Goal: Task Accomplishment & Management: Manage account settings

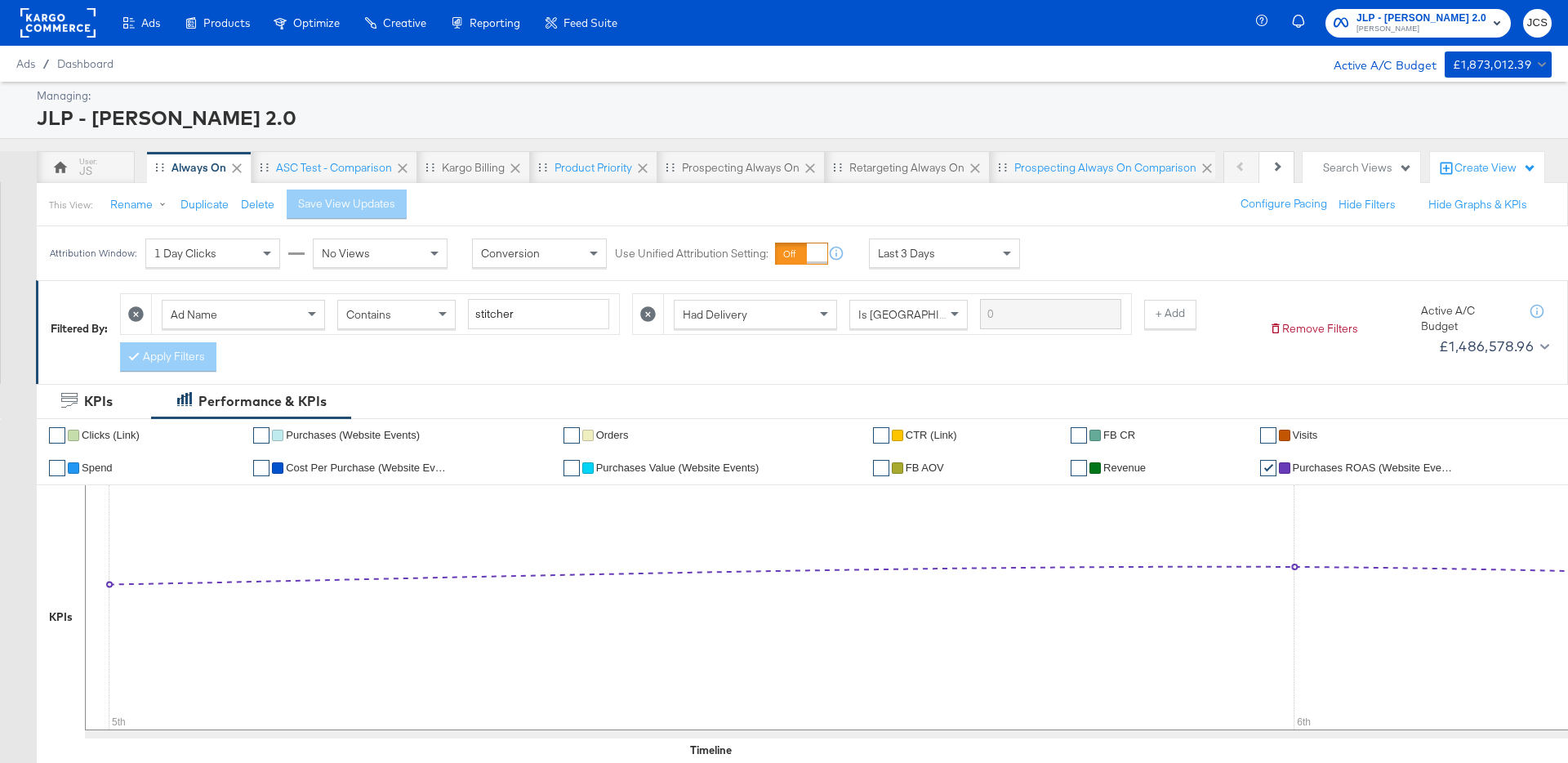
click at [61, 36] on rect at bounding box center [57, 23] width 75 height 30
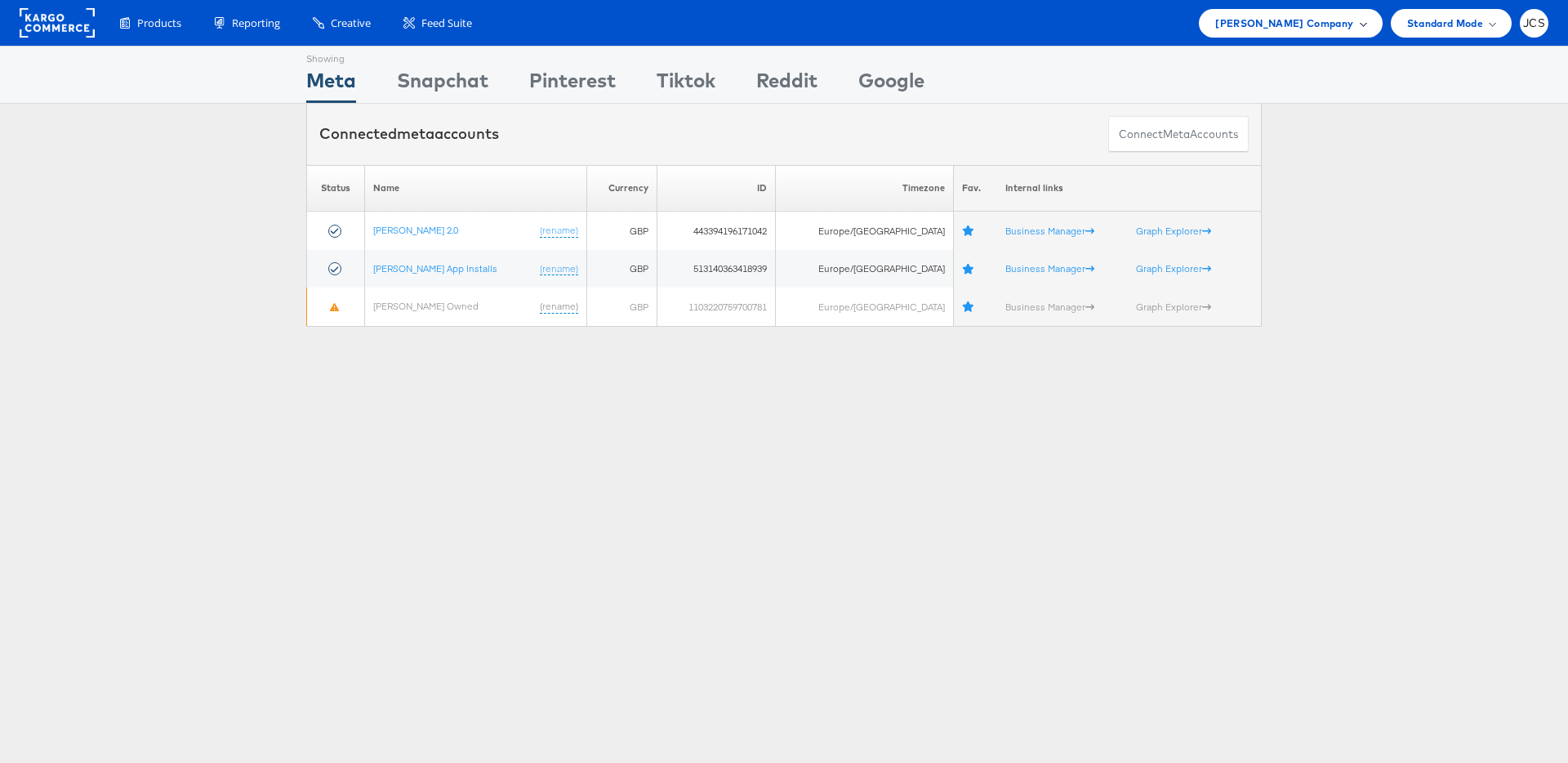
click at [1282, 26] on span "John Lewis Company" at bounding box center [1284, 23] width 138 height 17
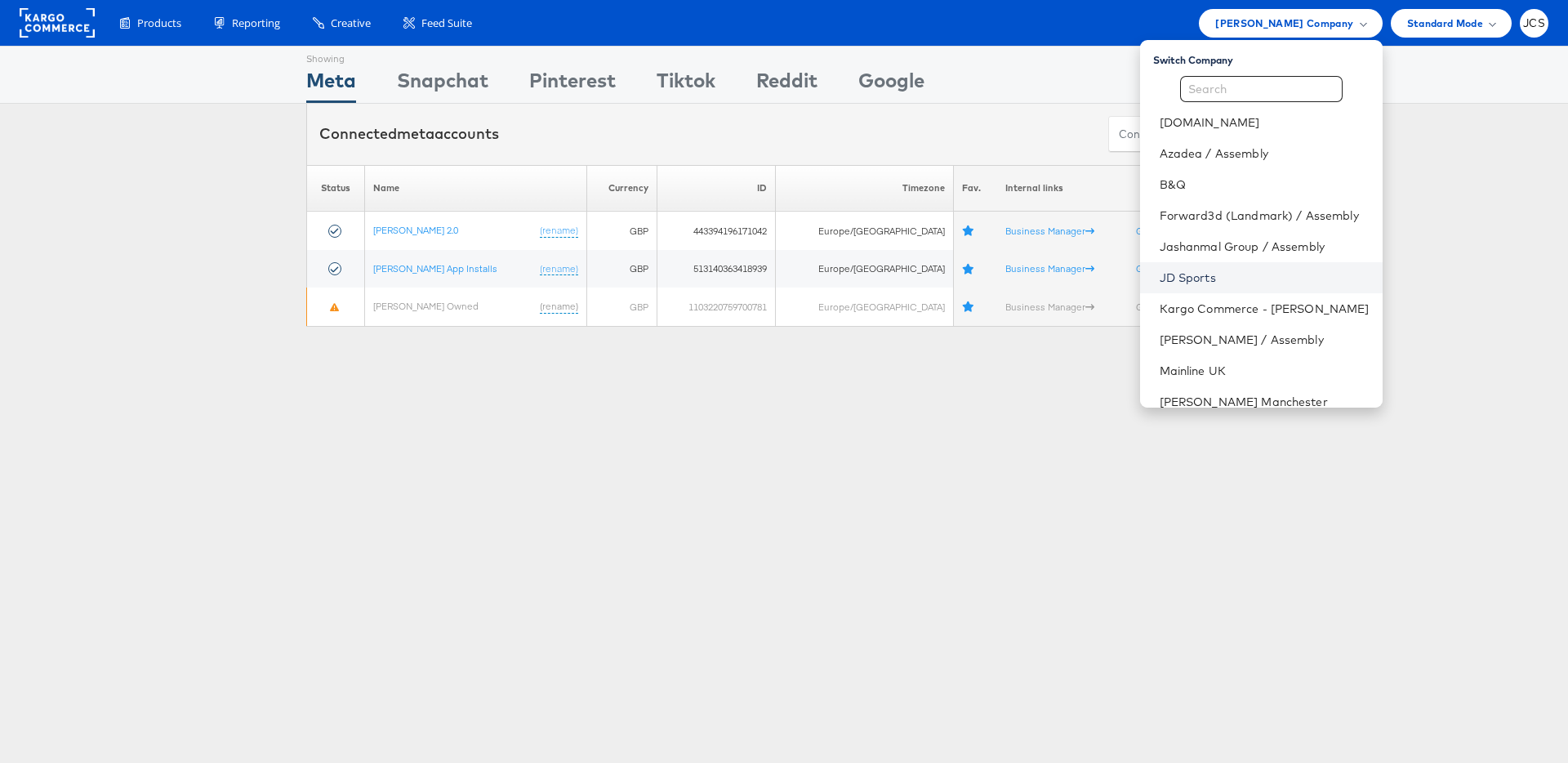
click at [1160, 275] on link "JD Sports" at bounding box center [1265, 277] width 210 height 16
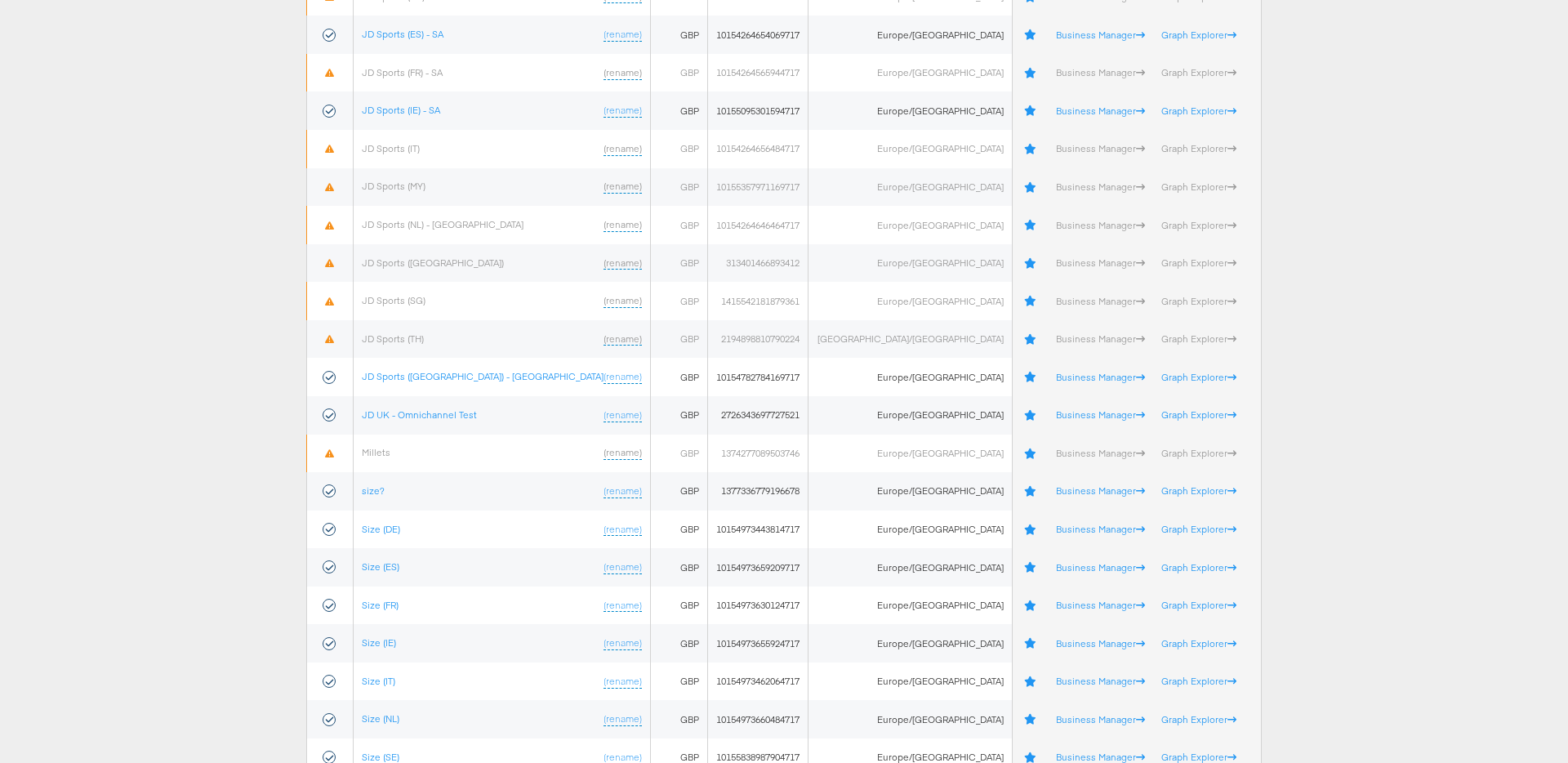
scroll to position [611, 0]
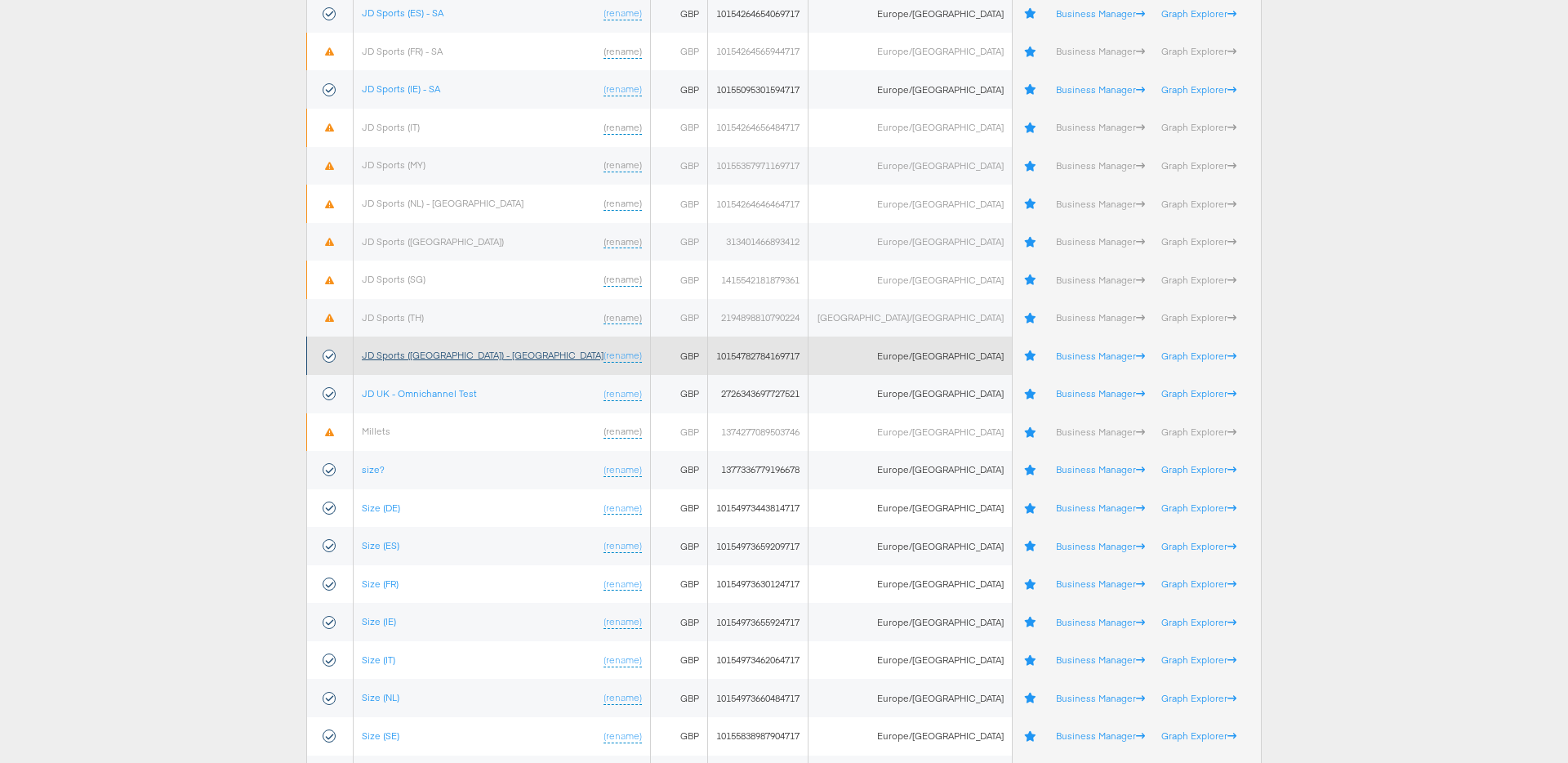
click at [419, 354] on link "JD Sports (UK) - SA" at bounding box center [483, 355] width 242 height 12
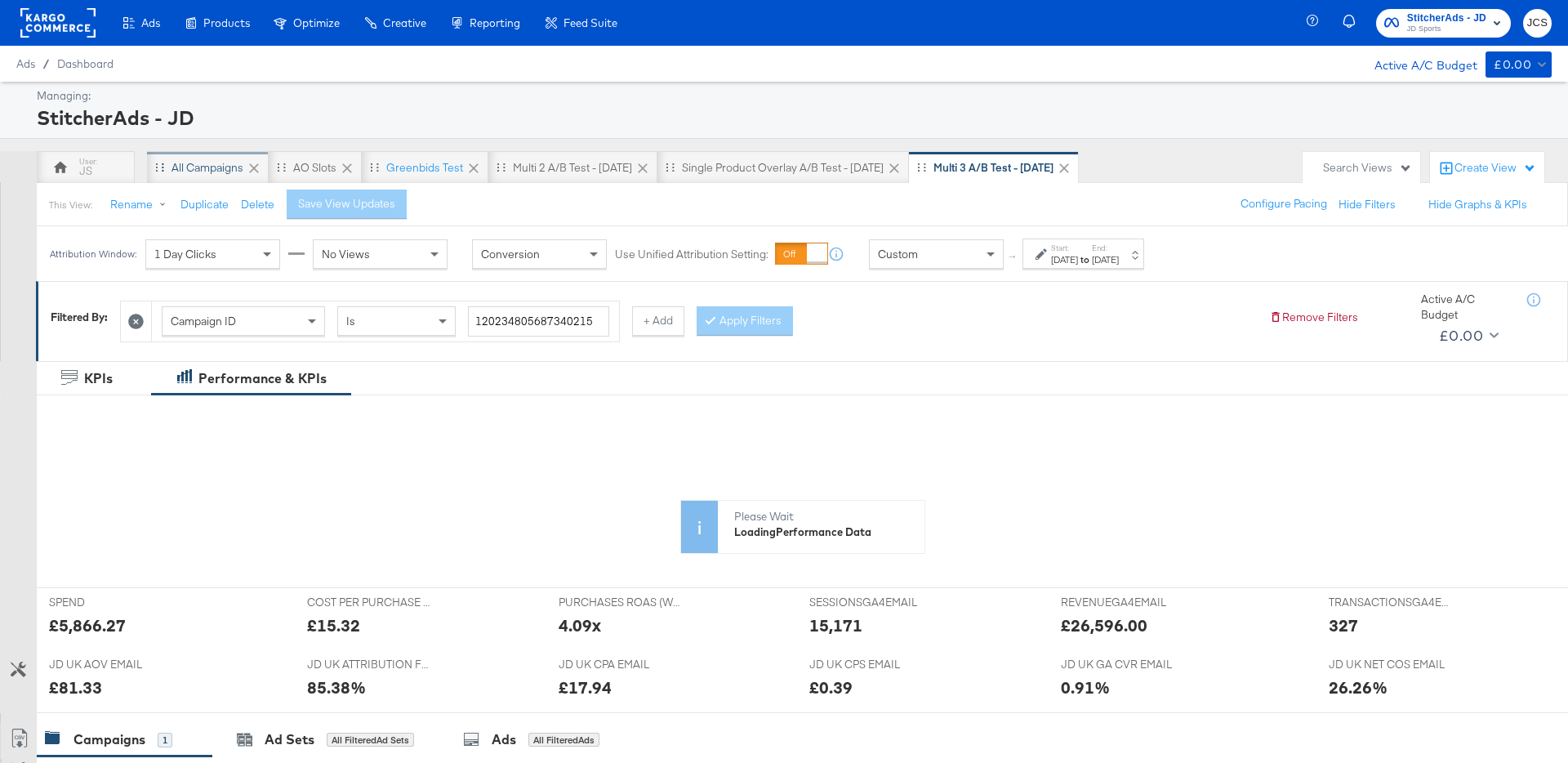
click at [217, 173] on div "All Campaigns" at bounding box center [207, 167] width 72 height 15
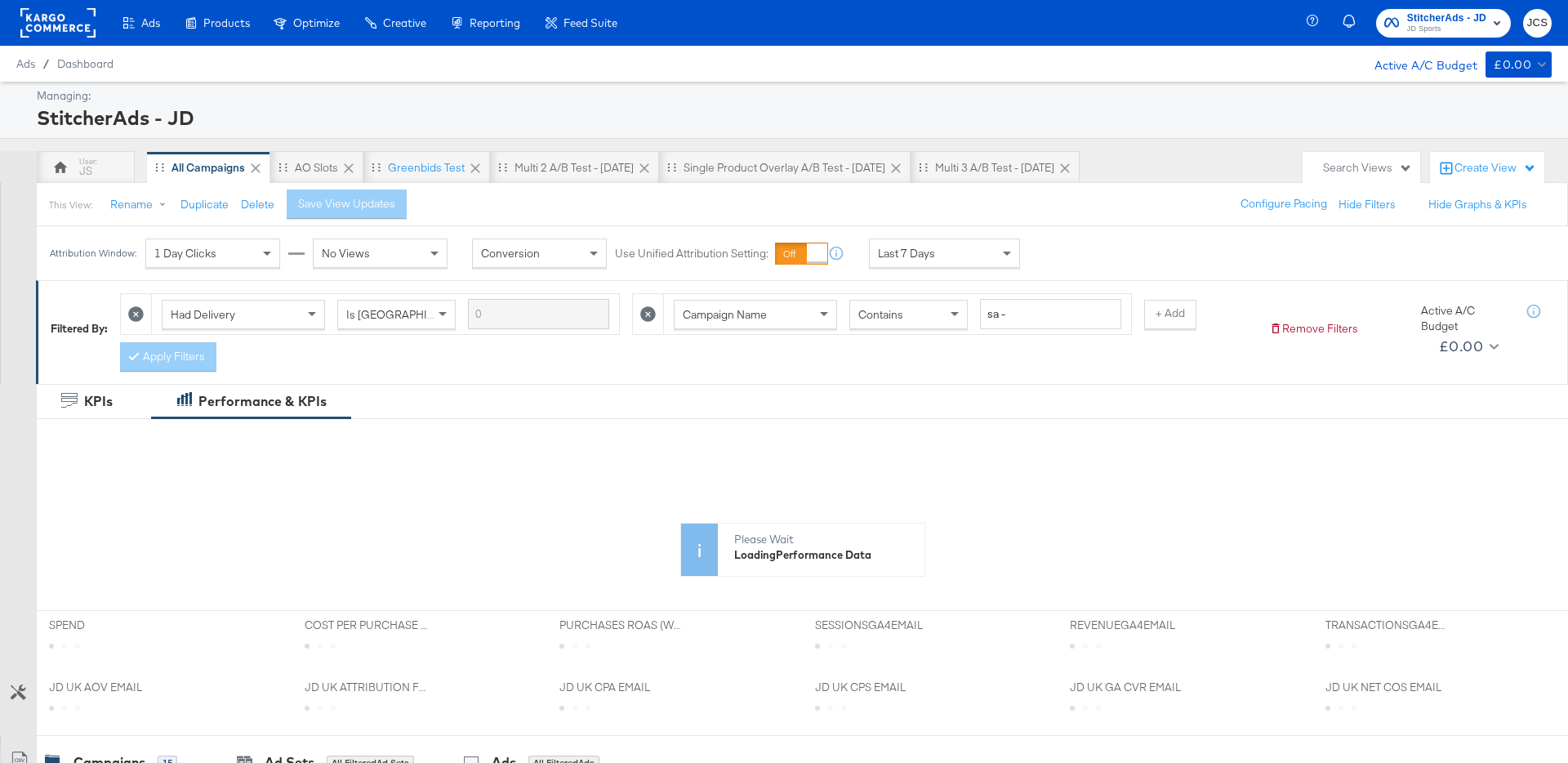
click at [927, 243] on div "Last 7 Days" at bounding box center [944, 253] width 150 height 28
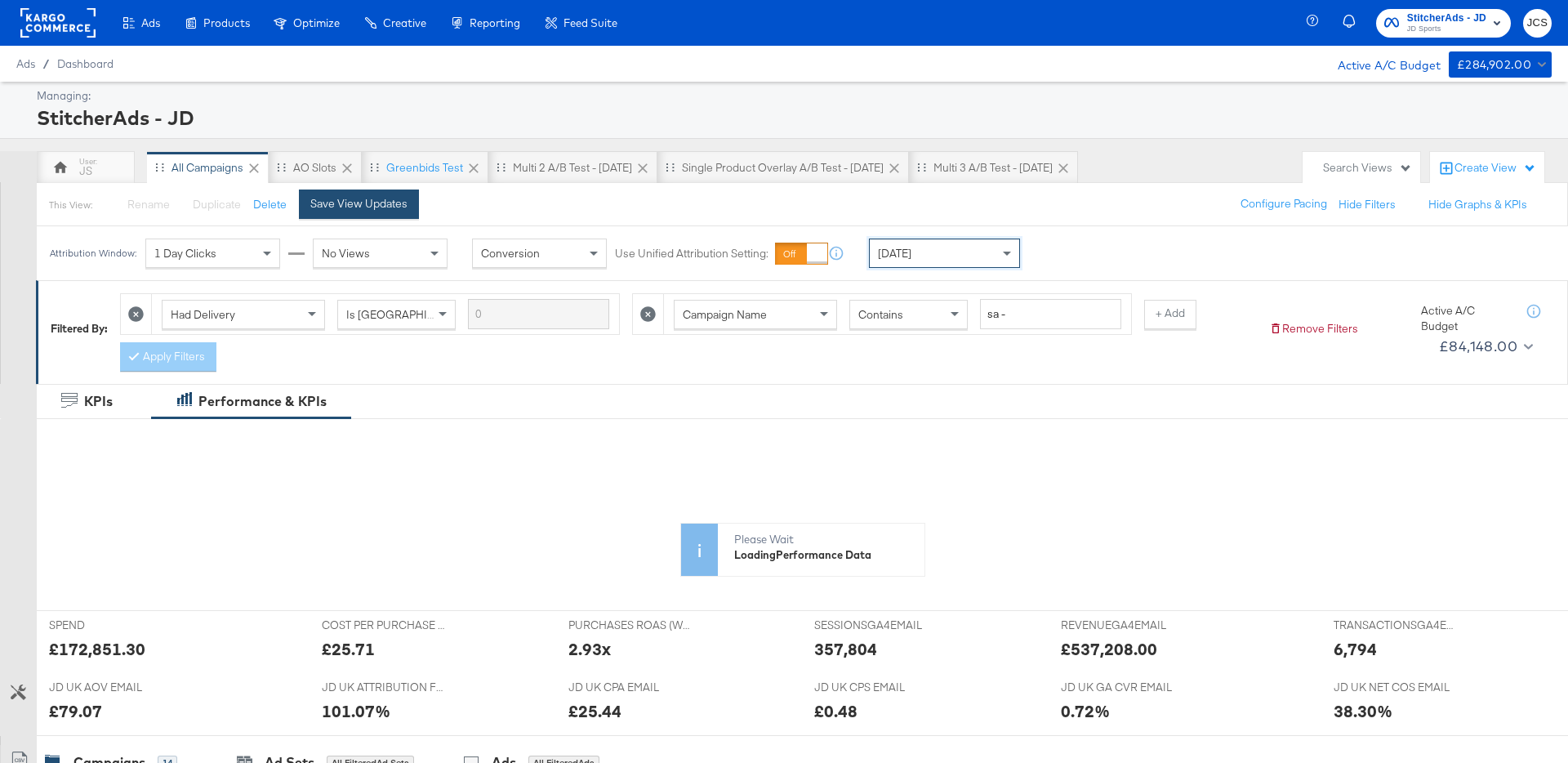
click at [369, 208] on div "Save View Updates" at bounding box center [358, 204] width 97 height 15
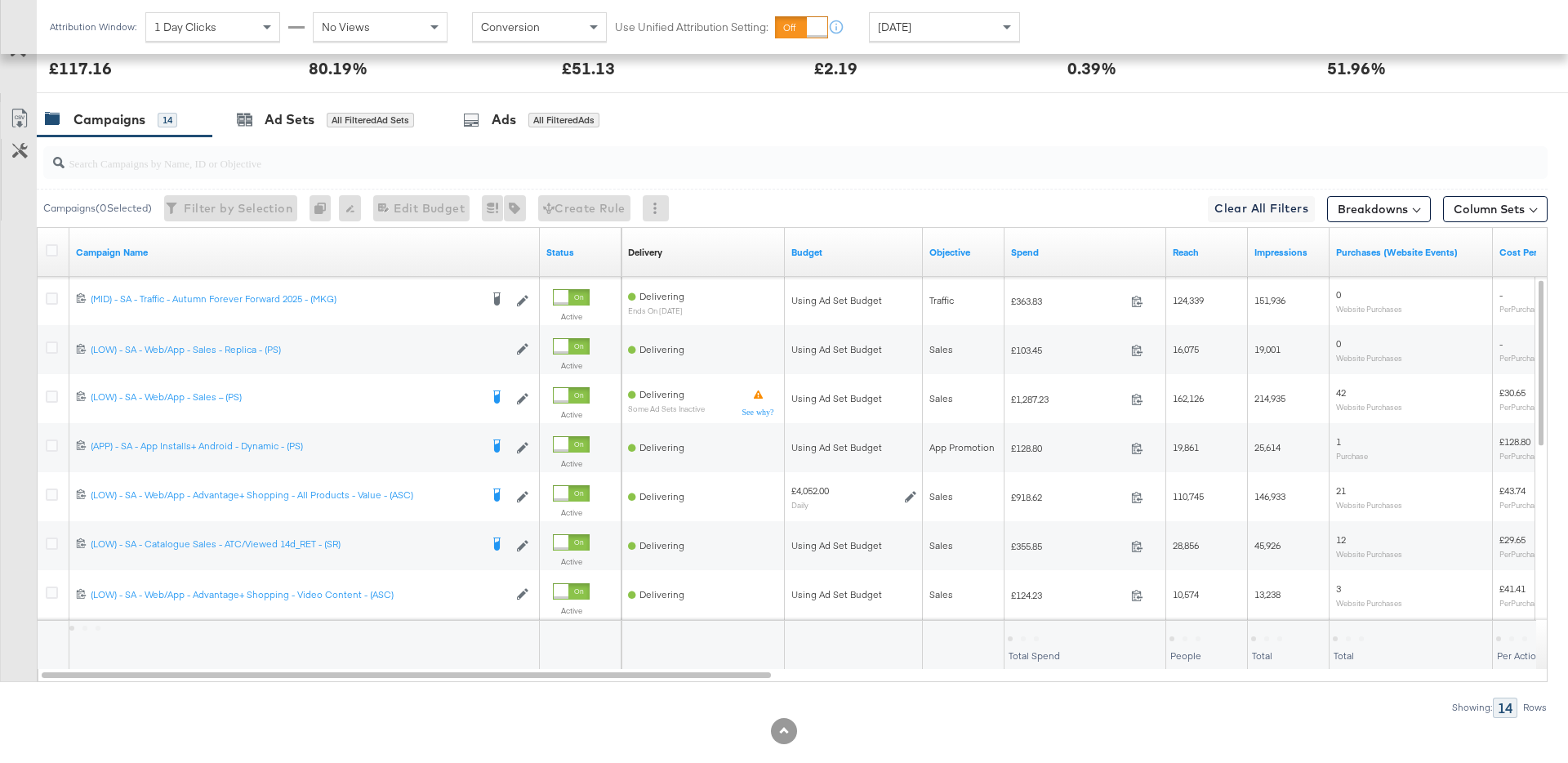
scroll to position [828, 0]
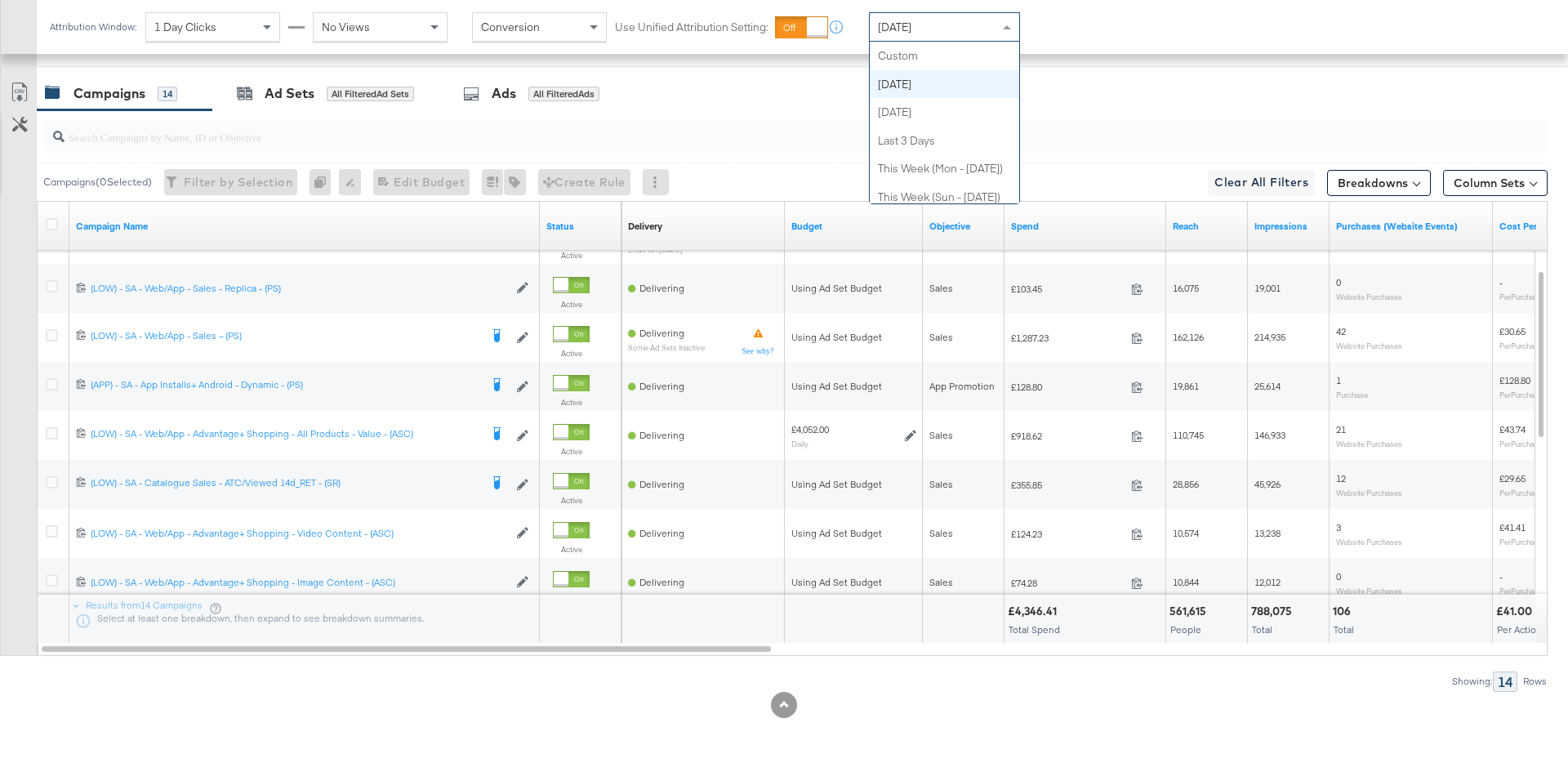
click at [888, 32] on span "Today" at bounding box center [895, 26] width 34 height 14
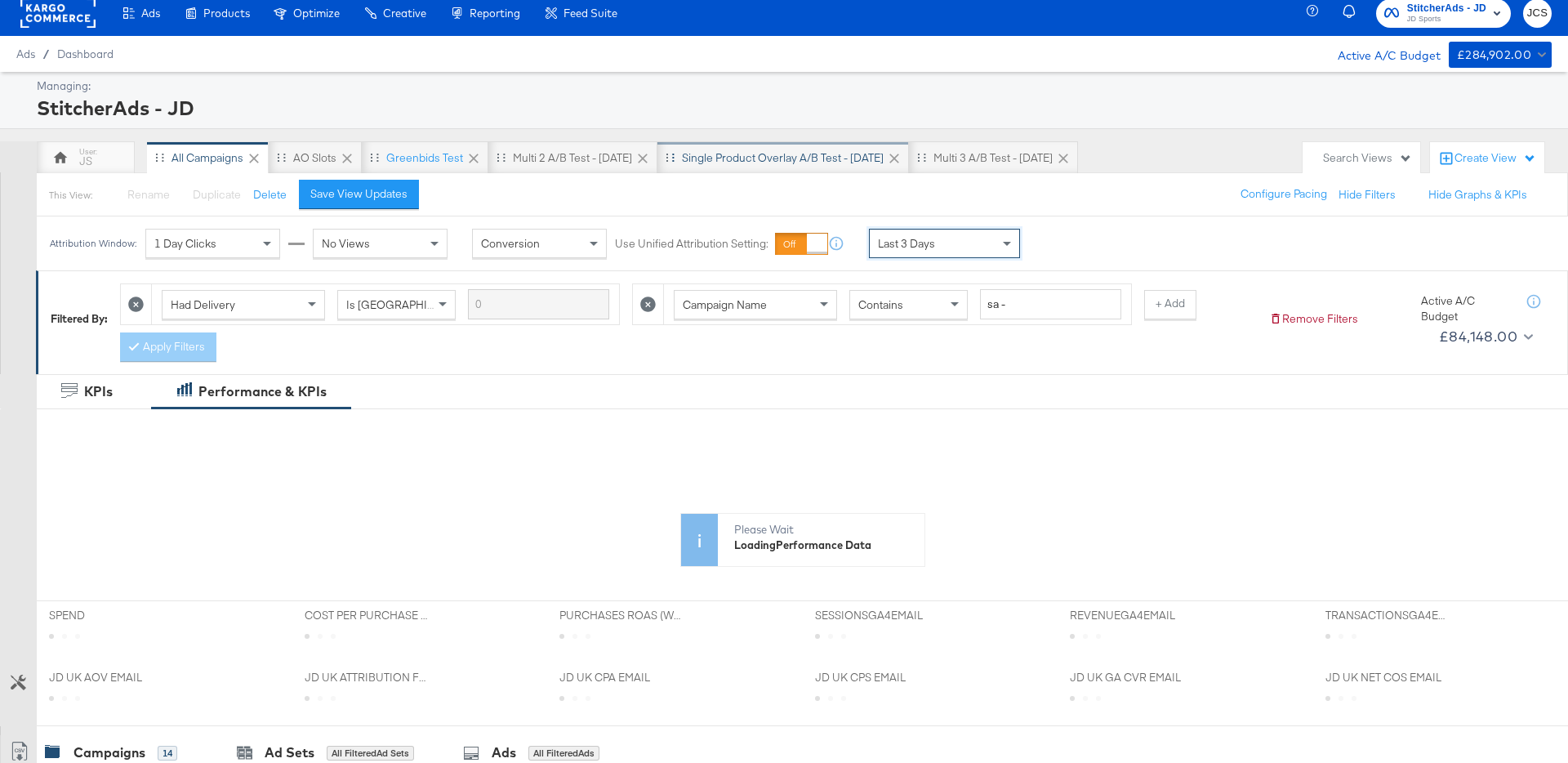
scroll to position [0, 0]
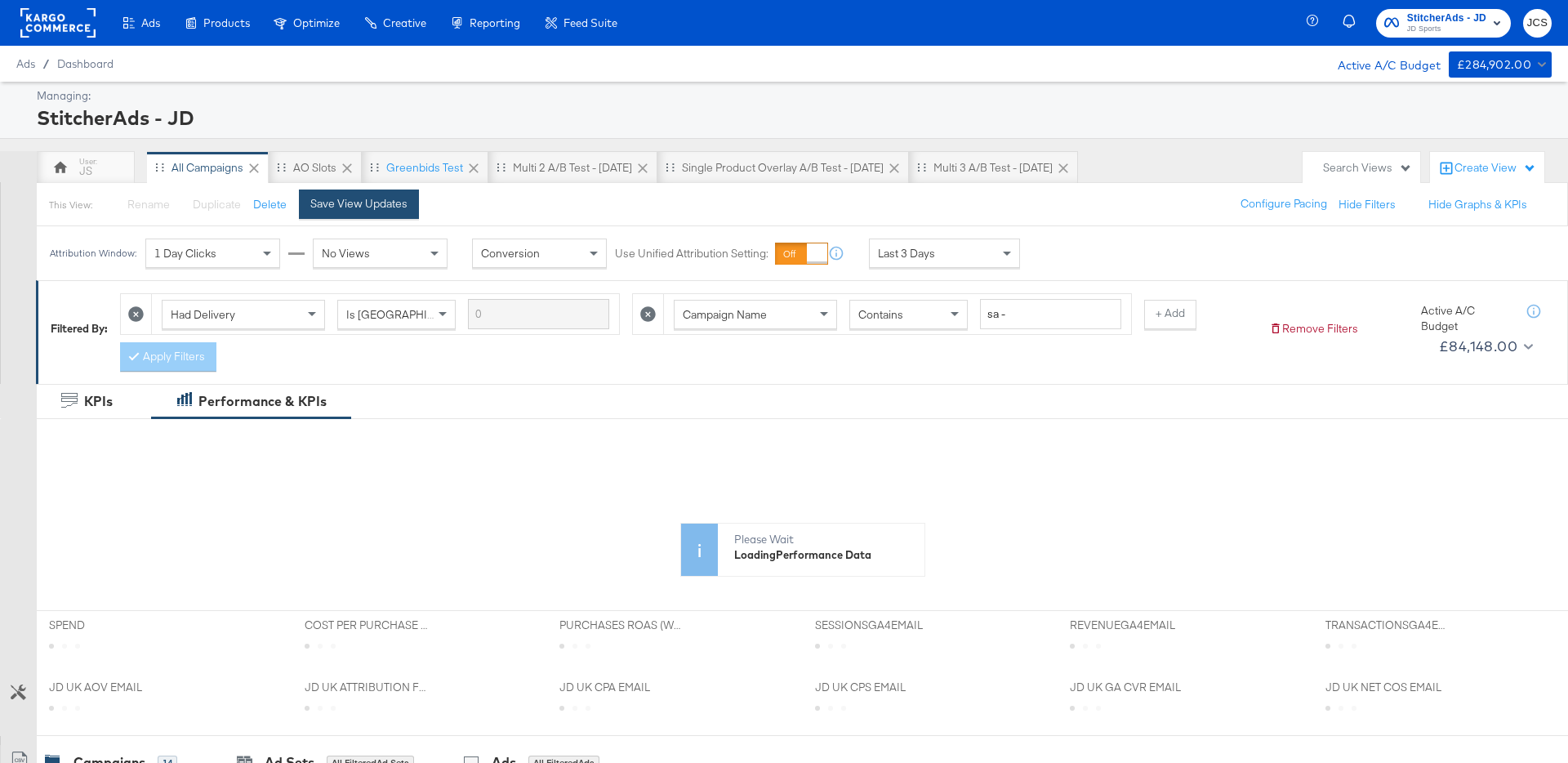
click at [380, 198] on div "Save View Updates" at bounding box center [358, 204] width 97 height 15
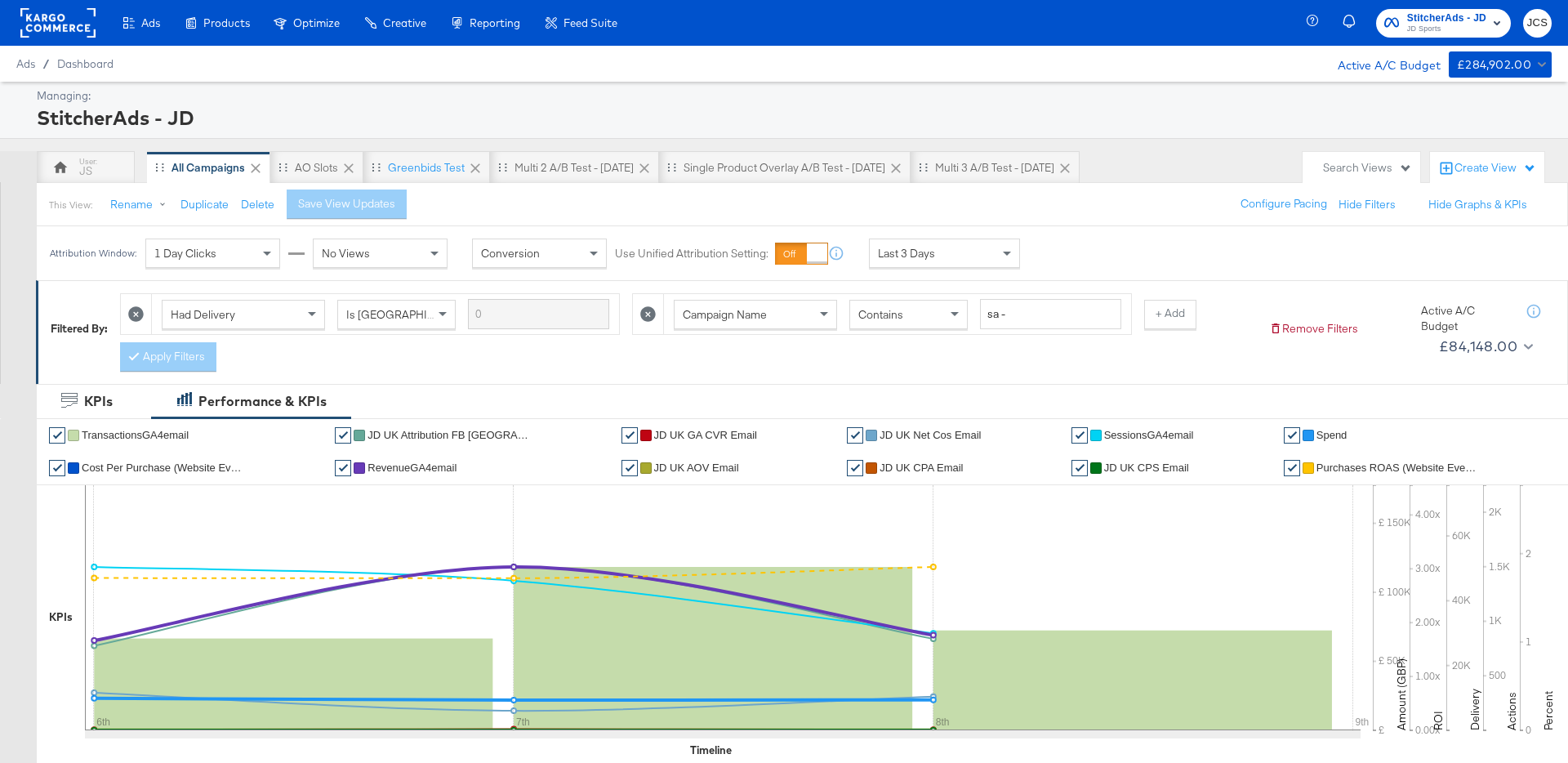
scroll to position [21, 0]
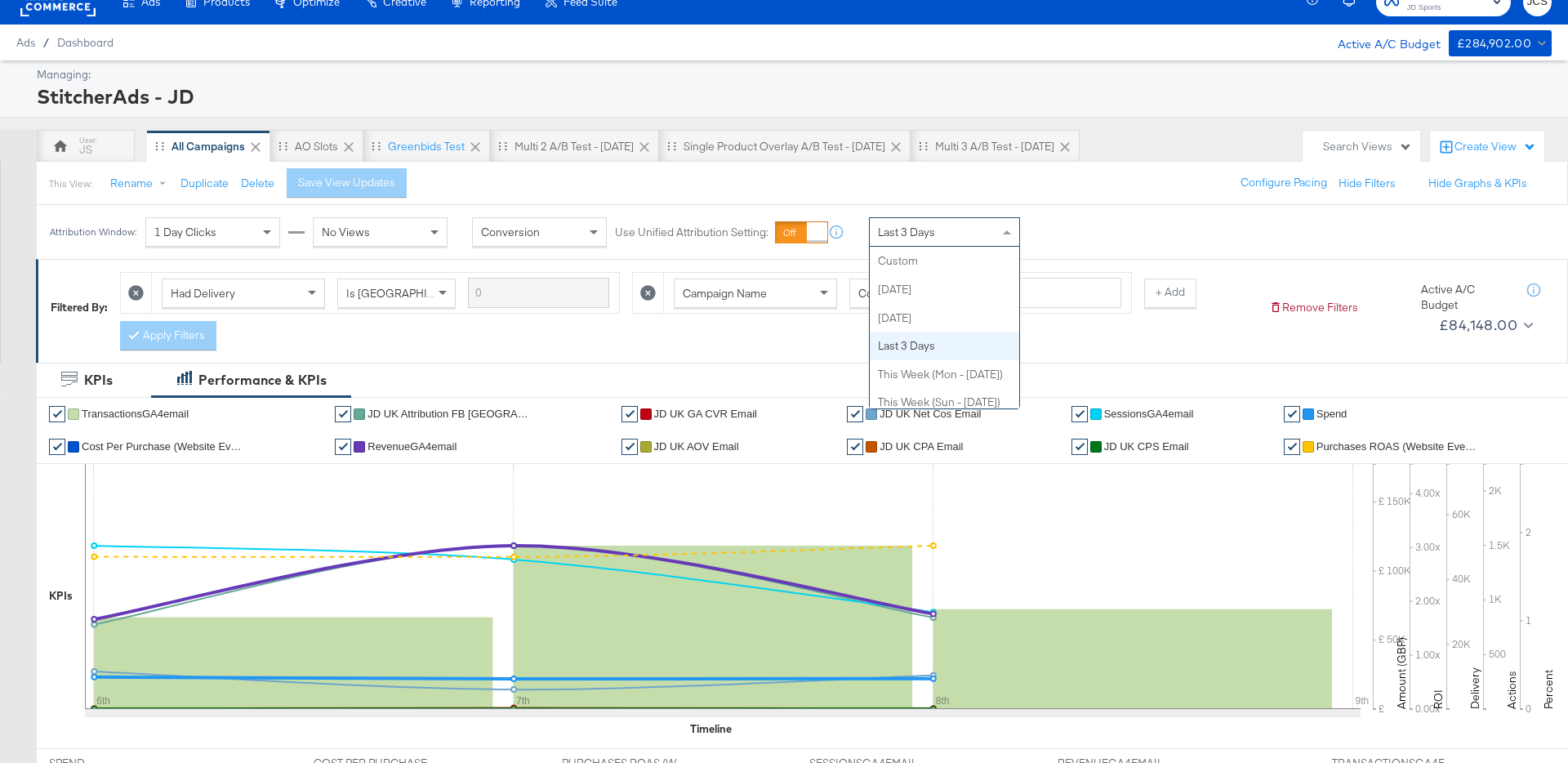
click at [899, 226] on span "Last 3 Days" at bounding box center [907, 232] width 57 height 14
click at [1112, 209] on div "Attribution Window: 1 Day Clicks No Views Conversion Use Unified Attribution Se…" at bounding box center [784, 232] width 1568 height 54
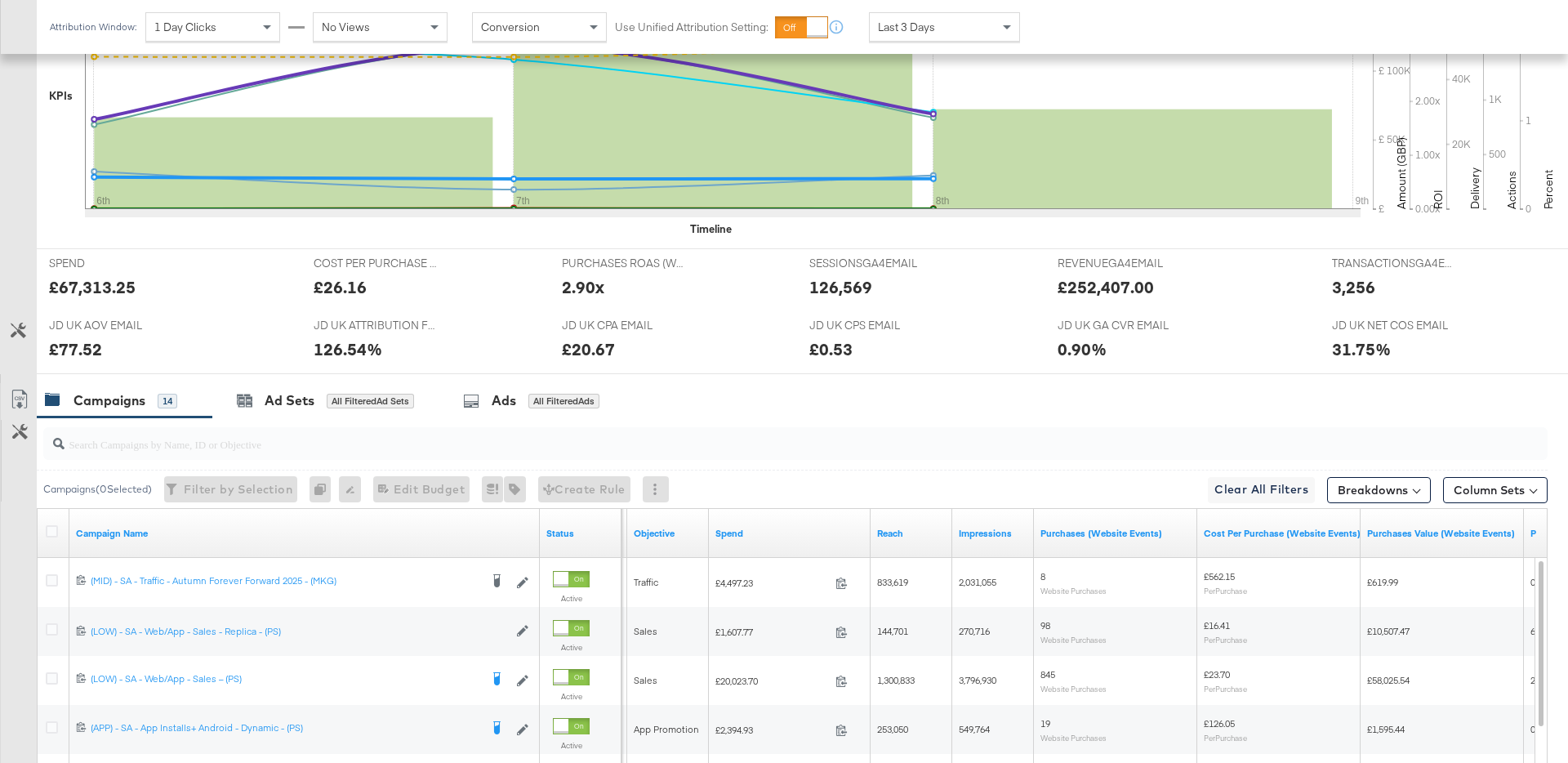
scroll to position [0, 0]
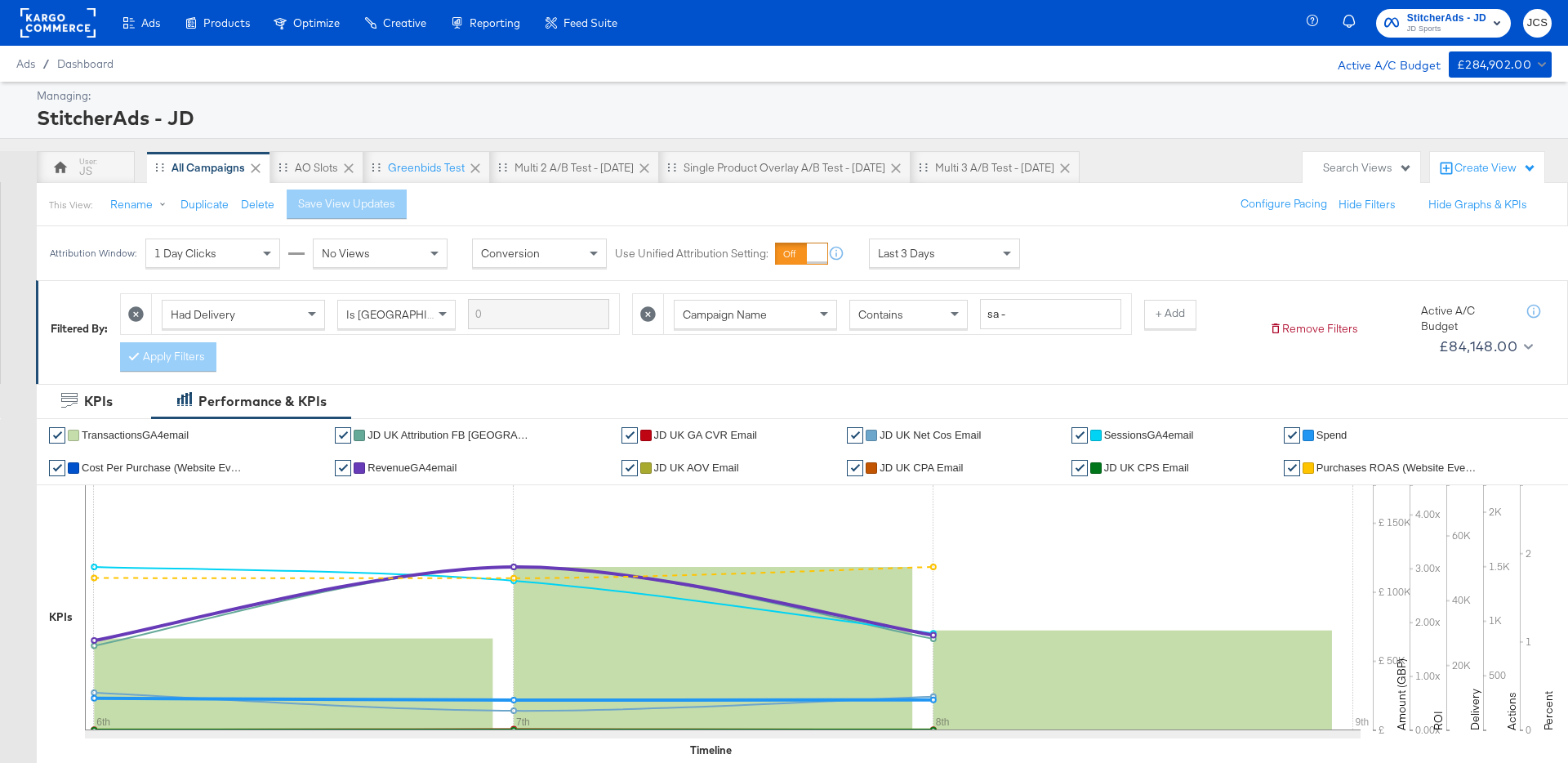
click at [992, 237] on div "Attribution Window: 1 Day Clicks No Views Conversion Use Unified Attribution Se…" at bounding box center [538, 253] width 1004 height 54
click at [981, 253] on div "Last 3 Days" at bounding box center [944, 253] width 150 height 28
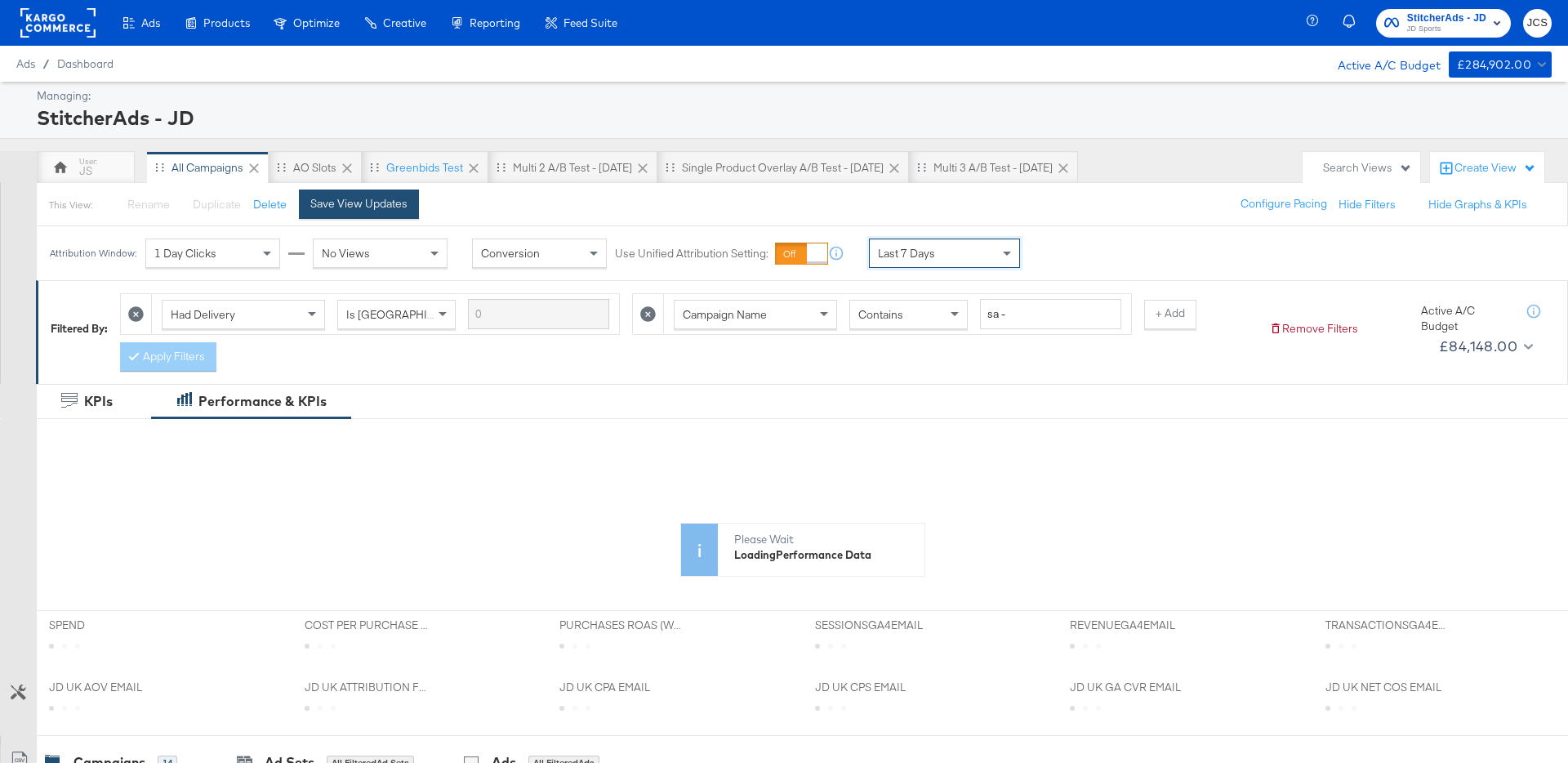
click at [388, 197] on div "Save View Updates" at bounding box center [358, 204] width 97 height 15
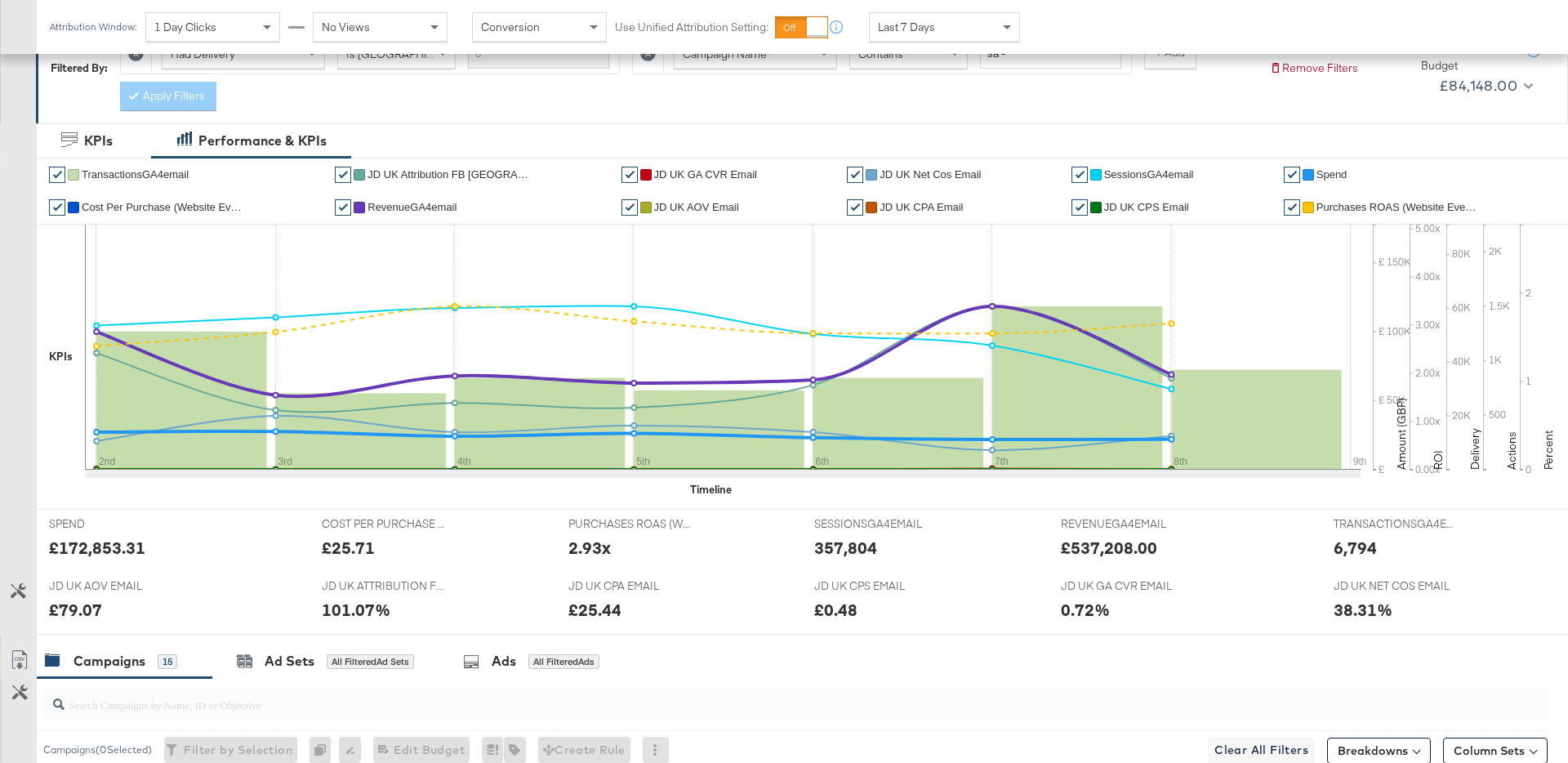
scroll to position [0, 0]
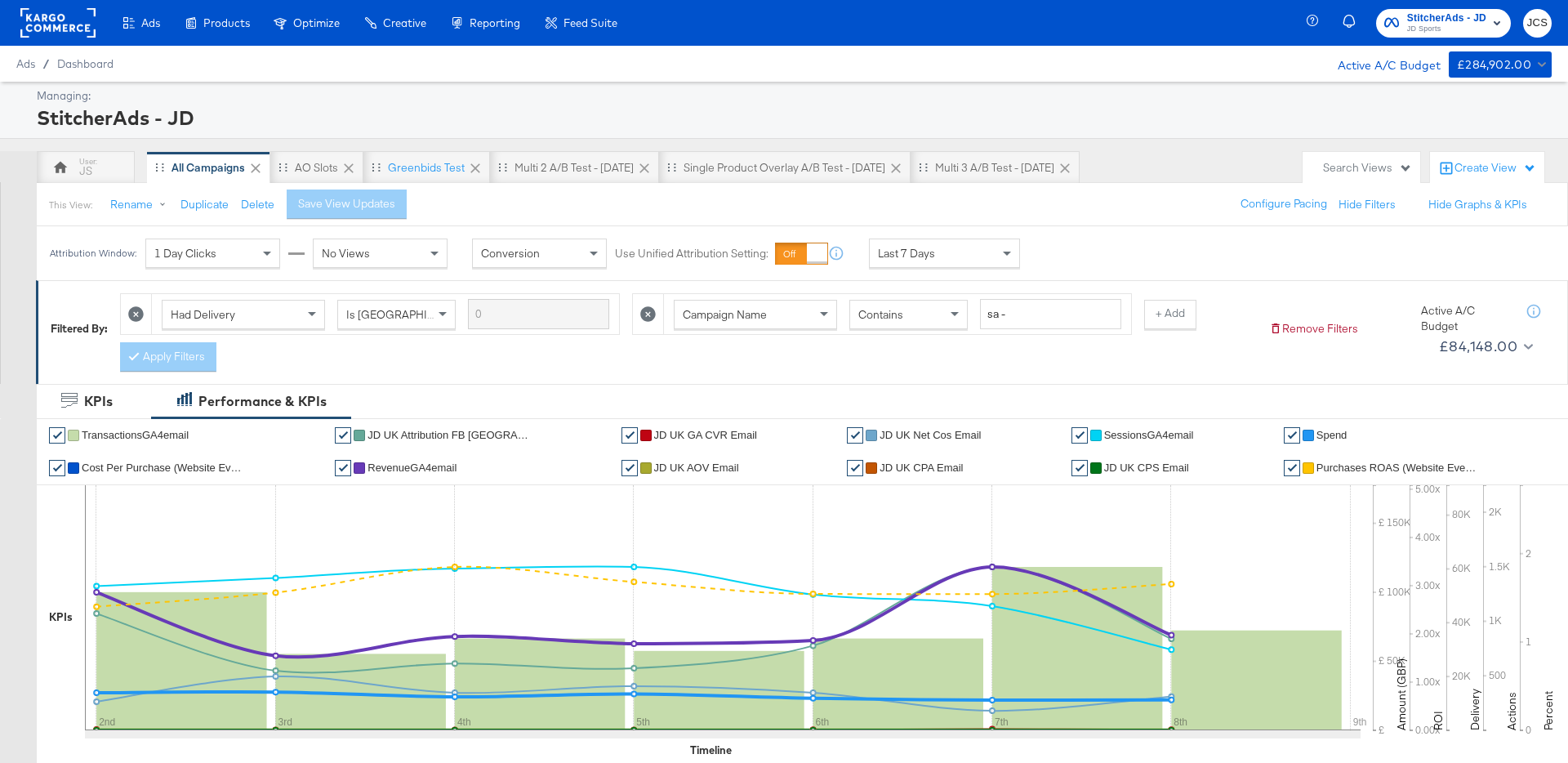
click at [909, 269] on div "Attribution Window: 1 Day Clicks No Views Conversion Use Unified Attribution Se…" at bounding box center [538, 253] width 1004 height 54
click at [917, 259] on span "Last 7 Days" at bounding box center [907, 253] width 57 height 14
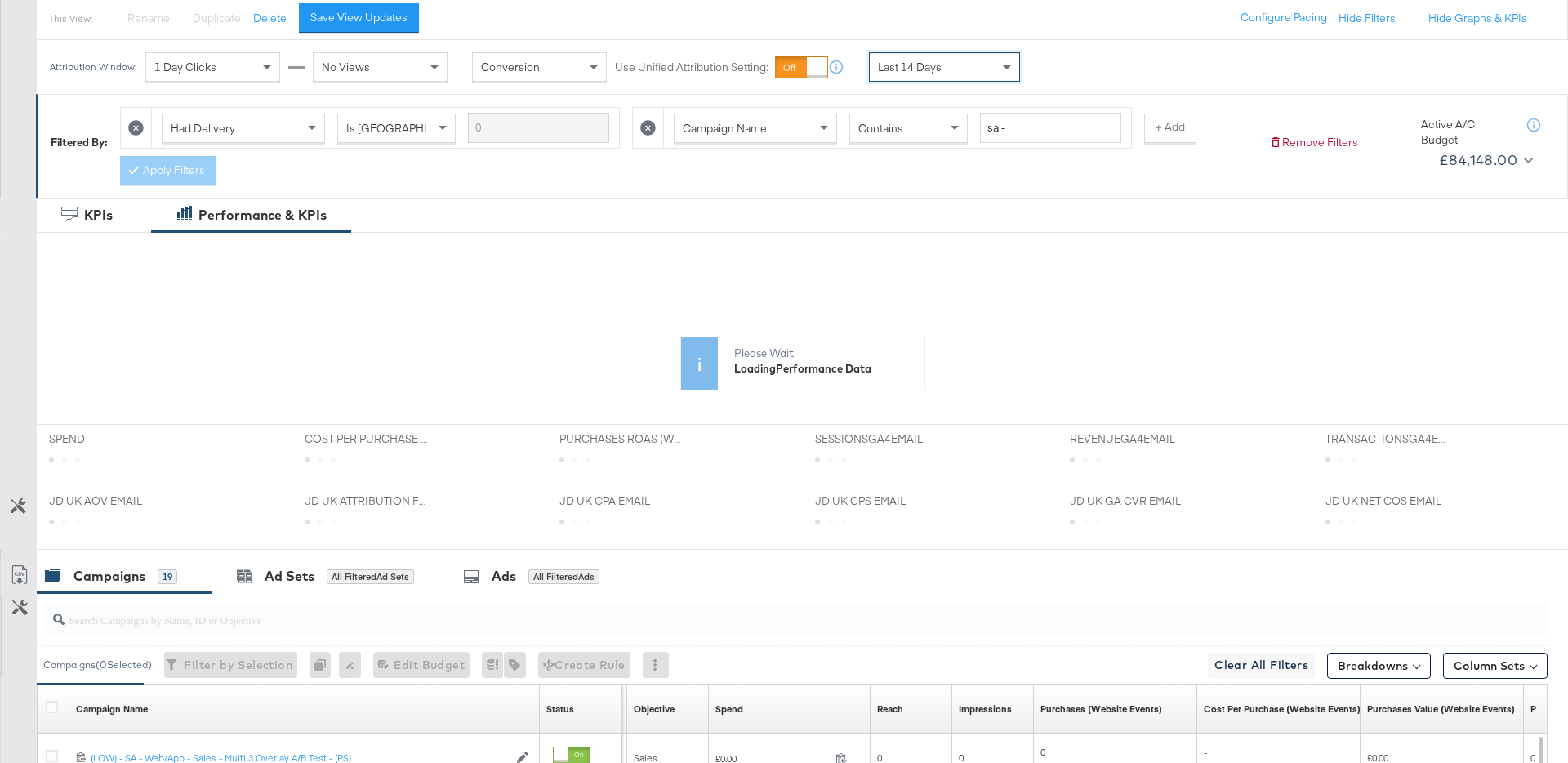
scroll to position [179, 0]
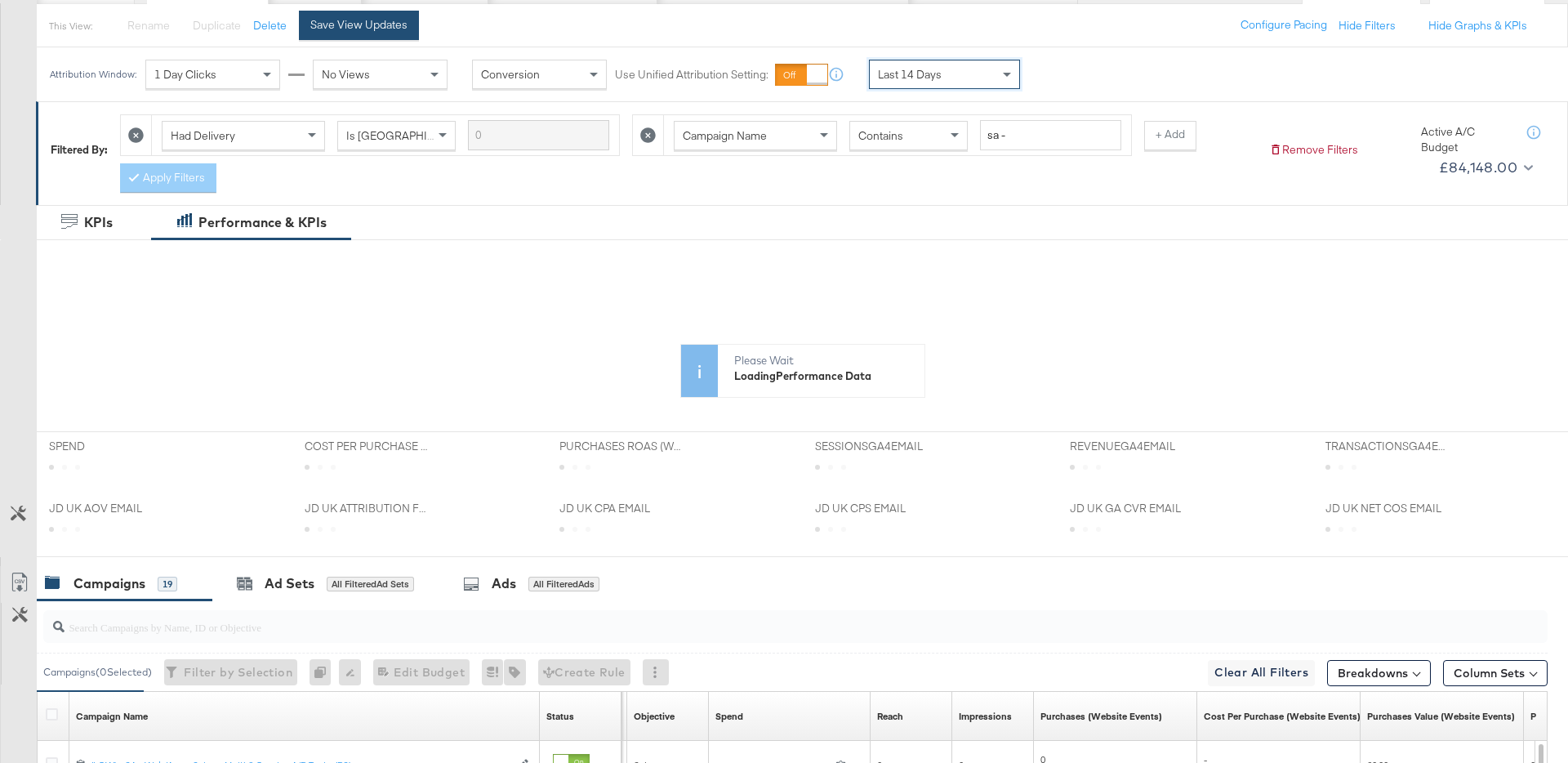
click at [361, 33] on button "Save View Updates" at bounding box center [359, 25] width 120 height 30
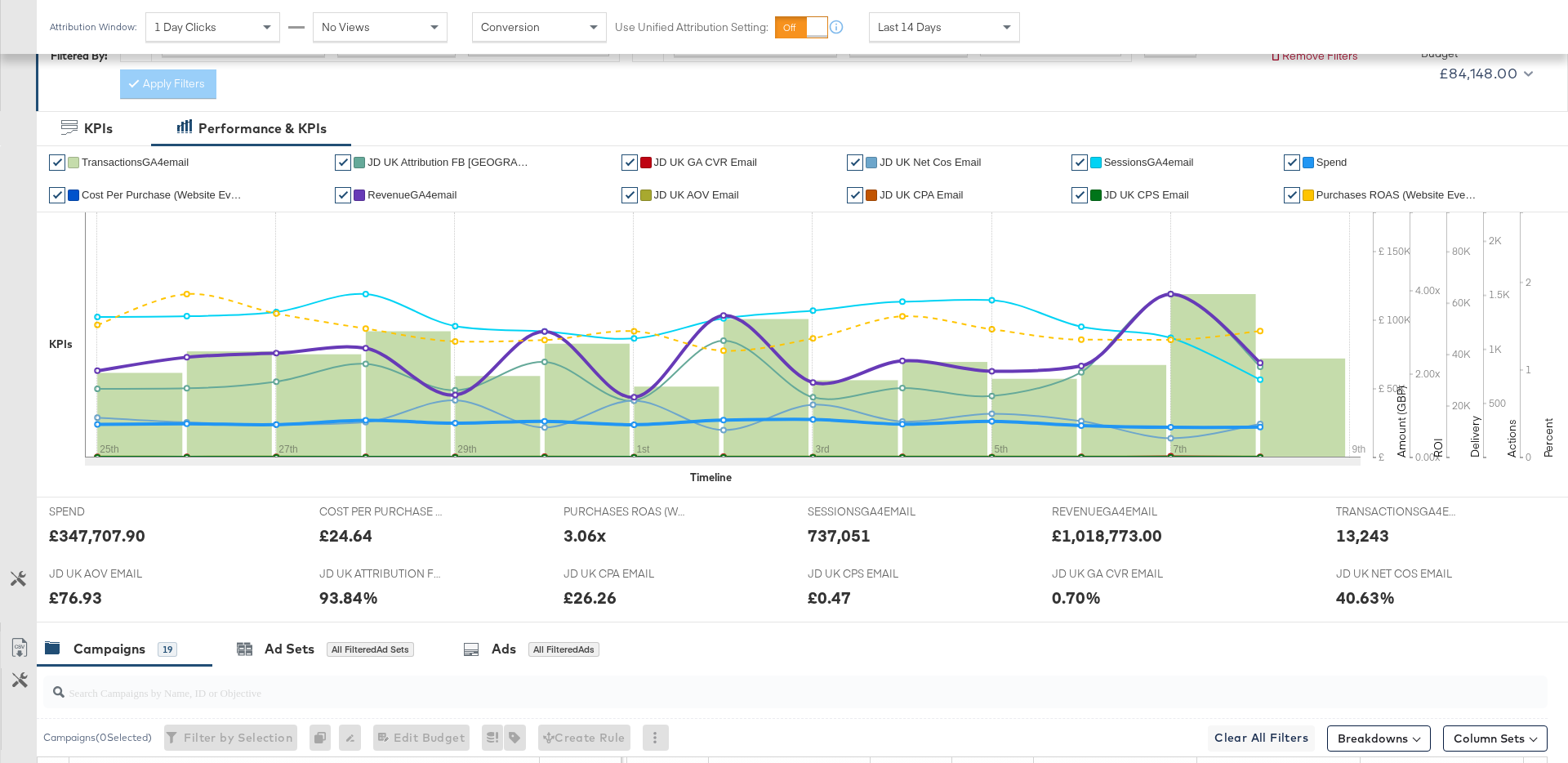
scroll to position [0, 0]
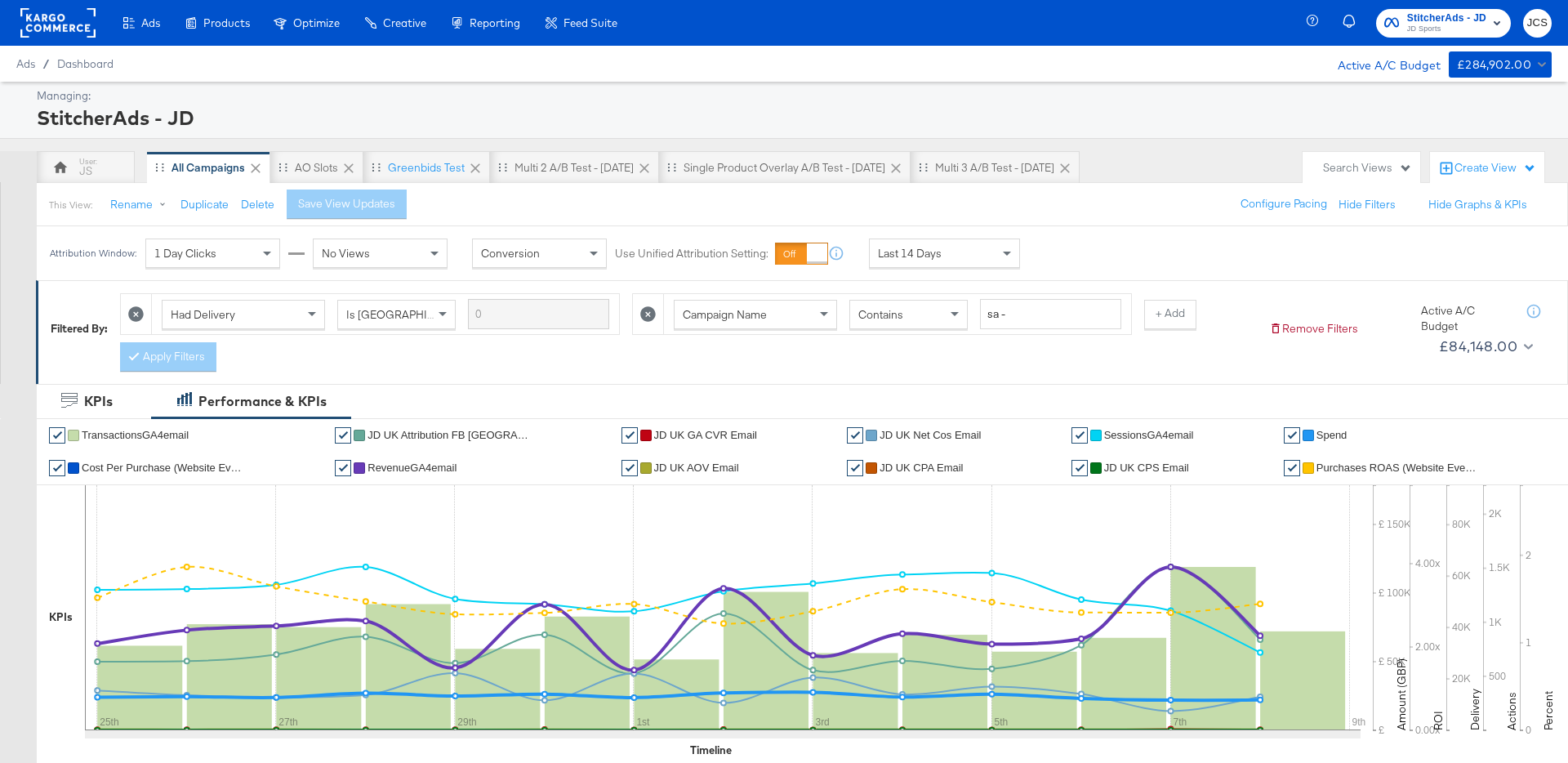
click at [1344, 171] on div "Search Views" at bounding box center [1367, 167] width 89 height 15
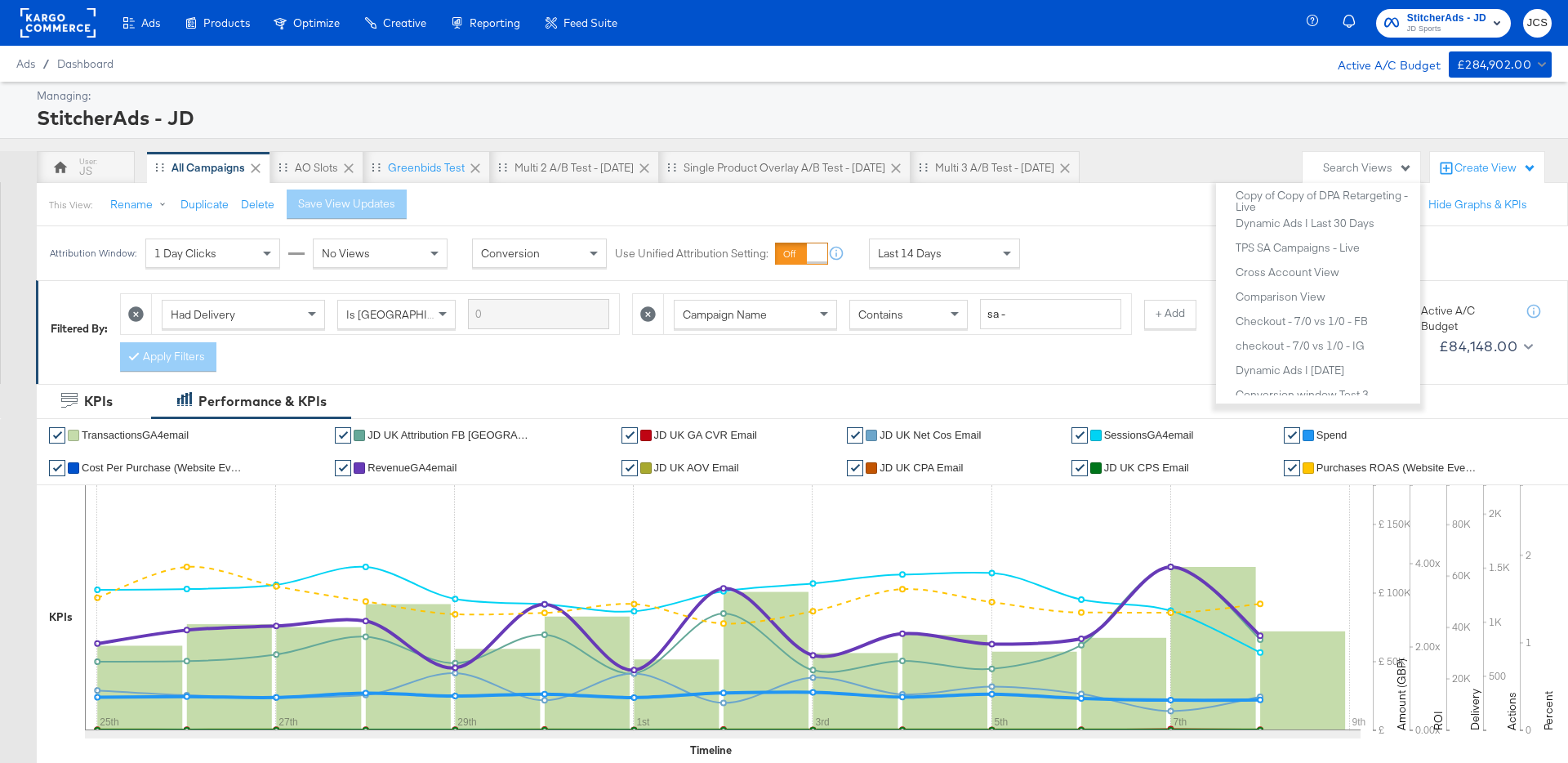
scroll to position [1272, 0]
click at [1278, 299] on div "Cross Account View" at bounding box center [1287, 303] width 104 height 12
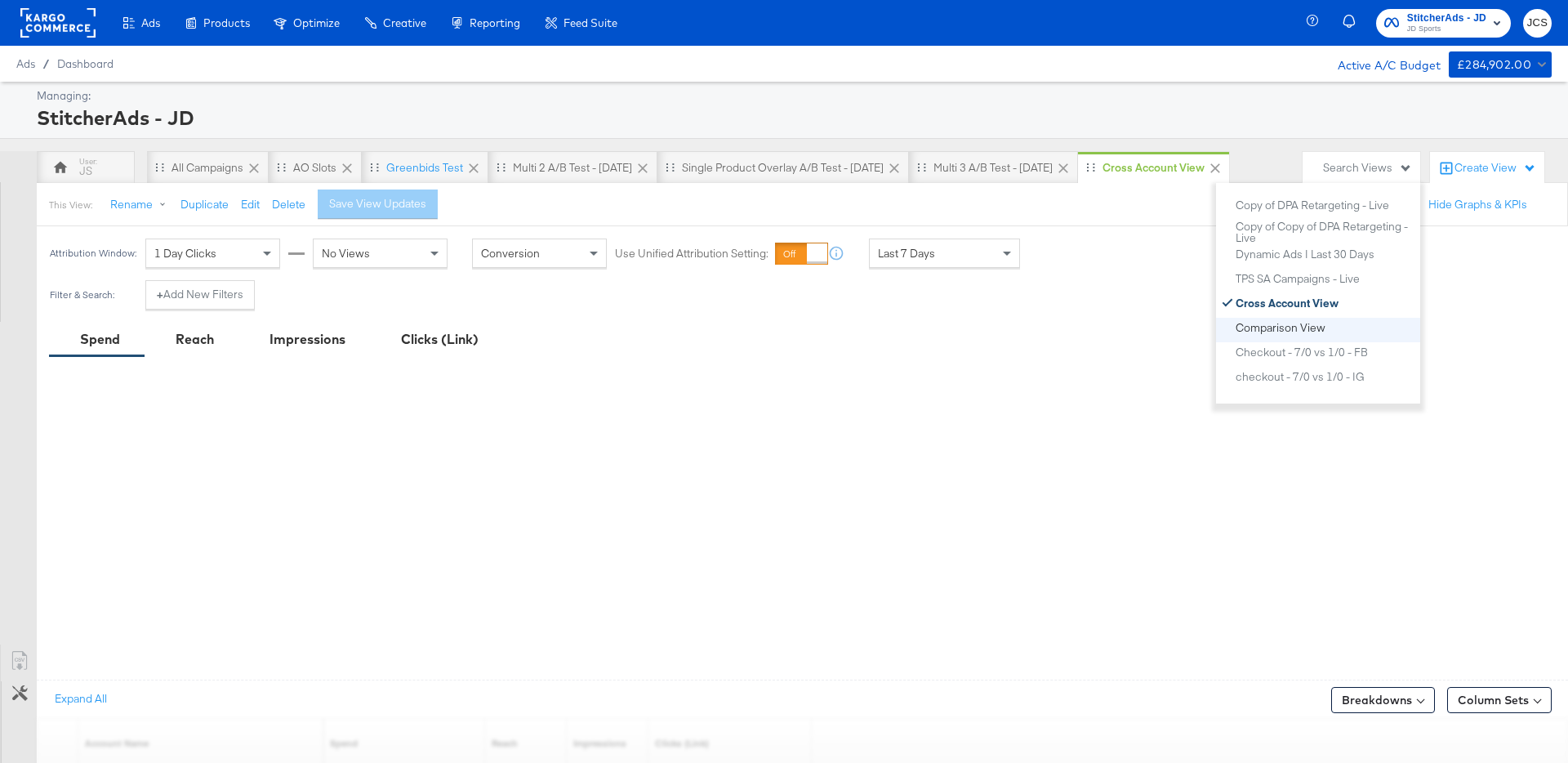
click at [1266, 327] on div "Comparison View" at bounding box center [1281, 328] width 90 height 12
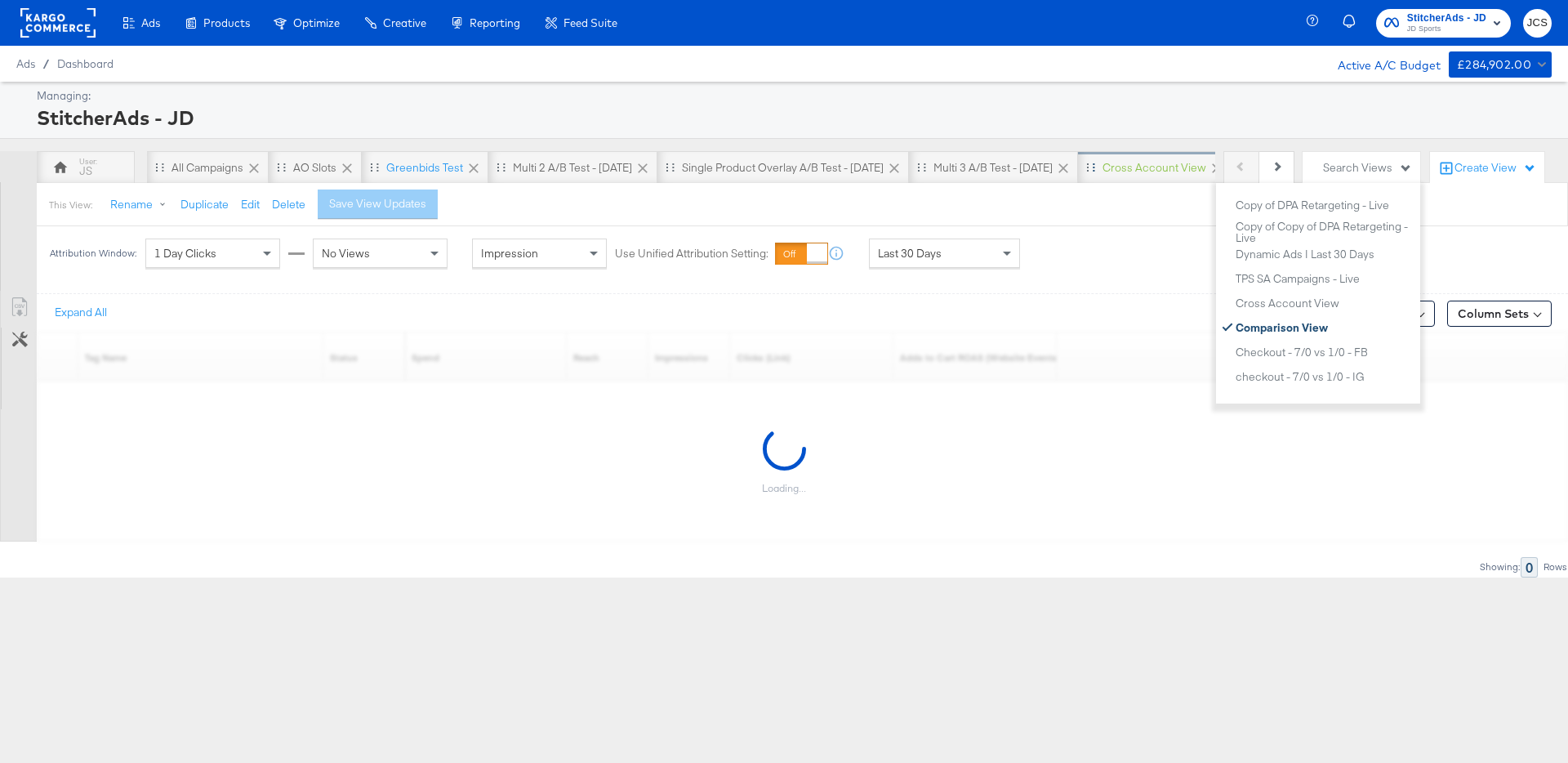
click at [1141, 166] on div "Cross Account View" at bounding box center [1154, 167] width 104 height 15
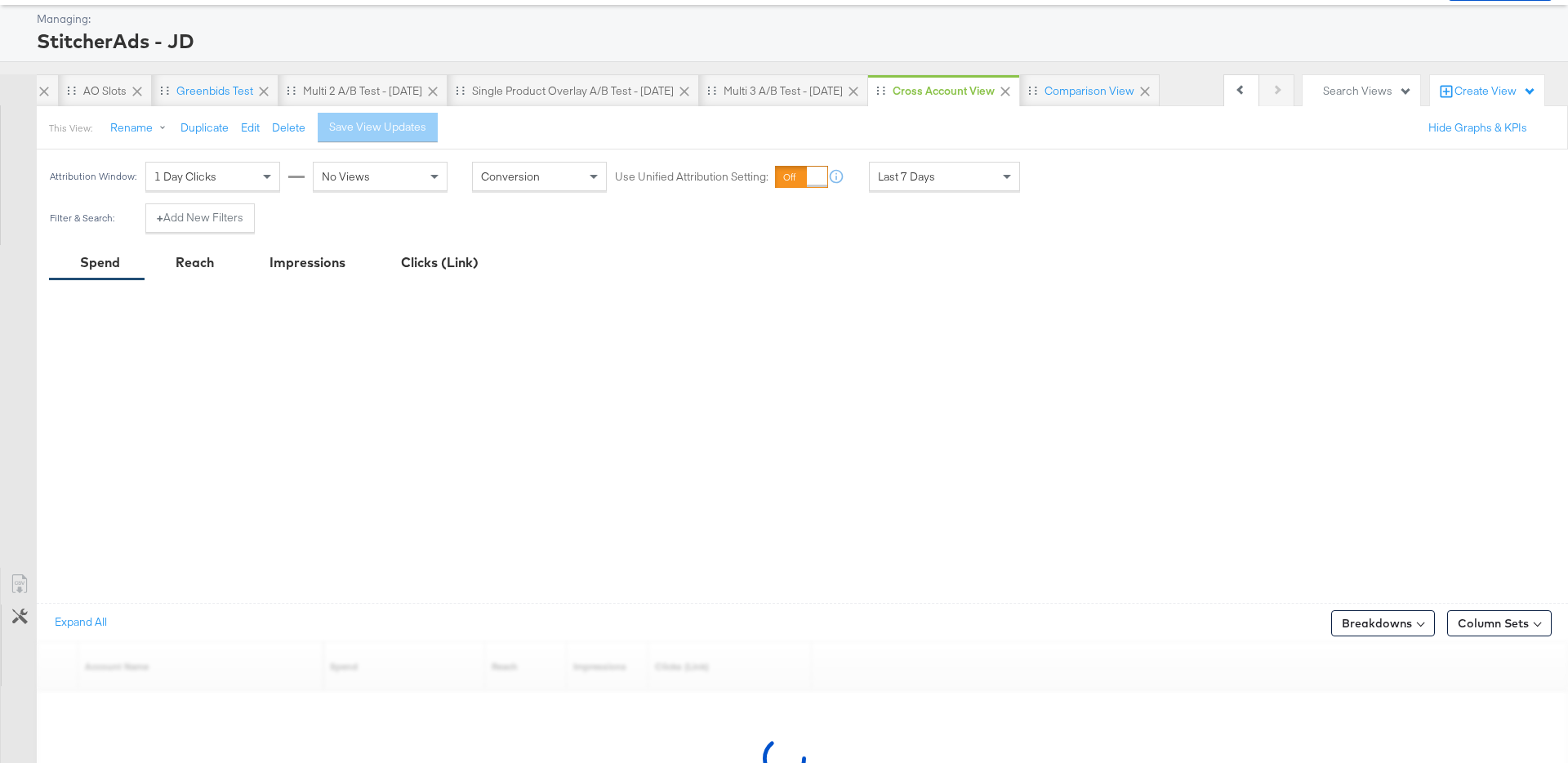
scroll to position [201, 0]
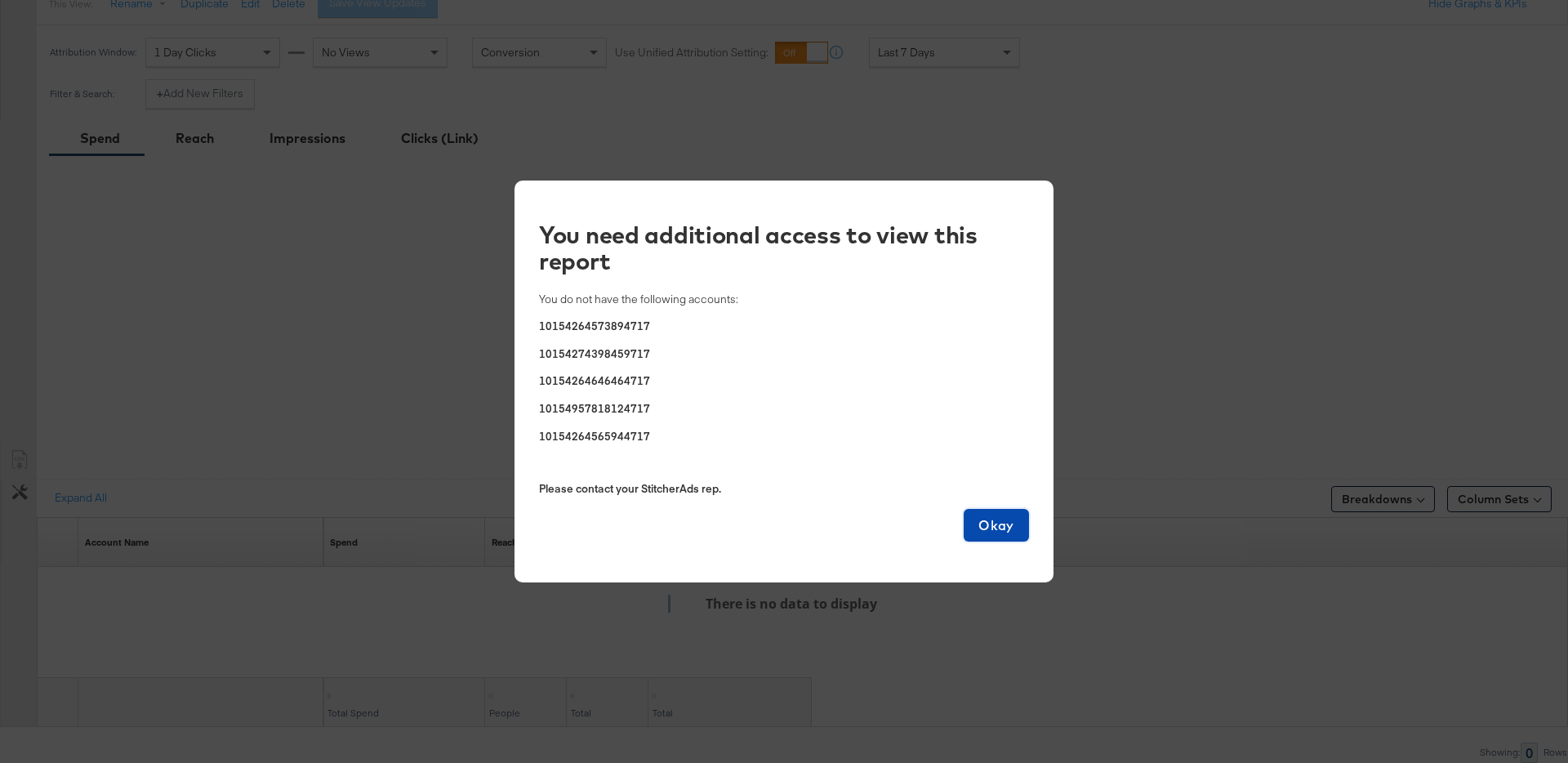
click at [1002, 525] on span "Okay" at bounding box center [997, 525] width 52 height 23
click at [996, 518] on span "Okay" at bounding box center [997, 525] width 52 height 23
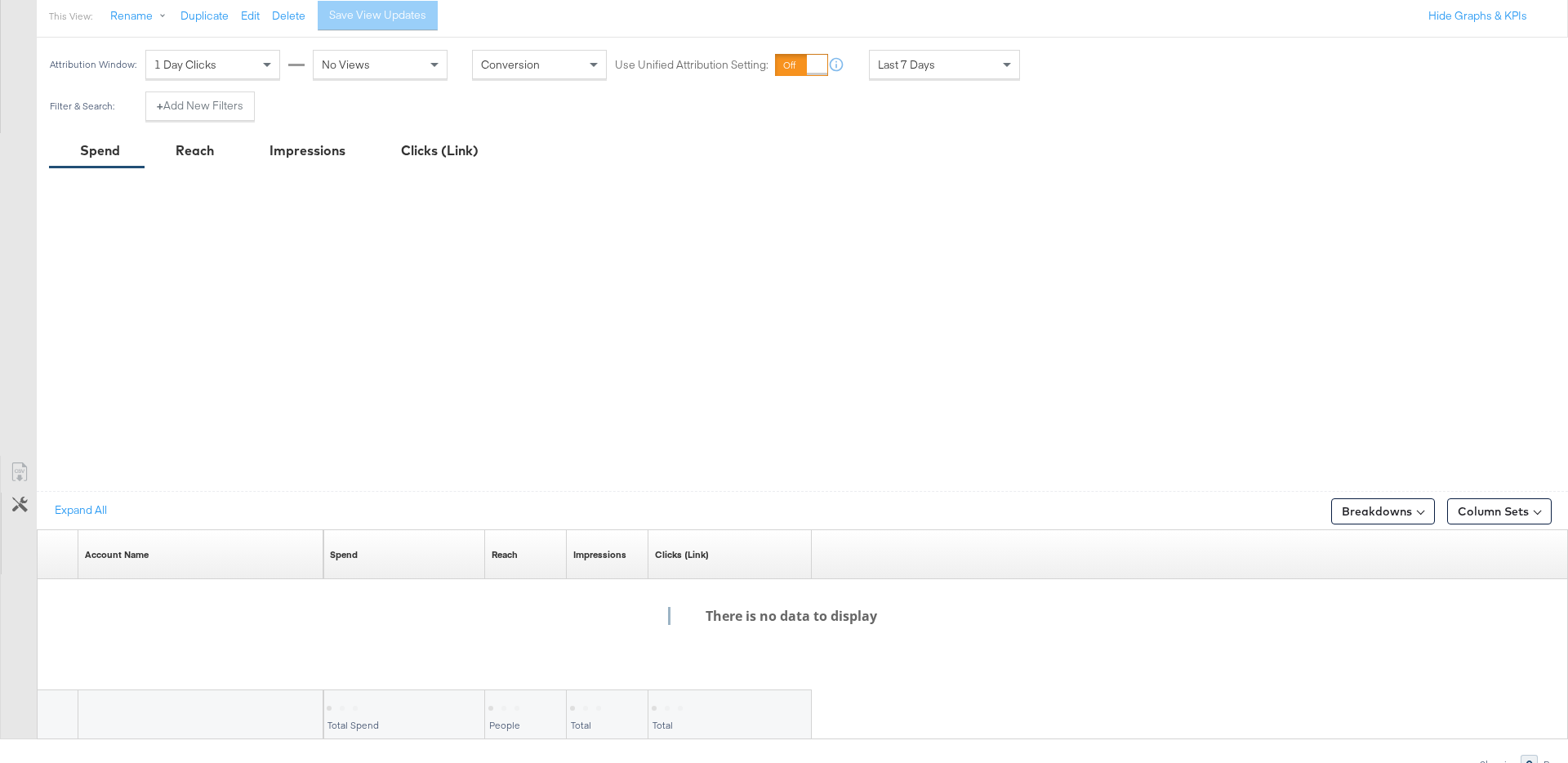
scroll to position [0, 0]
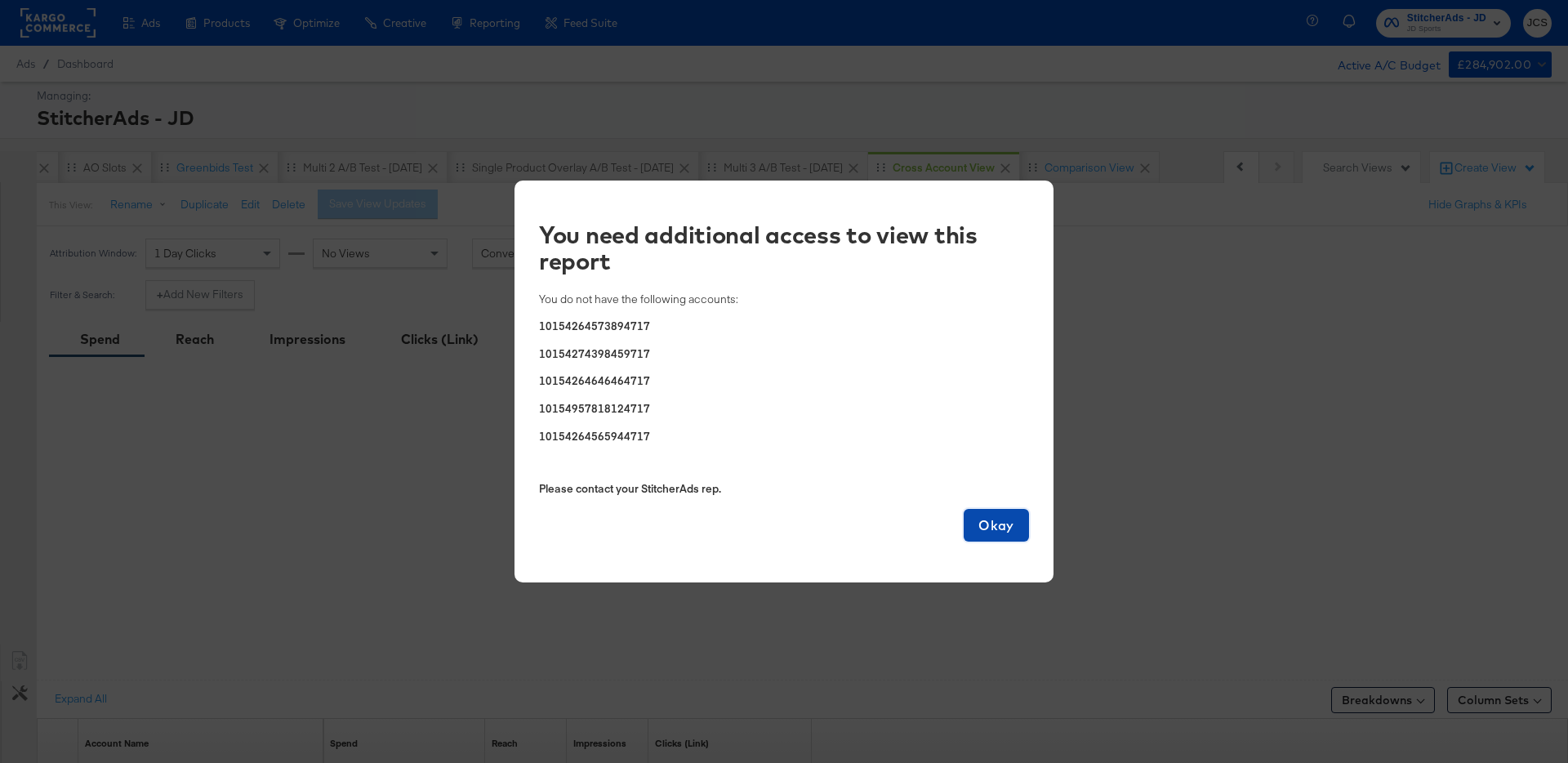
drag, startPoint x: 1009, startPoint y: 526, endPoint x: 983, endPoint y: 519, distance: 26.9
click at [1009, 526] on span "Okay" at bounding box center [997, 525] width 52 height 23
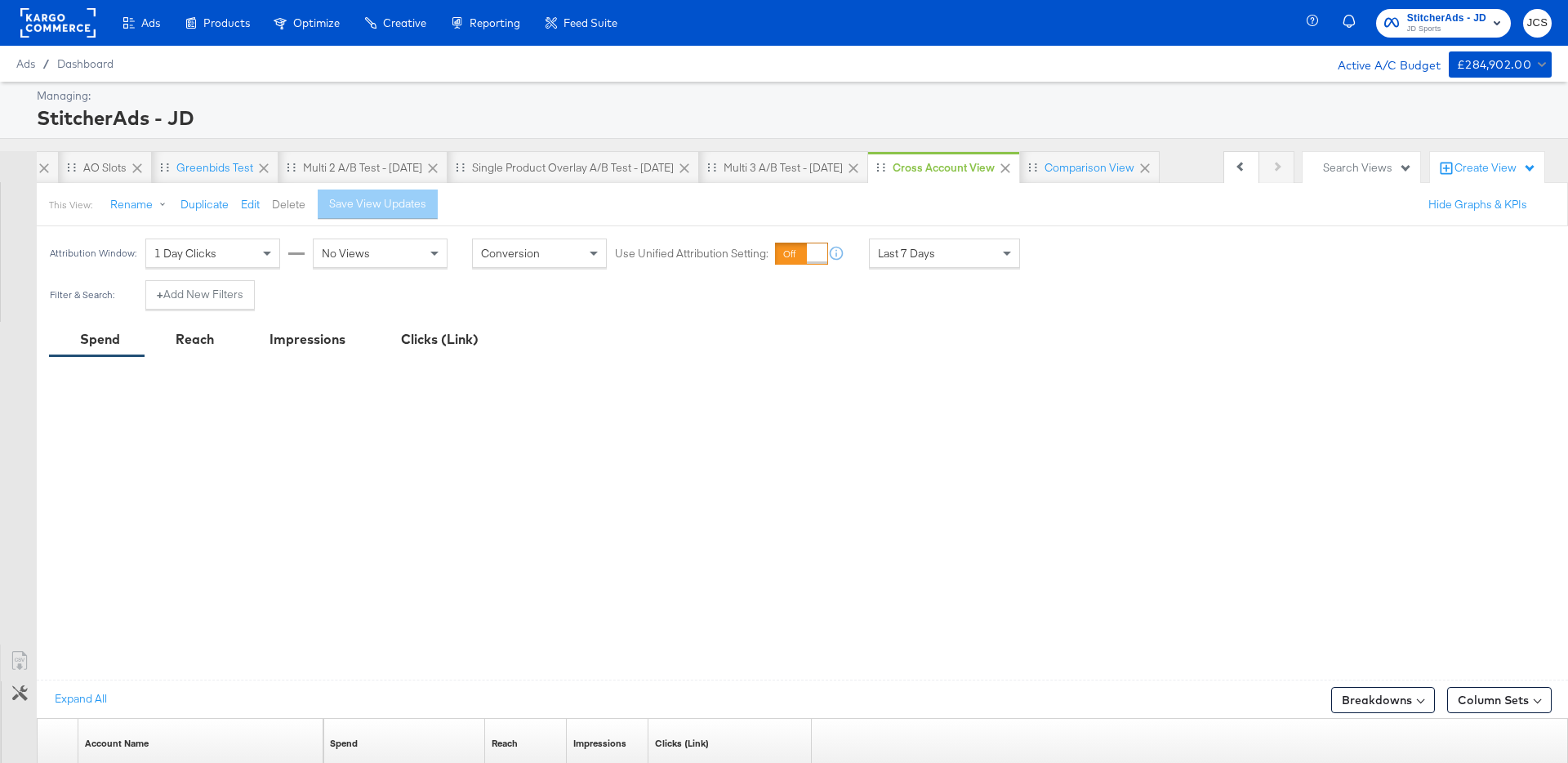
click at [292, 204] on button "Delete" at bounding box center [289, 204] width 34 height 15
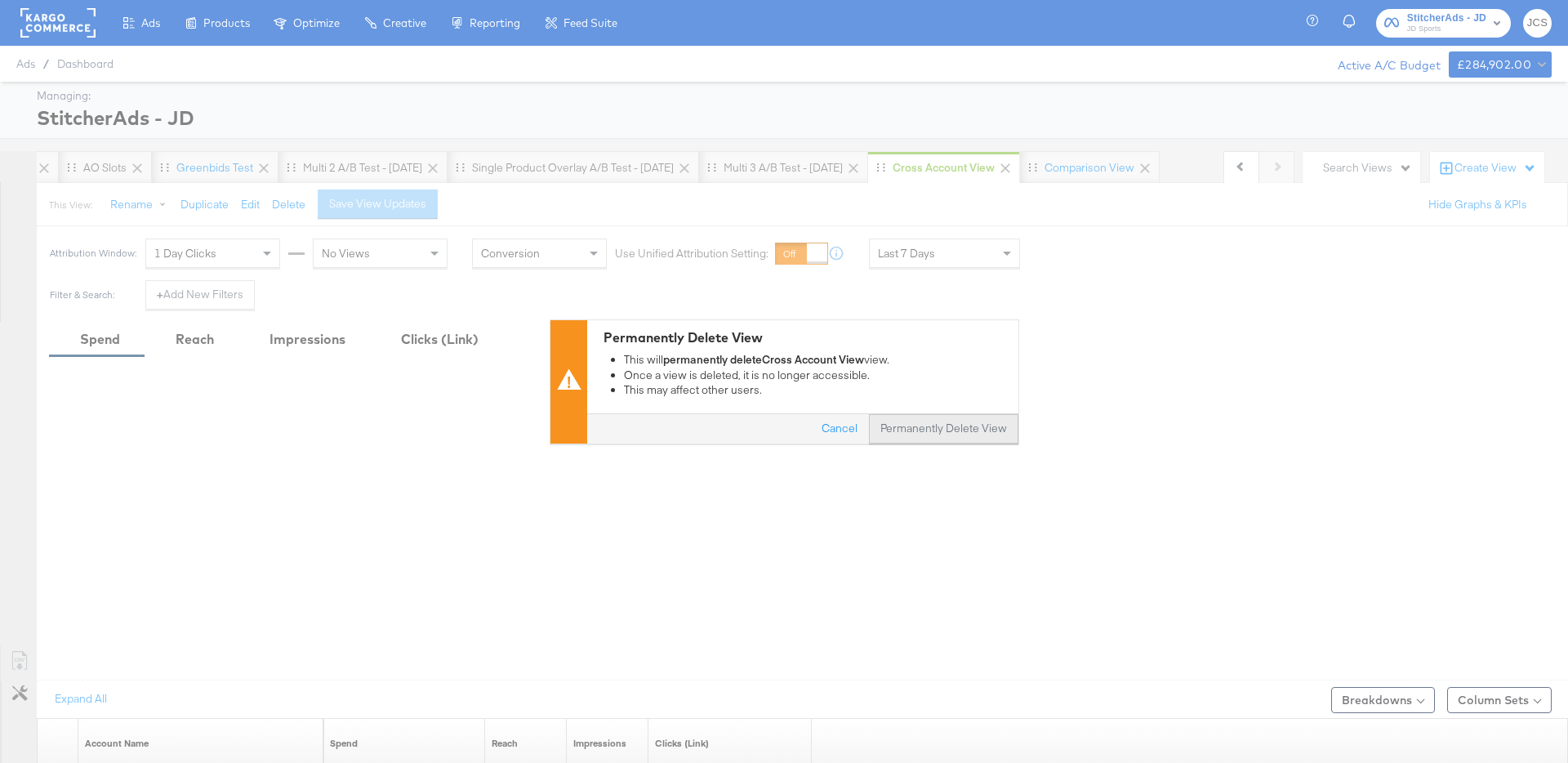
click at [927, 430] on button "Permanently Delete View" at bounding box center [943, 428] width 150 height 30
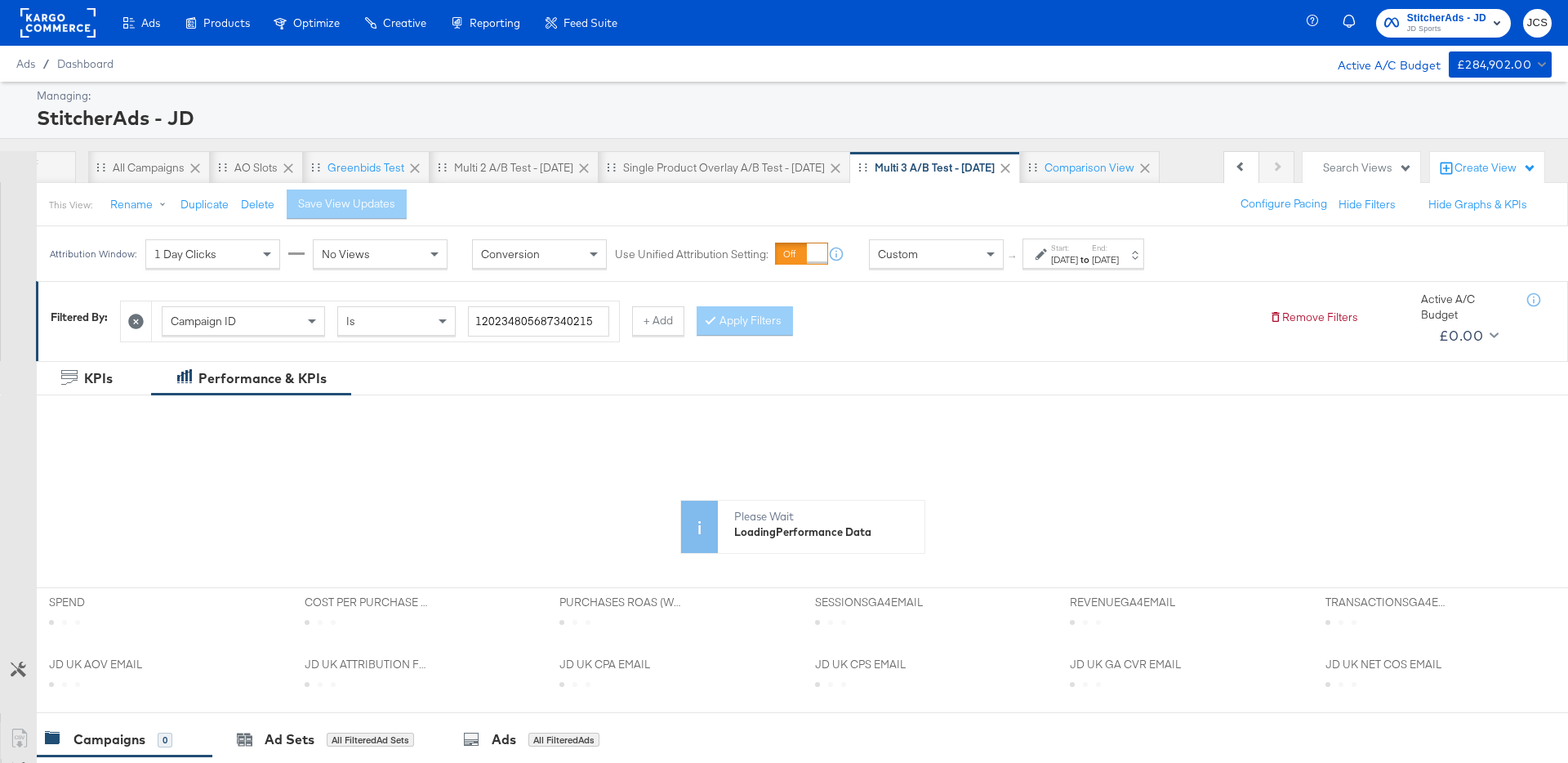
scroll to position [0, 68]
click at [1074, 172] on div "Comparison View" at bounding box center [1090, 167] width 90 height 15
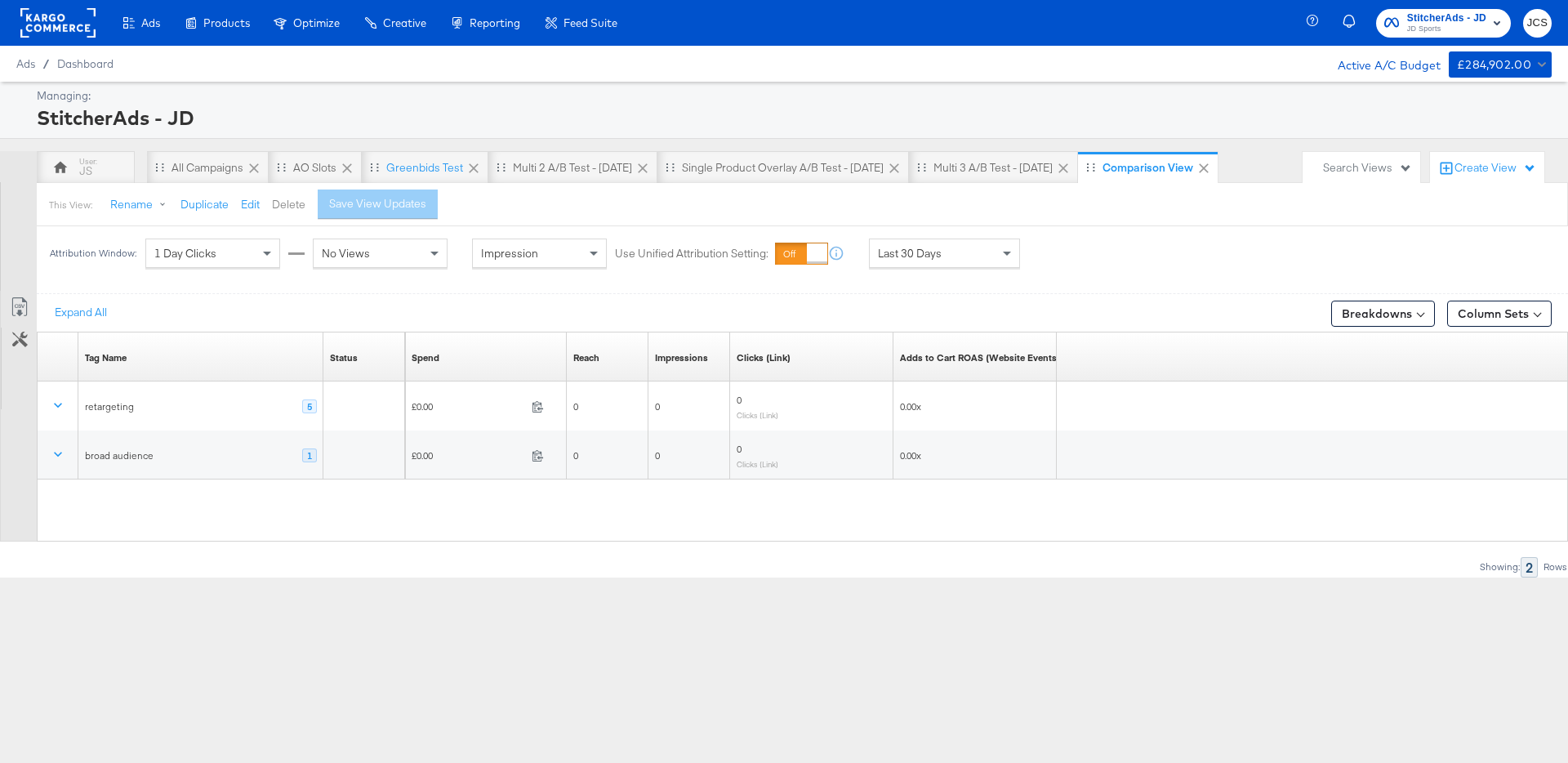
click at [294, 204] on button "Delete" at bounding box center [289, 204] width 34 height 15
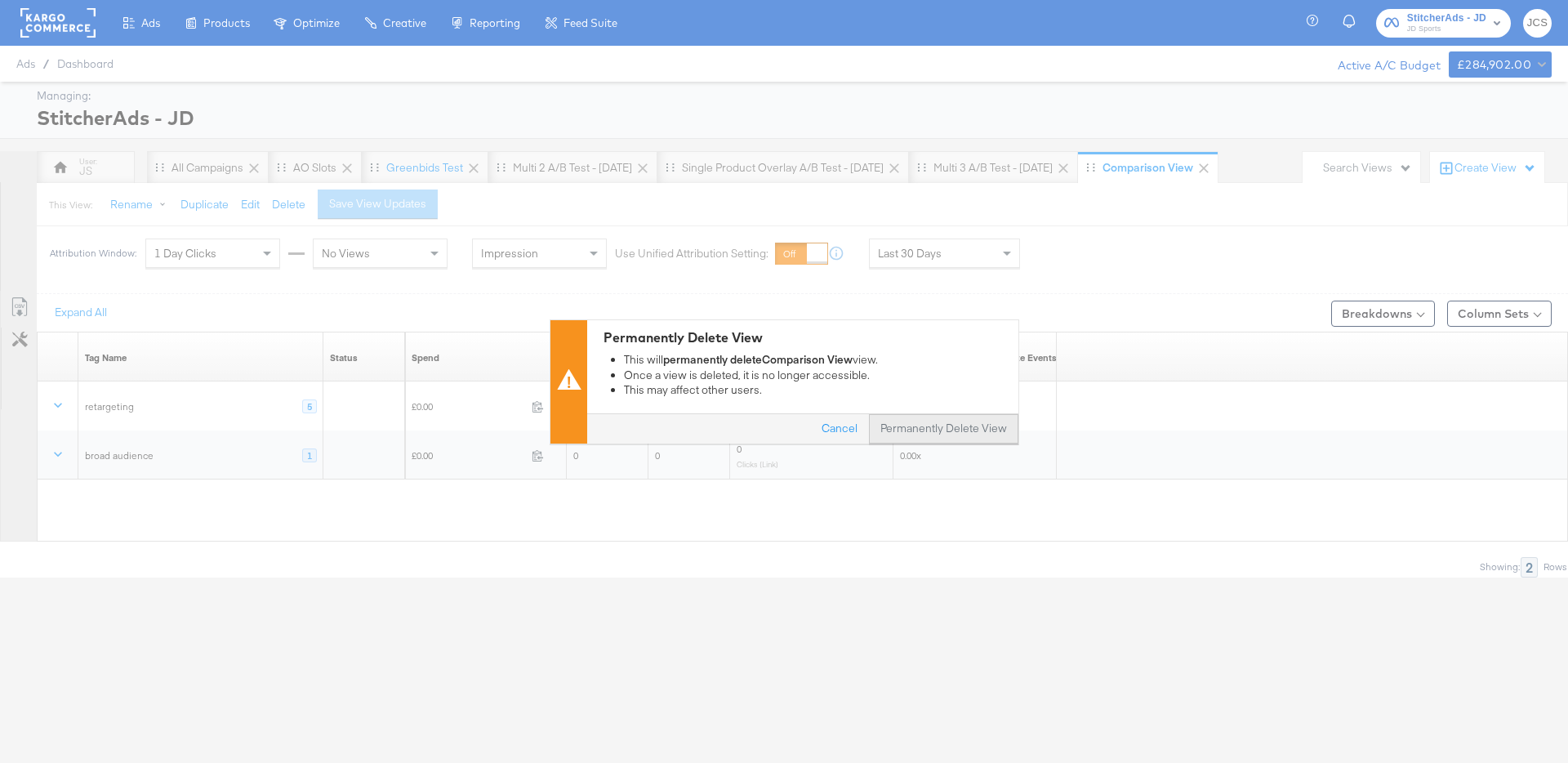
click at [953, 420] on button "Permanently Delete View" at bounding box center [943, 428] width 150 height 30
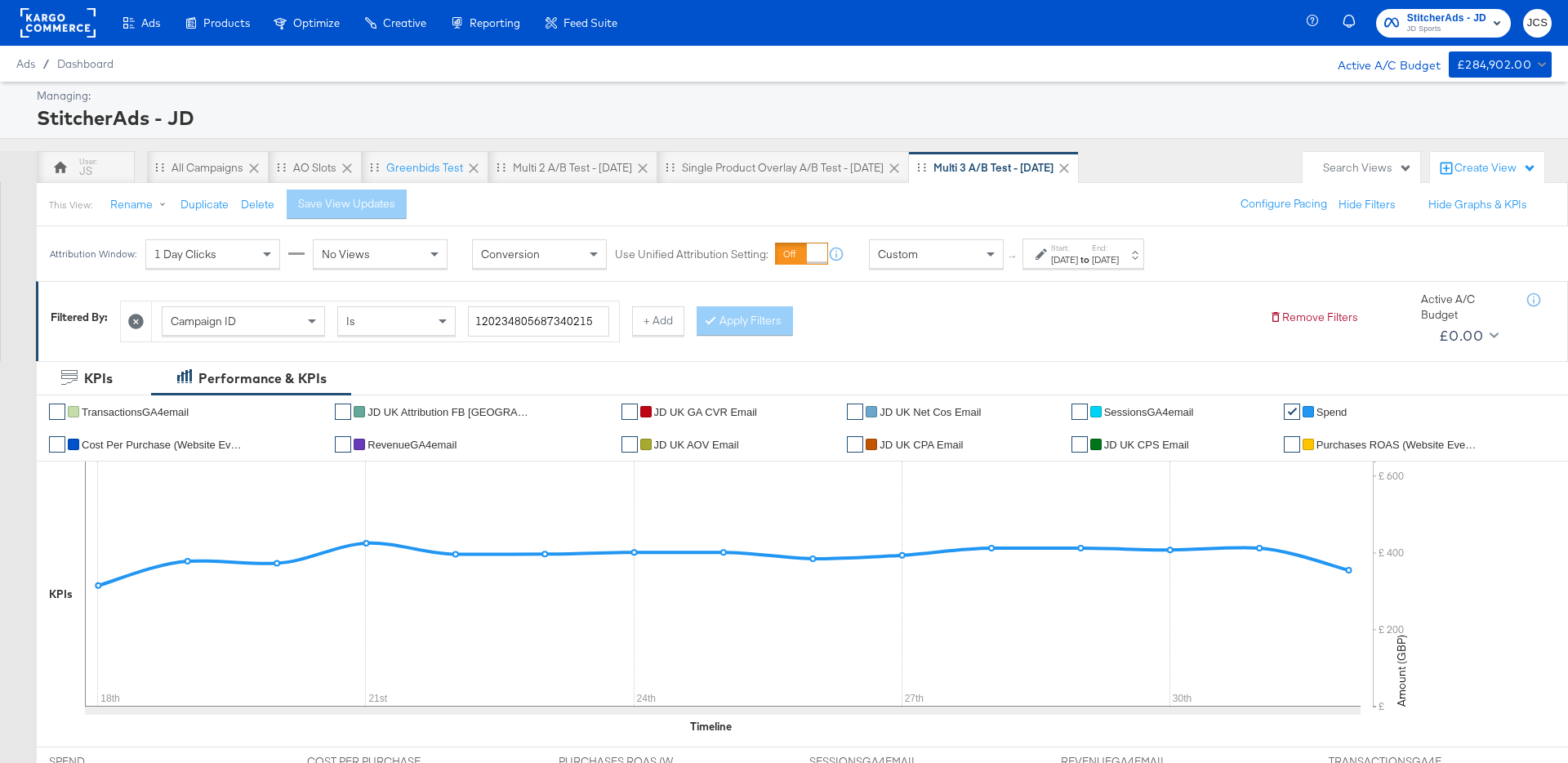
click at [780, 88] on div "Managing:" at bounding box center [792, 95] width 1511 height 15
click at [218, 172] on div "All Campaigns" at bounding box center [207, 167] width 72 height 15
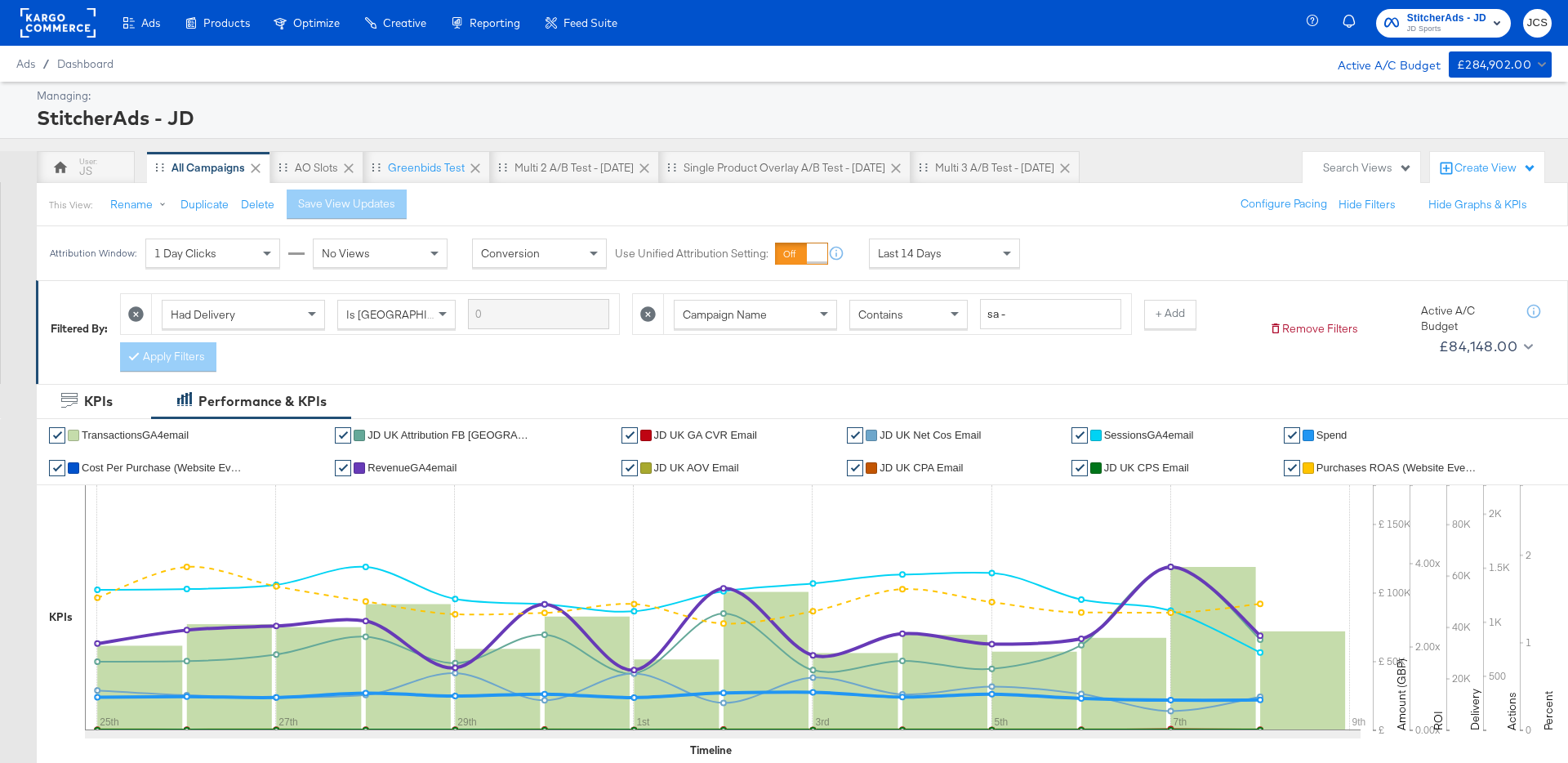
click at [80, 16] on rect at bounding box center [57, 23] width 75 height 30
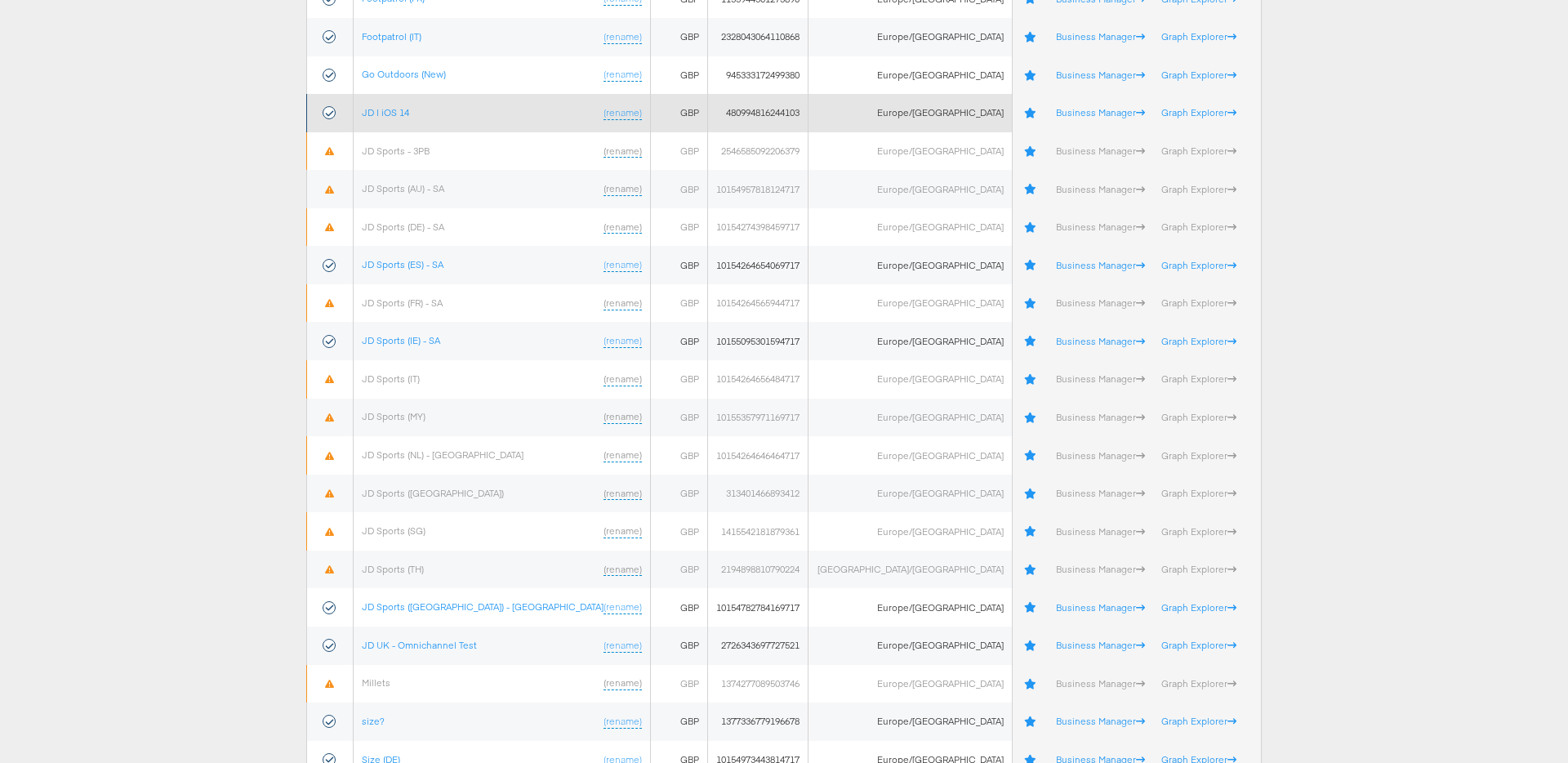
scroll to position [406, 0]
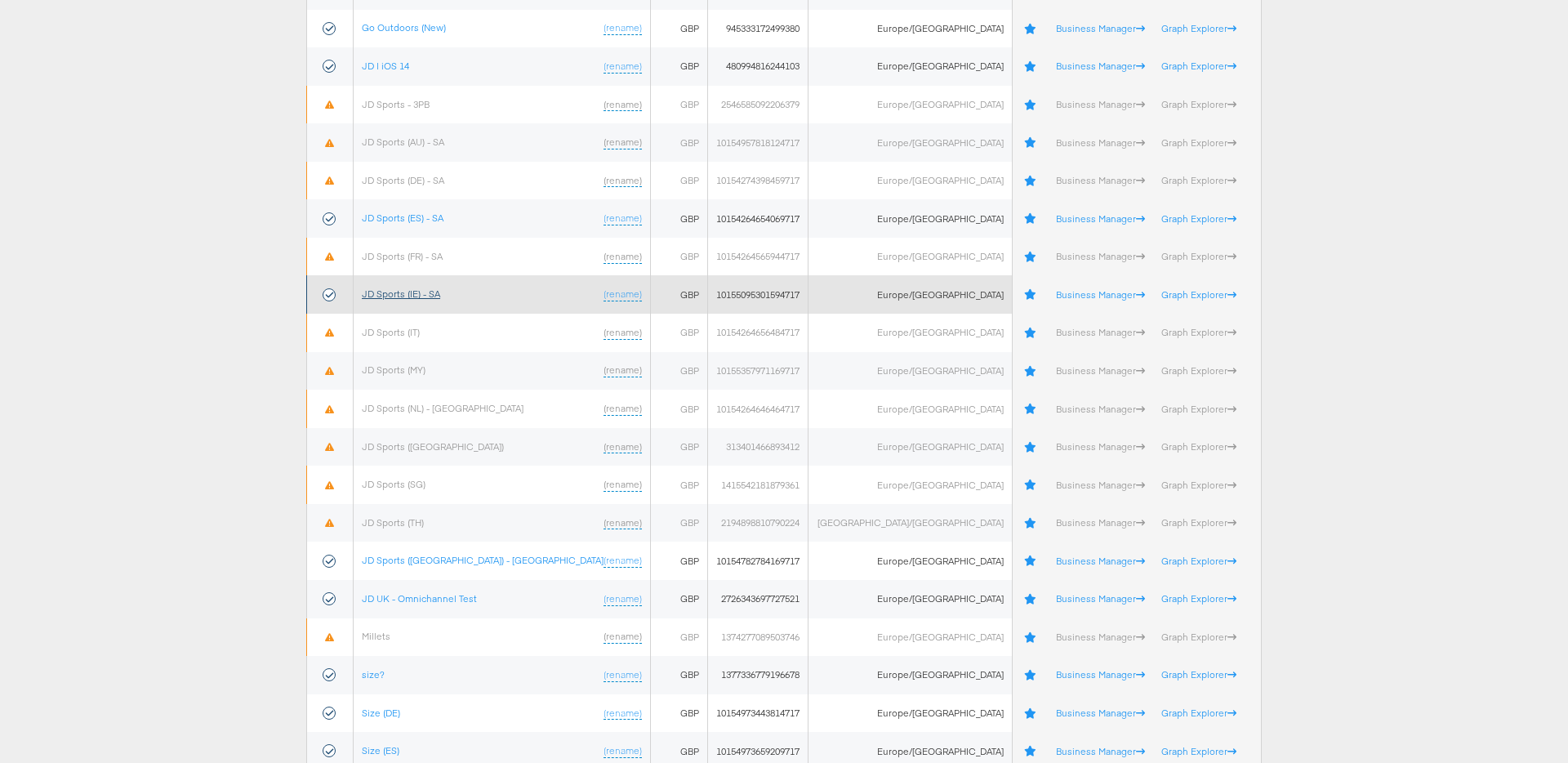
click at [434, 292] on link "JD Sports (IE) - SA" at bounding box center [401, 293] width 79 height 12
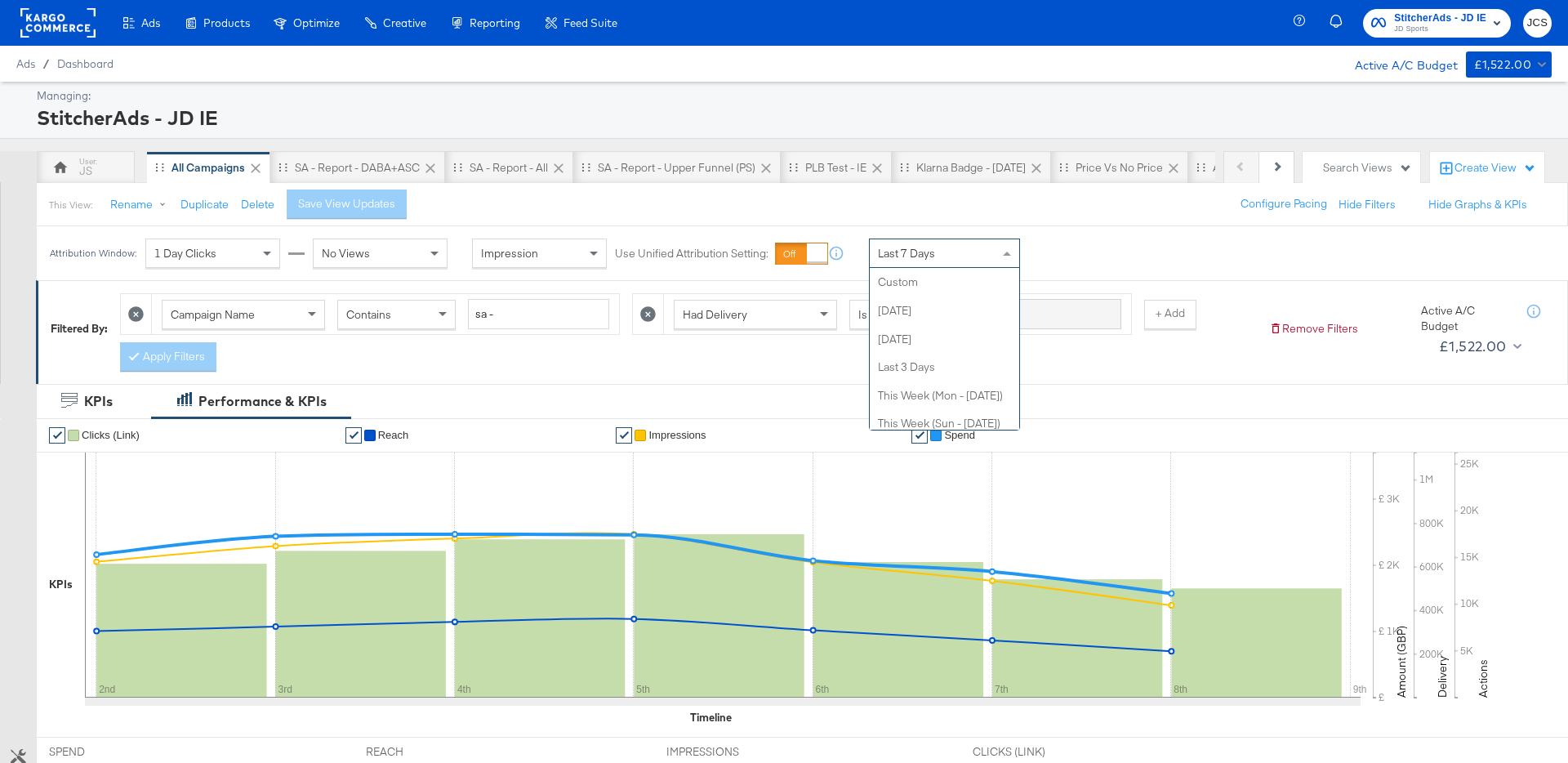
click at [915, 258] on span "Last 7 Days" at bounding box center [907, 253] width 57 height 14
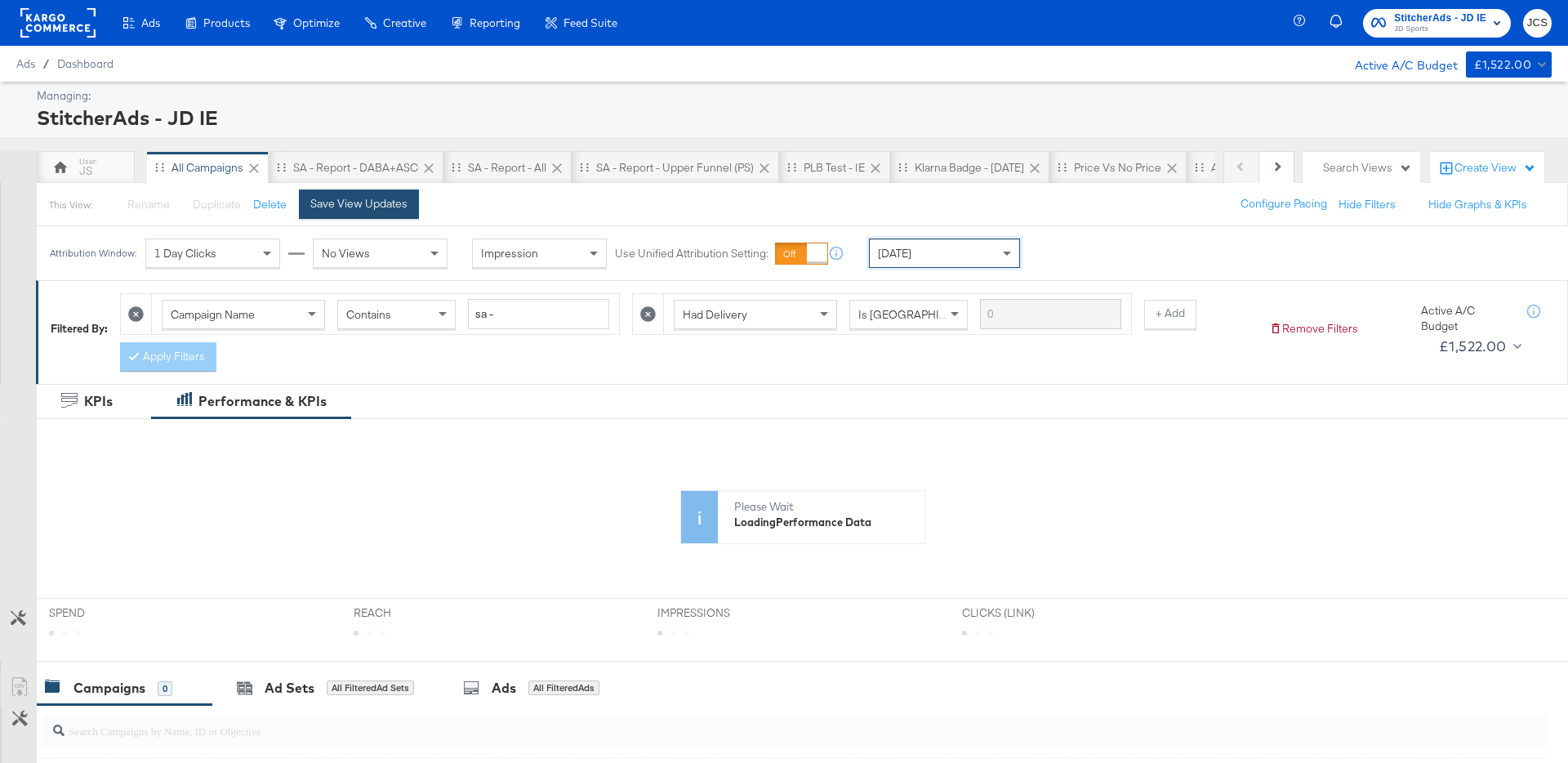
click at [375, 203] on div "Save View Updates" at bounding box center [358, 204] width 97 height 15
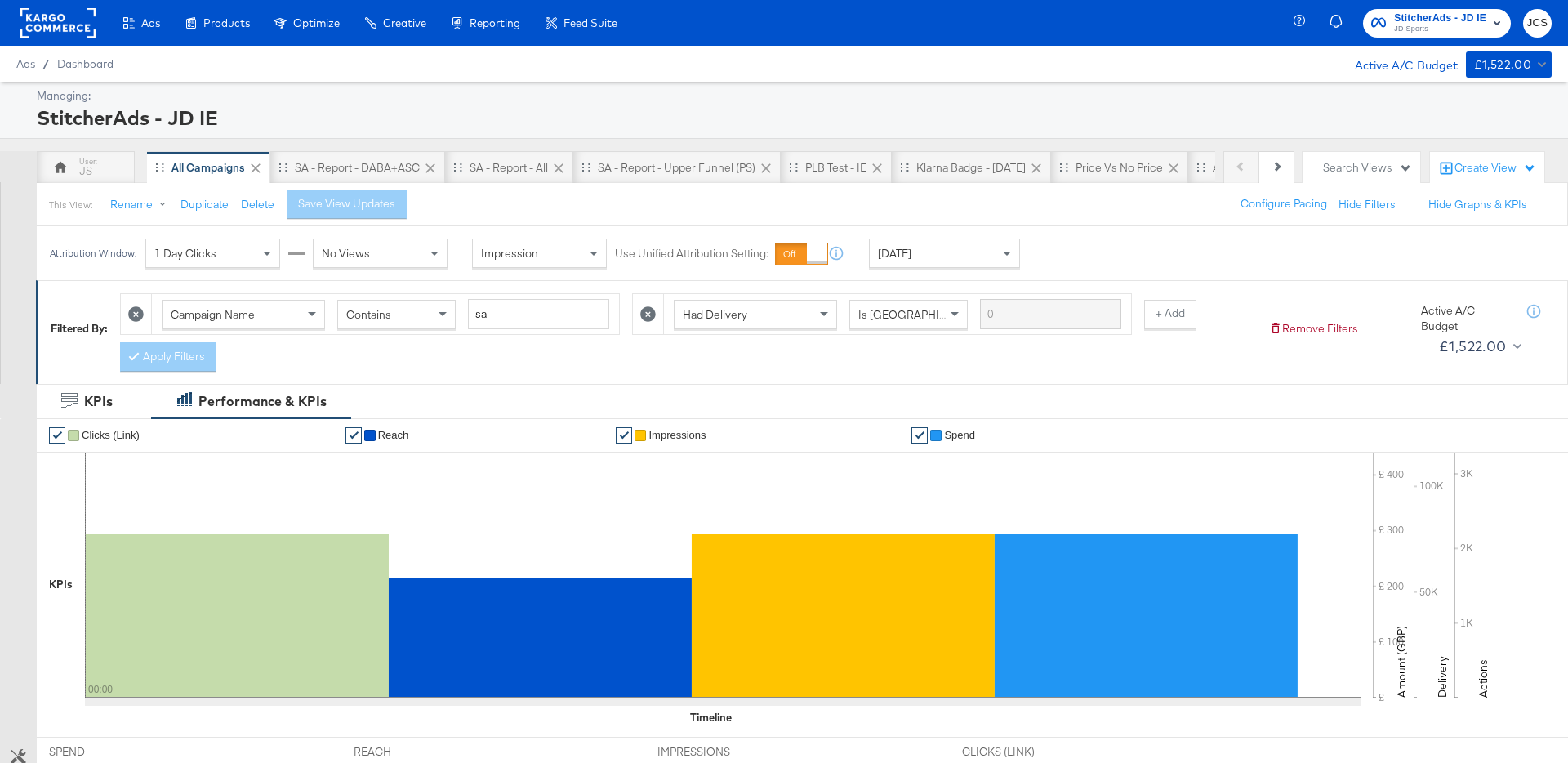
click at [880, 244] on div "Today" at bounding box center [944, 253] width 150 height 28
click at [836, 193] on div "This View: Rename Duplicate Delete Save View Updates Configure Pacing Hide Filt…" at bounding box center [802, 204] width 1532 height 44
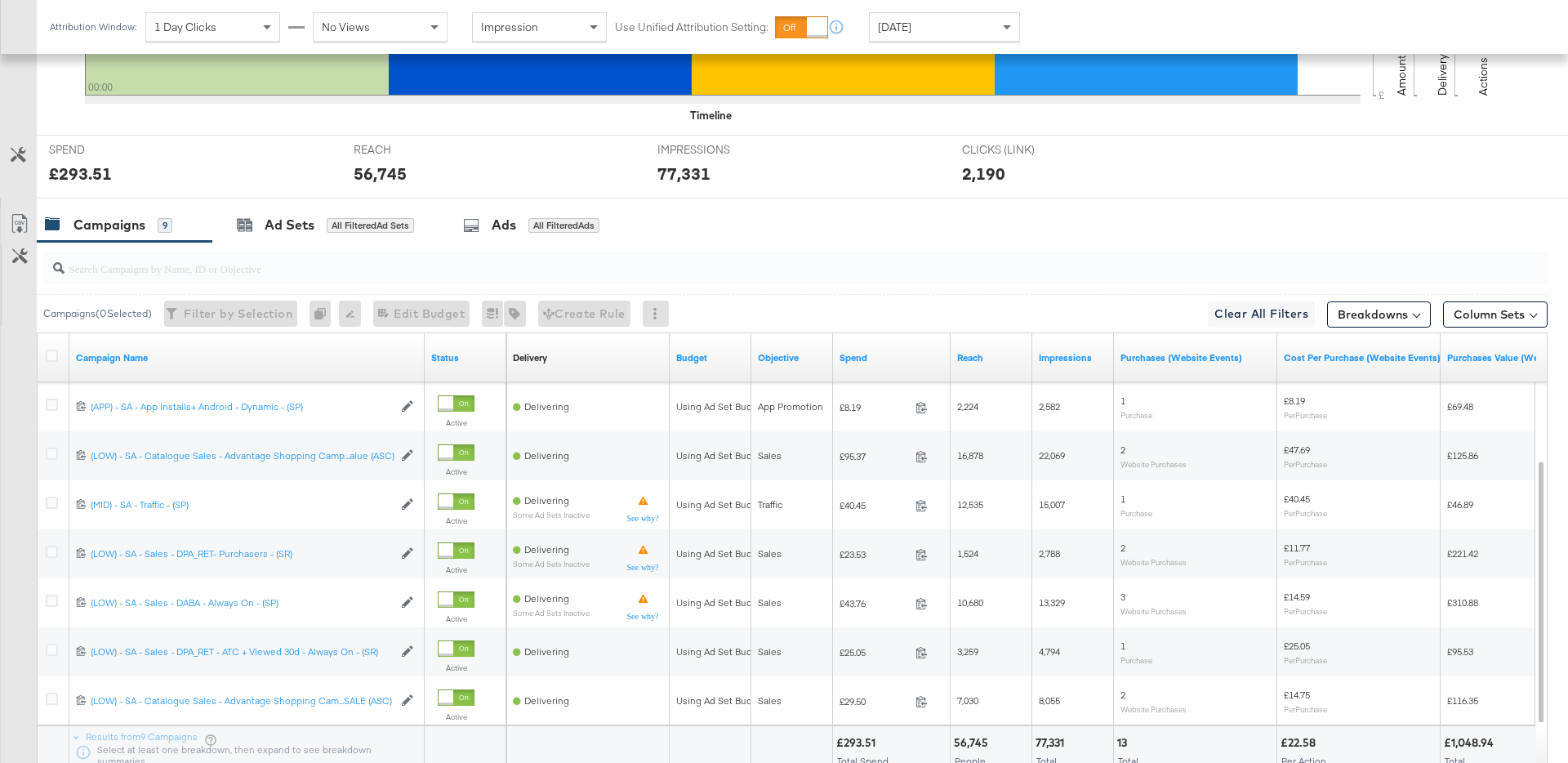
scroll to position [594, 0]
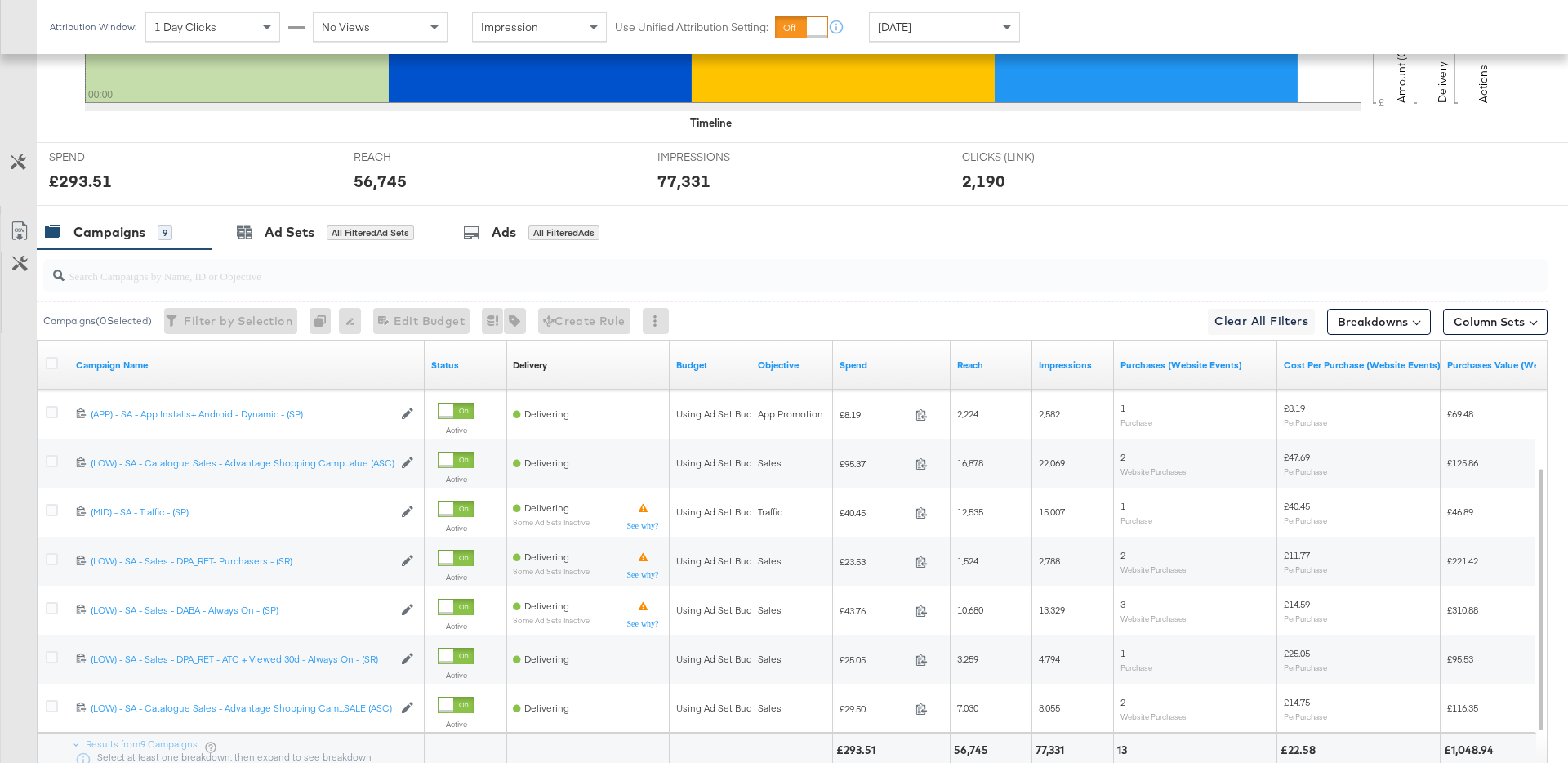
click at [909, 20] on div "Today" at bounding box center [944, 26] width 150 height 28
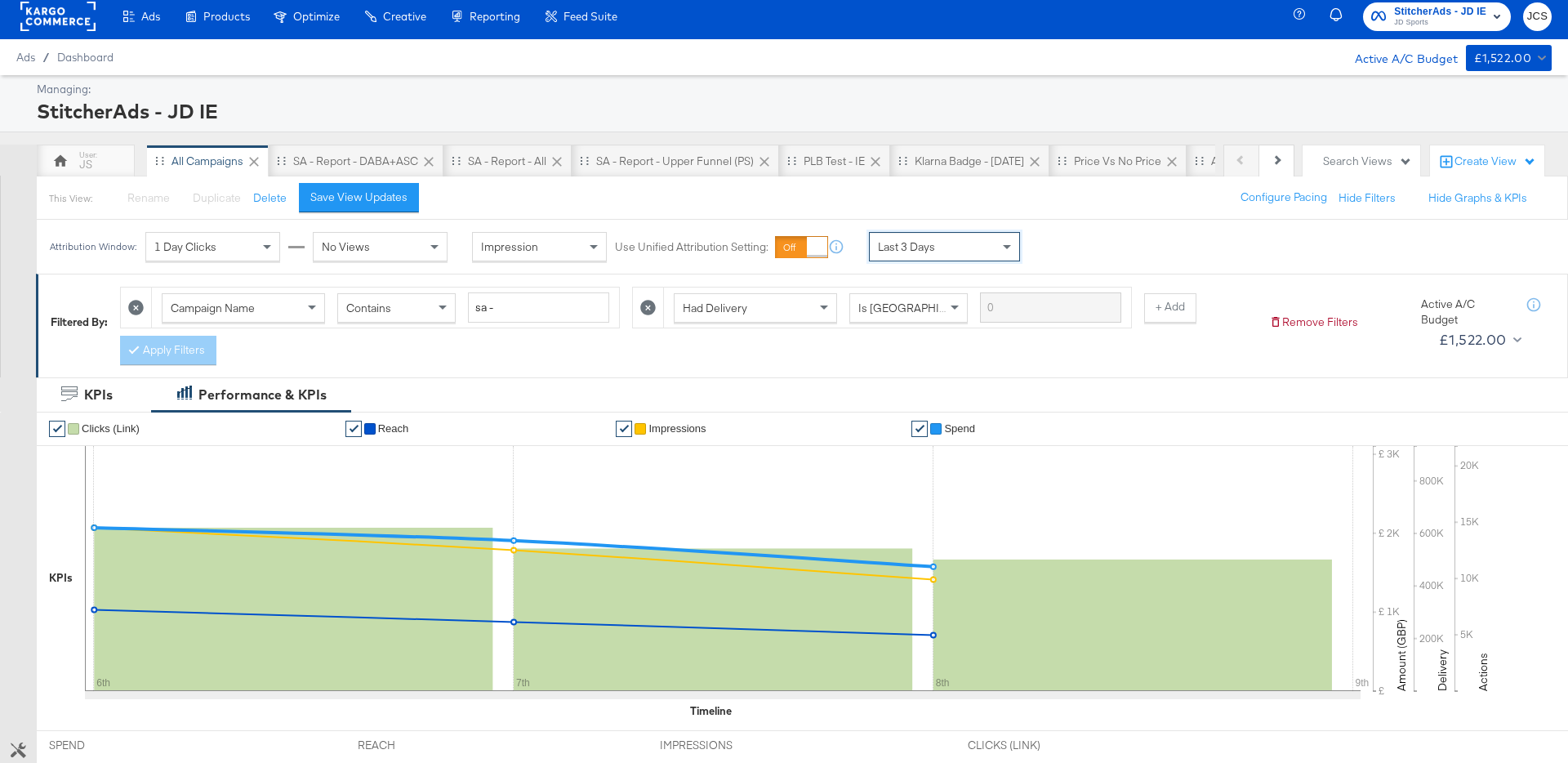
scroll to position [0, 0]
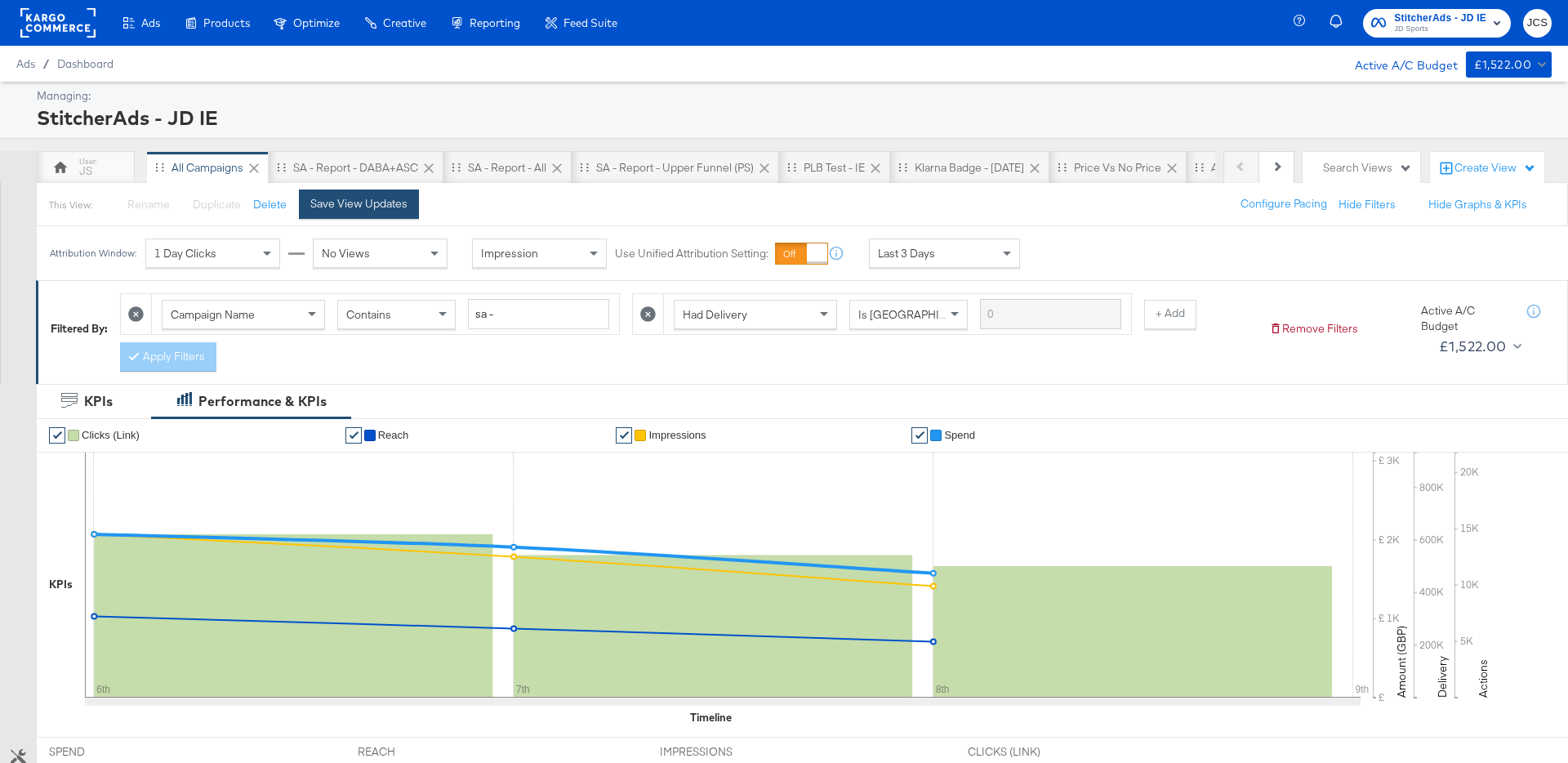
click at [386, 197] on div "Save View Updates" at bounding box center [358, 204] width 97 height 15
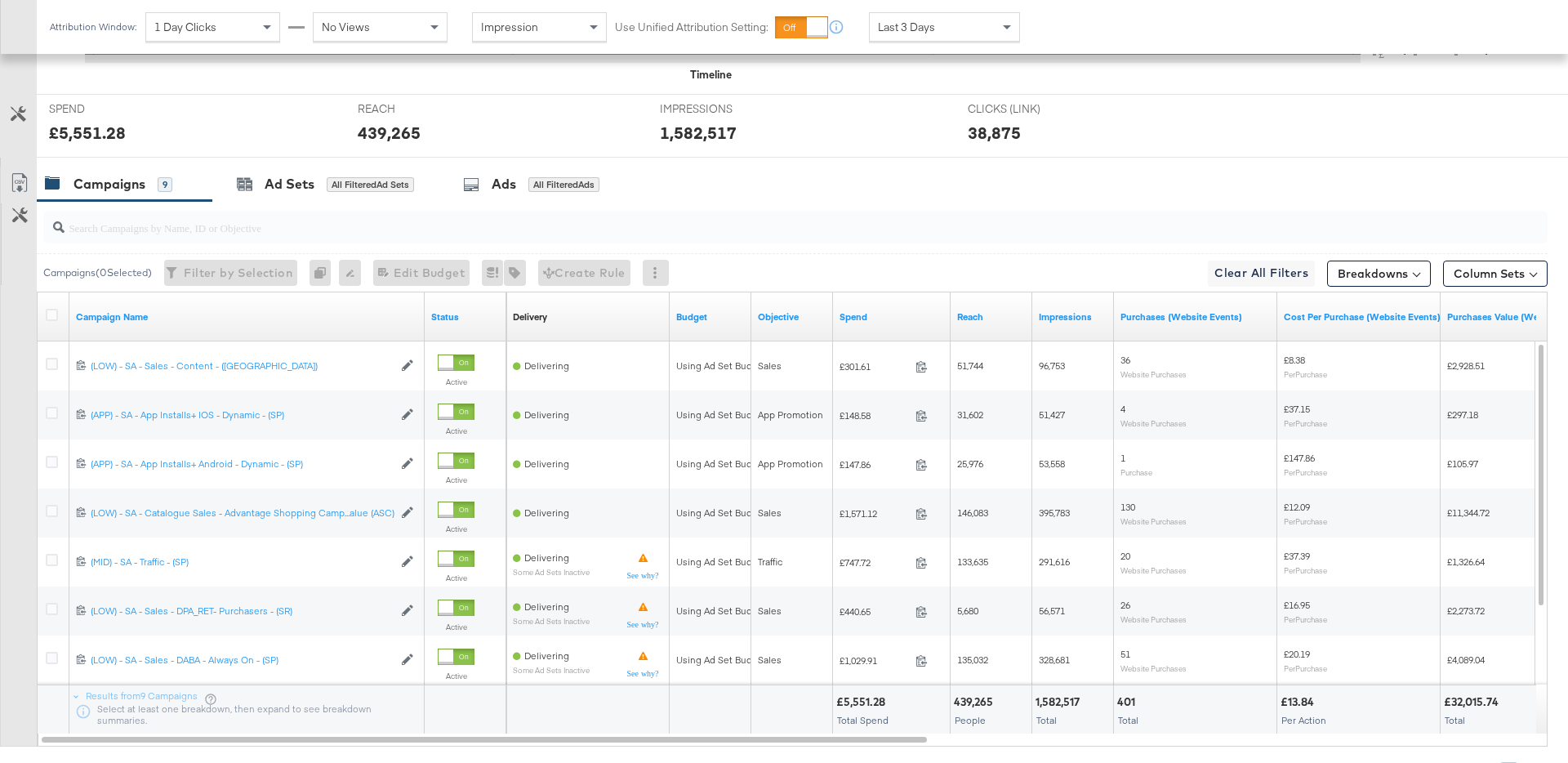
scroll to position [649, 0]
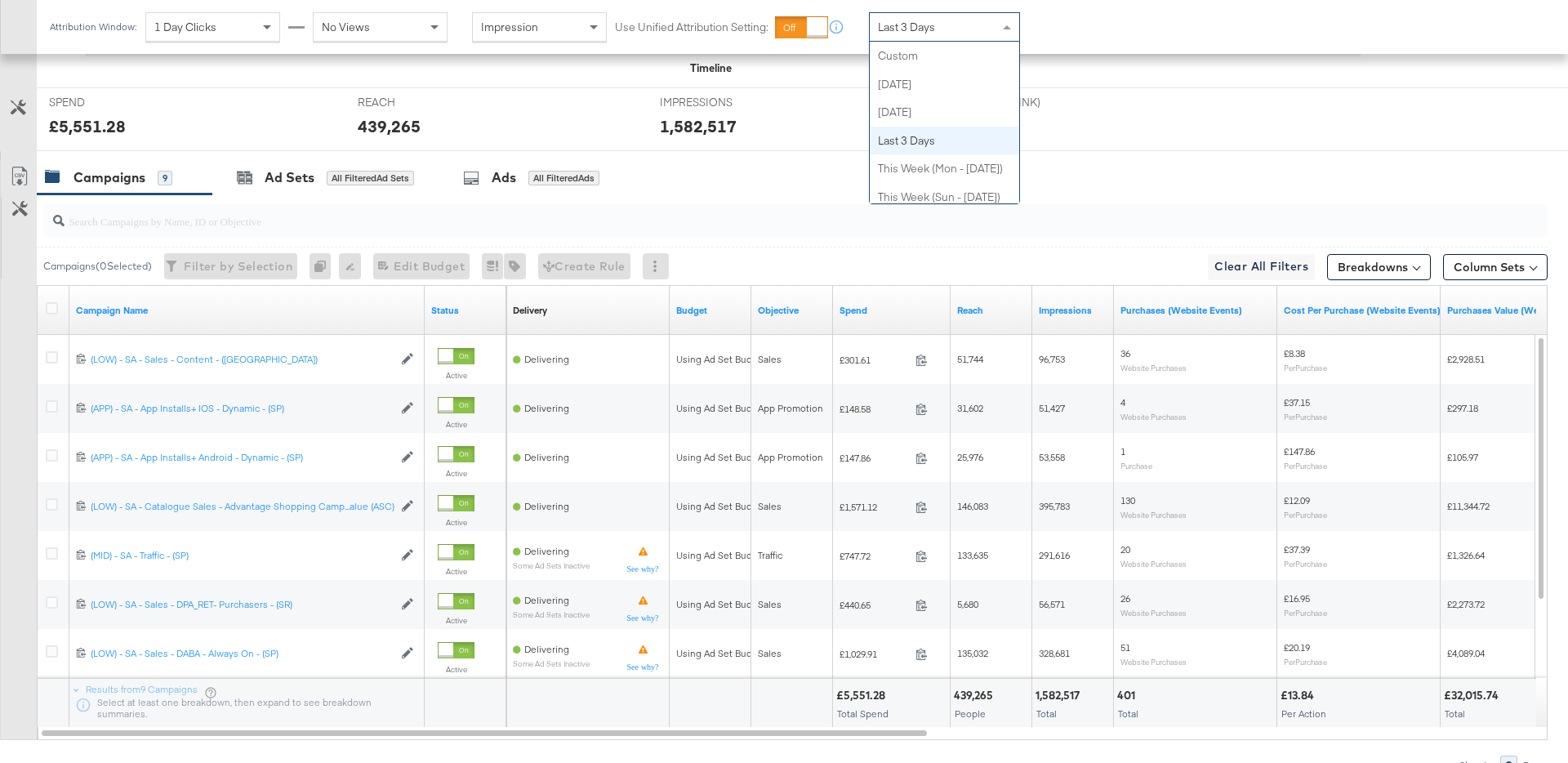
click at [951, 29] on div "Last 3 Days" at bounding box center [944, 26] width 150 height 28
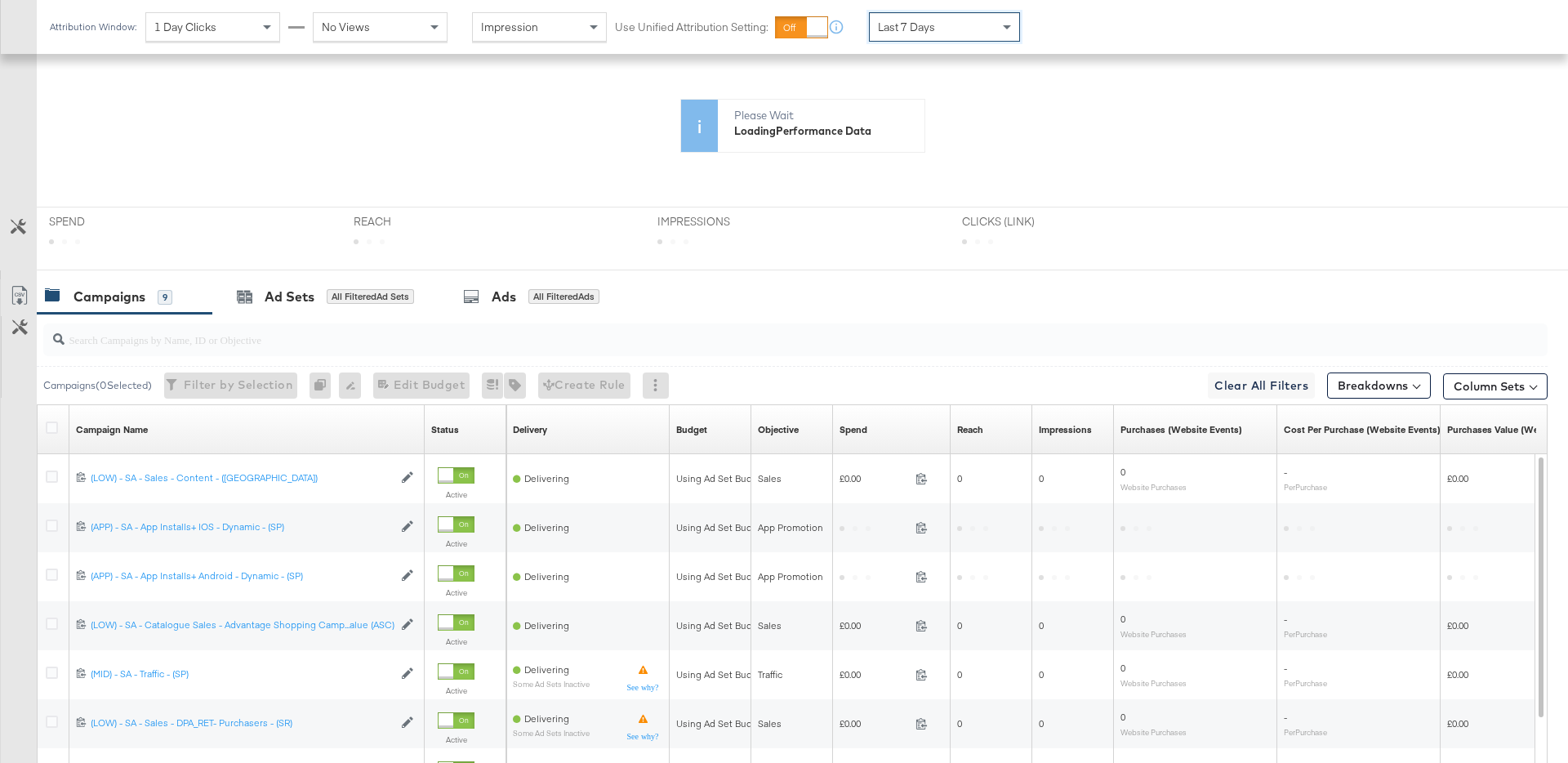
scroll to position [0, 0]
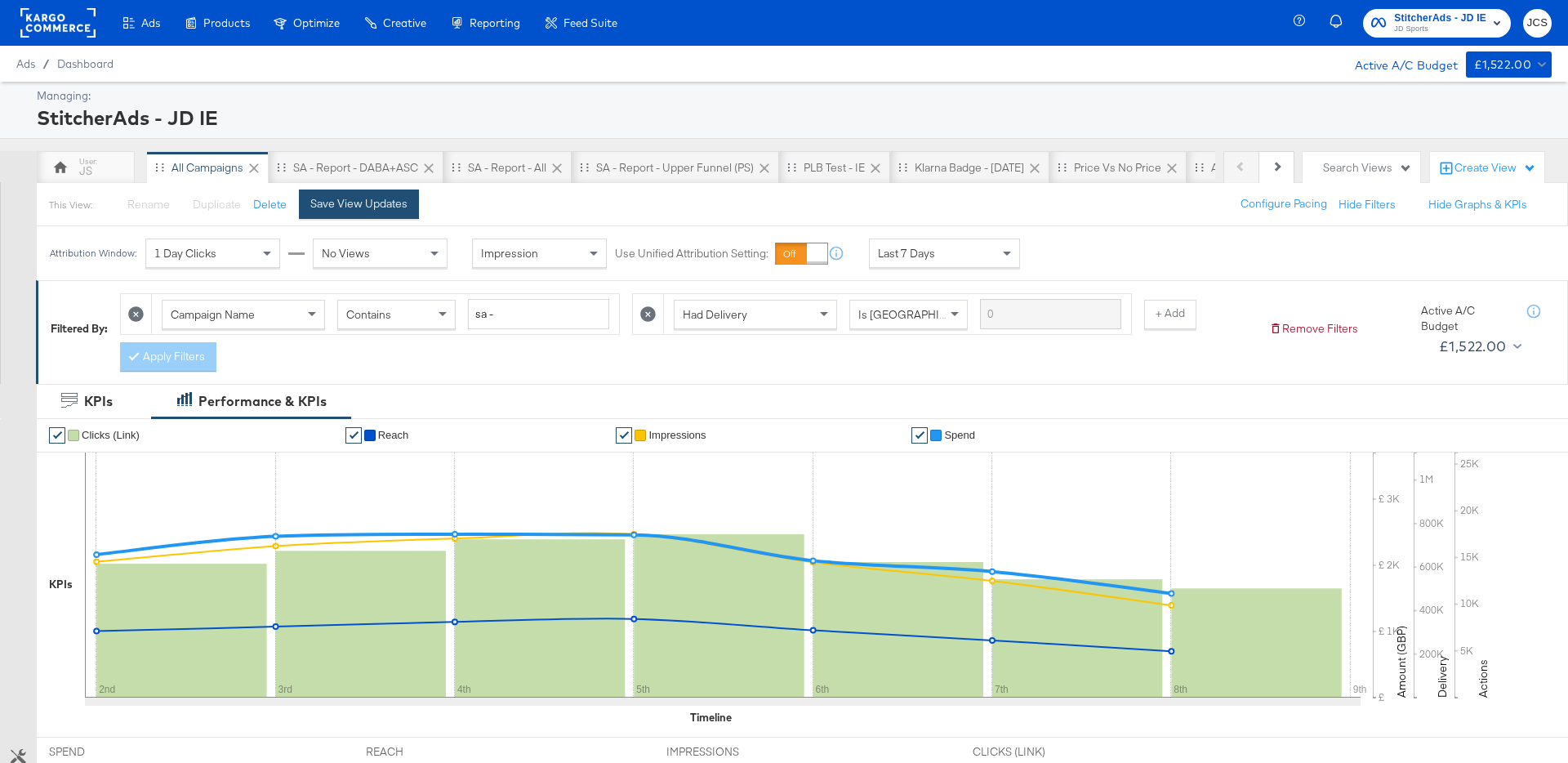
click at [416, 210] on button "Save View Updates" at bounding box center [359, 204] width 120 height 30
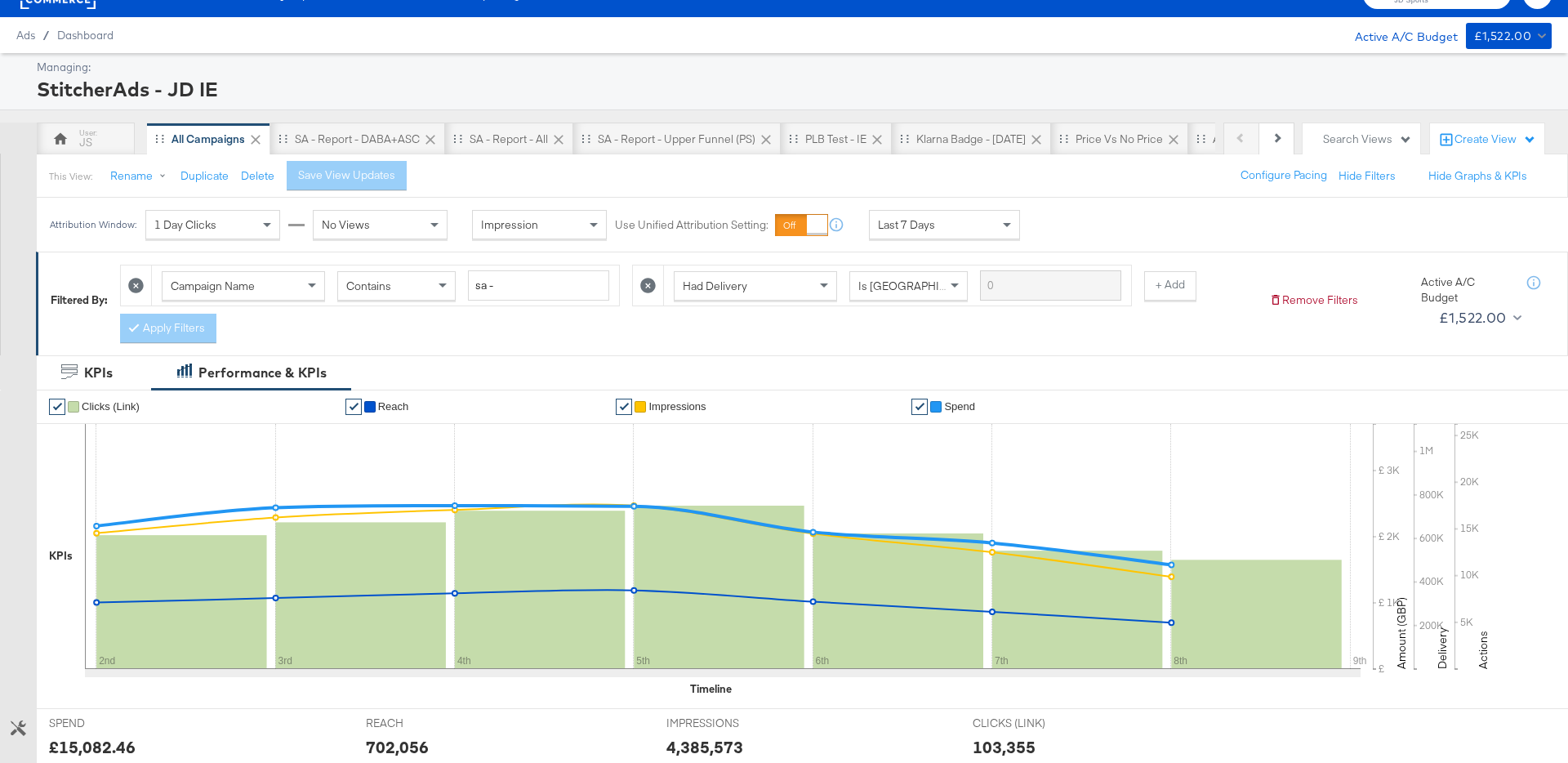
scroll to position [31, 0]
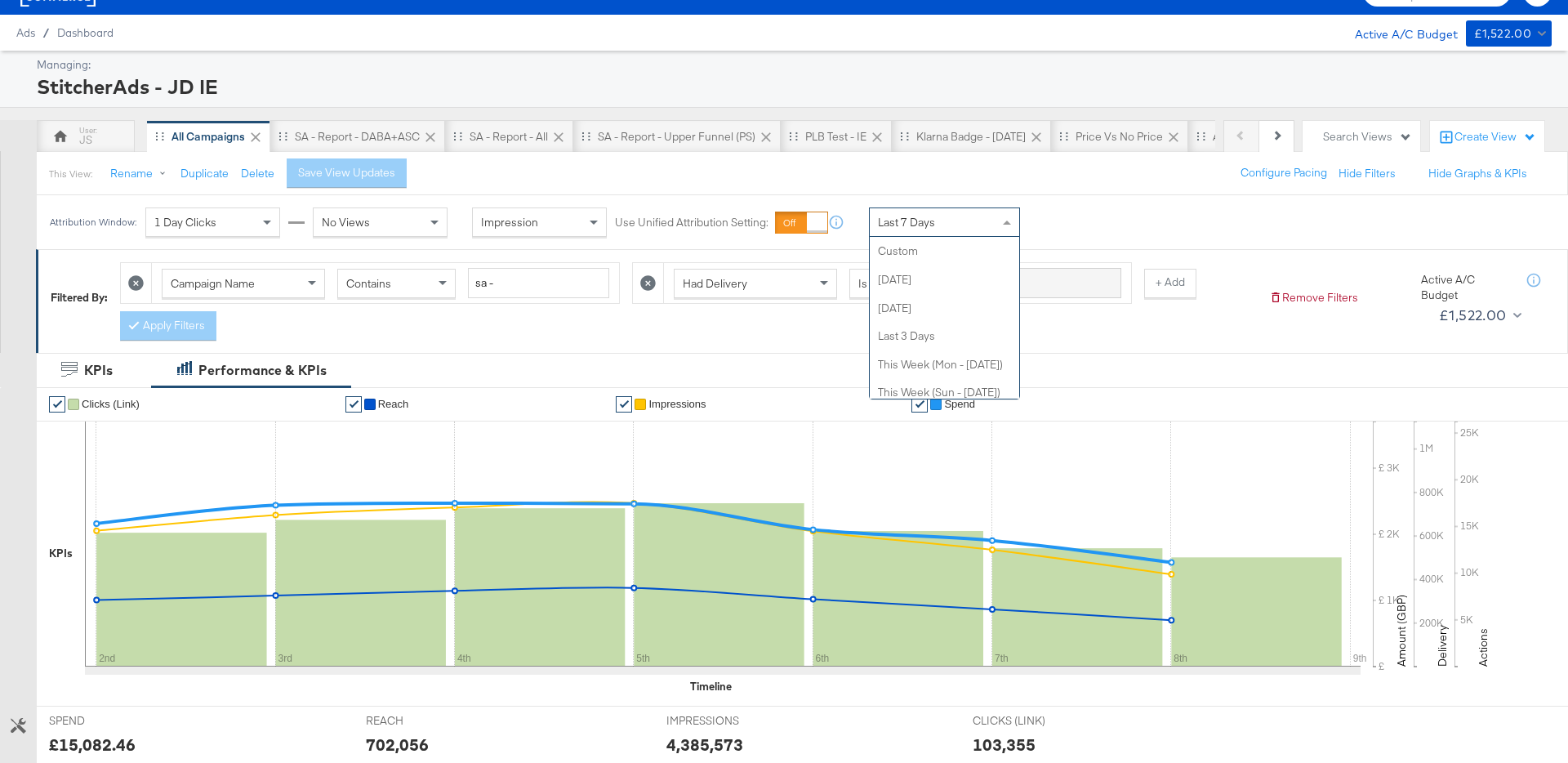
click at [874, 226] on div "Last 7 Days" at bounding box center [944, 221] width 150 height 28
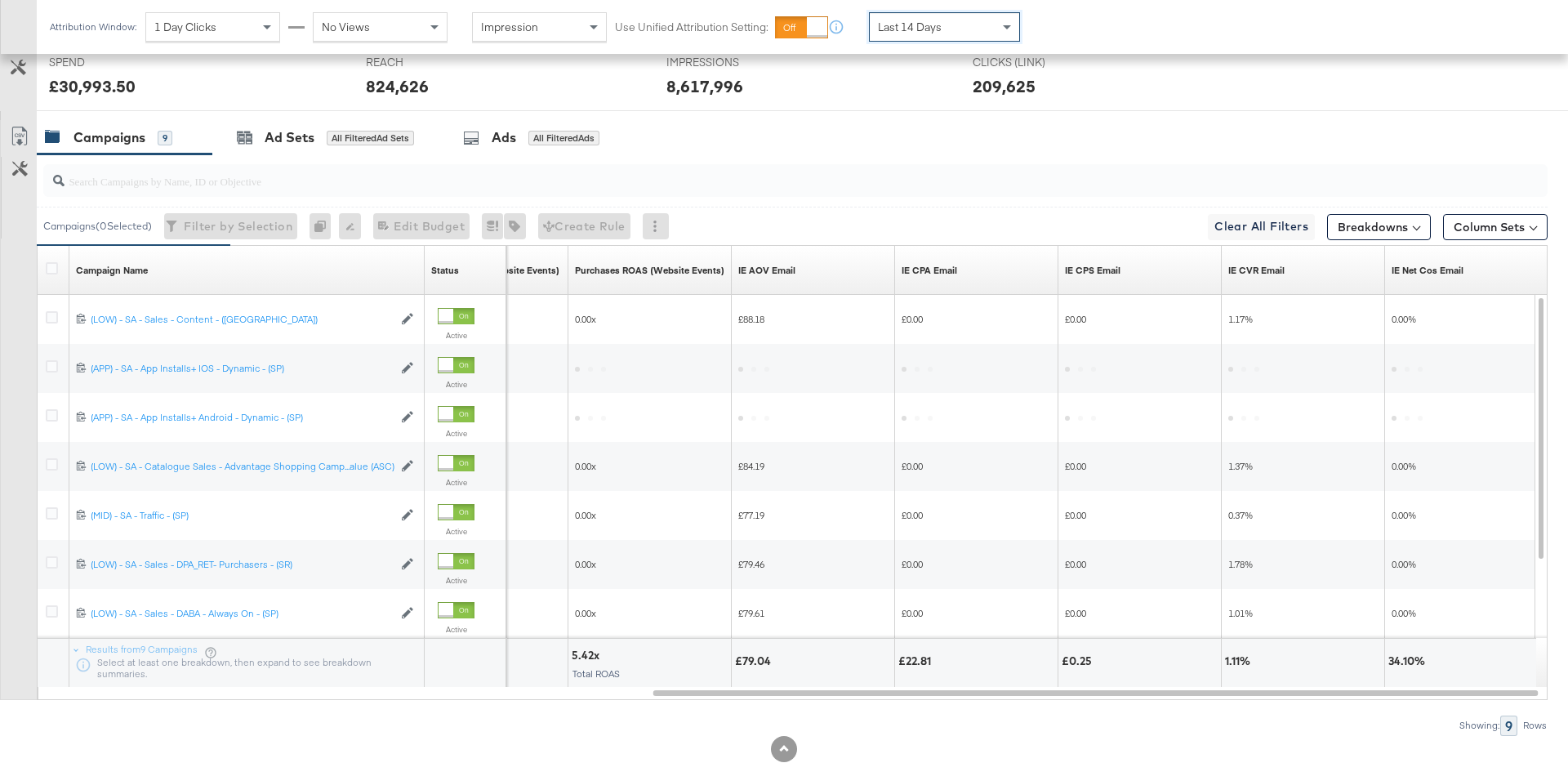
scroll to position [733, 0]
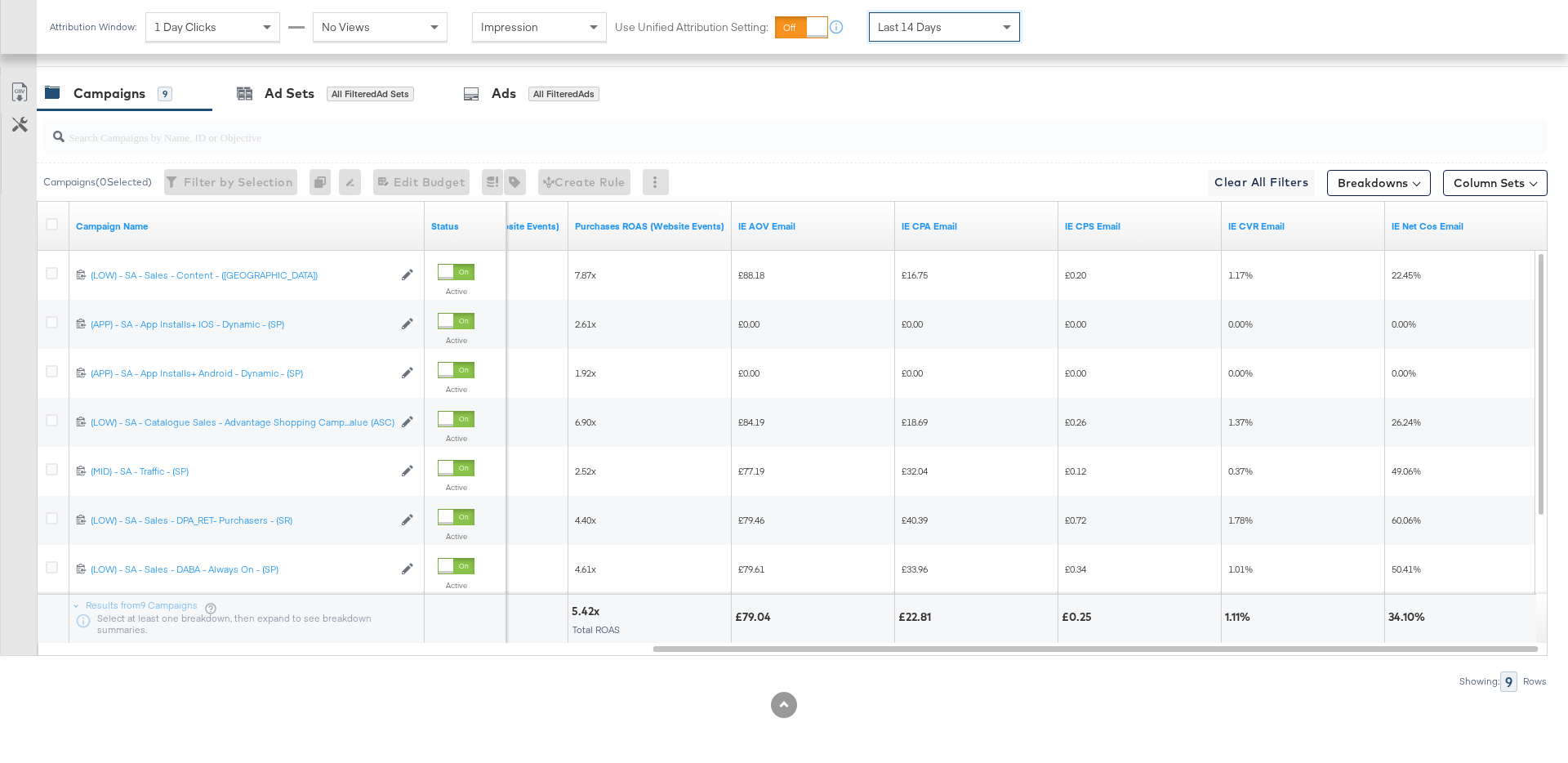
click at [1145, 718] on div "KPIs Performance & KPIs Customize KPIs ✔ Clicks (Link) ✔ Reach ✔ Impressions ✔ …" at bounding box center [784, 206] width 1568 height 1112
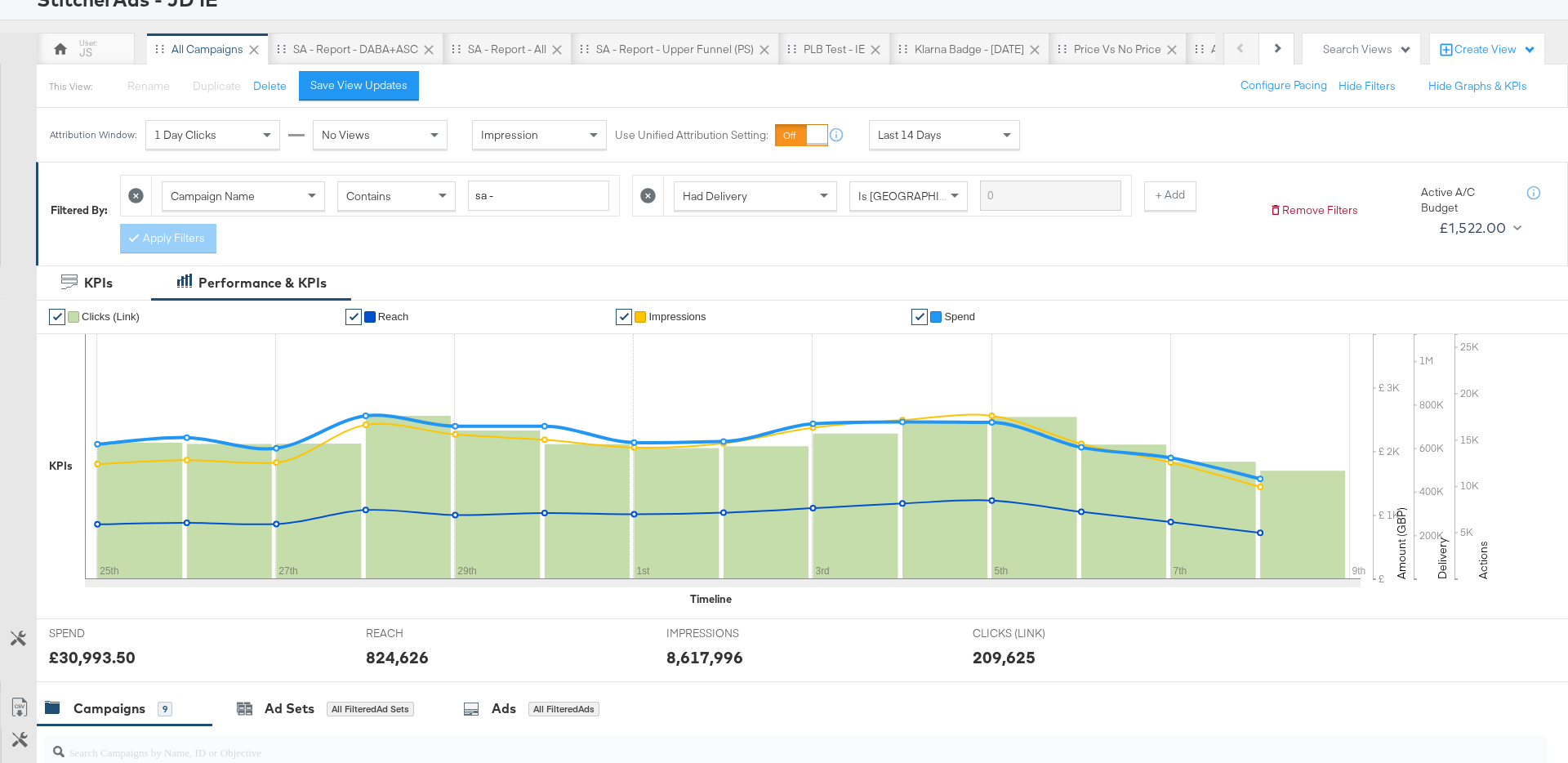
scroll to position [114, 0]
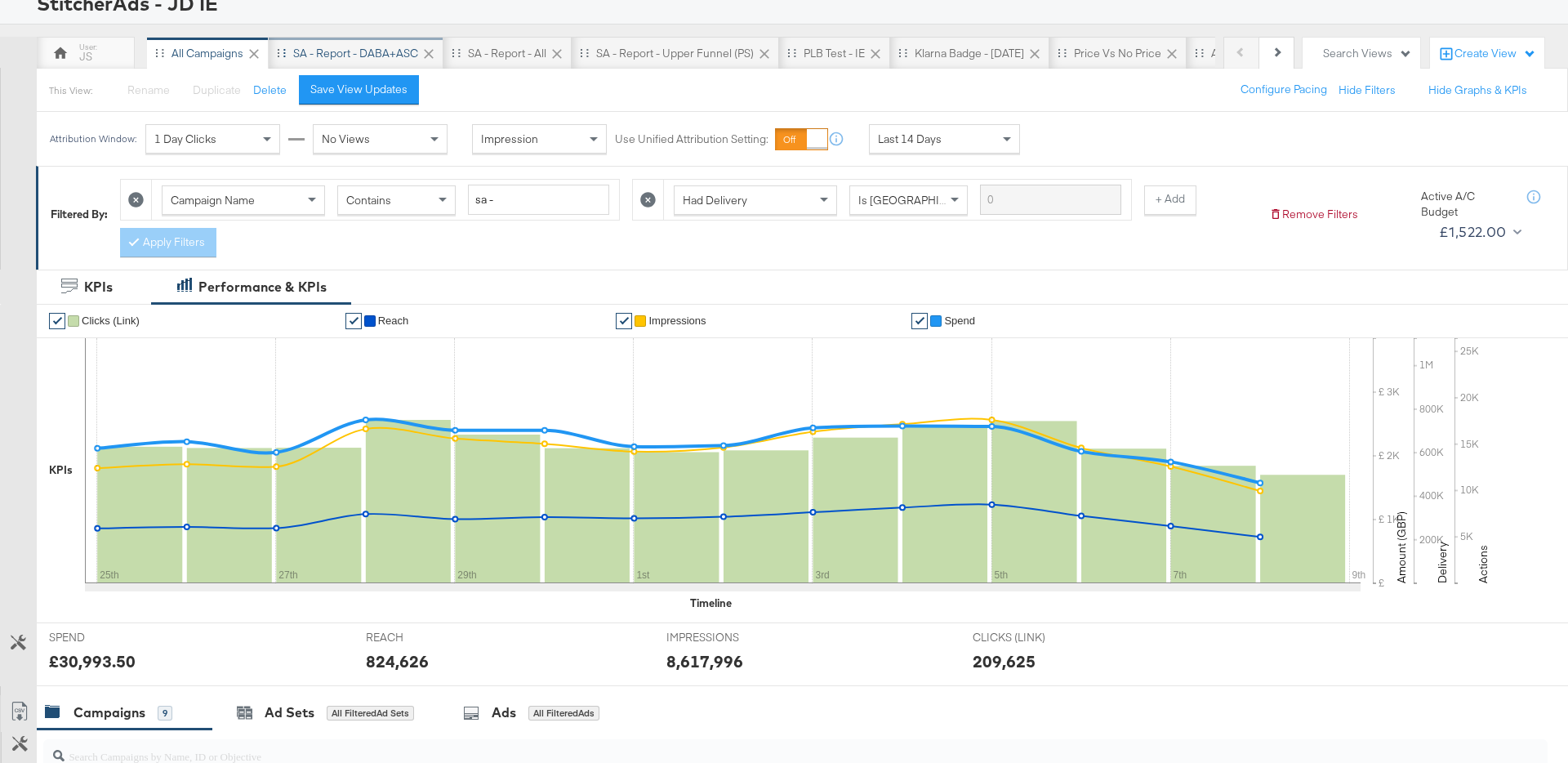
click at [401, 67] on div "SA - Report - DABA+ASC" at bounding box center [356, 52] width 175 height 33
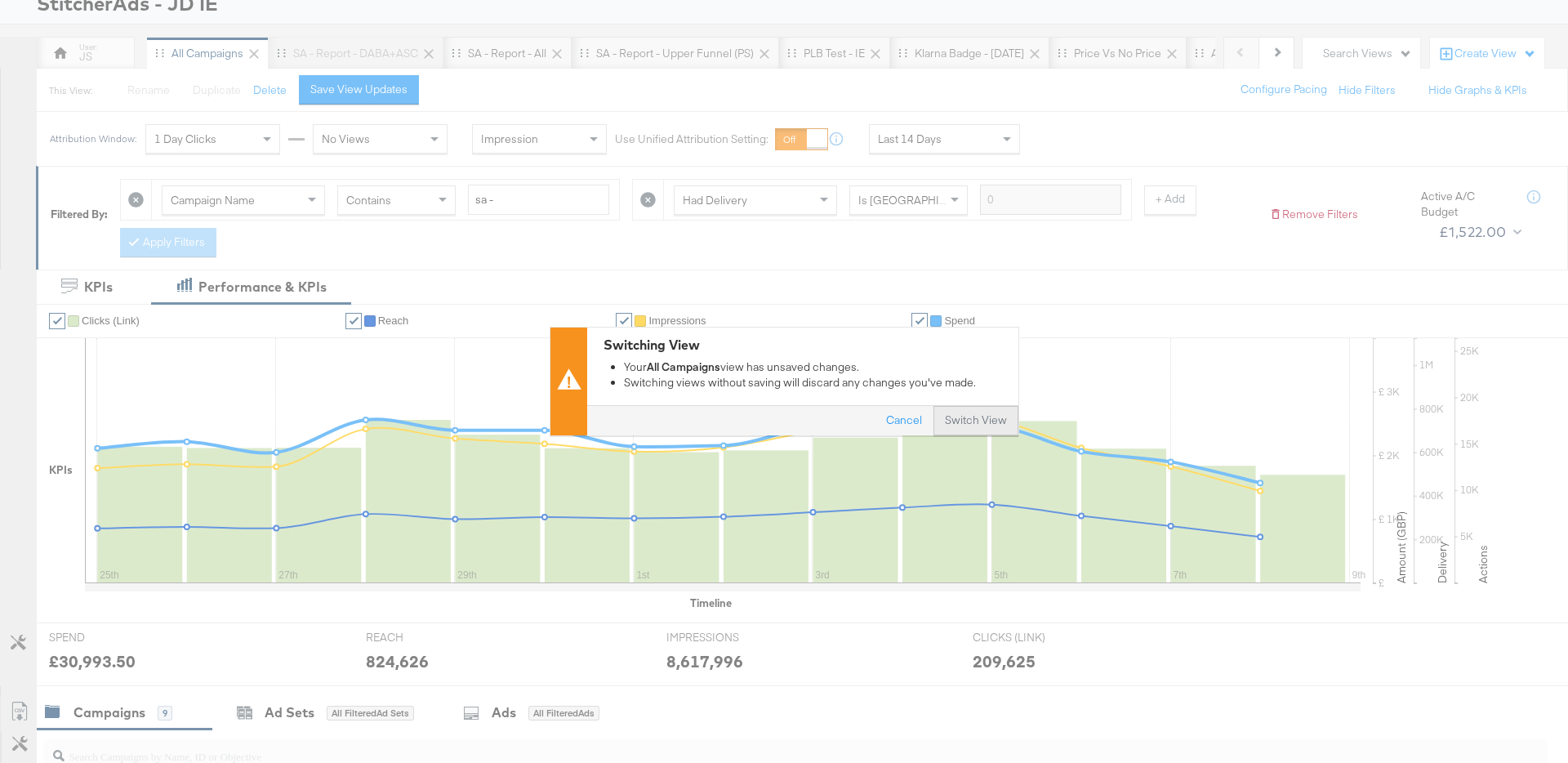
click at [960, 420] on button "Switch View" at bounding box center [975, 421] width 85 height 30
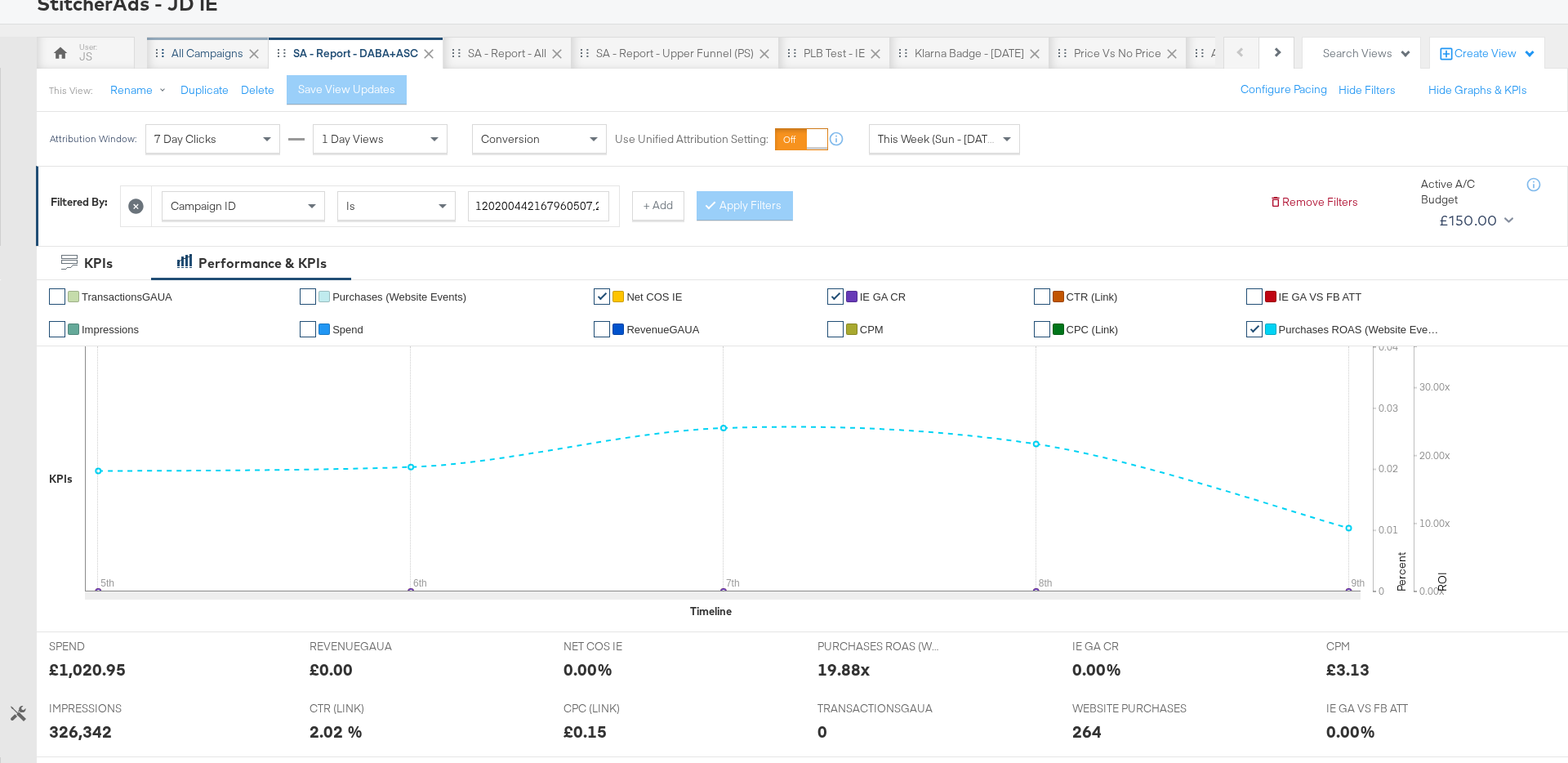
click at [187, 58] on div "All Campaigns" at bounding box center [207, 53] width 72 height 15
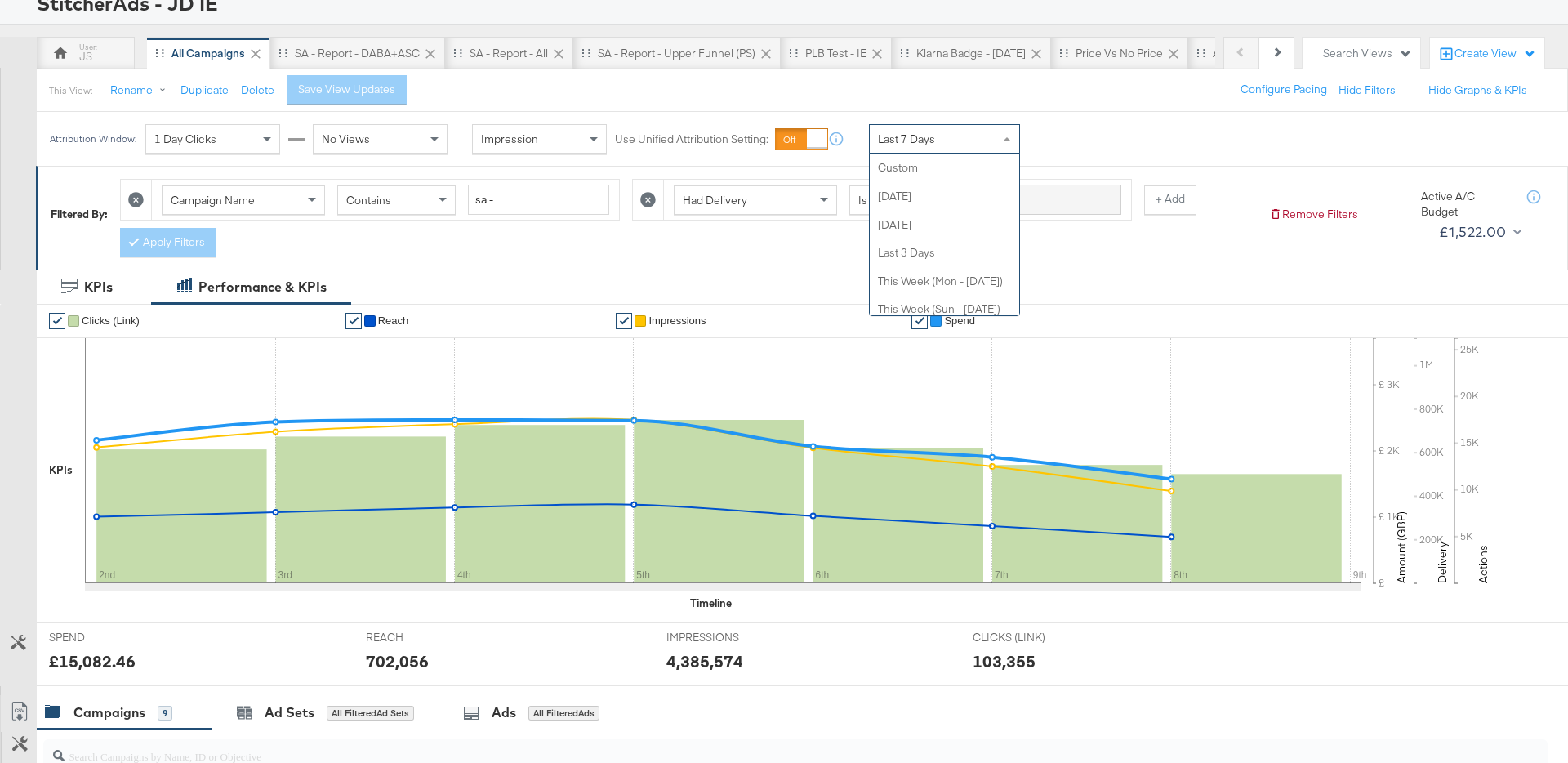
click at [927, 150] on div "Last 7 Days" at bounding box center [944, 139] width 150 height 28
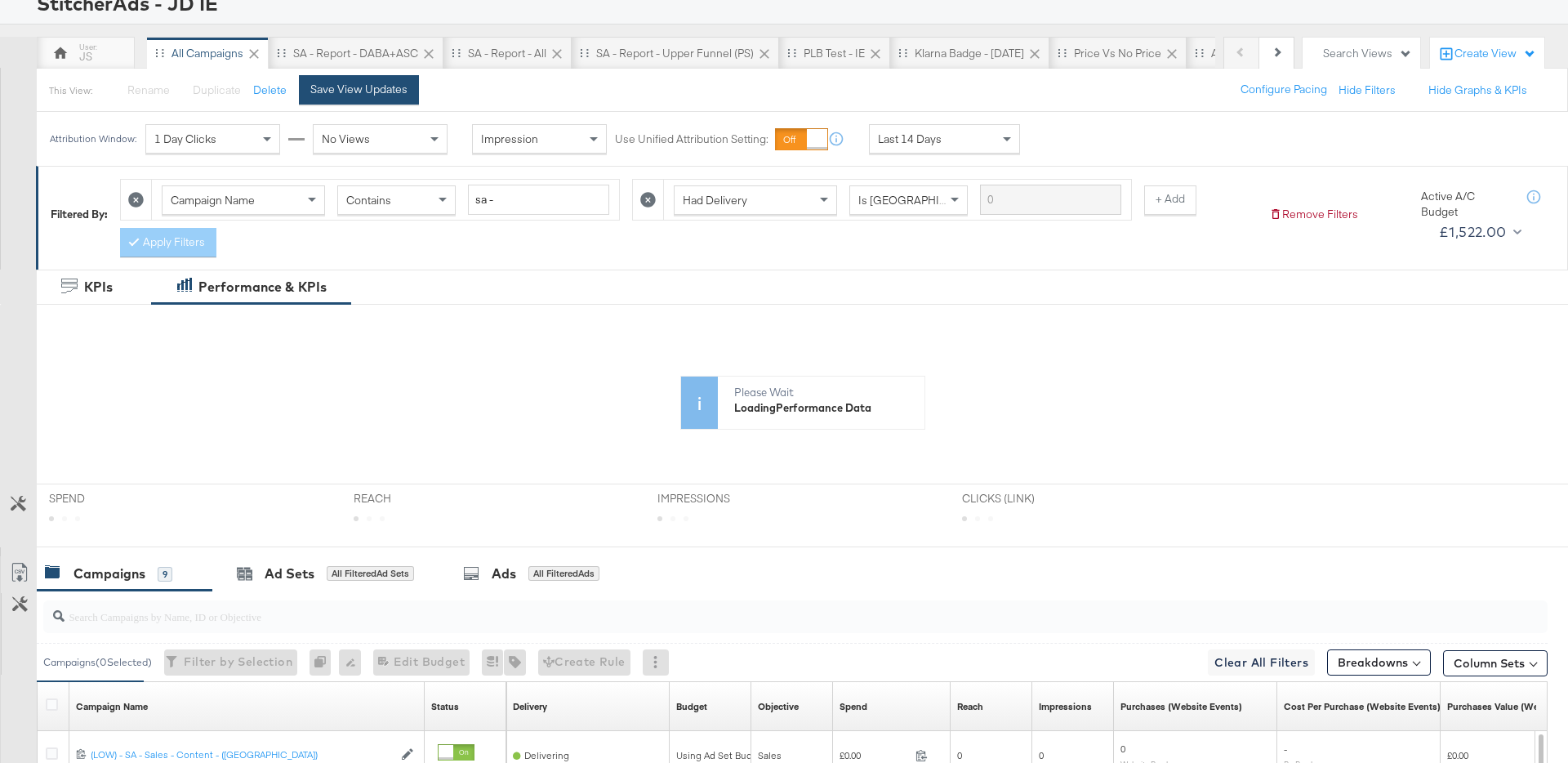
click at [374, 85] on div "Save View Updates" at bounding box center [358, 90] width 97 height 15
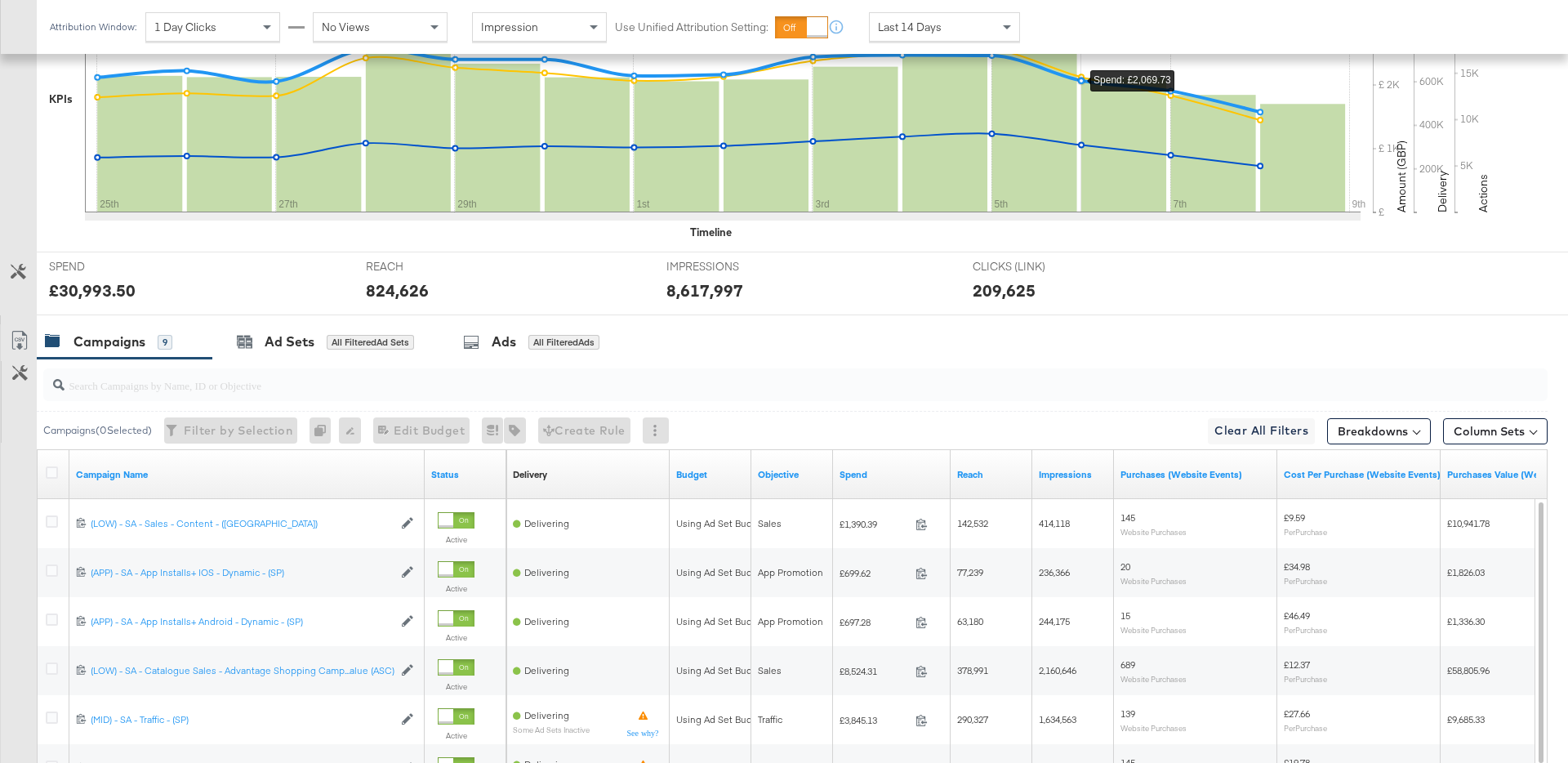
scroll to position [0, 0]
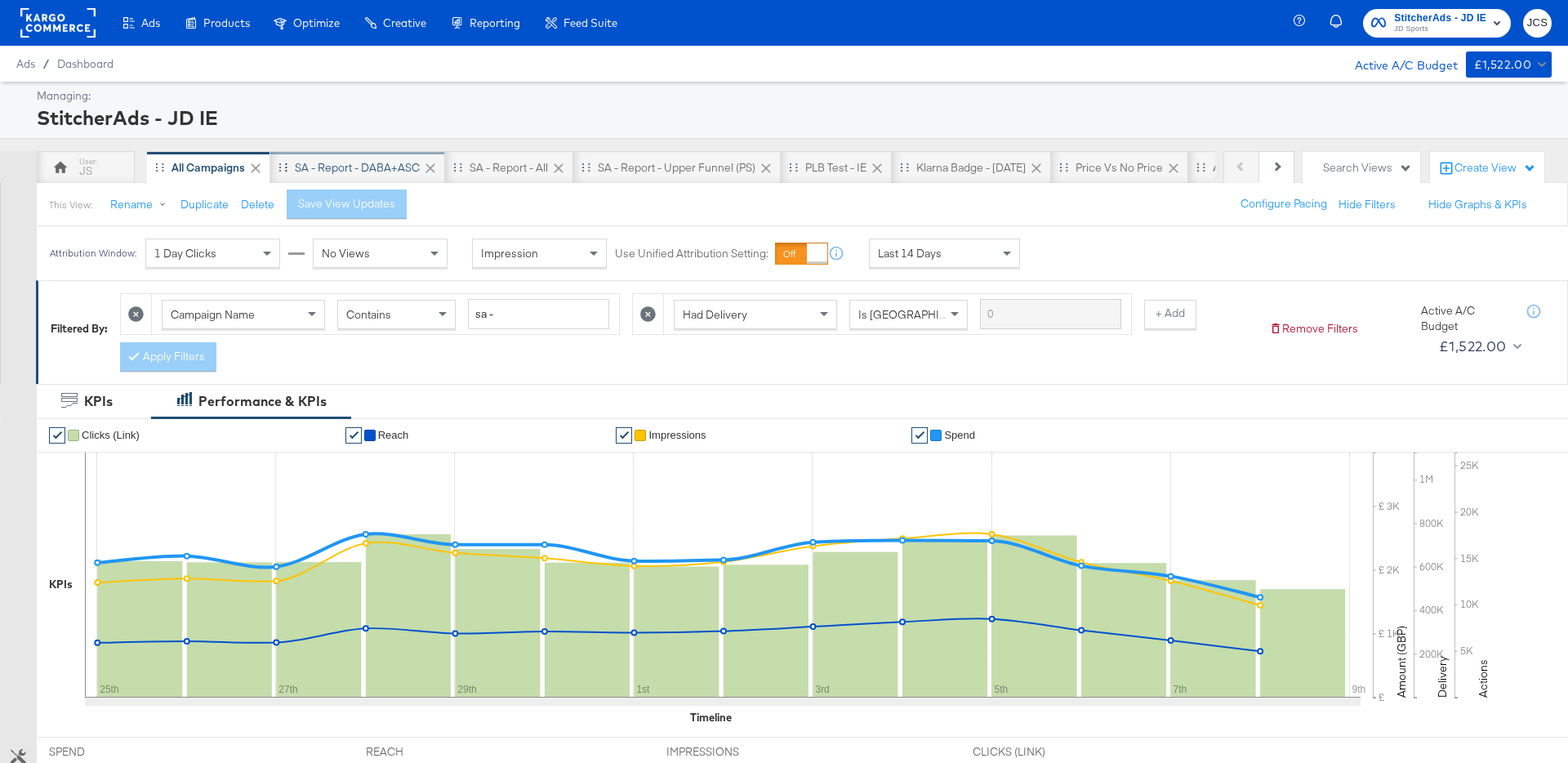
click at [396, 177] on div "SA - Report - DABA+ASC" at bounding box center [358, 167] width 175 height 33
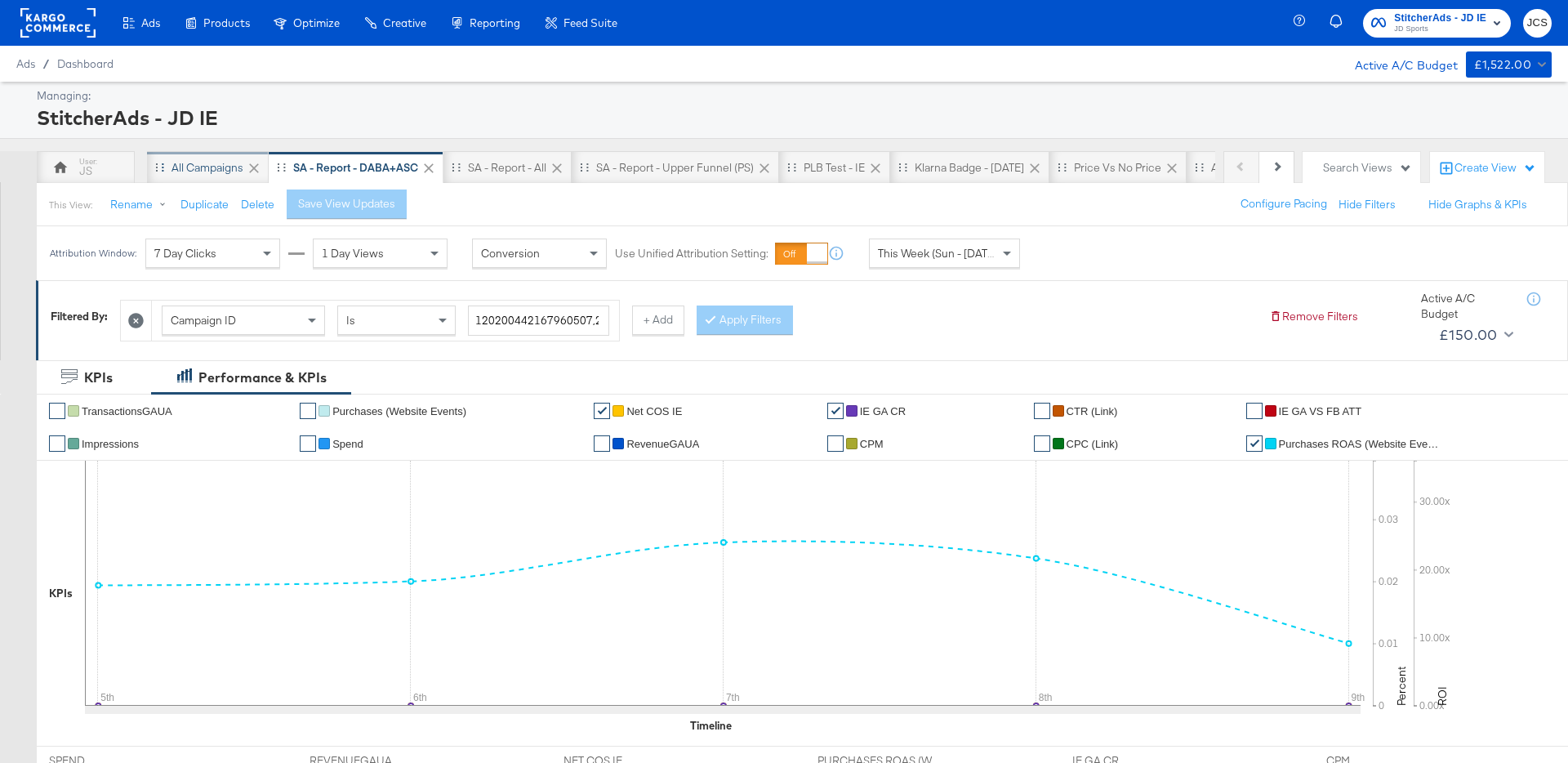
click at [230, 165] on div "All Campaigns" at bounding box center [207, 167] width 72 height 15
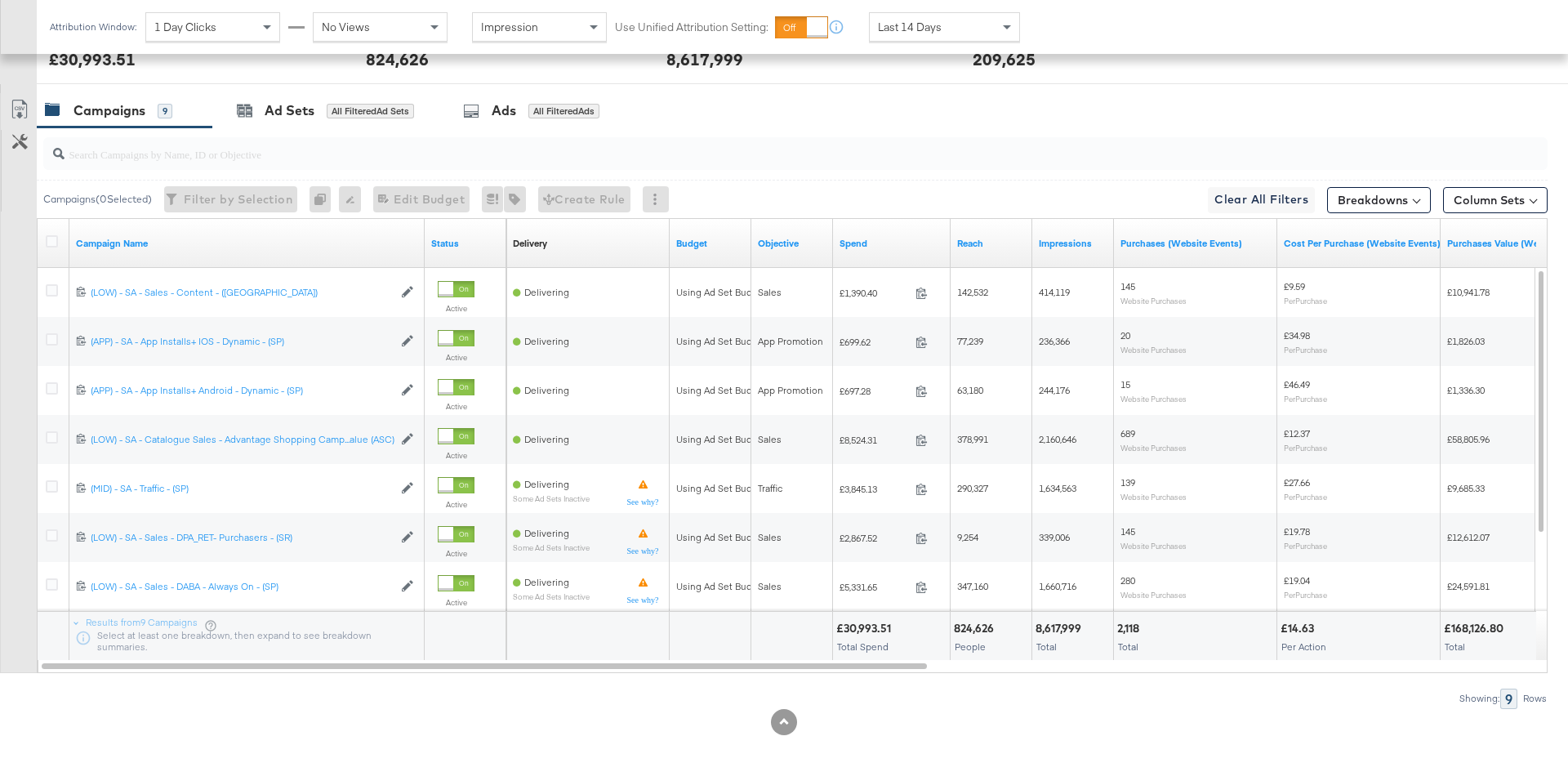
scroll to position [733, 0]
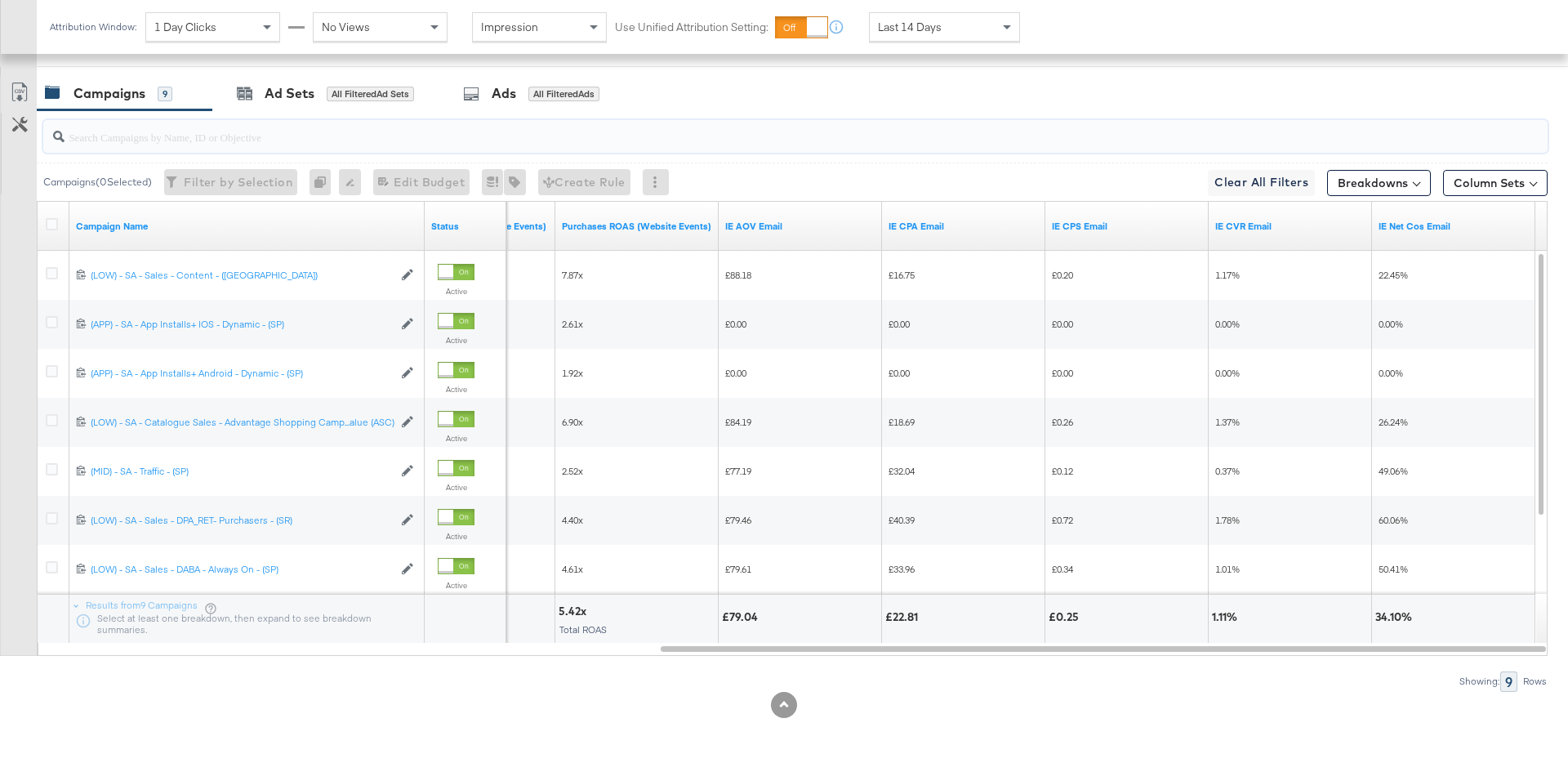
click at [781, 134] on input "search" at bounding box center [736, 130] width 1345 height 32
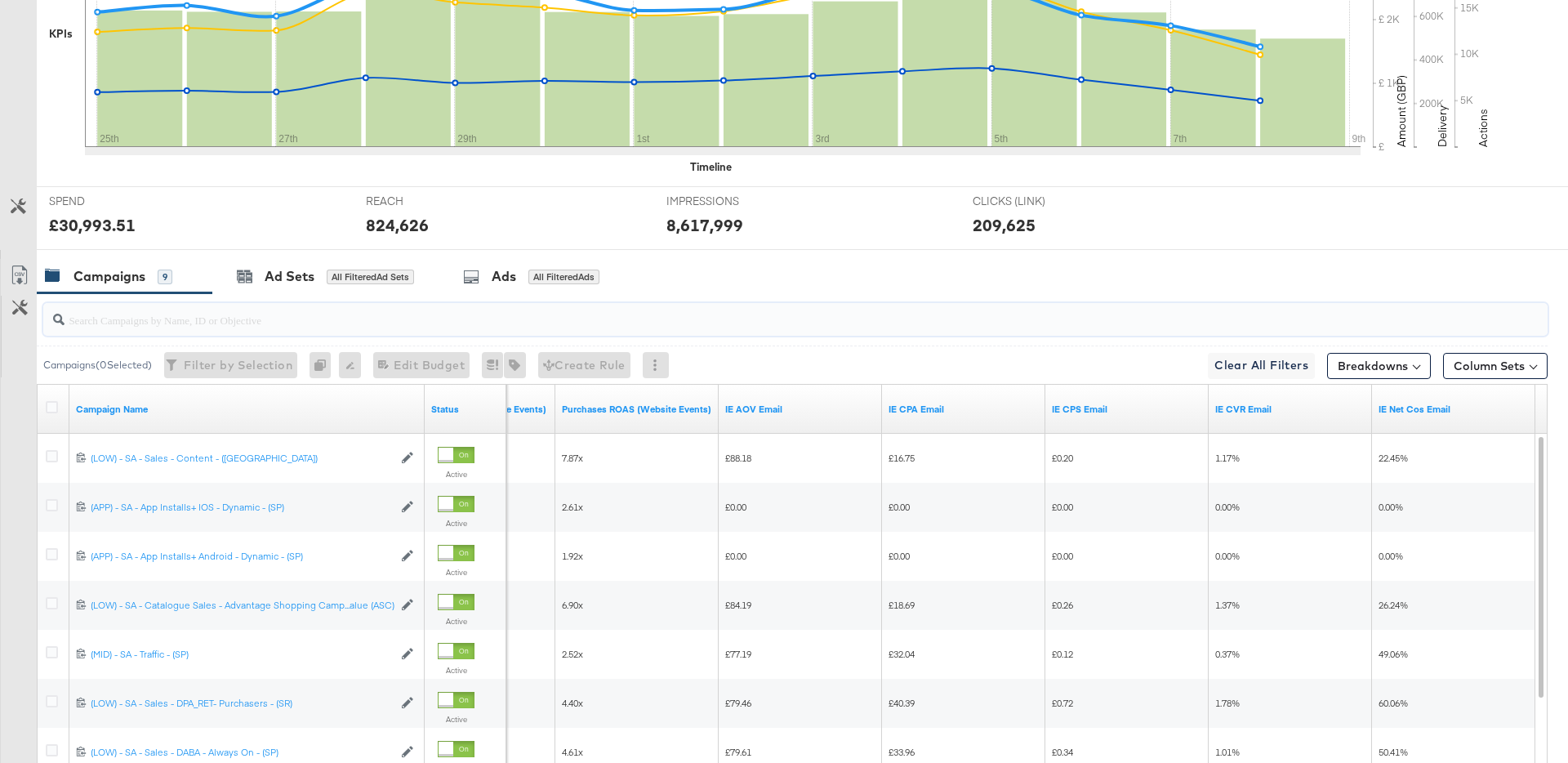
scroll to position [0, 0]
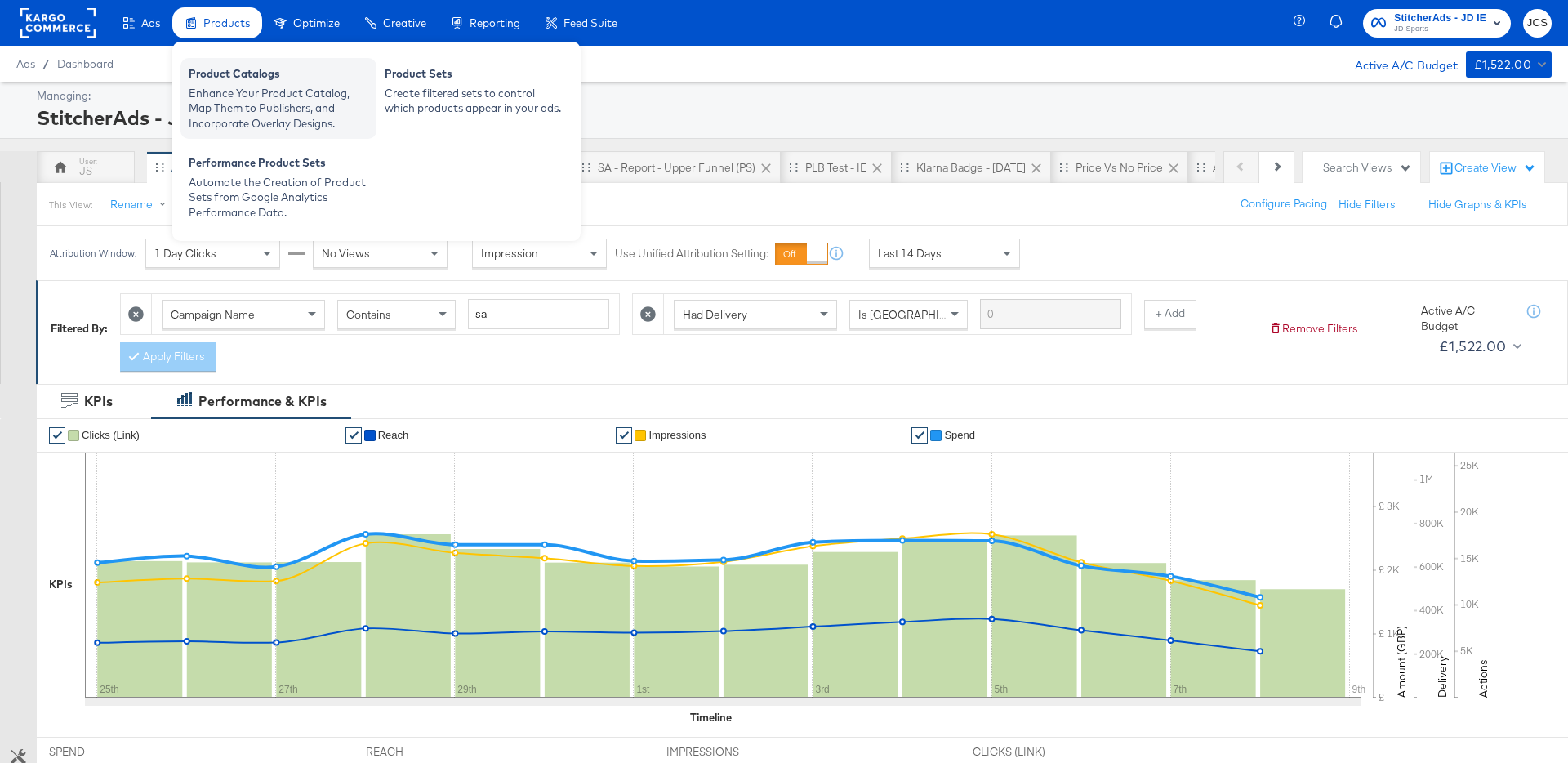
click at [213, 105] on div "Enhance Your Product Catalog, Map Them to Publishers, and Incorporate Overlay D…" at bounding box center [278, 108] width 180 height 46
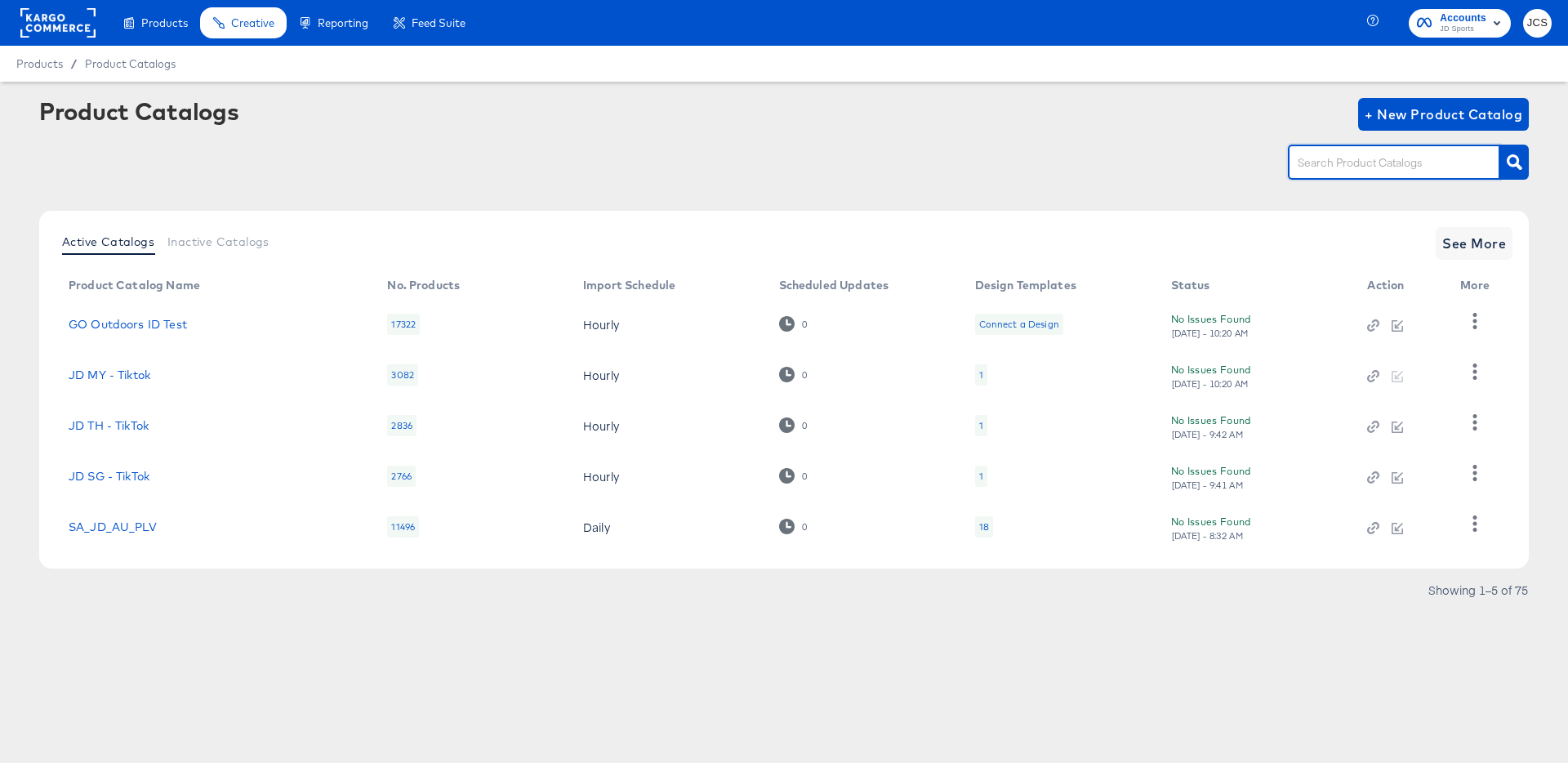
click at [1351, 162] on input "text" at bounding box center [1382, 163] width 174 height 19
type input ","
type input "main"
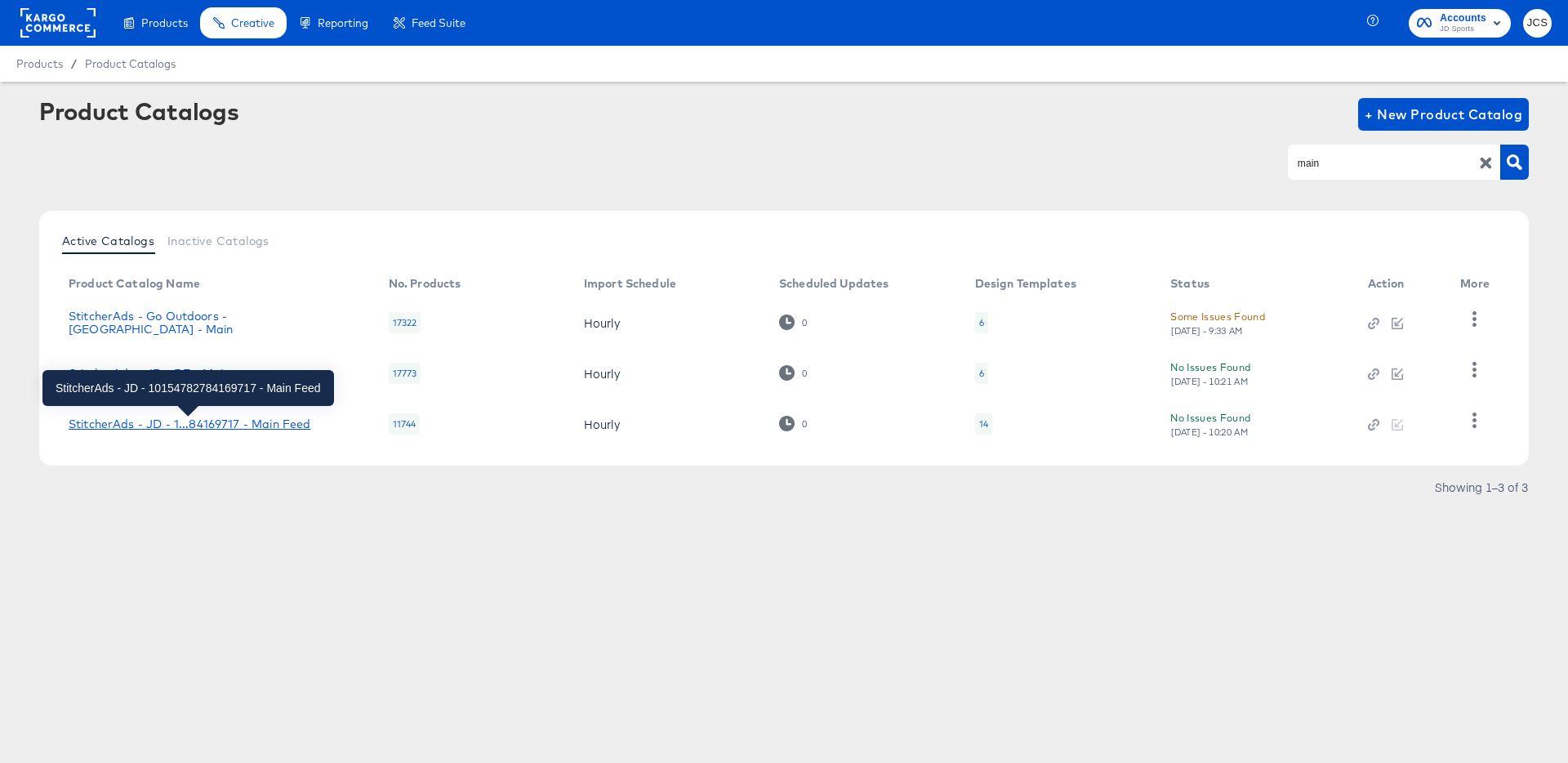
click at [265, 426] on div "StitcherAds - JD - 1...84169717 - Main Feed" at bounding box center [189, 423] width 242 height 13
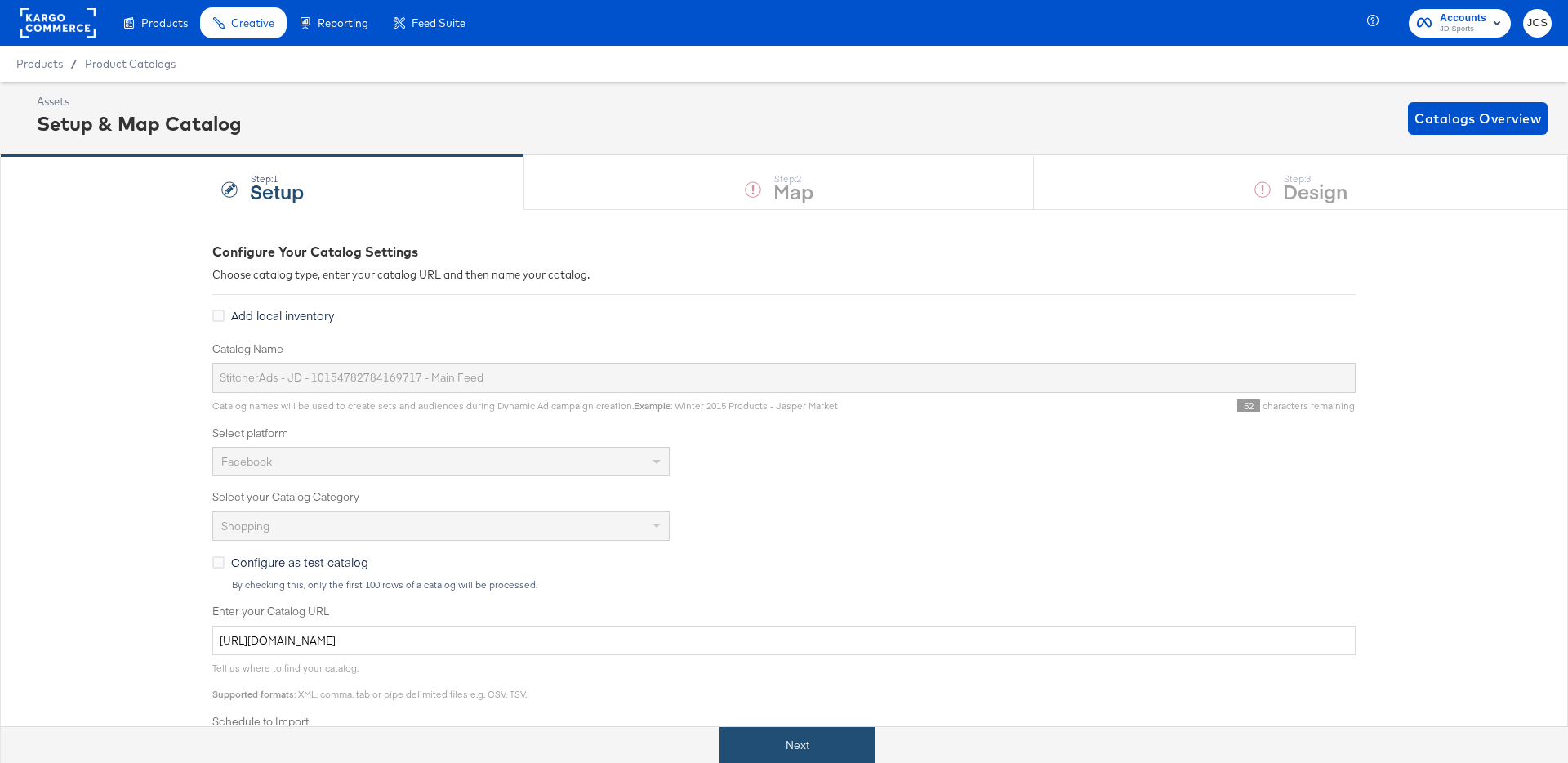
click at [798, 747] on button "Next" at bounding box center [797, 744] width 156 height 36
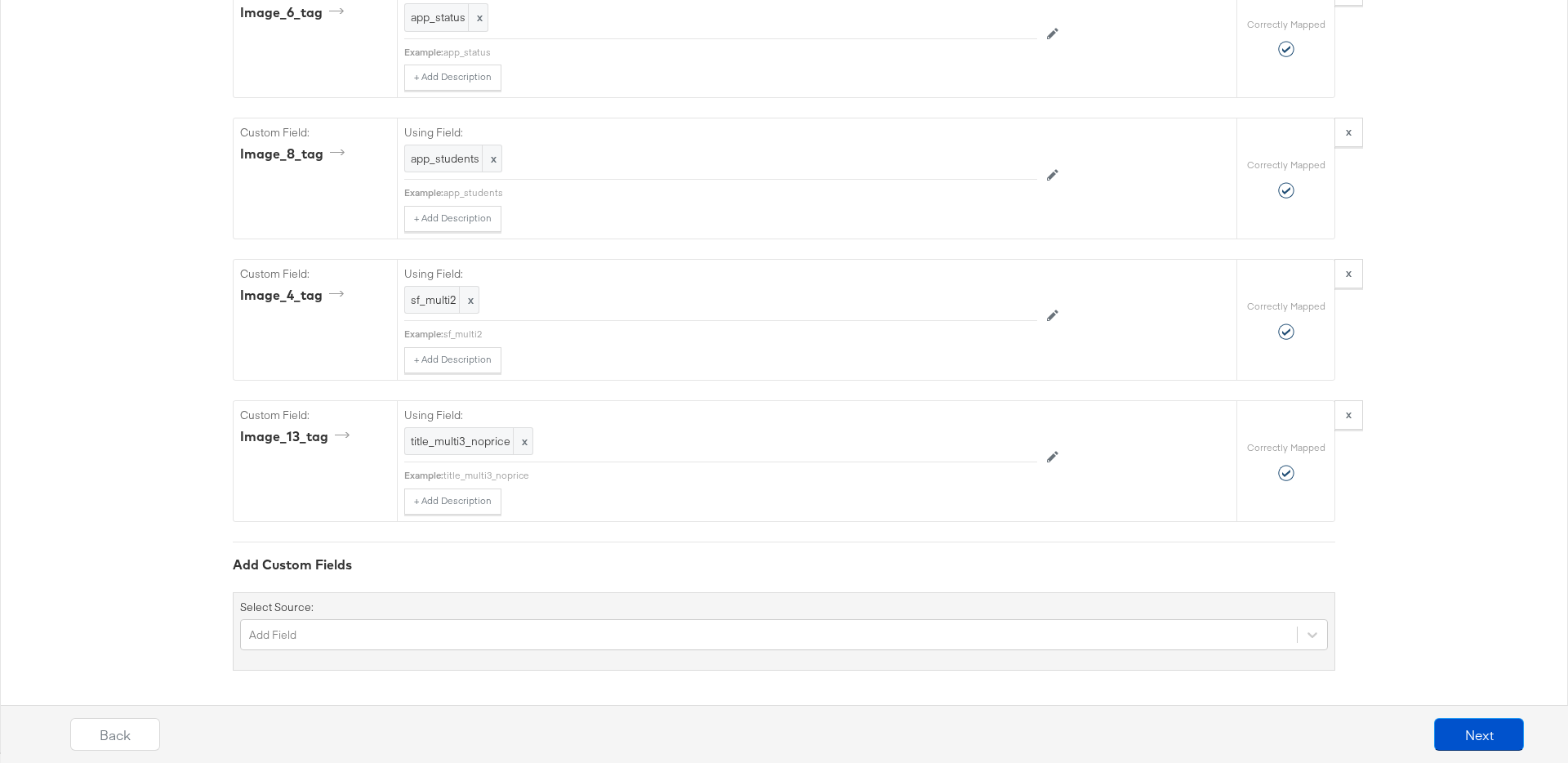
scroll to position [6809, 0]
click at [1466, 733] on button "Next" at bounding box center [1479, 733] width 90 height 33
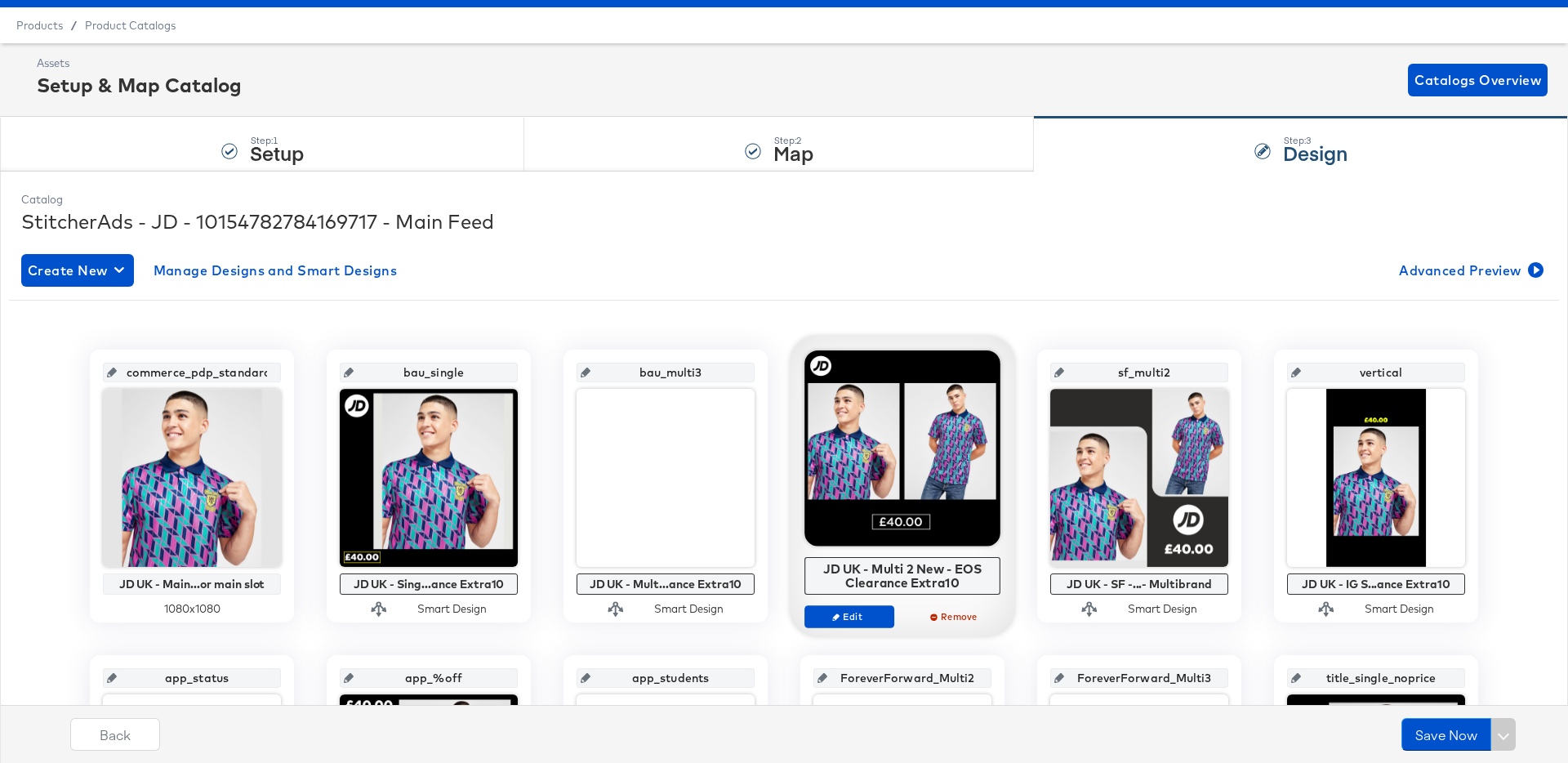
scroll to position [0, 0]
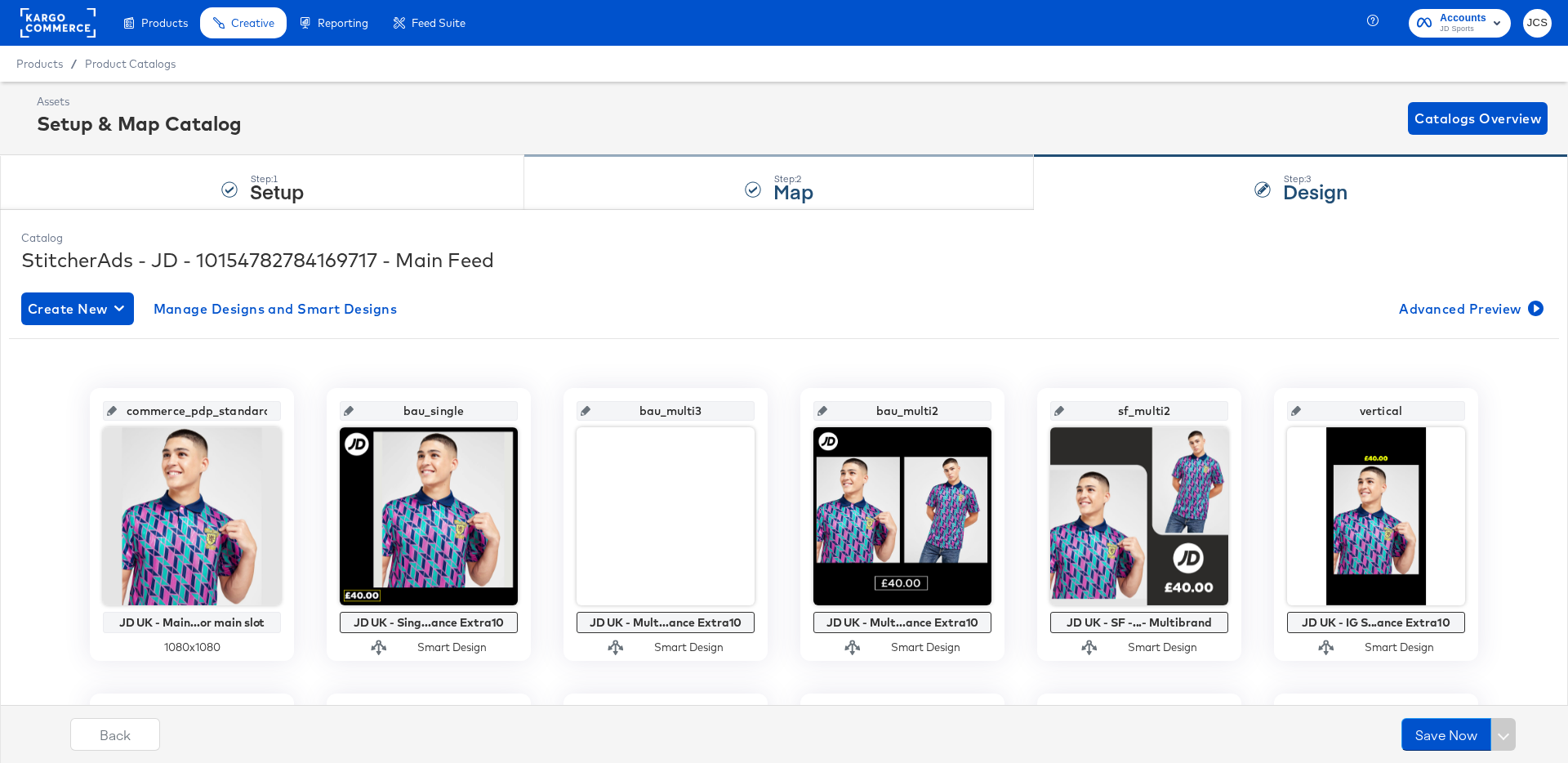
click at [835, 169] on div "Step: 2 Map" at bounding box center [779, 183] width 510 height 54
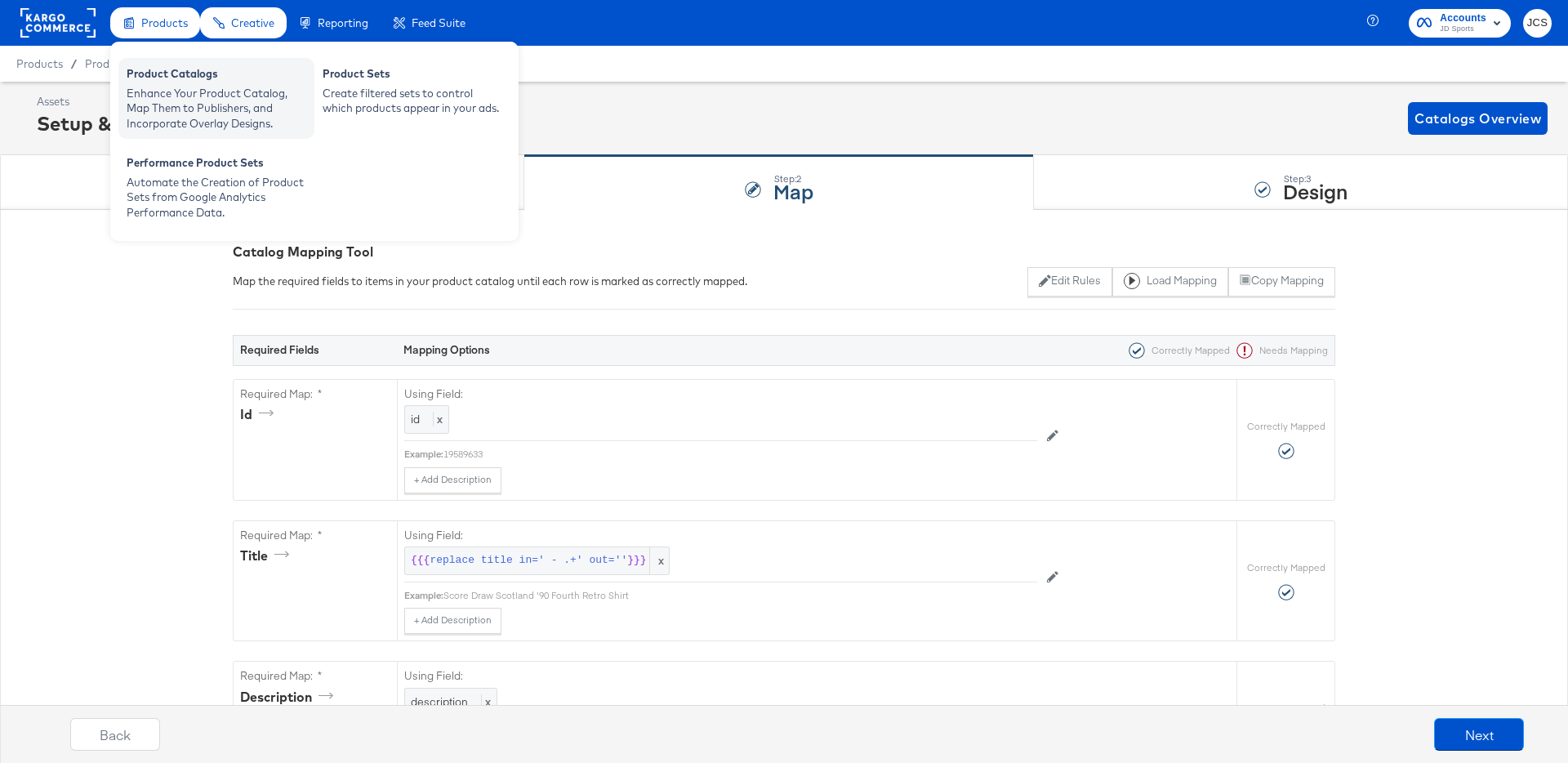
click at [164, 84] on div "Product Catalogs" at bounding box center [216, 75] width 180 height 19
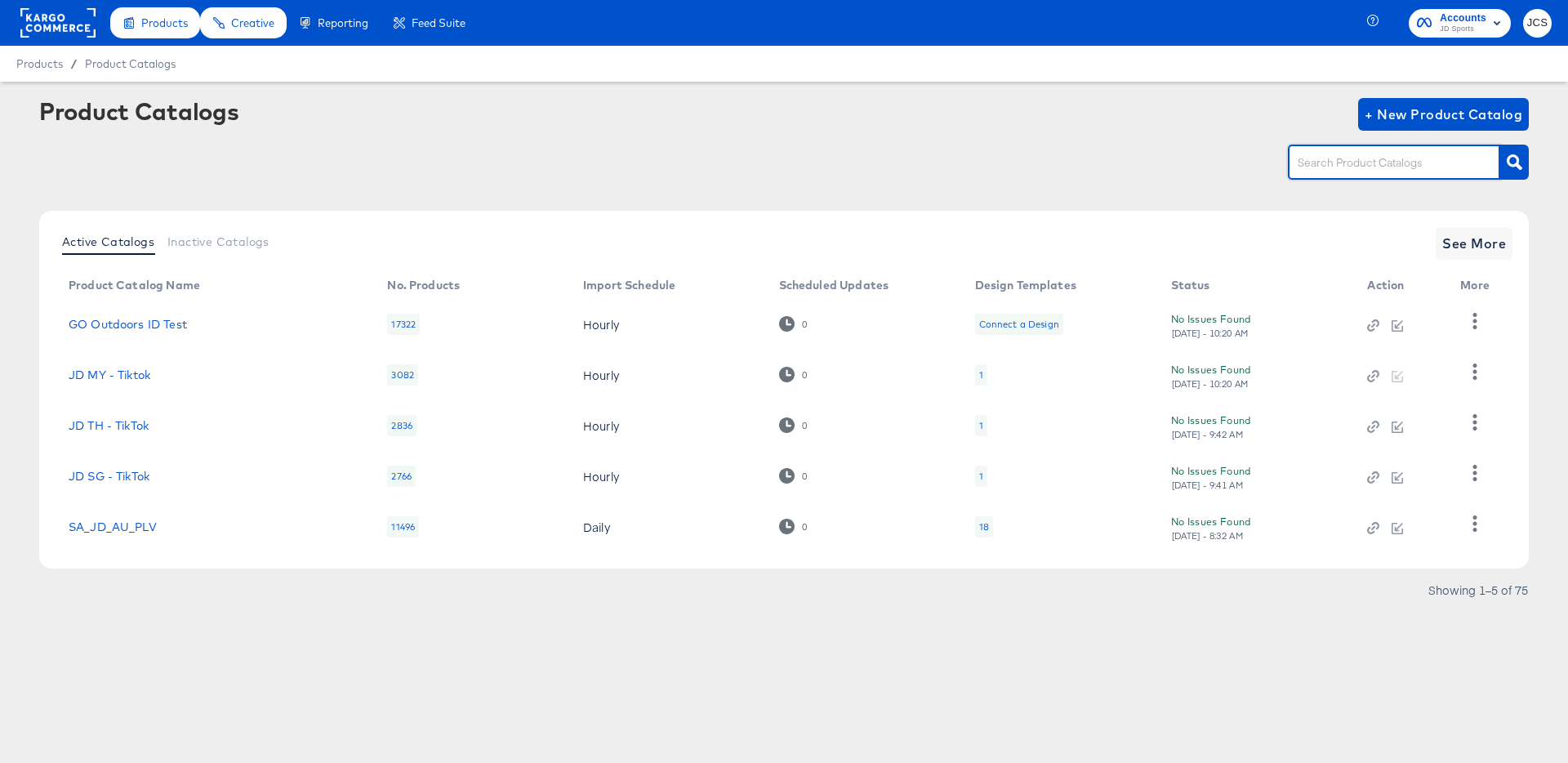
click at [1369, 163] on input "text" at bounding box center [1382, 163] width 174 height 19
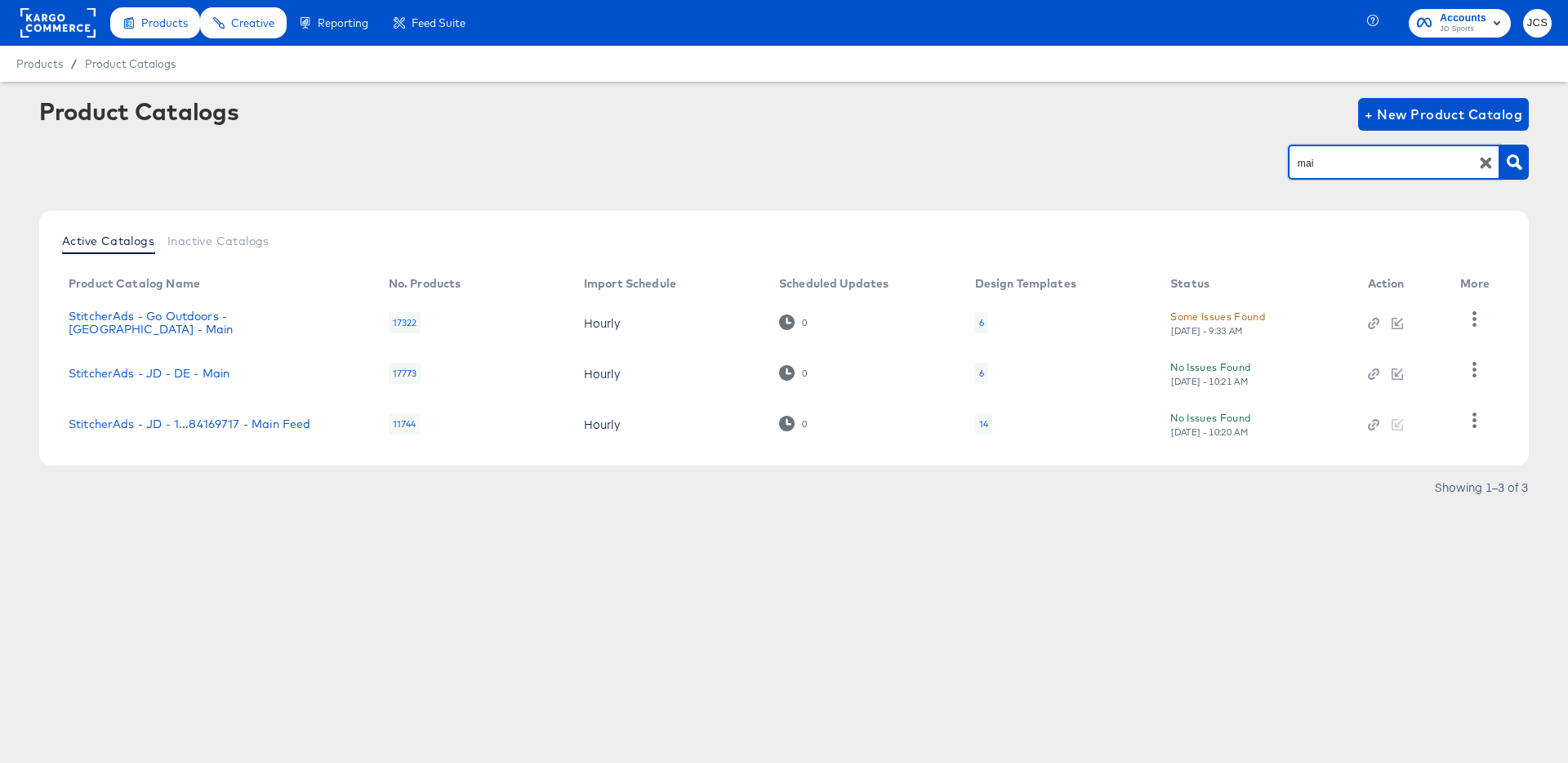
click at [1333, 171] on input "mai" at bounding box center [1382, 163] width 174 height 19
type input "ie"
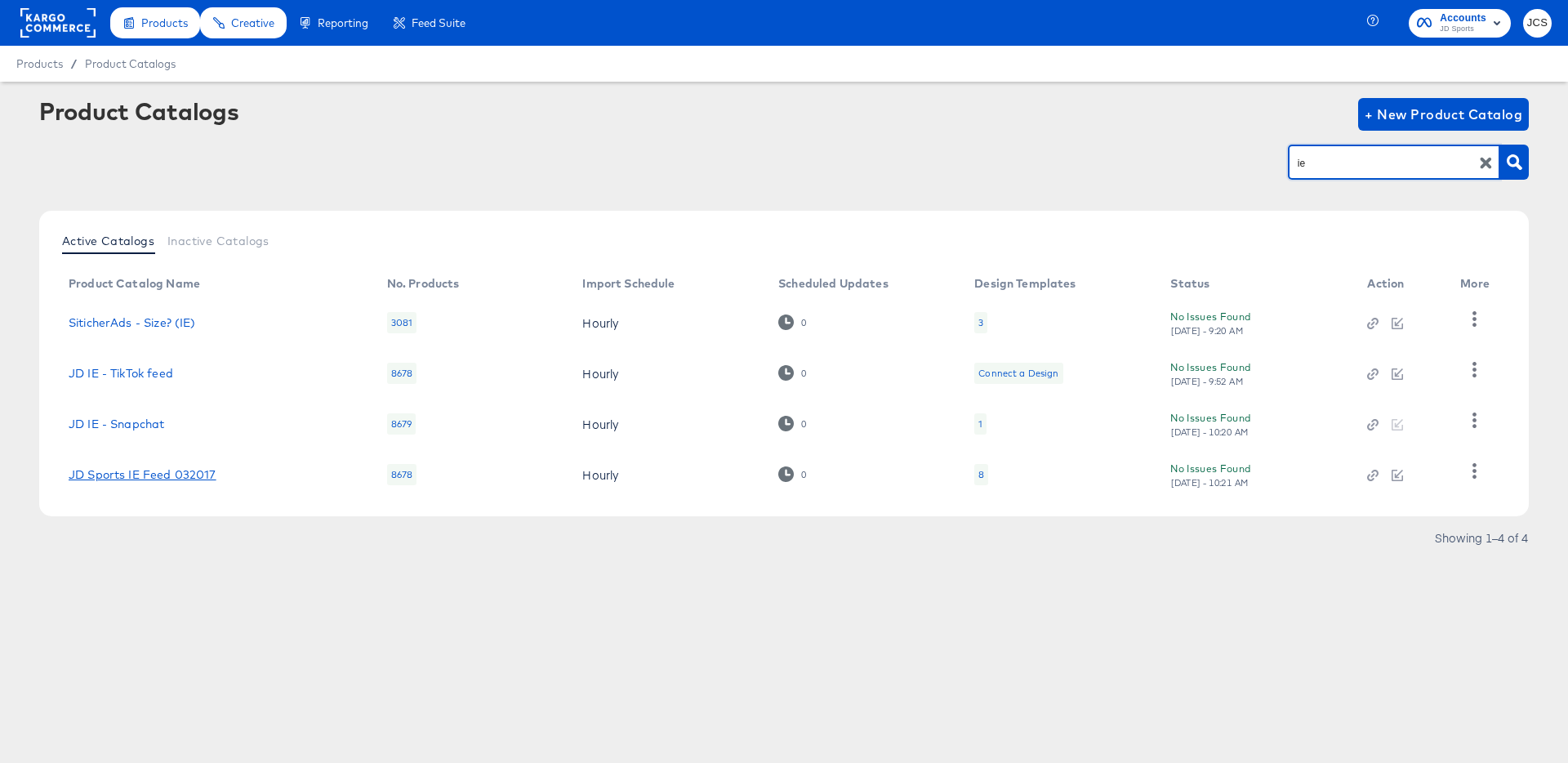
click at [184, 472] on link "JD Sports IE Feed 032017" at bounding box center [142, 474] width 148 height 13
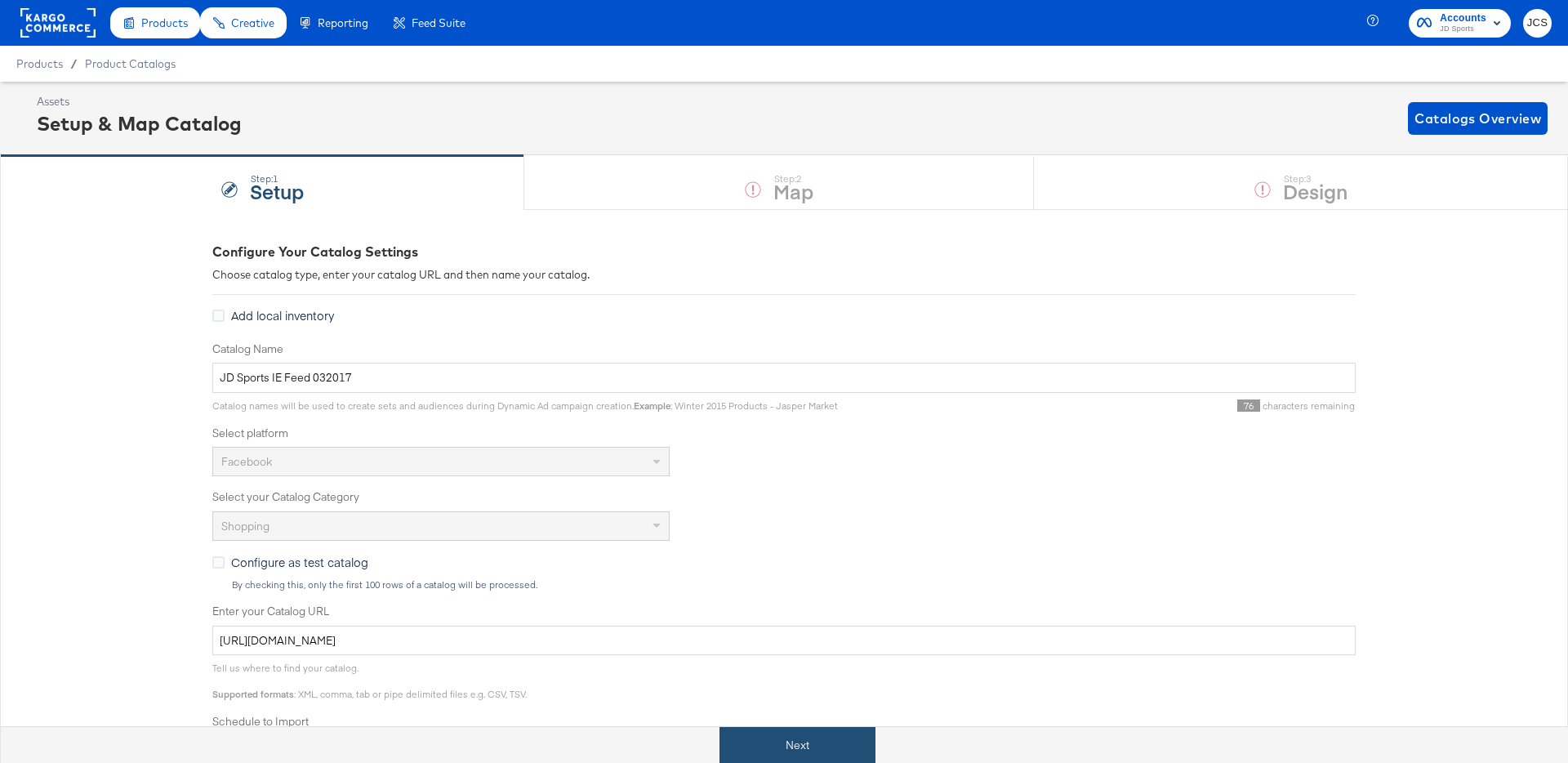
click at [822, 742] on button "Next" at bounding box center [797, 744] width 156 height 36
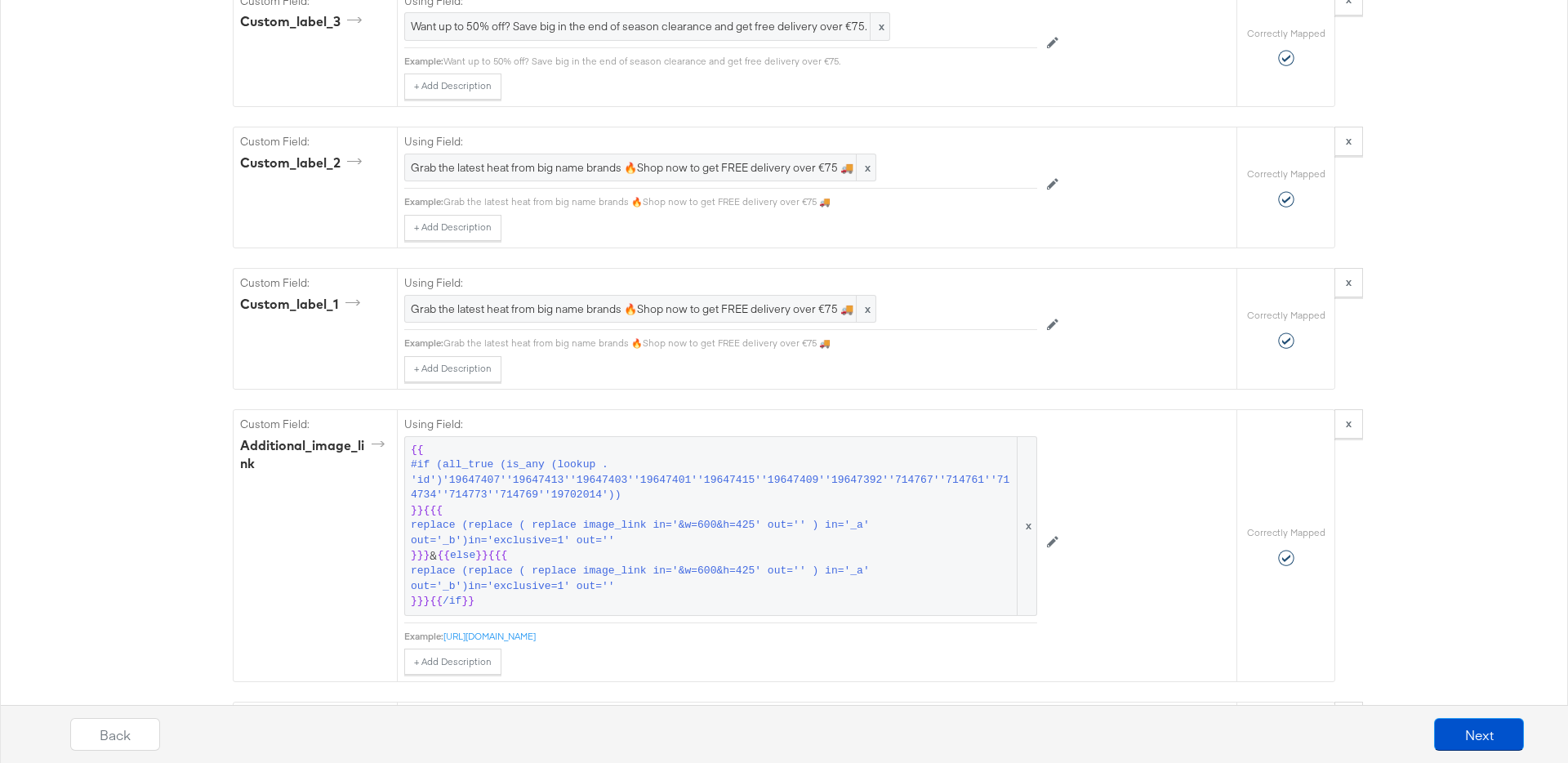
scroll to position [2592, 0]
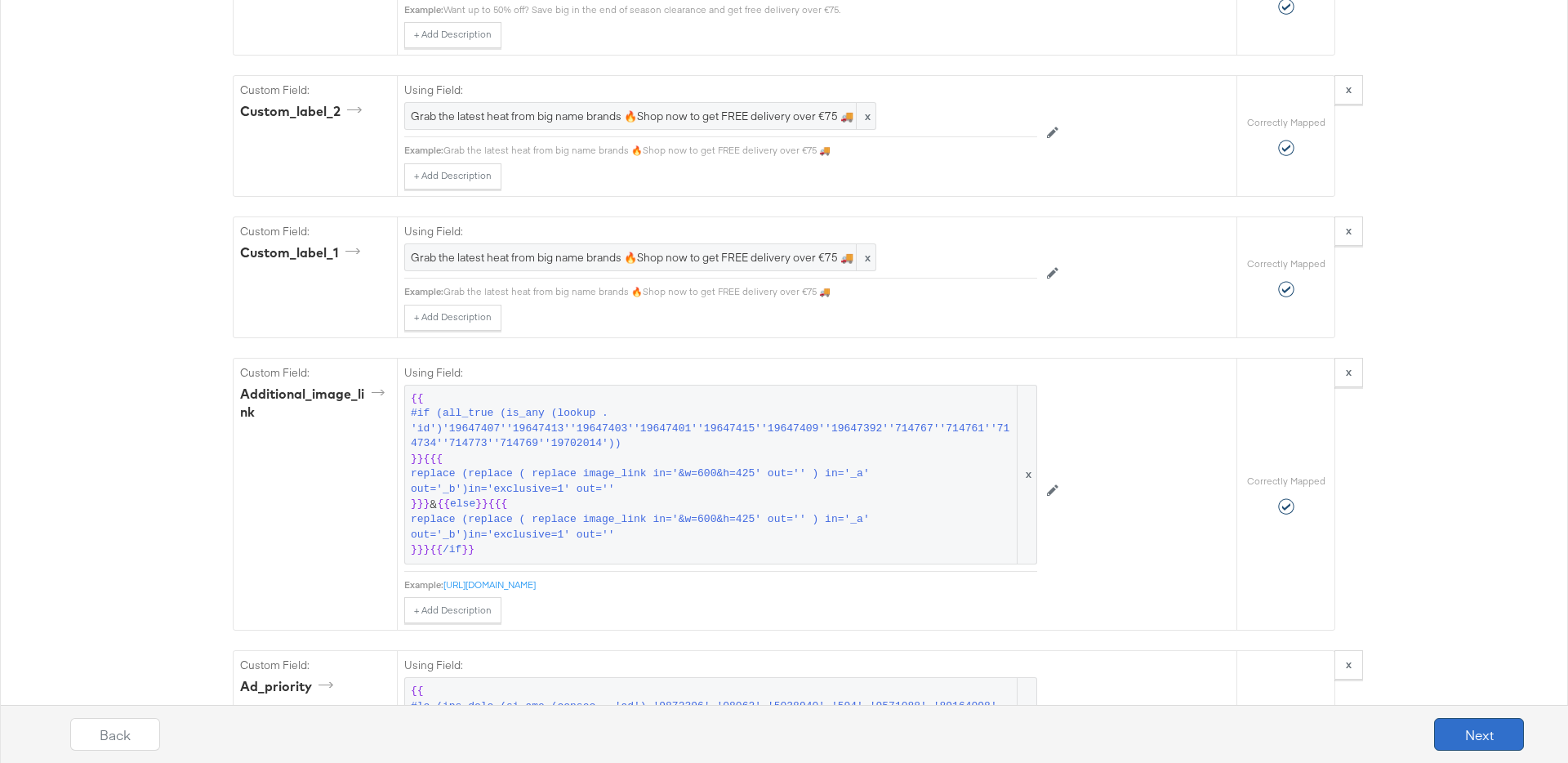
click at [1441, 725] on button "Next" at bounding box center [1479, 733] width 90 height 33
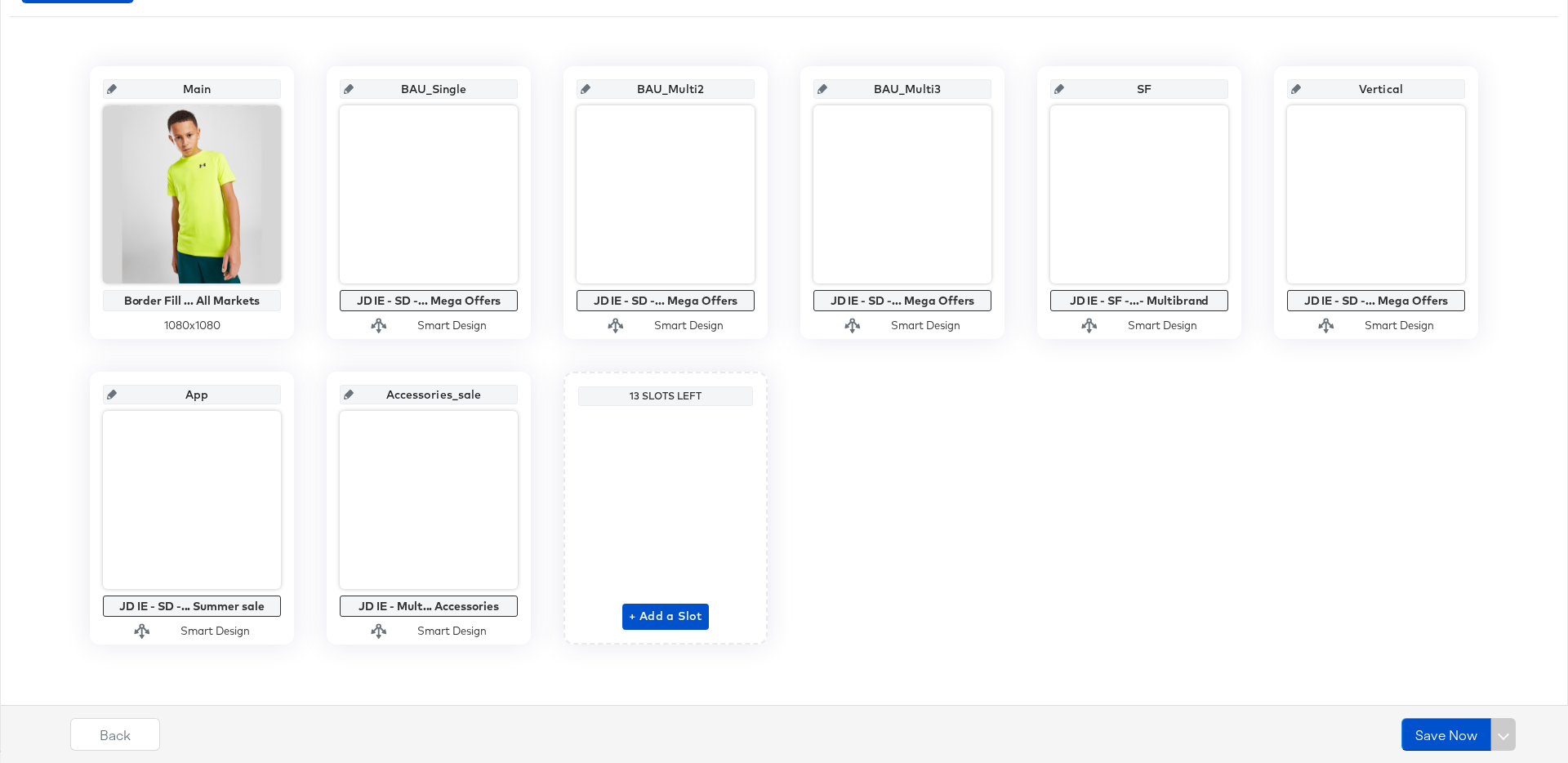
scroll to position [0, 0]
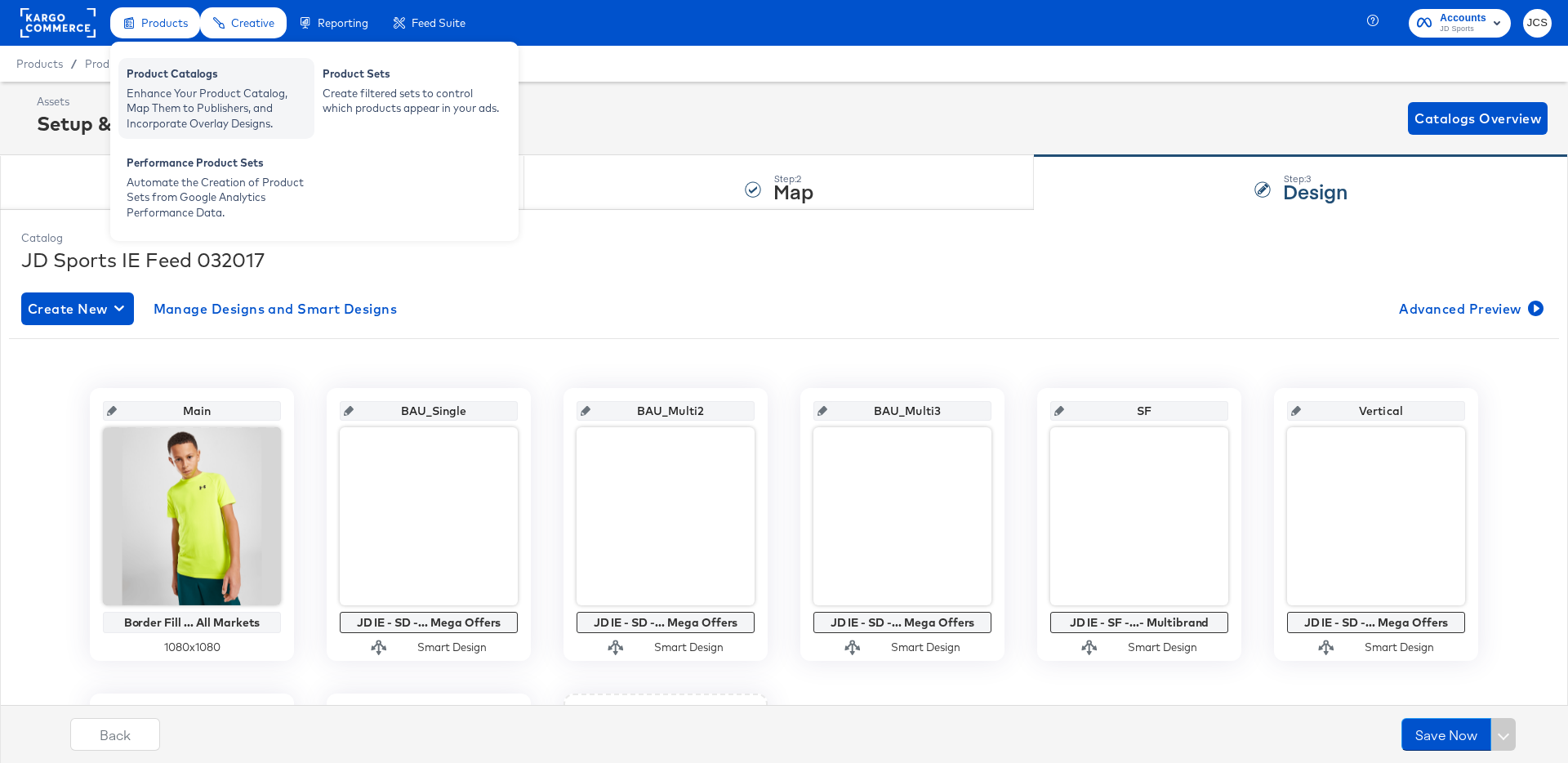
click at [175, 85] on div "Enhance Your Product Catalog, Map Them to Publishers, and Incorporate Overlay D…" at bounding box center [216, 108] width 180 height 46
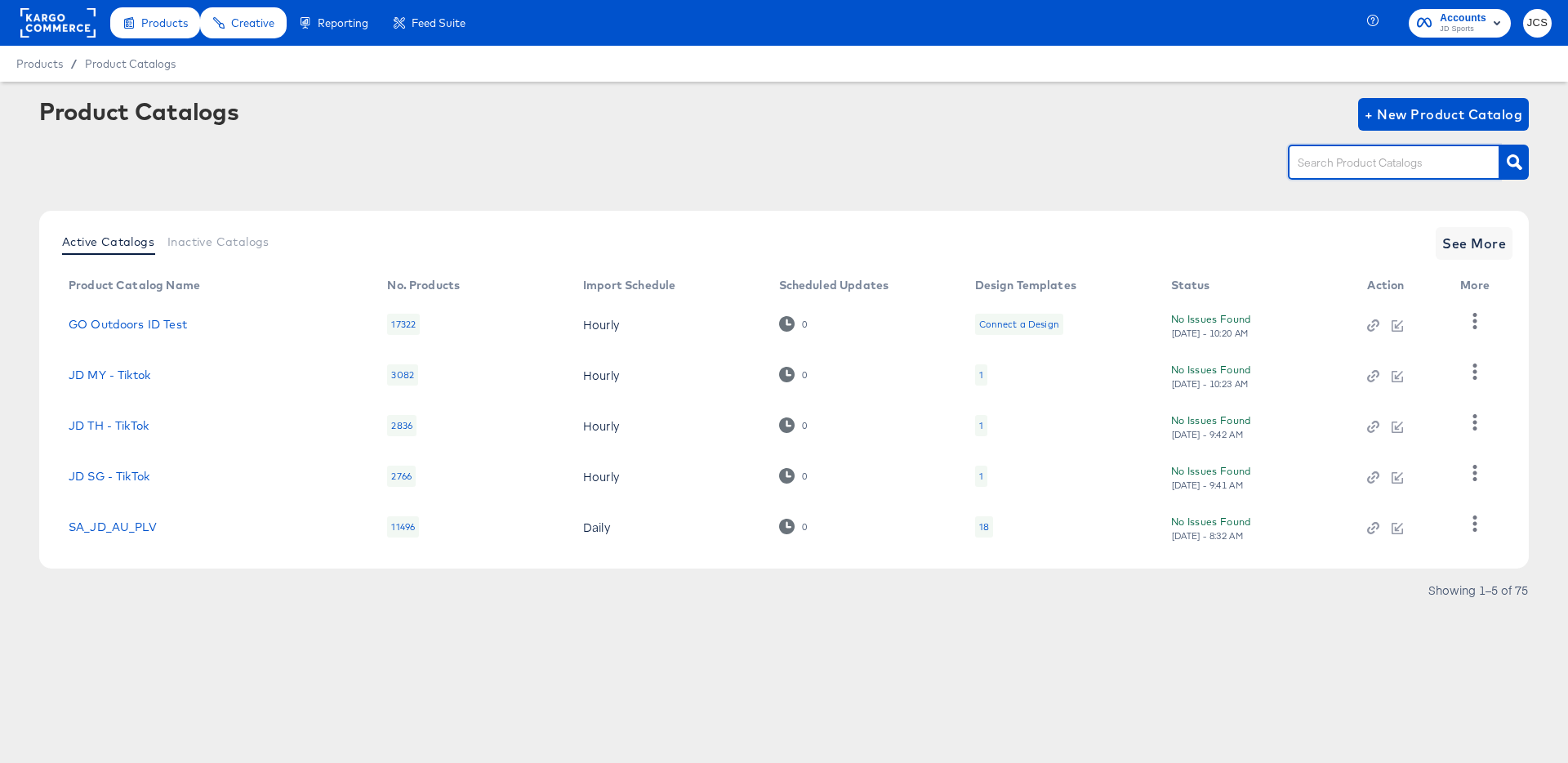
click at [1345, 165] on input "text" at bounding box center [1382, 163] width 174 height 19
type input "ie"
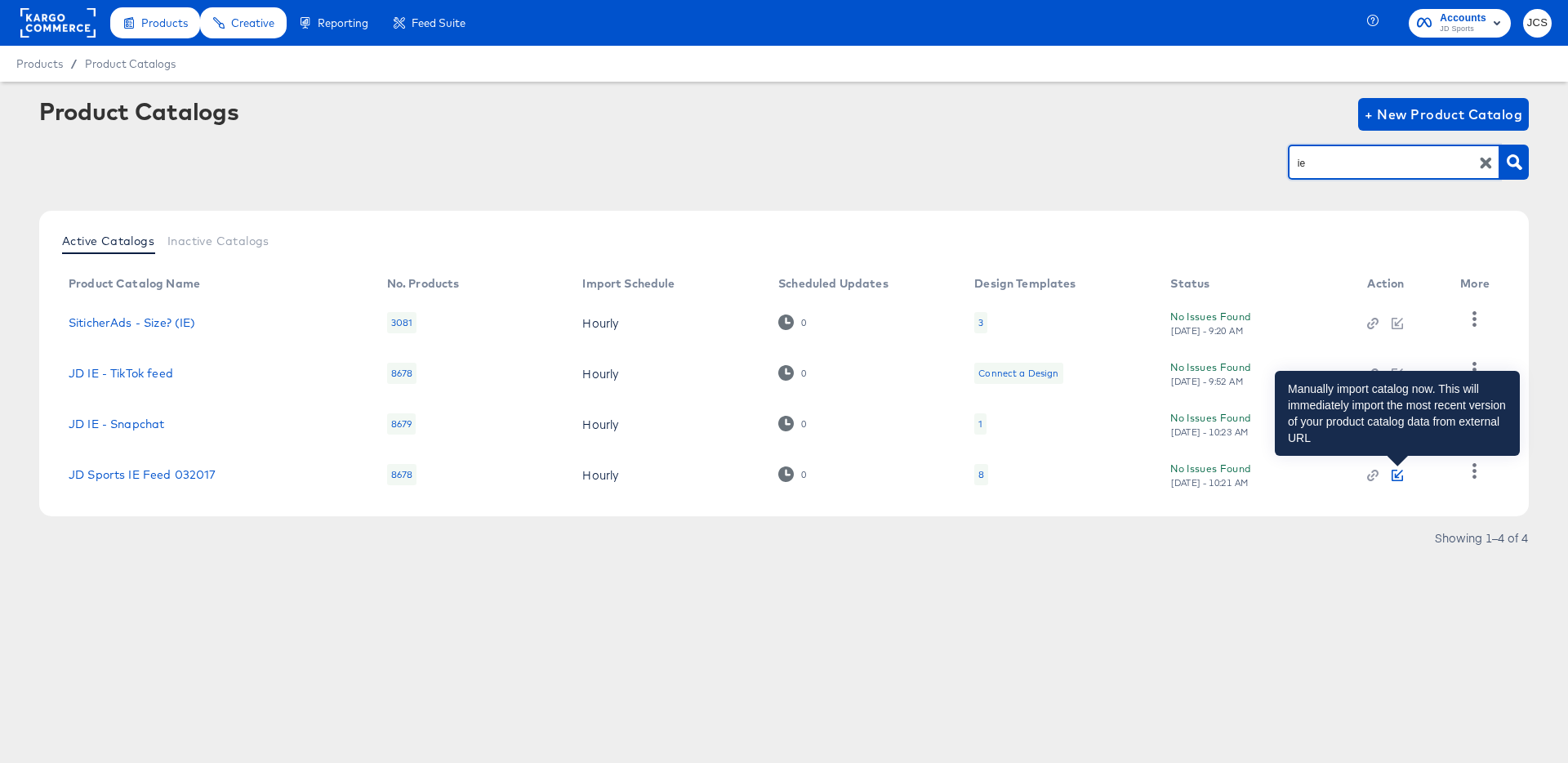
click at [1401, 477] on icon "button" at bounding box center [1398, 476] width 12 height 12
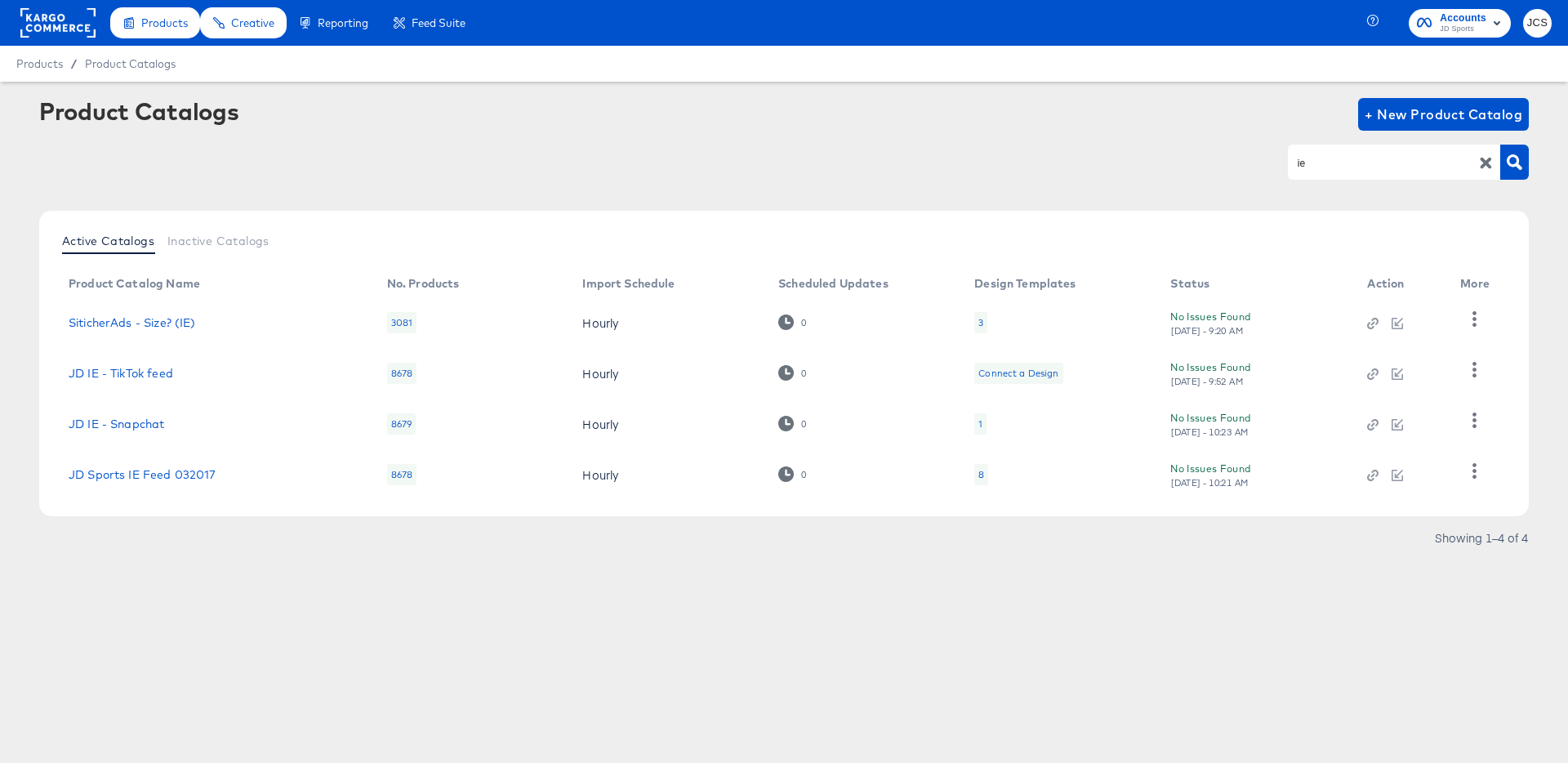
click at [87, 30] on rect at bounding box center [57, 23] width 75 height 30
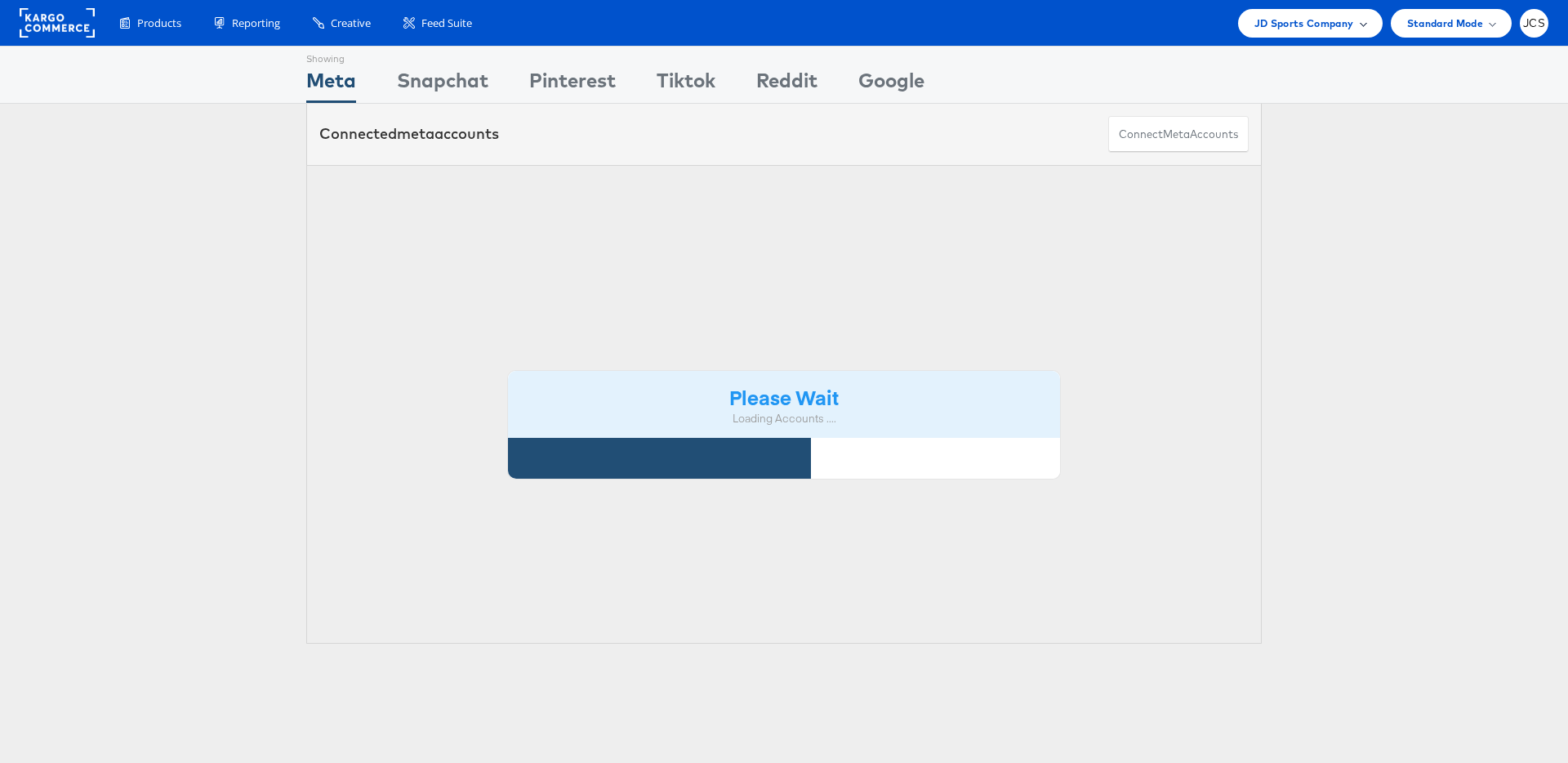
click at [1311, 27] on span "JD Sports Company" at bounding box center [1304, 23] width 100 height 17
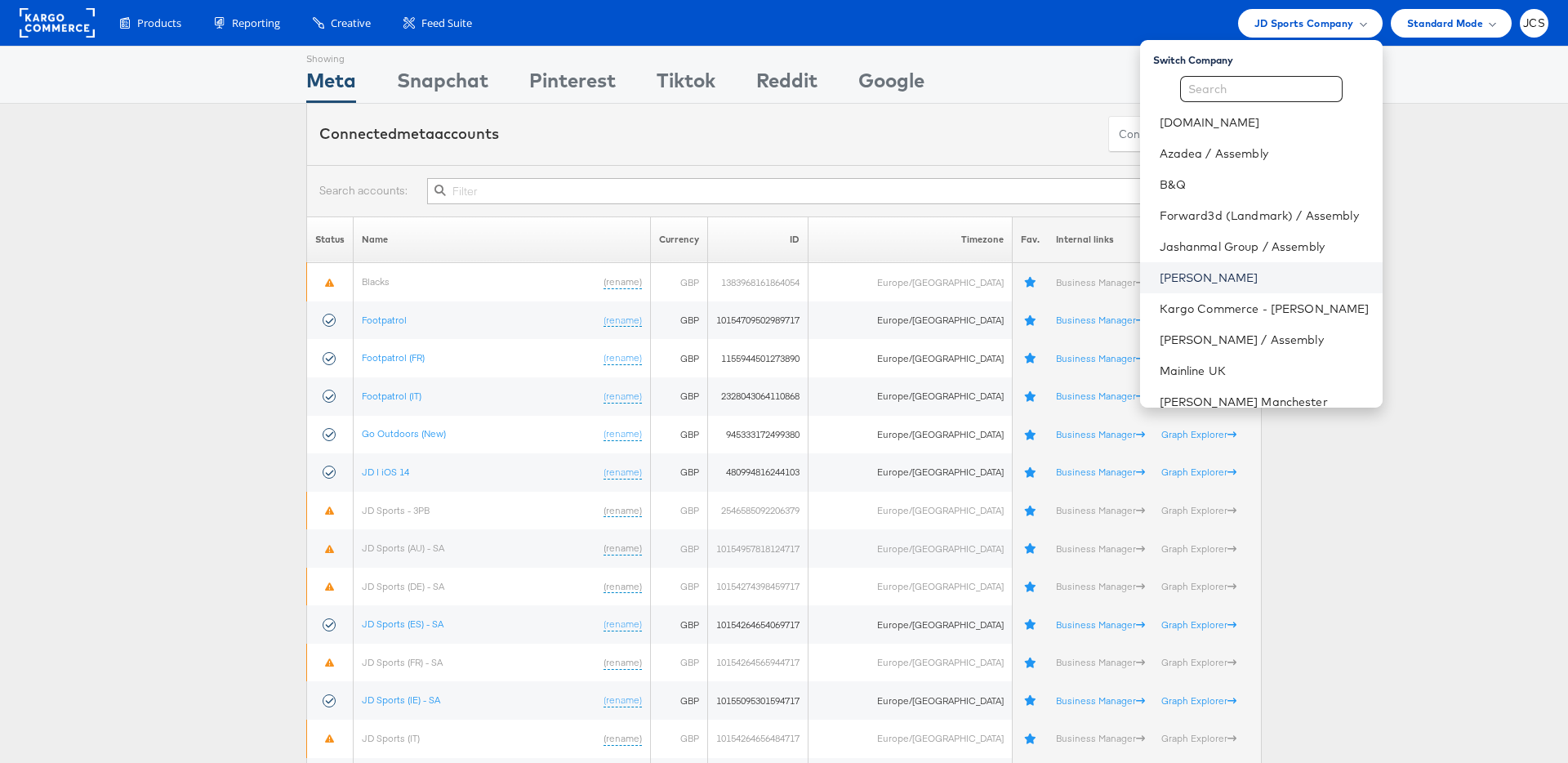
click at [1169, 274] on link "[PERSON_NAME]" at bounding box center [1265, 277] width 210 height 16
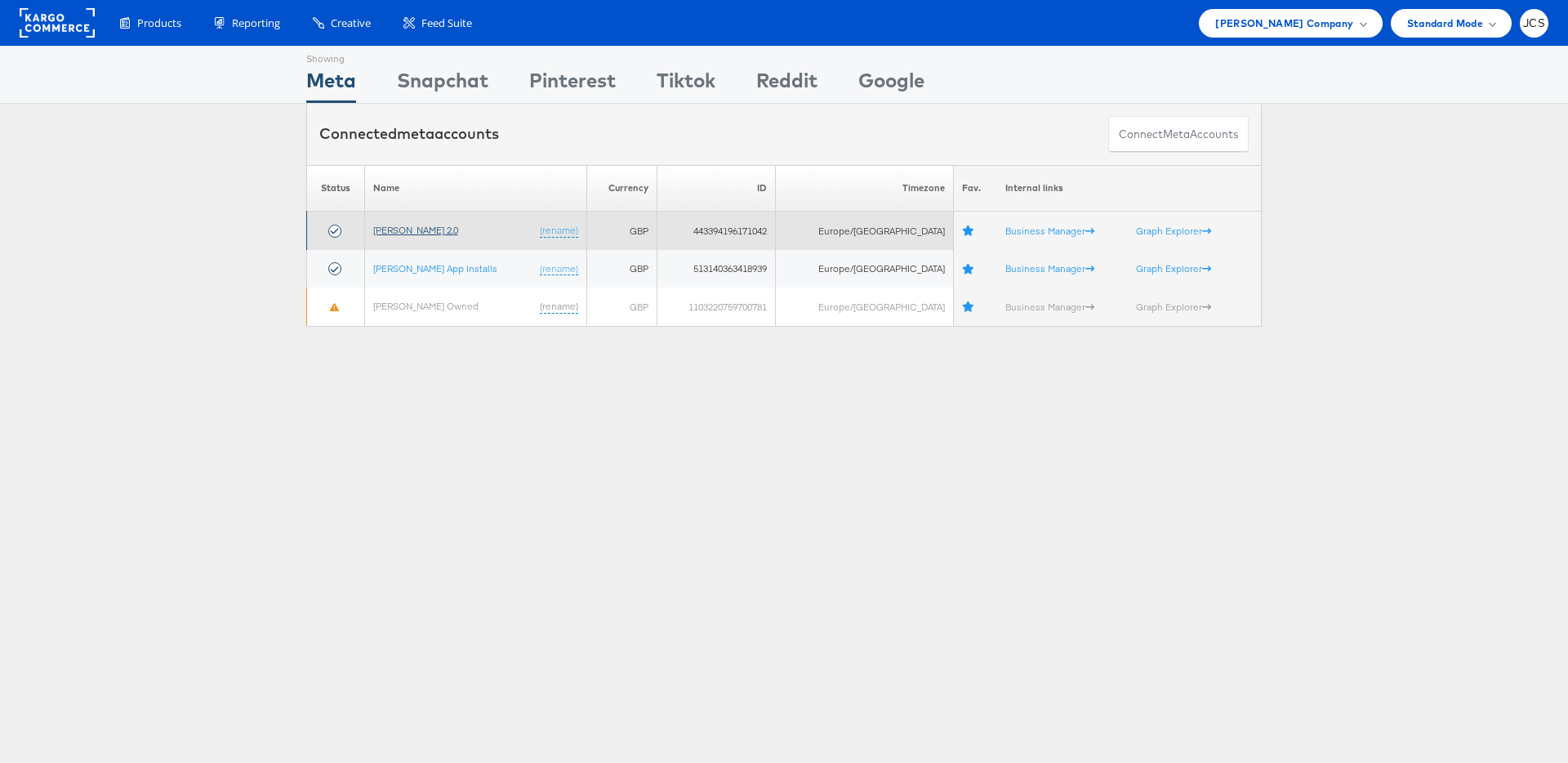
click at [403, 231] on link "[PERSON_NAME] 2.0" at bounding box center [416, 230] width 85 height 12
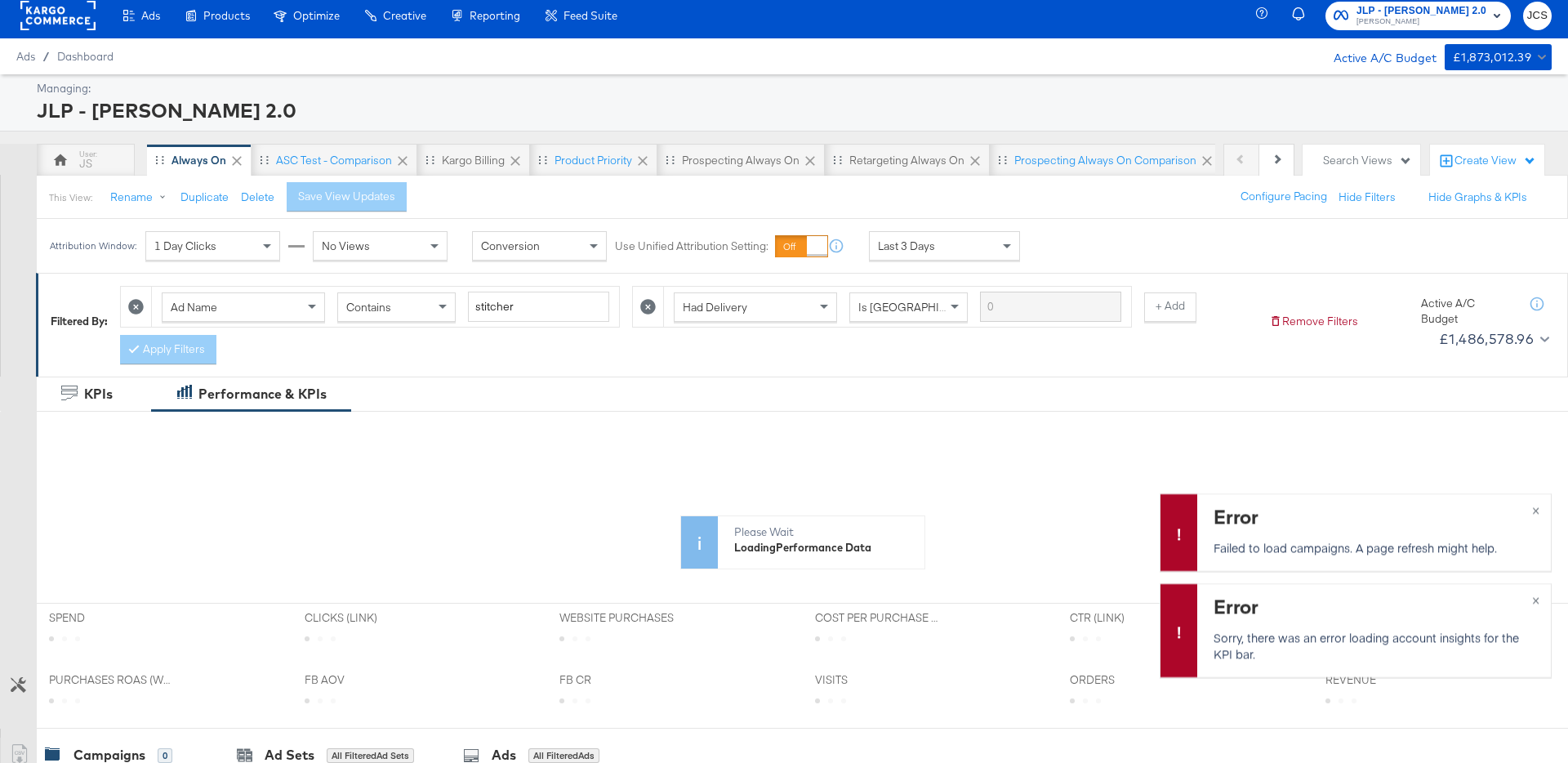
scroll to position [10, 0]
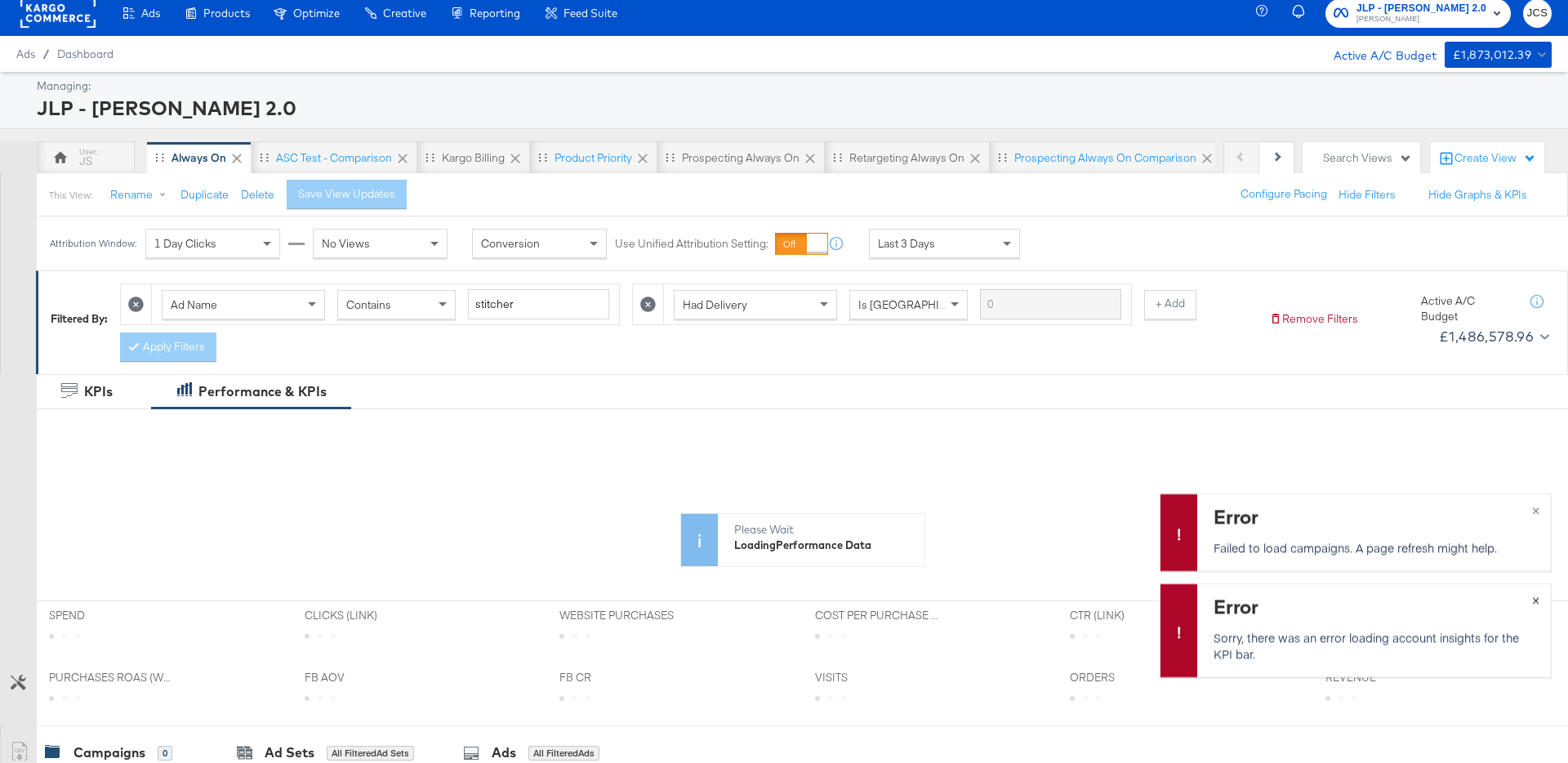
click at [1538, 599] on span "×" at bounding box center [1536, 598] width 8 height 19
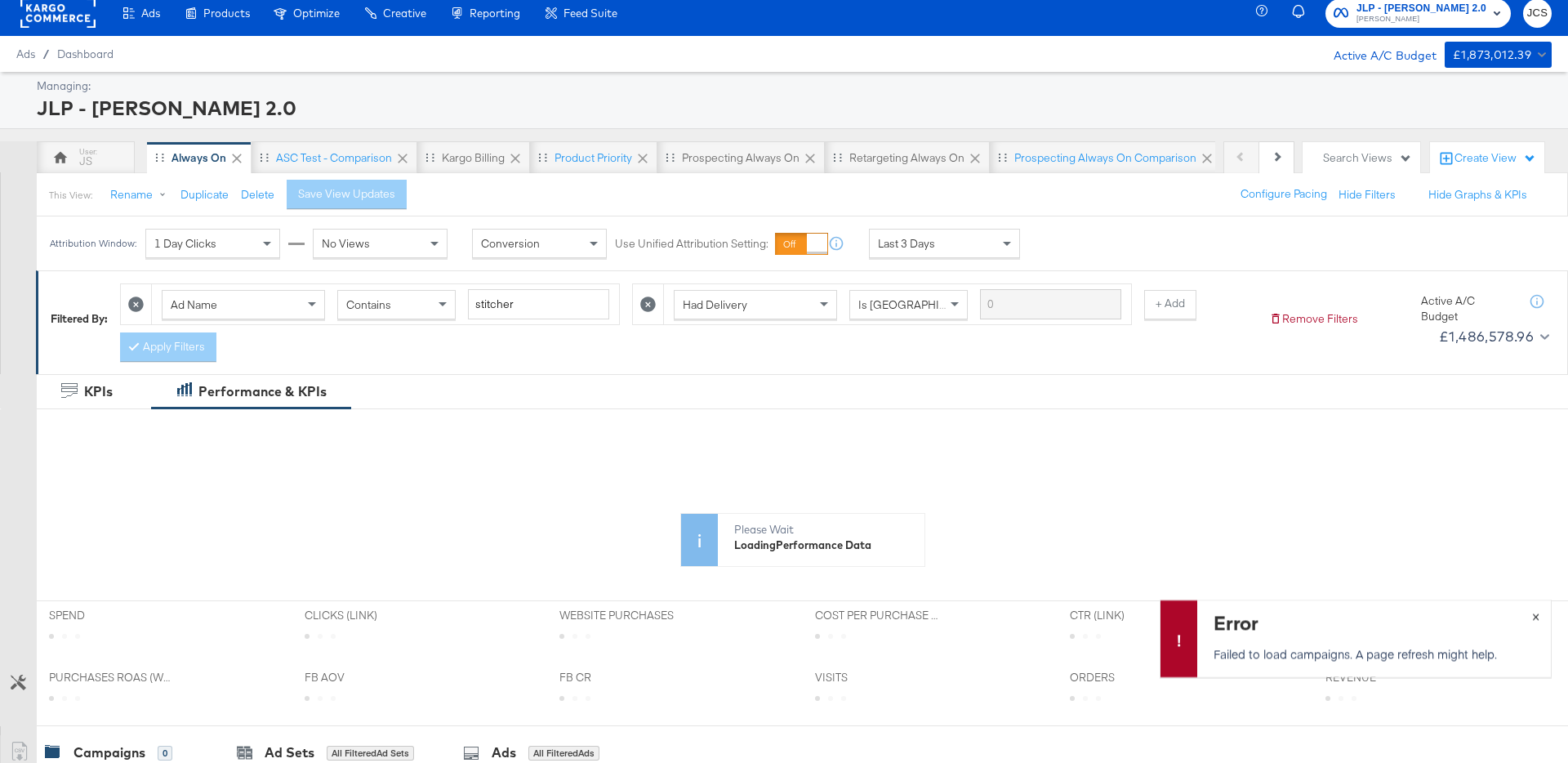
click at [1538, 615] on span "×" at bounding box center [1536, 614] width 8 height 19
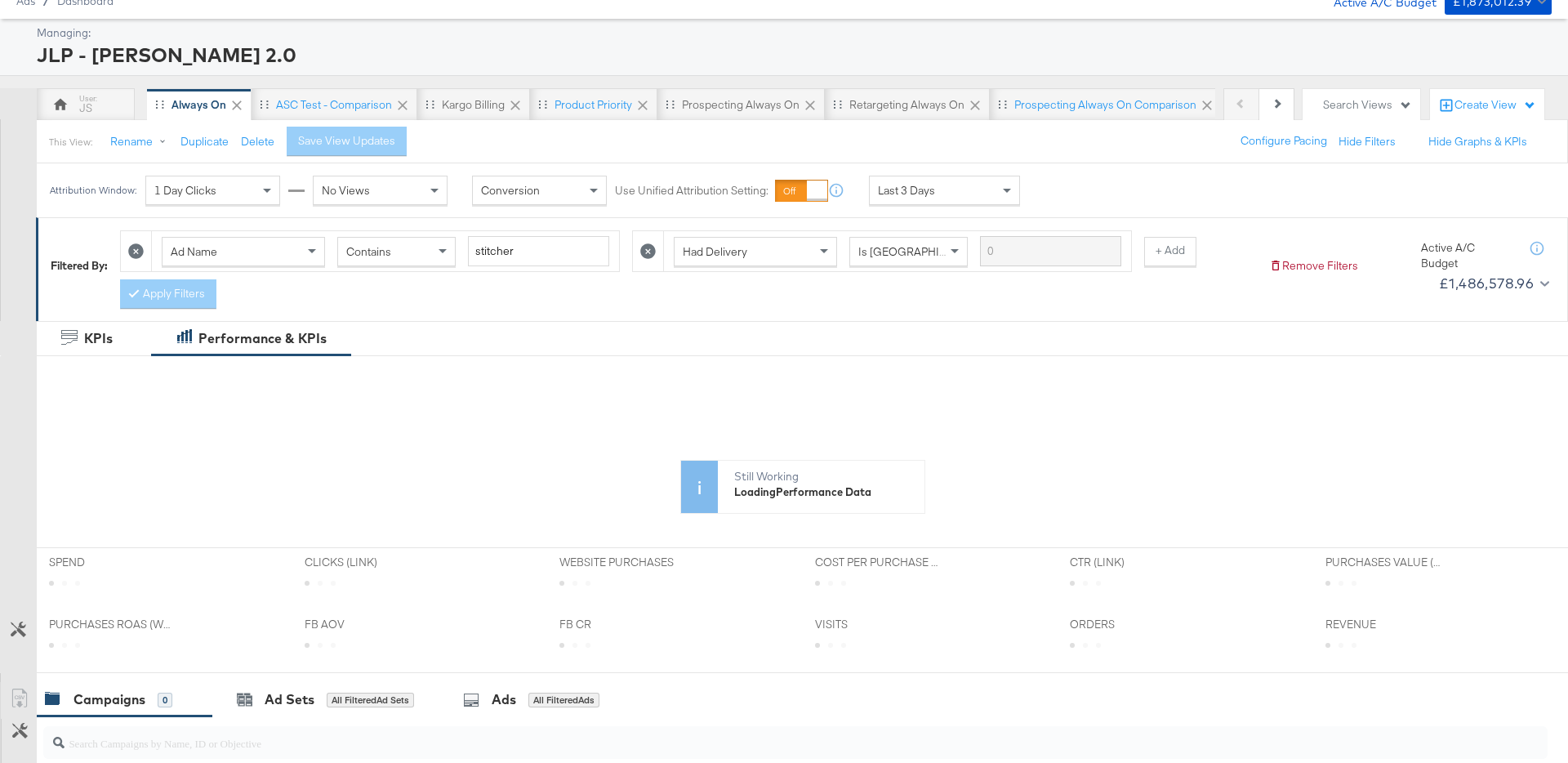
scroll to position [41, 0]
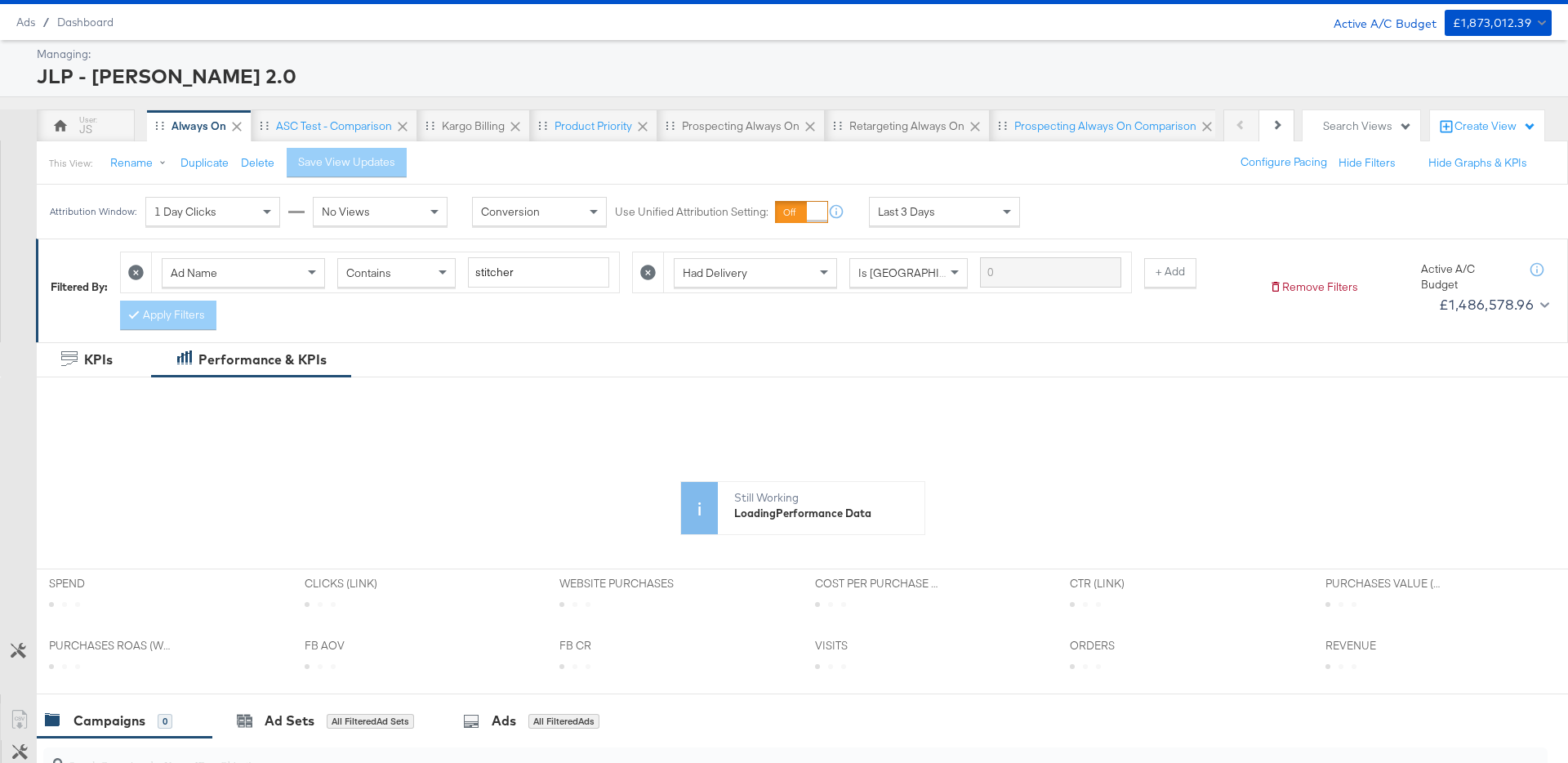
click at [908, 219] on div "Last 3 Days" at bounding box center [944, 211] width 150 height 28
click at [381, 167] on div "Save View Updates" at bounding box center [358, 162] width 97 height 15
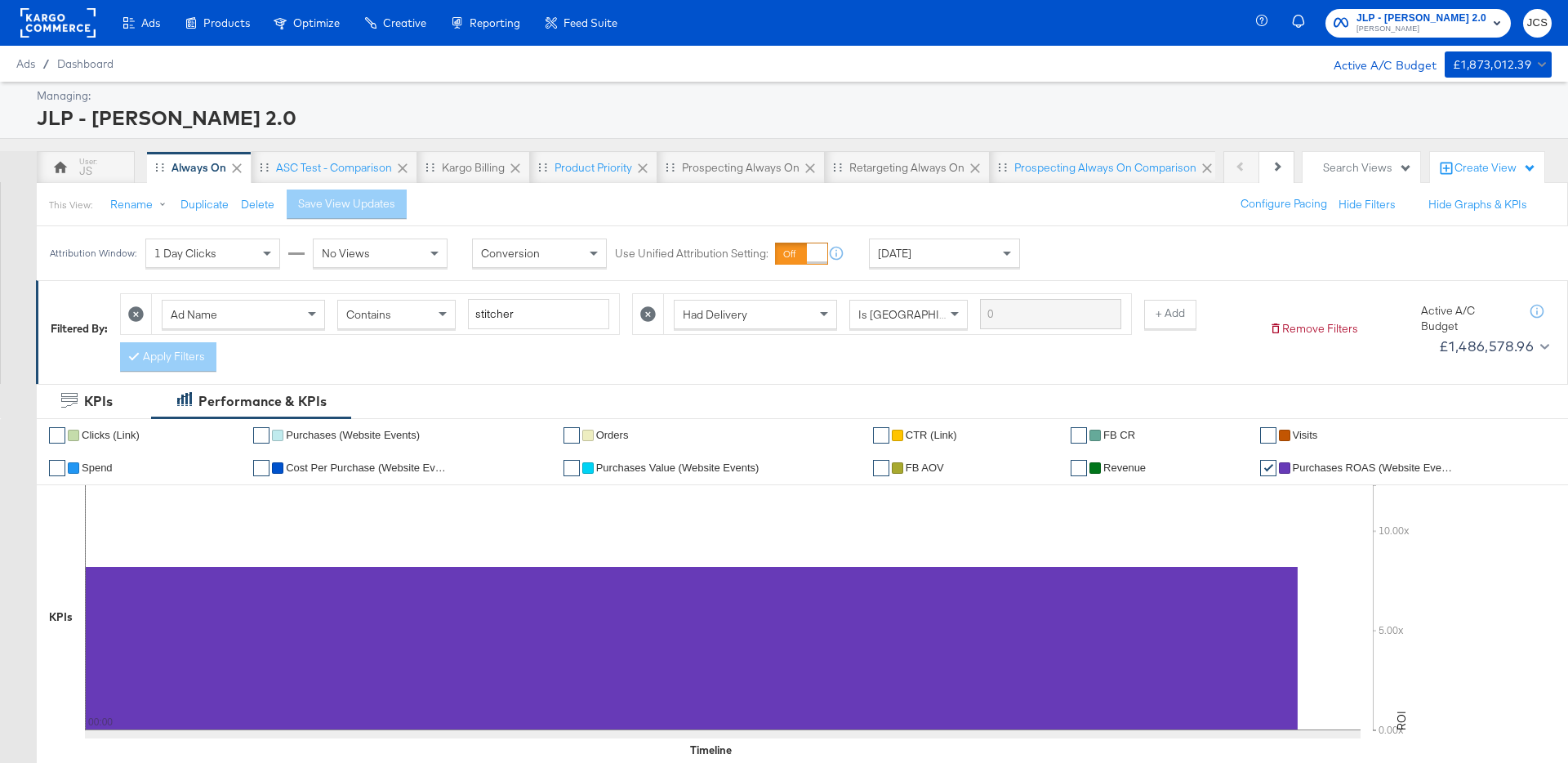
click at [479, 191] on div "This View: Rename Duplicate Delete Save View Updates Configure Pacing Hide Filt…" at bounding box center [802, 204] width 1532 height 44
click at [301, 161] on div "ASC Test - comparison" at bounding box center [334, 167] width 116 height 15
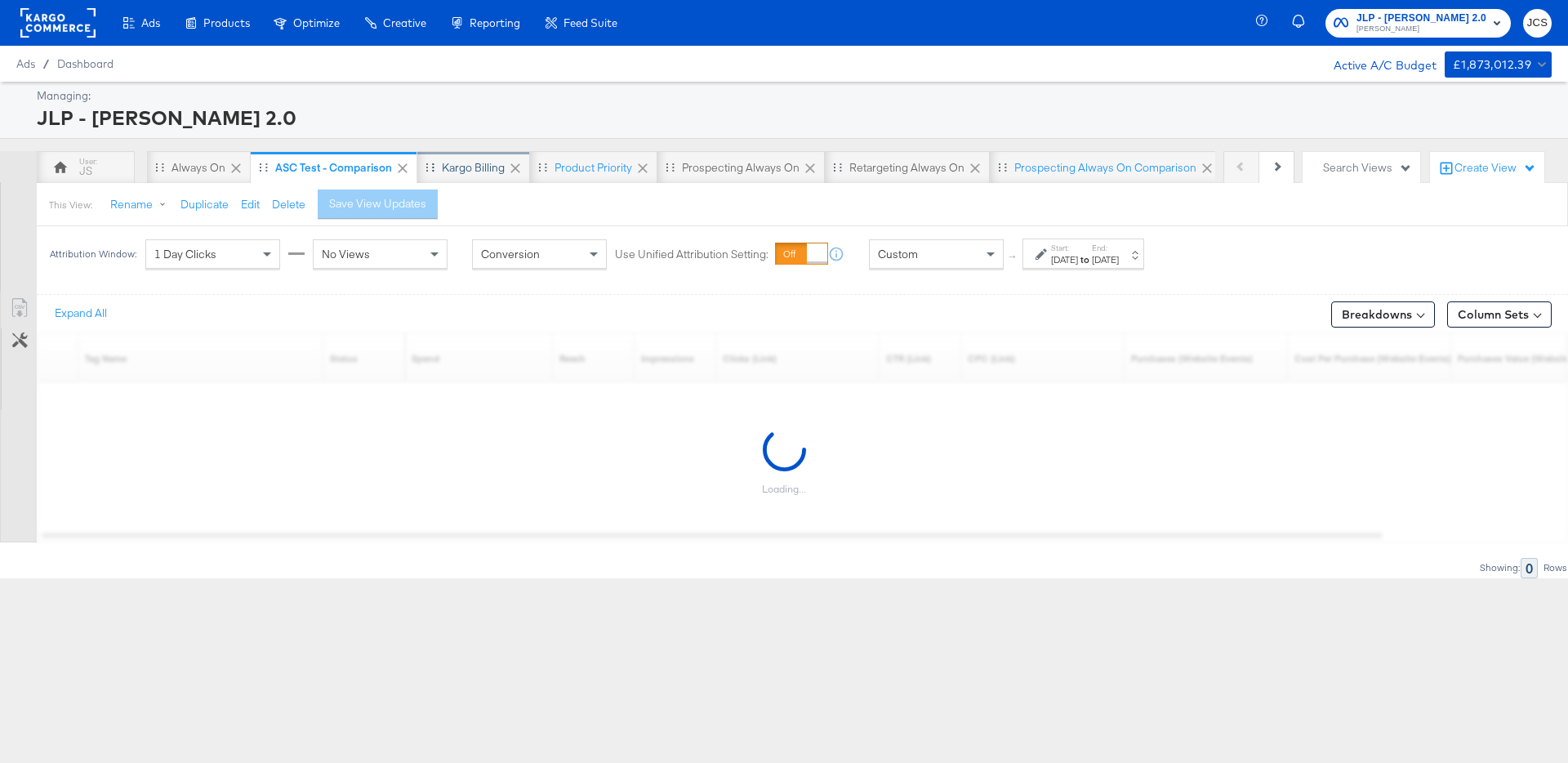
click at [465, 166] on div "Kargo Billing" at bounding box center [473, 167] width 63 height 15
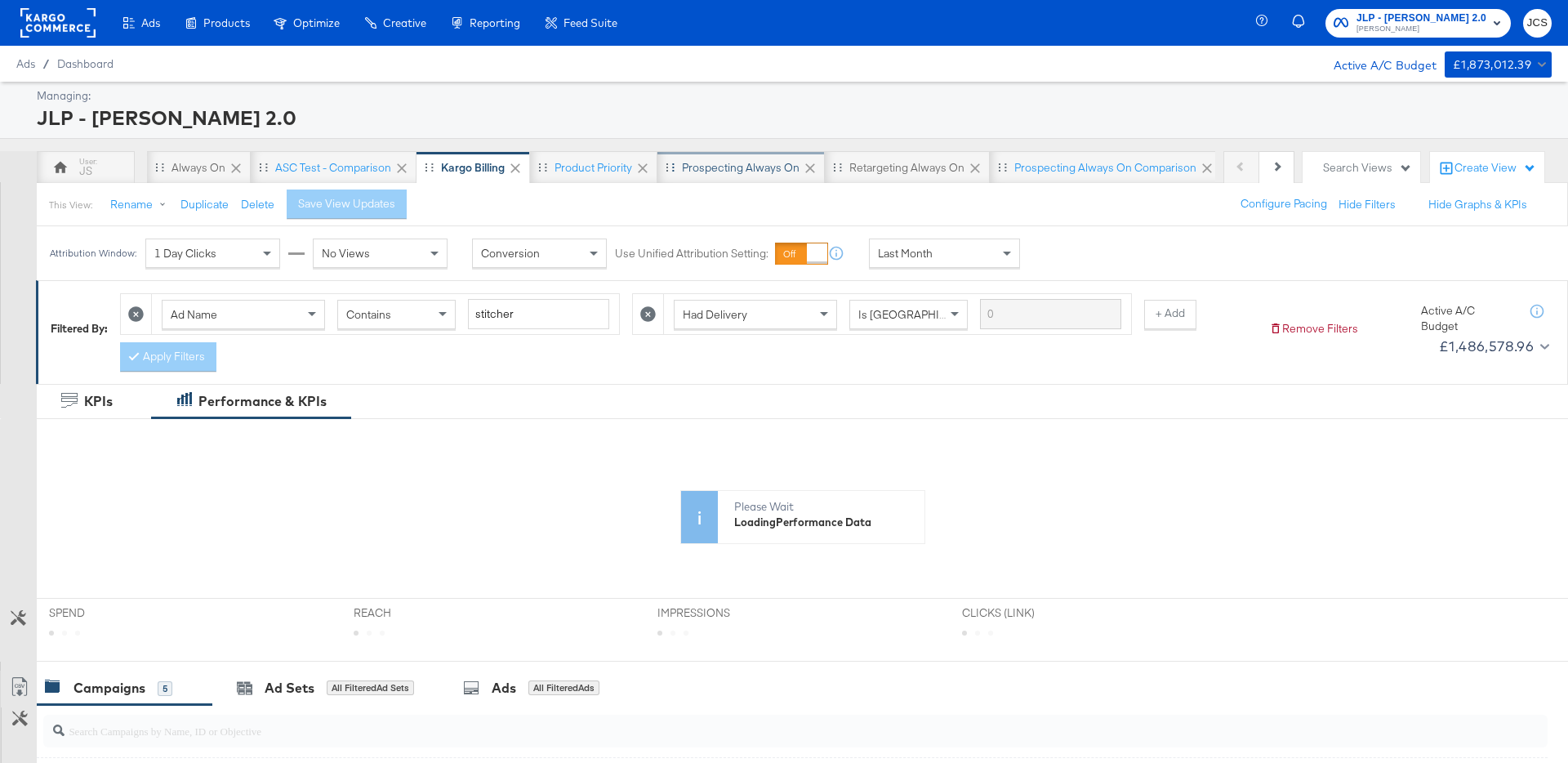
click at [713, 171] on div "Prospecting Always On" at bounding box center [740, 167] width 117 height 15
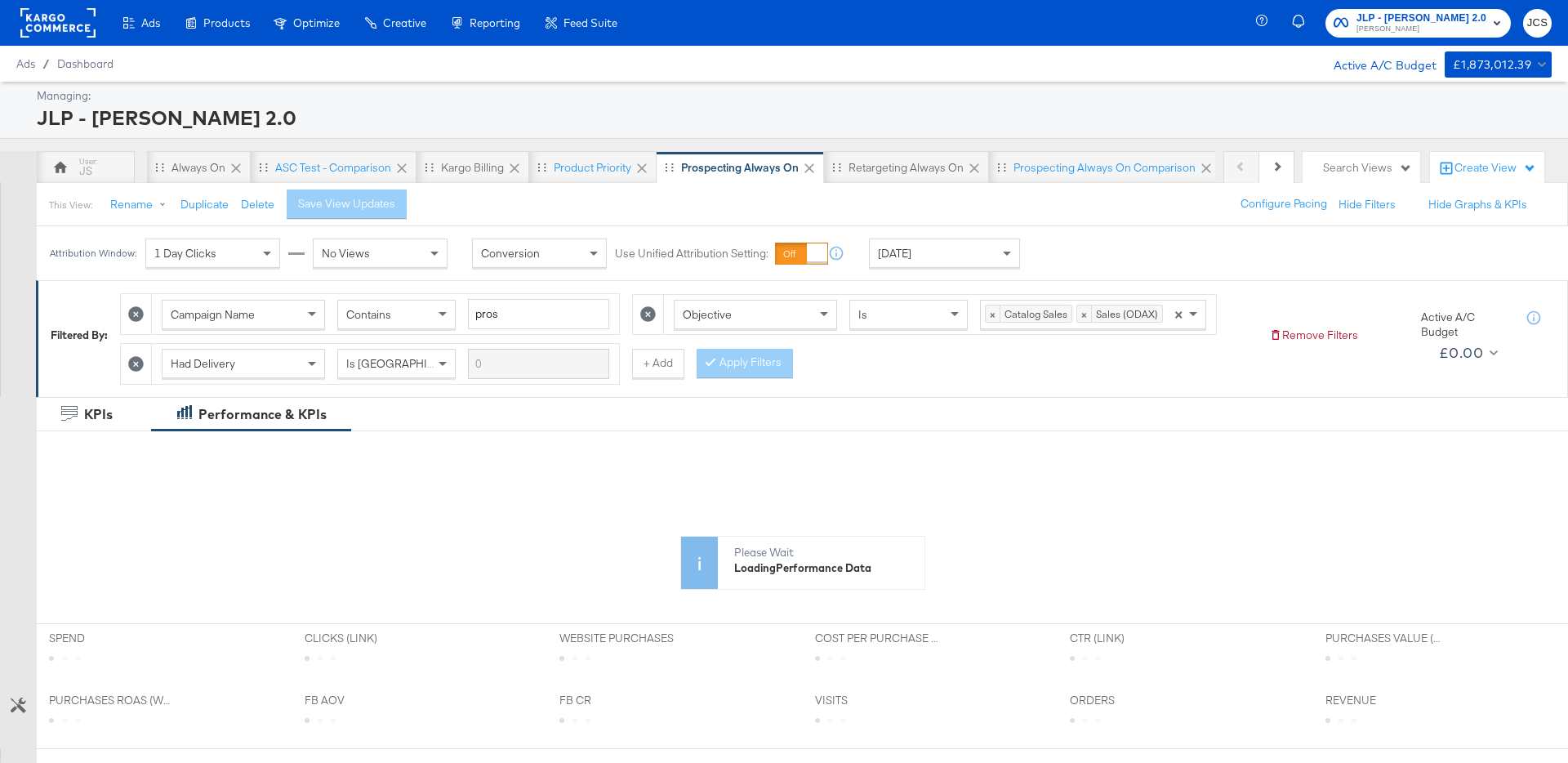
click at [933, 248] on div "Today" at bounding box center [944, 253] width 150 height 28
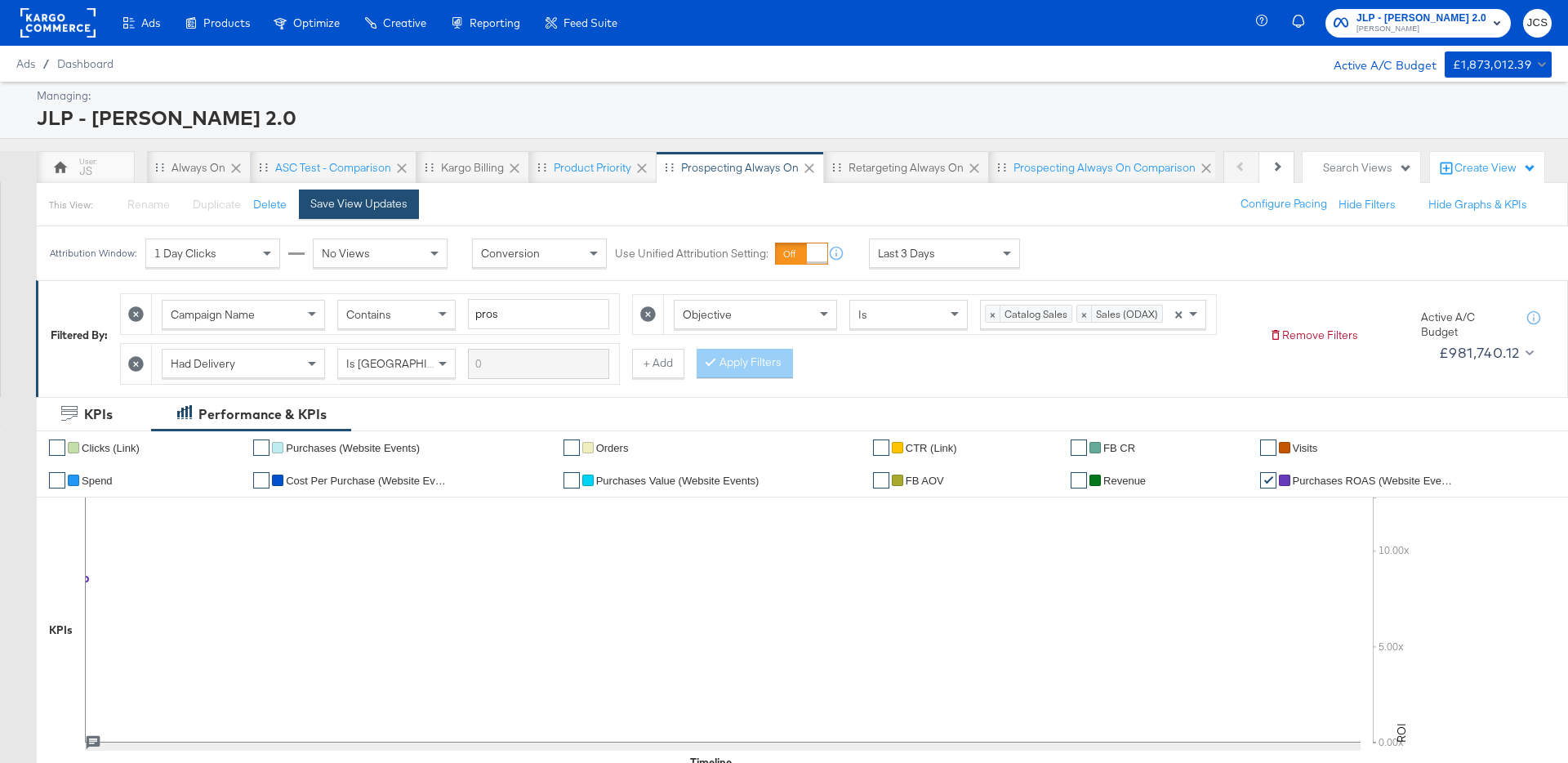
click at [396, 202] on div "Save View Updates" at bounding box center [358, 204] width 97 height 15
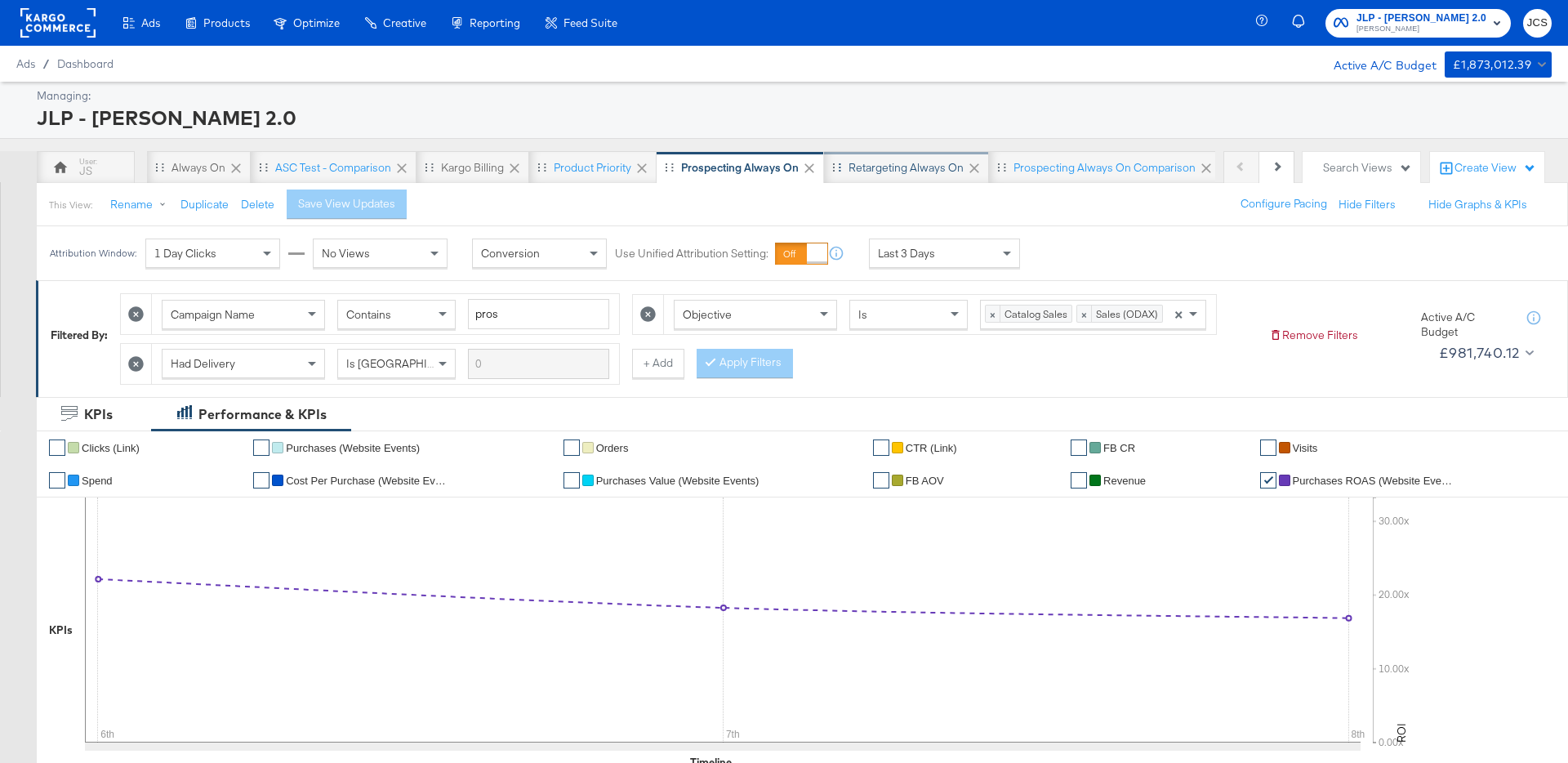
click at [945, 180] on div "Retargeting Always On" at bounding box center [906, 167] width 165 height 33
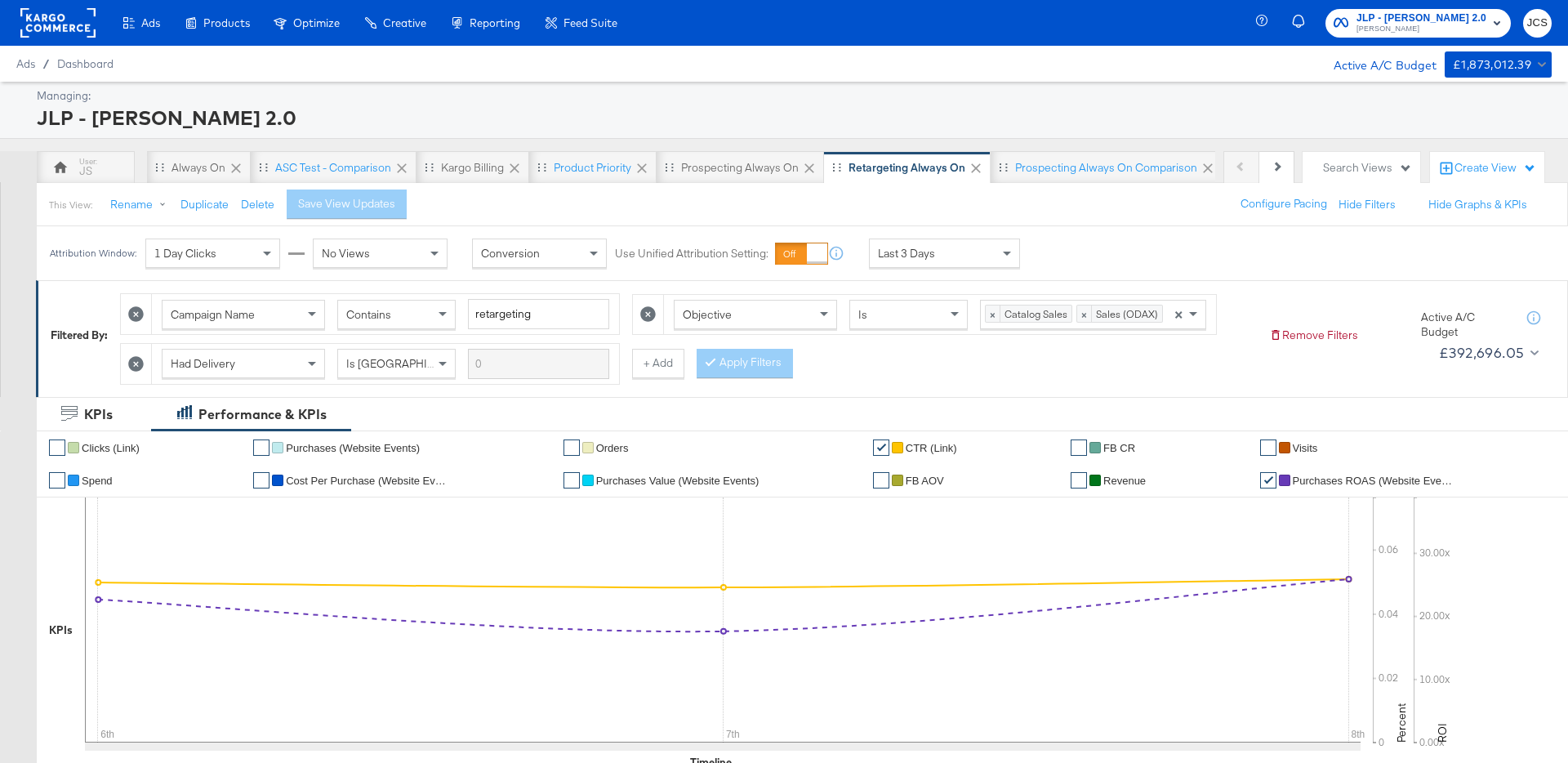
click at [79, 36] on rect at bounding box center [57, 23] width 75 height 30
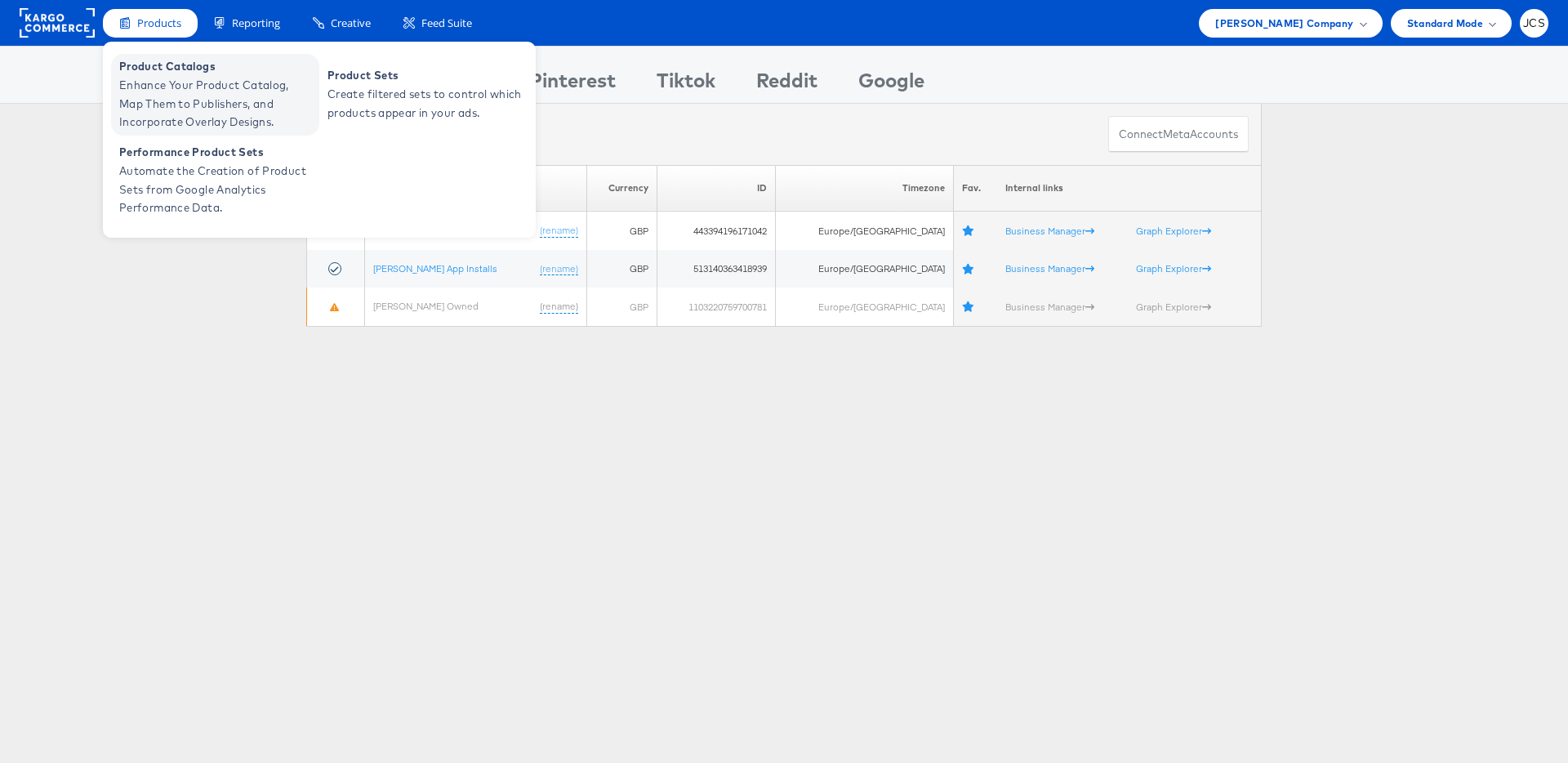
click at [154, 68] on span "Product Catalogs" at bounding box center [217, 67] width 196 height 19
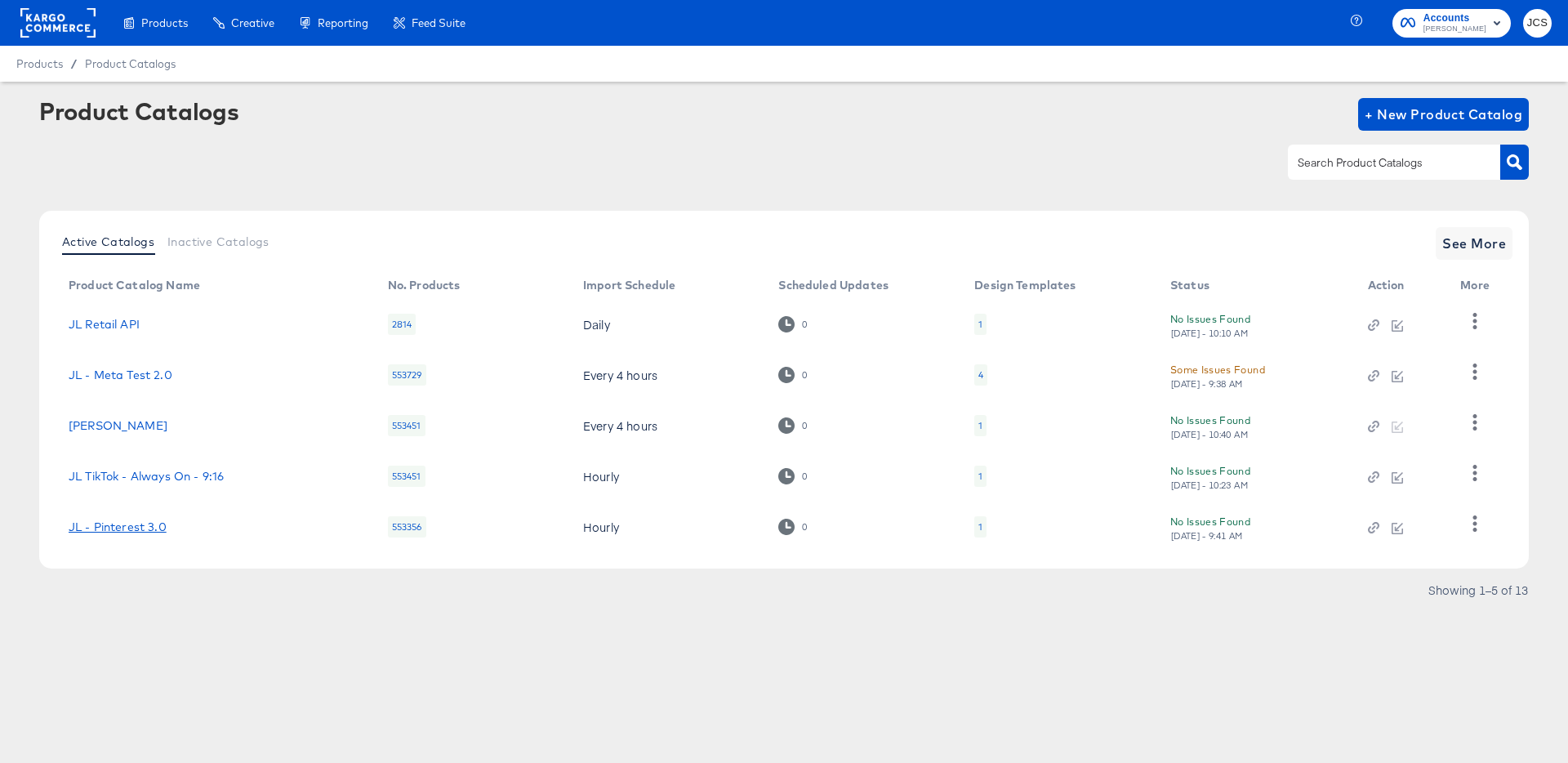
click at [119, 529] on link "JL - Pinterest 3.0" at bounding box center [117, 526] width 98 height 13
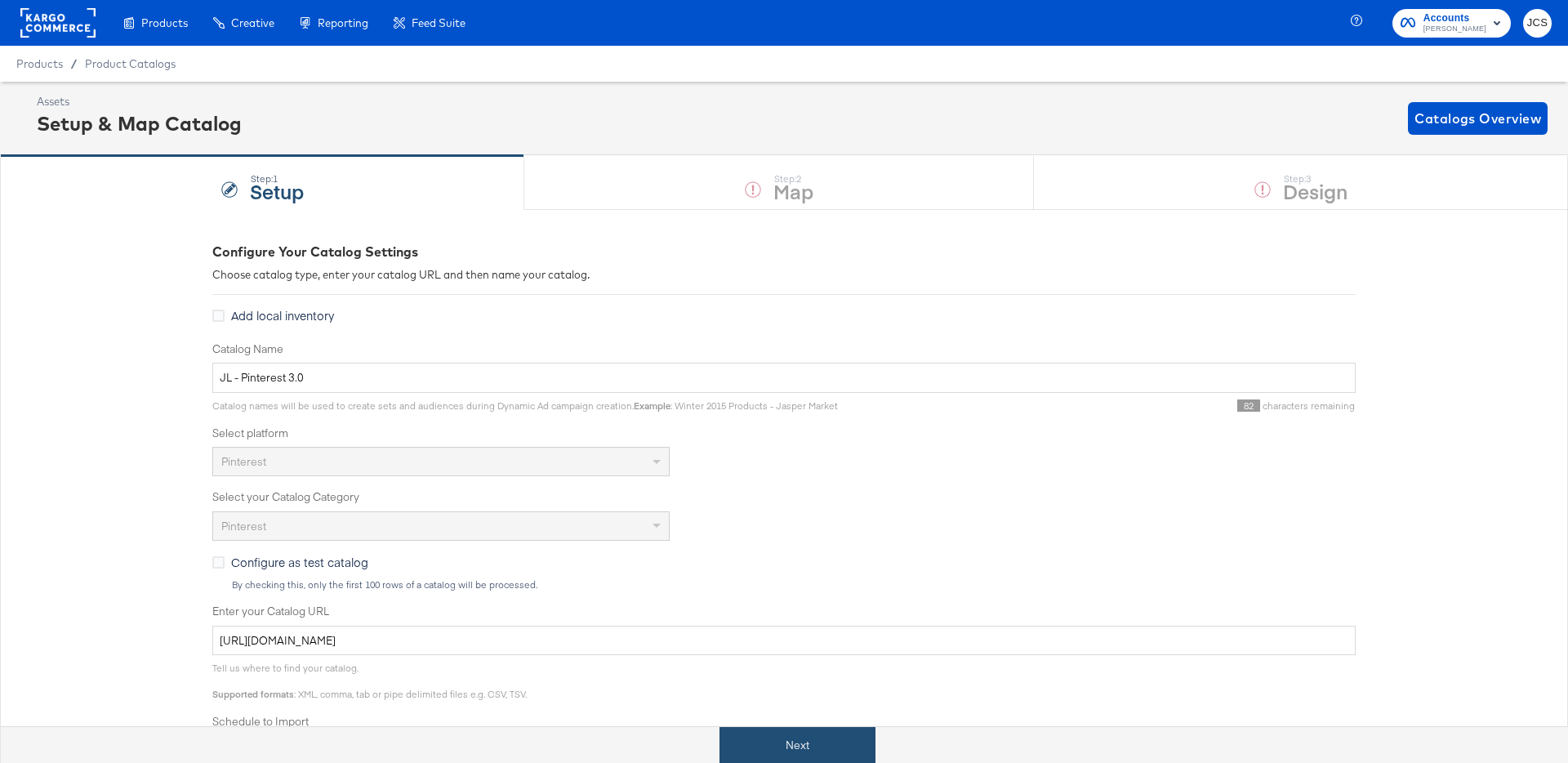
click at [810, 744] on button "Next" at bounding box center [797, 744] width 156 height 36
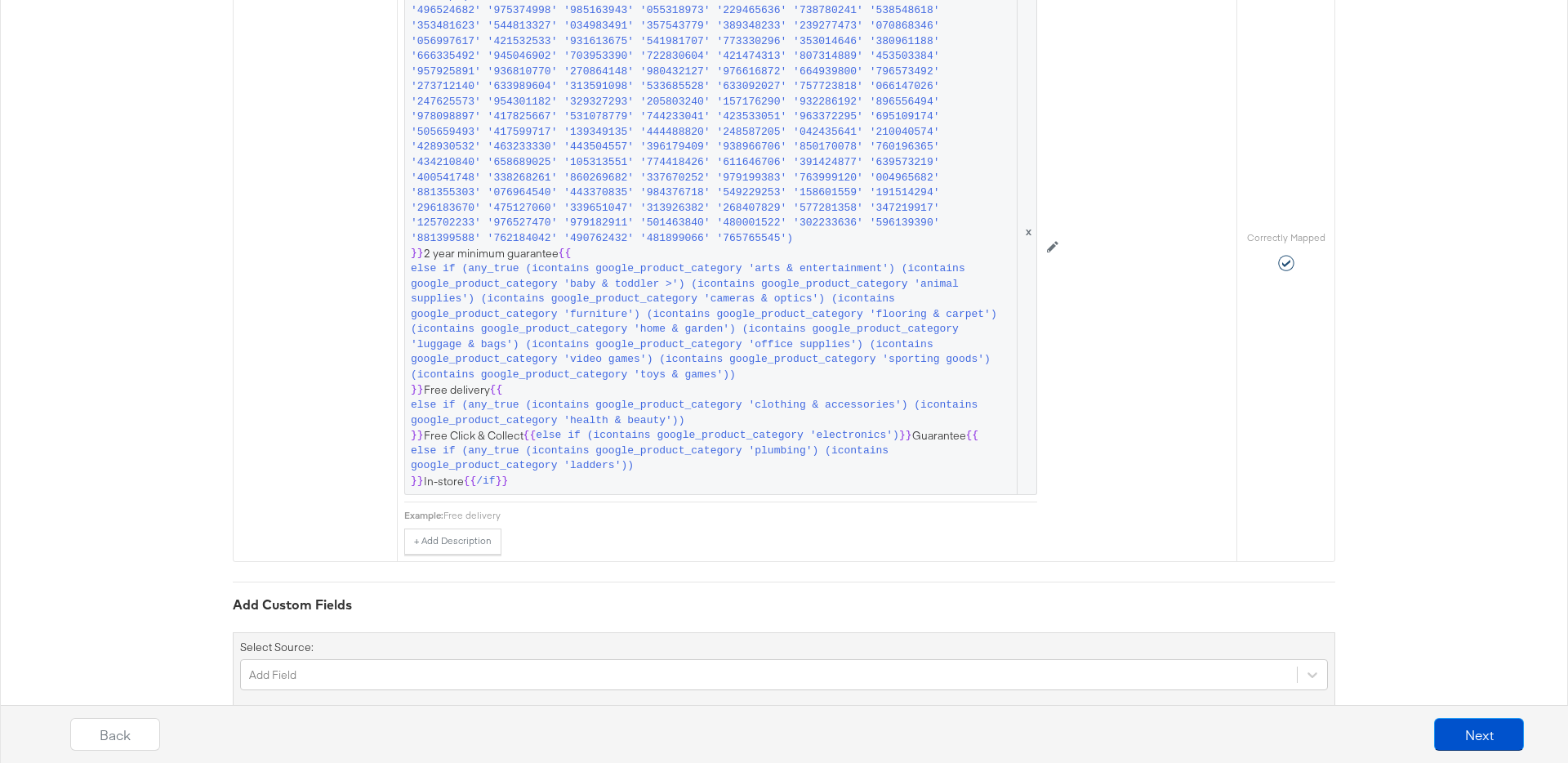
scroll to position [3228, 0]
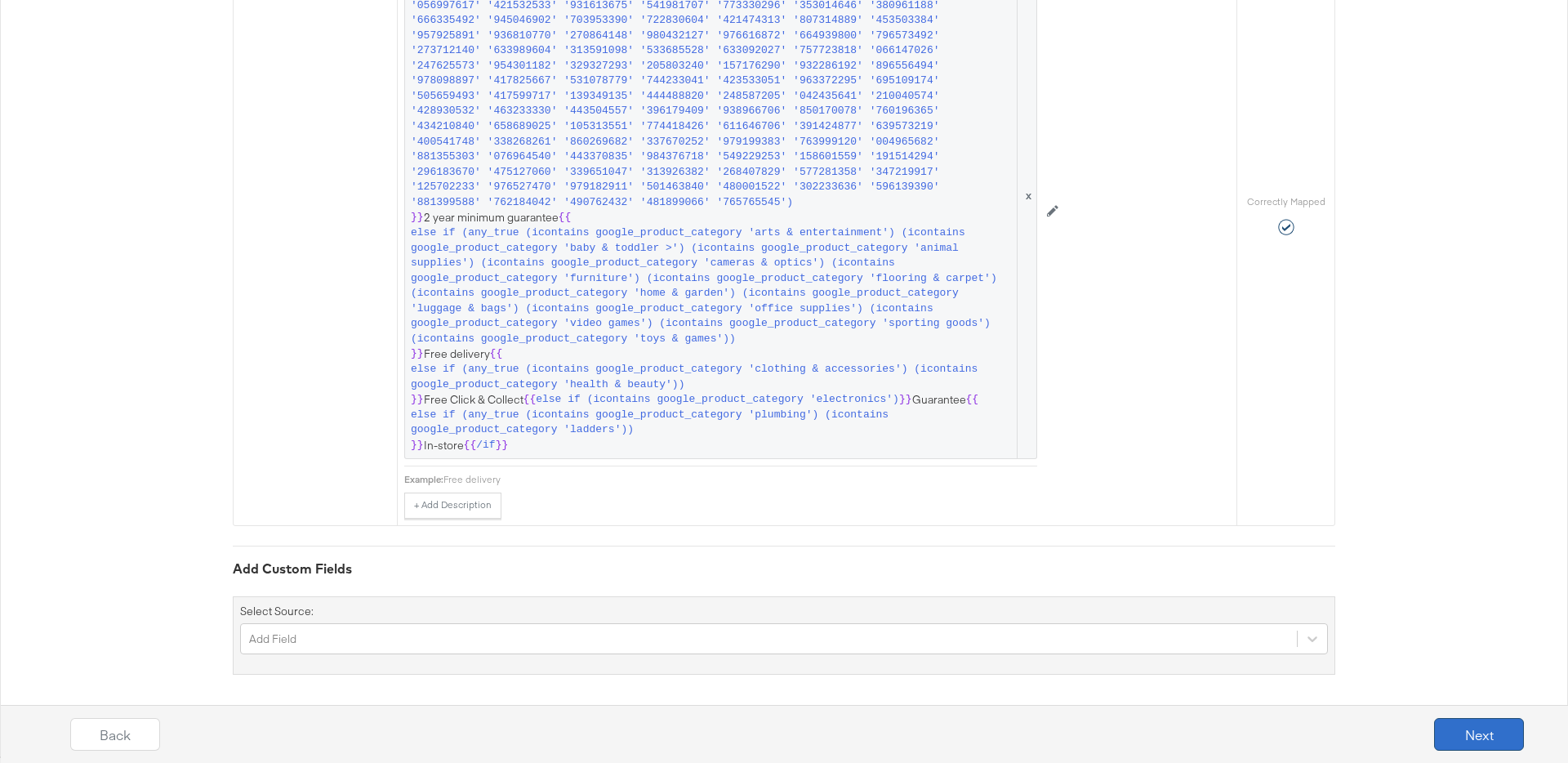
click at [1460, 722] on button "Next" at bounding box center [1479, 733] width 90 height 33
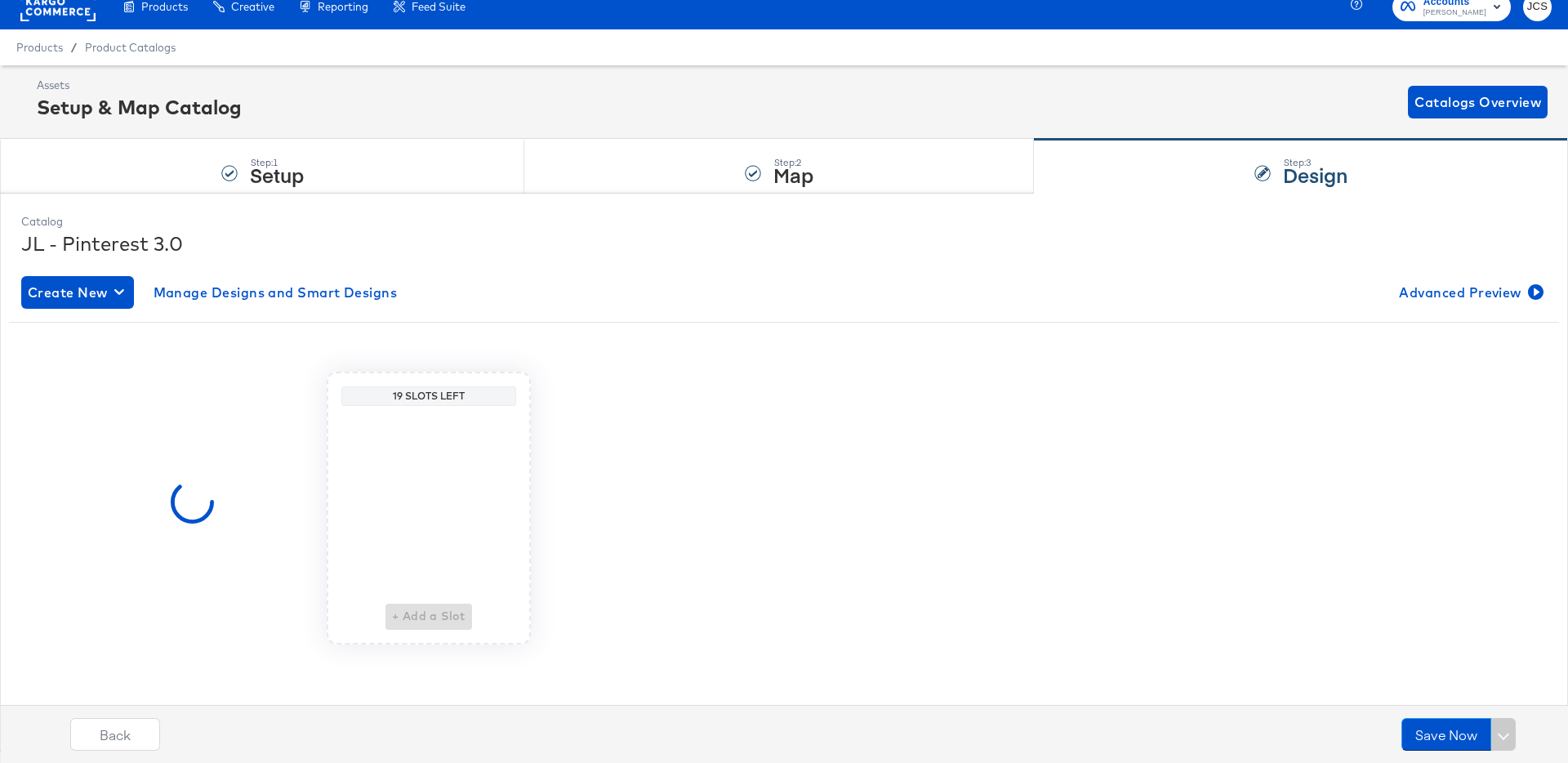
scroll to position [0, 0]
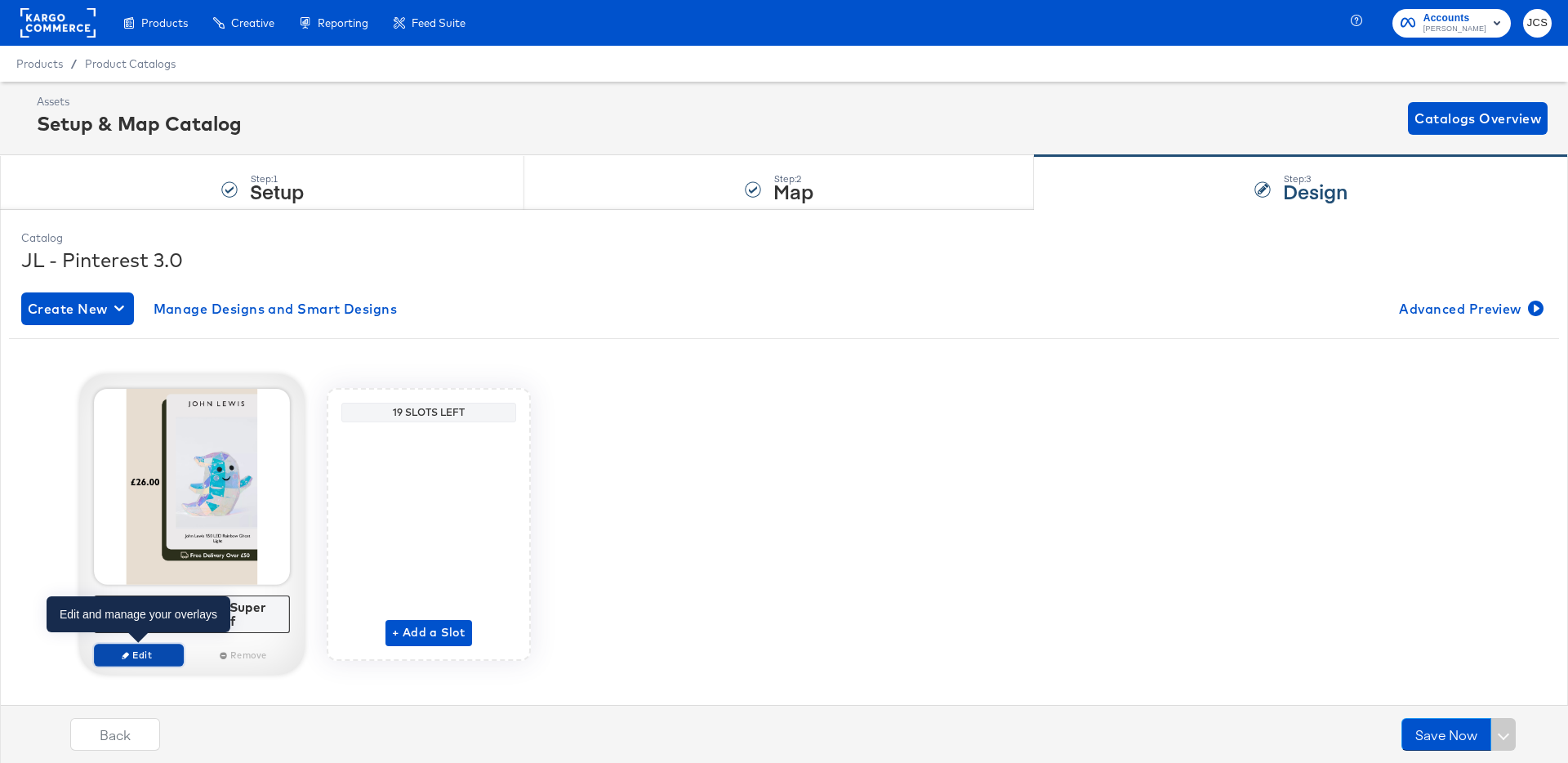
click at [153, 659] on span "Edit" at bounding box center [139, 654] width 75 height 12
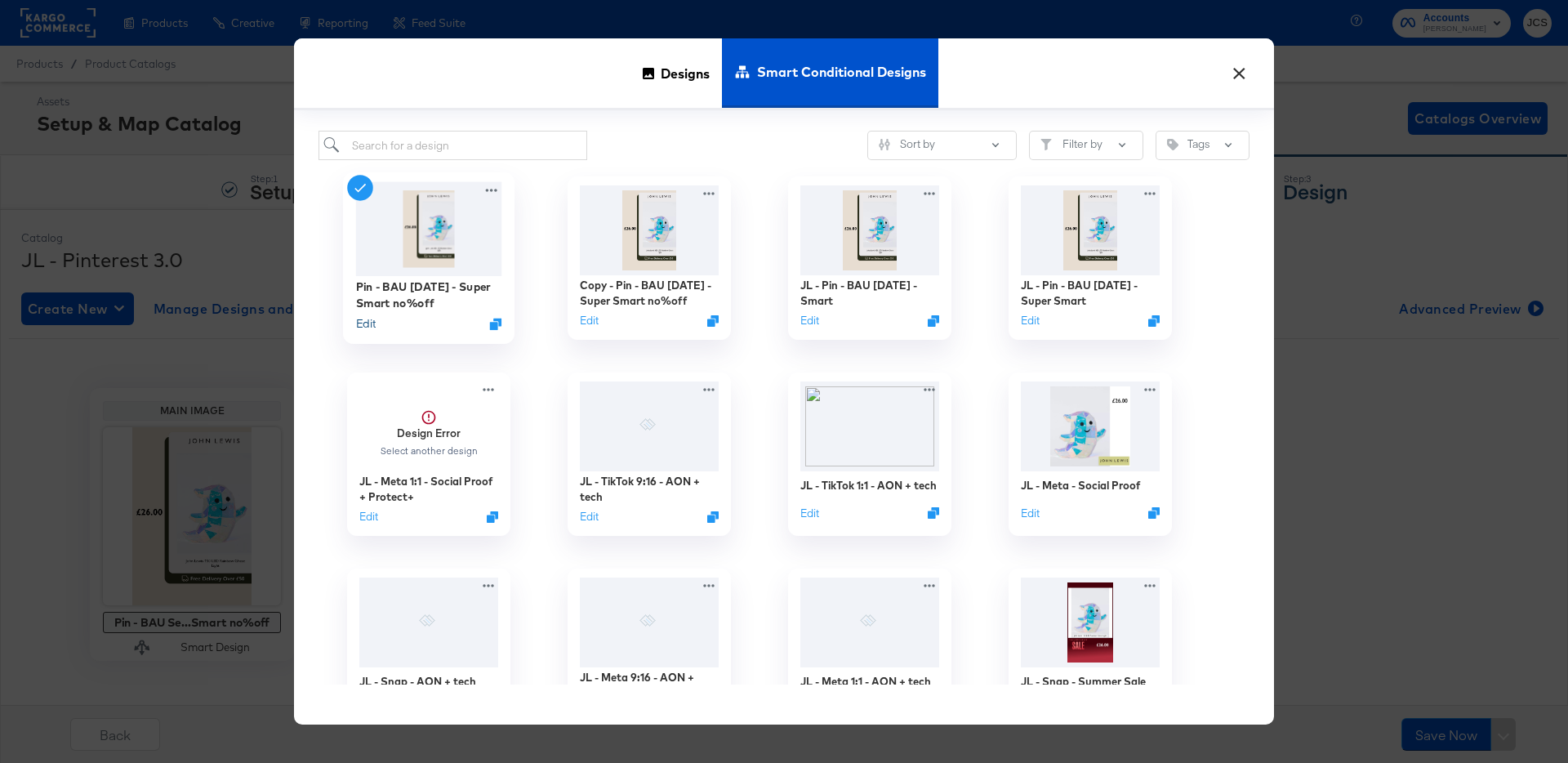
click at [371, 324] on button "Edit" at bounding box center [365, 324] width 19 height 15
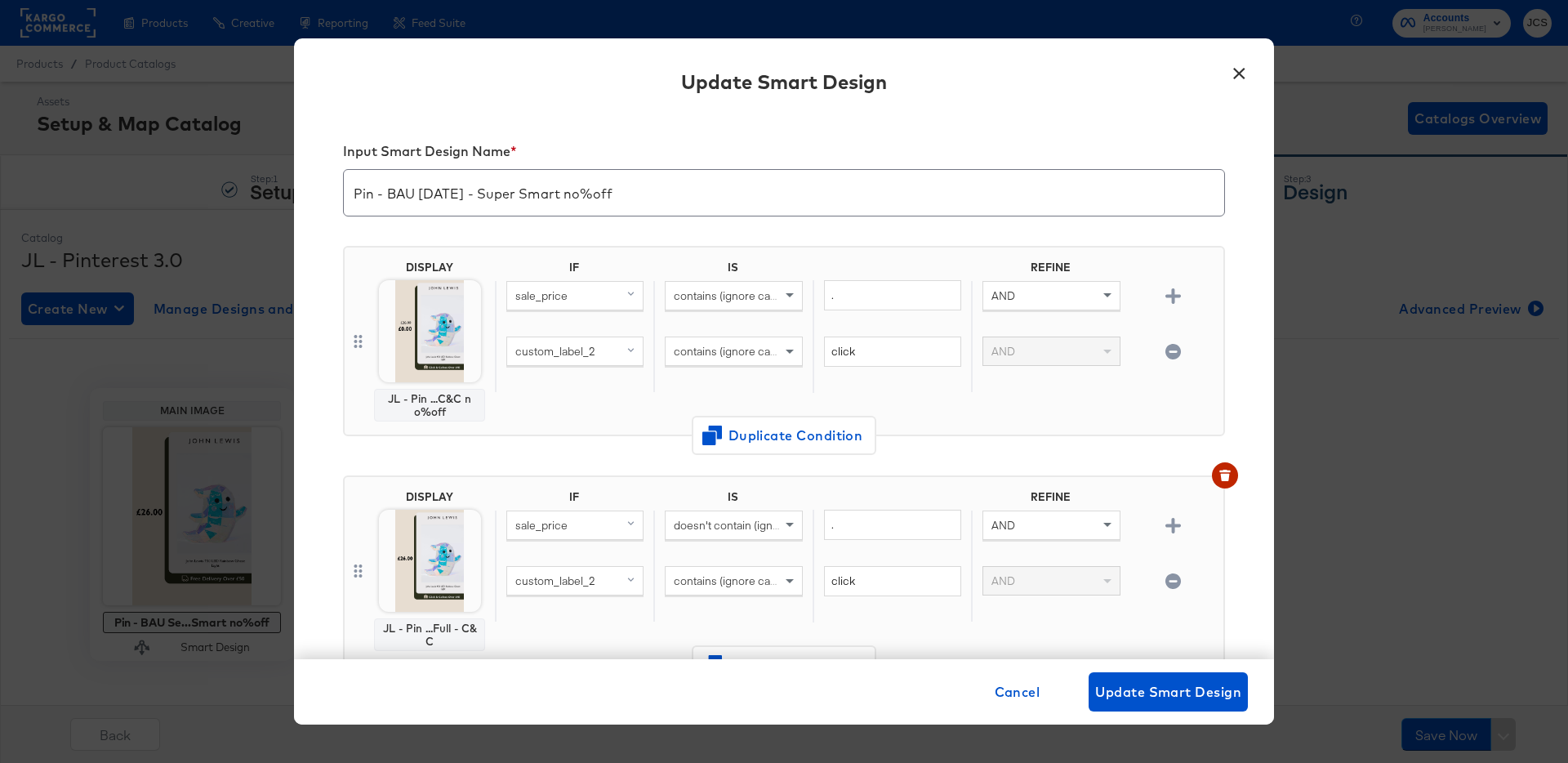
scroll to position [180, 0]
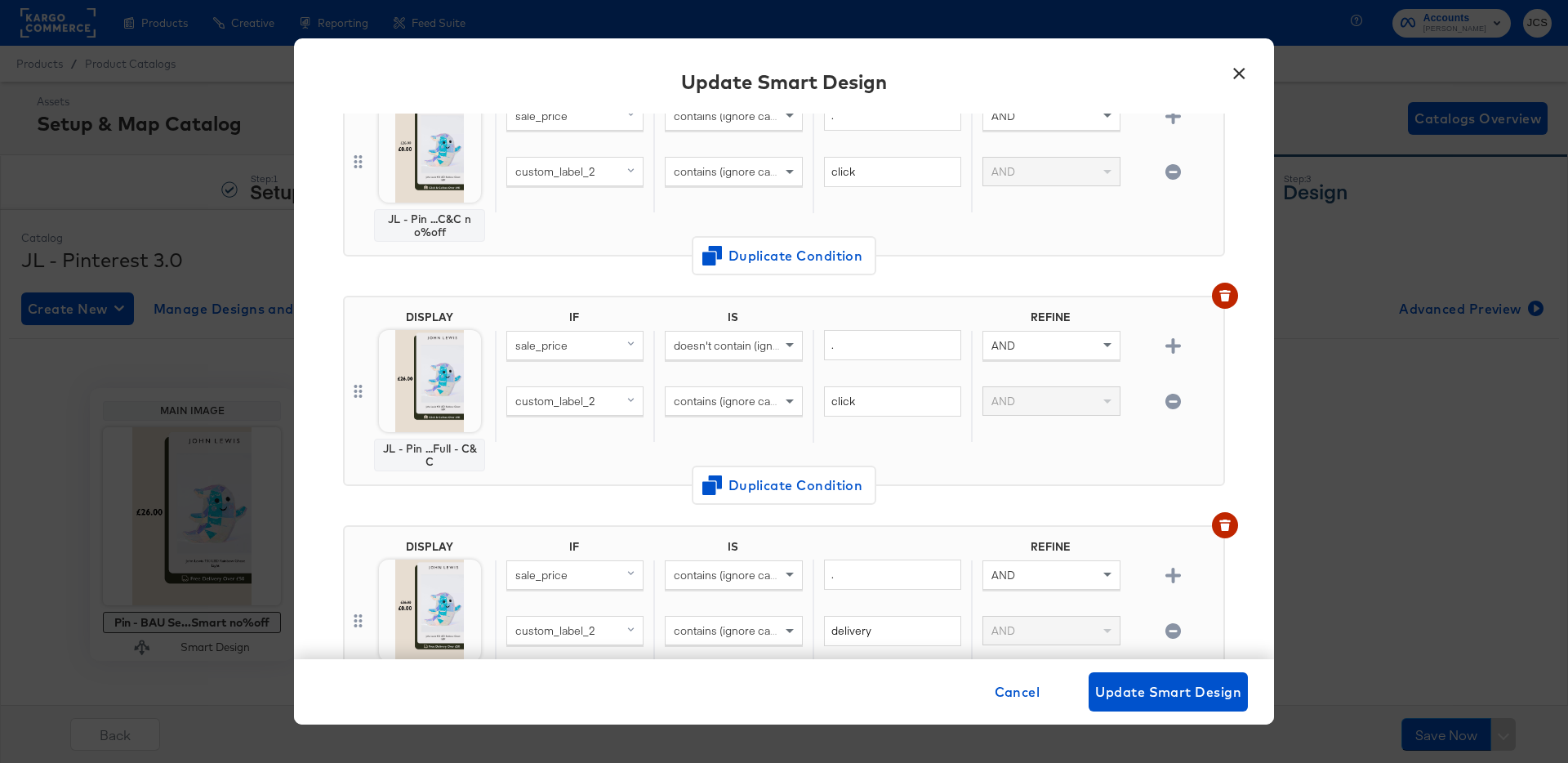
click at [1235, 70] on button "×" at bounding box center [1238, 69] width 30 height 30
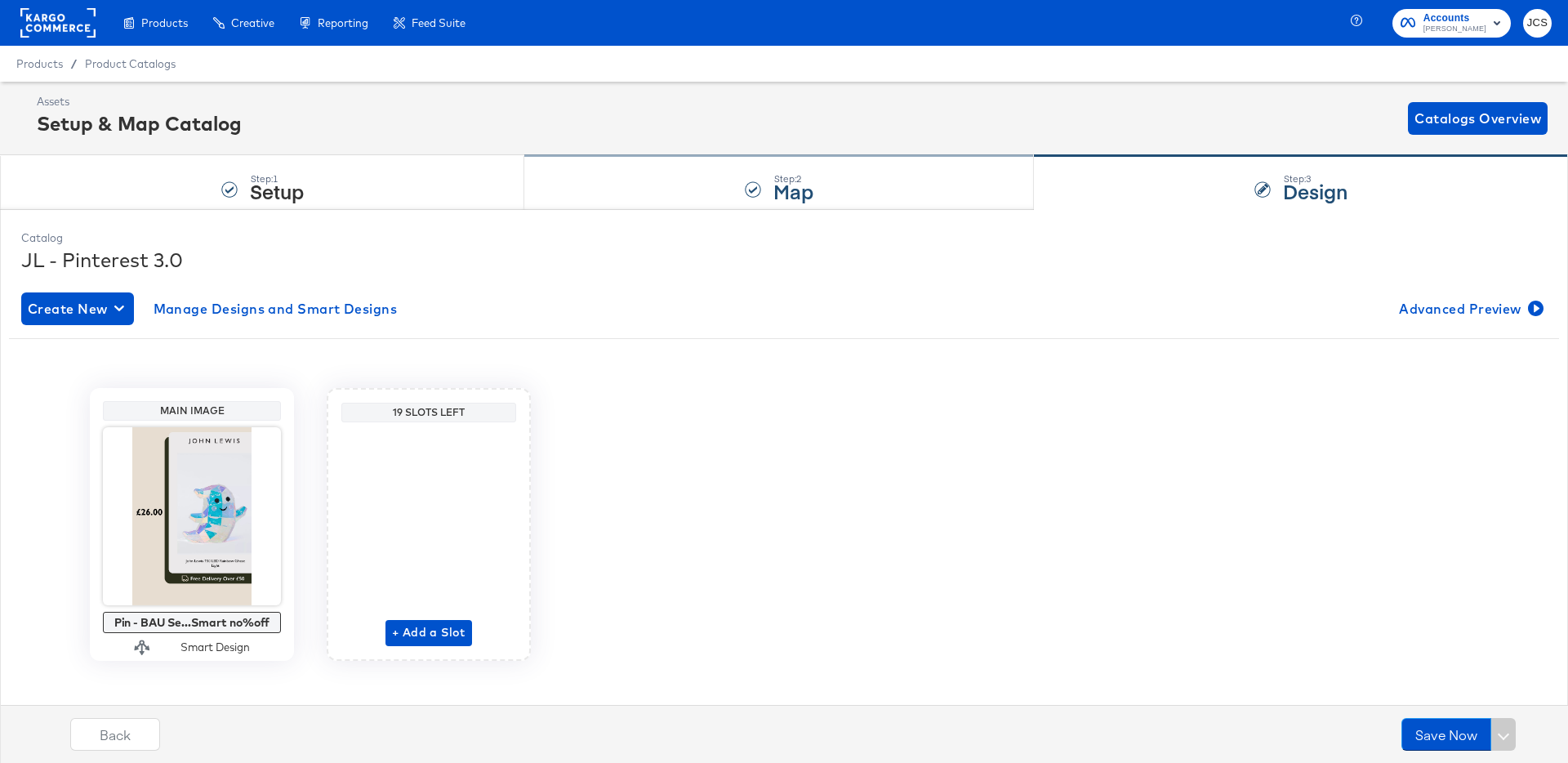
click at [673, 186] on div "Step: 2 Map" at bounding box center [779, 183] width 510 height 54
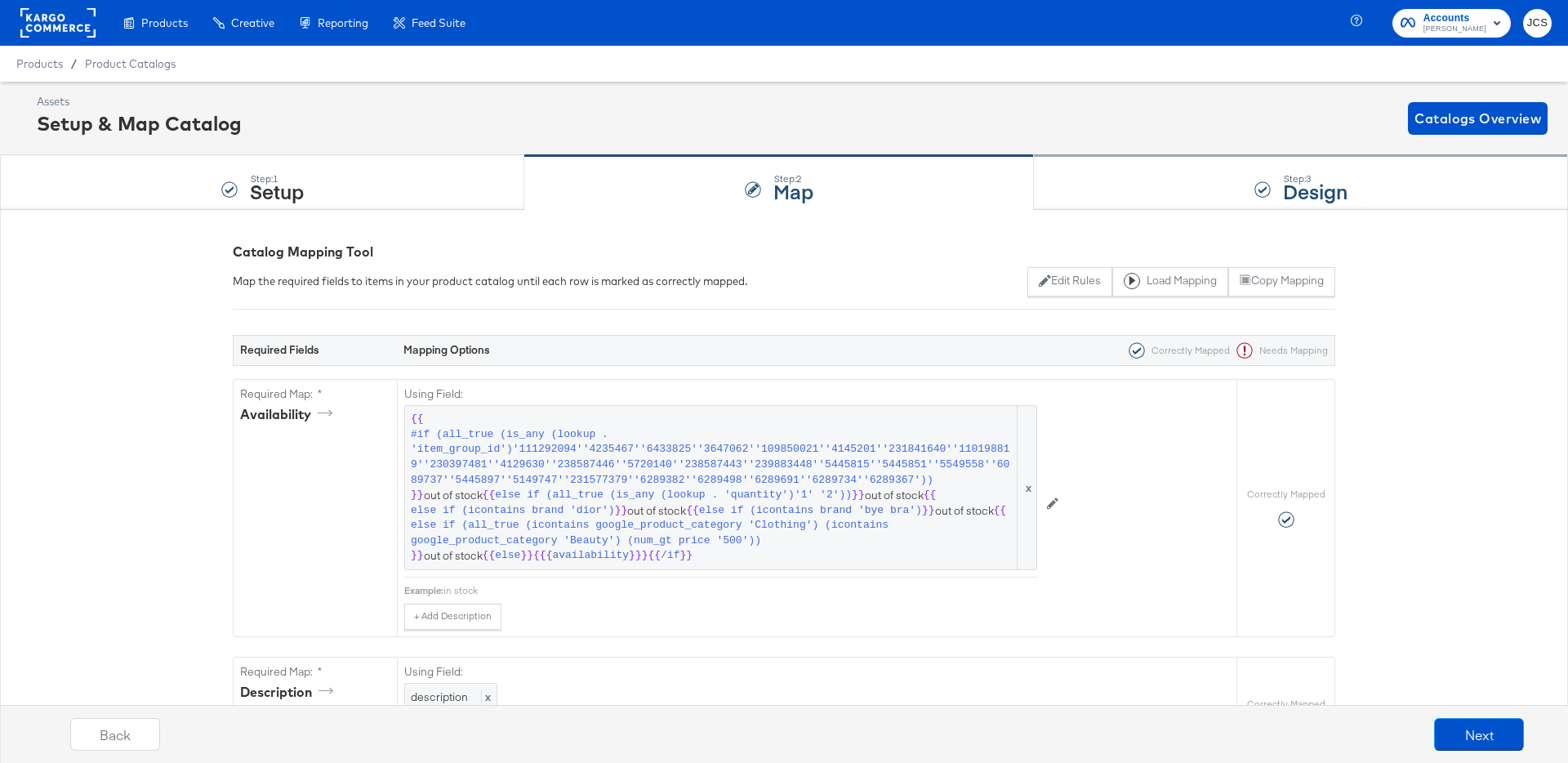
click at [1104, 175] on div "Step: 3 Design" at bounding box center [1301, 183] width 534 height 54
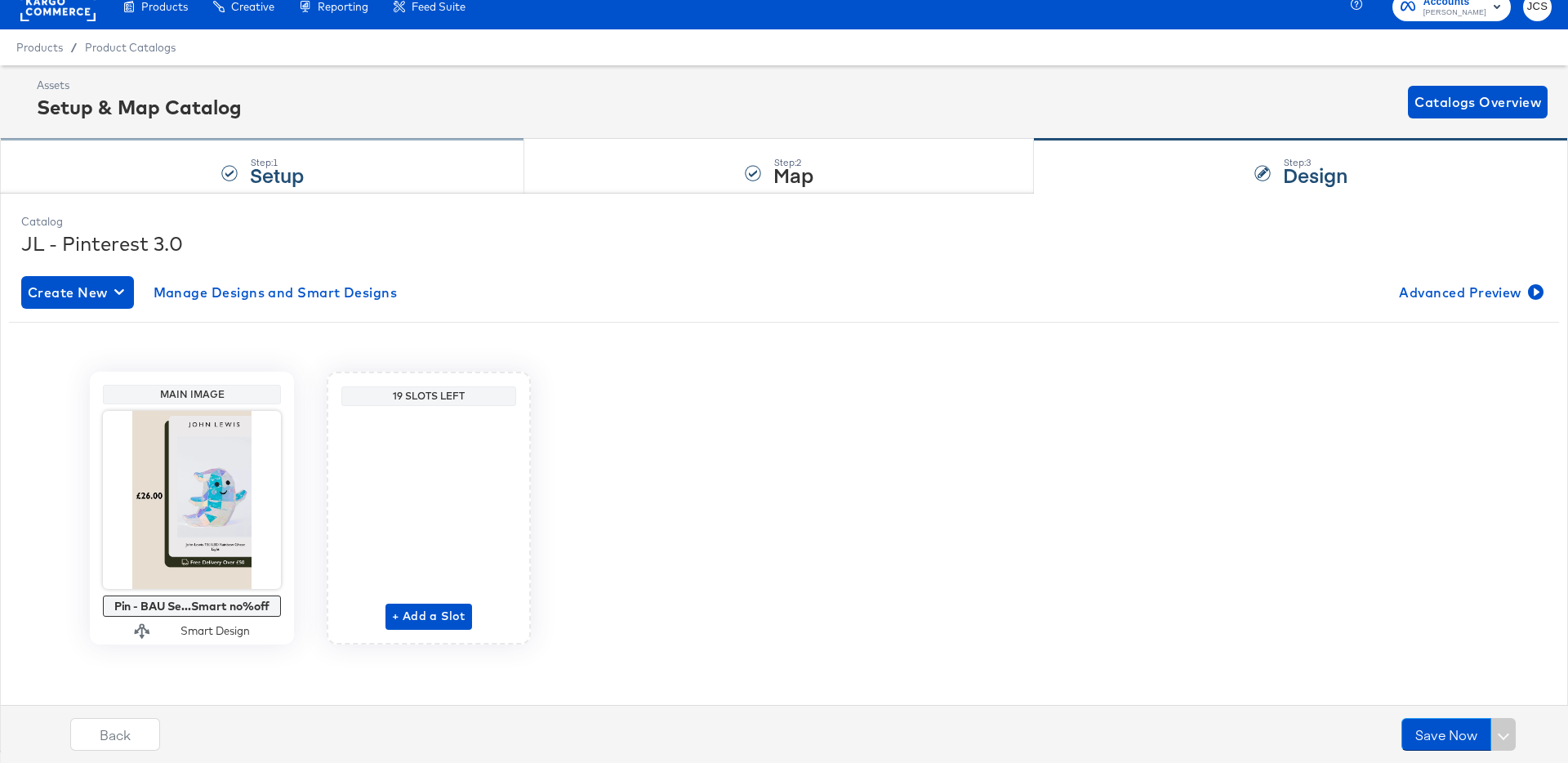
scroll to position [0, 0]
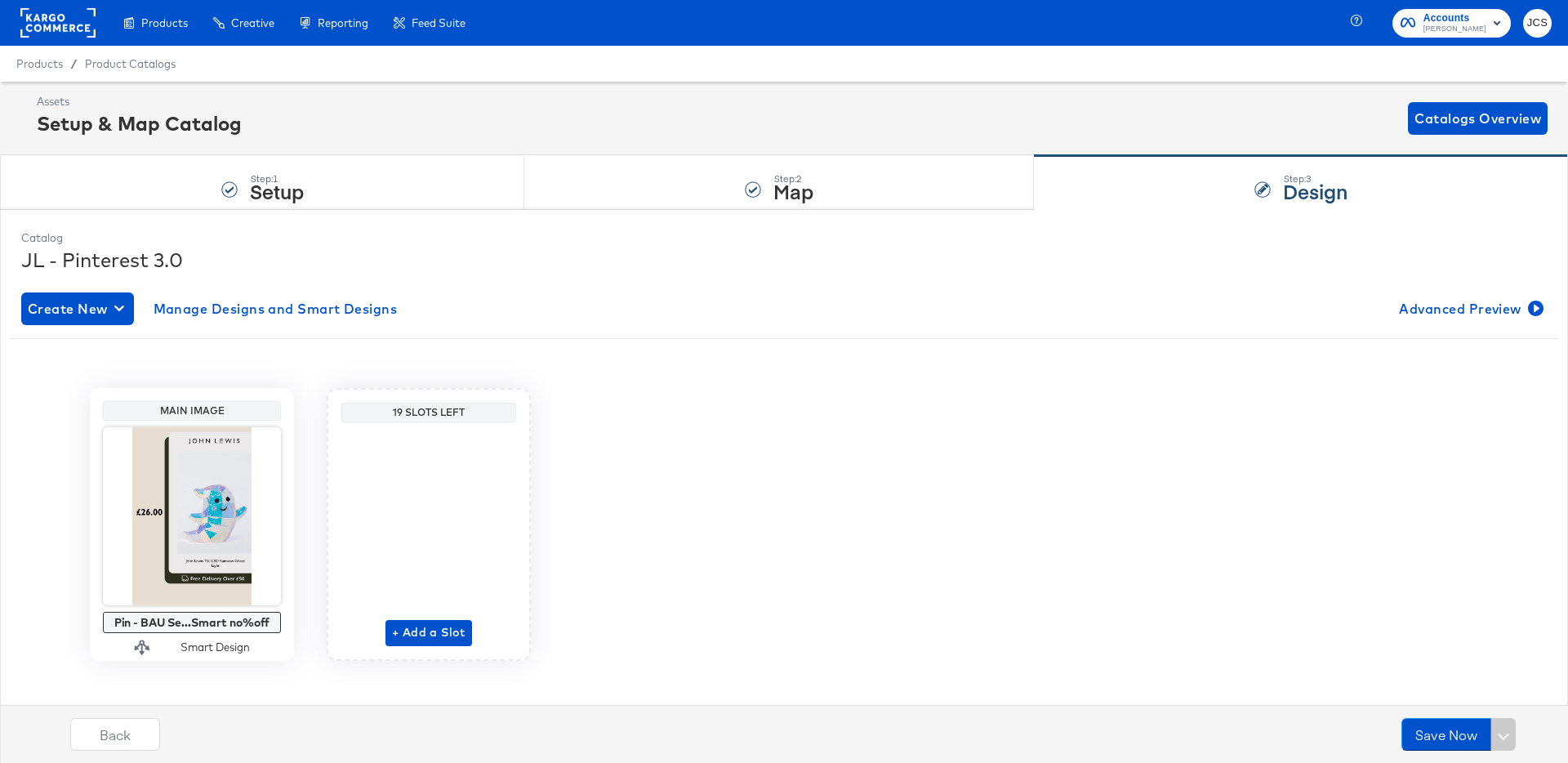
click at [63, 22] on rect at bounding box center [57, 23] width 75 height 30
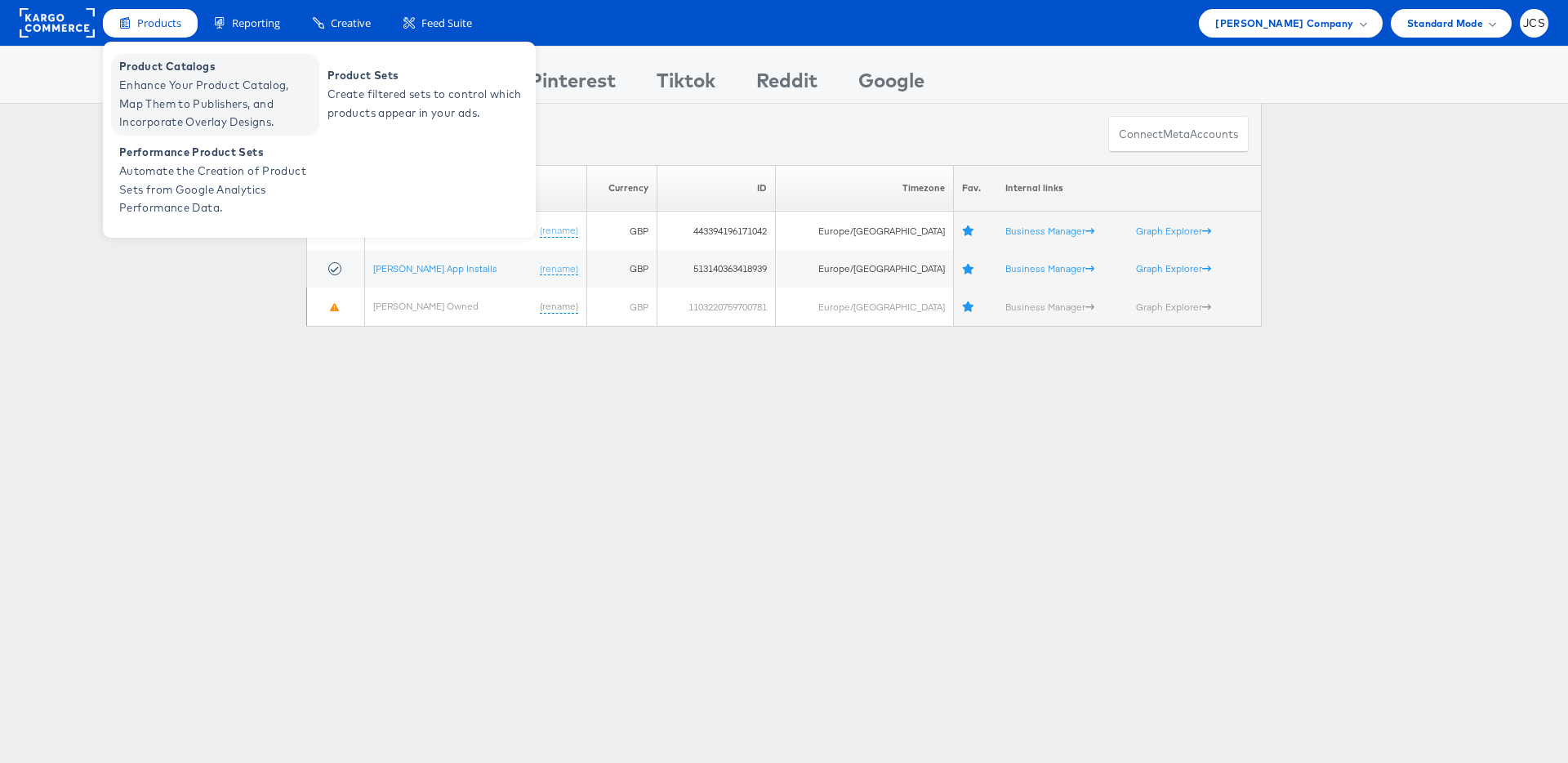
click at [158, 79] on span "Enhance Your Product Catalog, Map Them to Publishers, and Incorporate Overlay D…" at bounding box center [217, 104] width 196 height 56
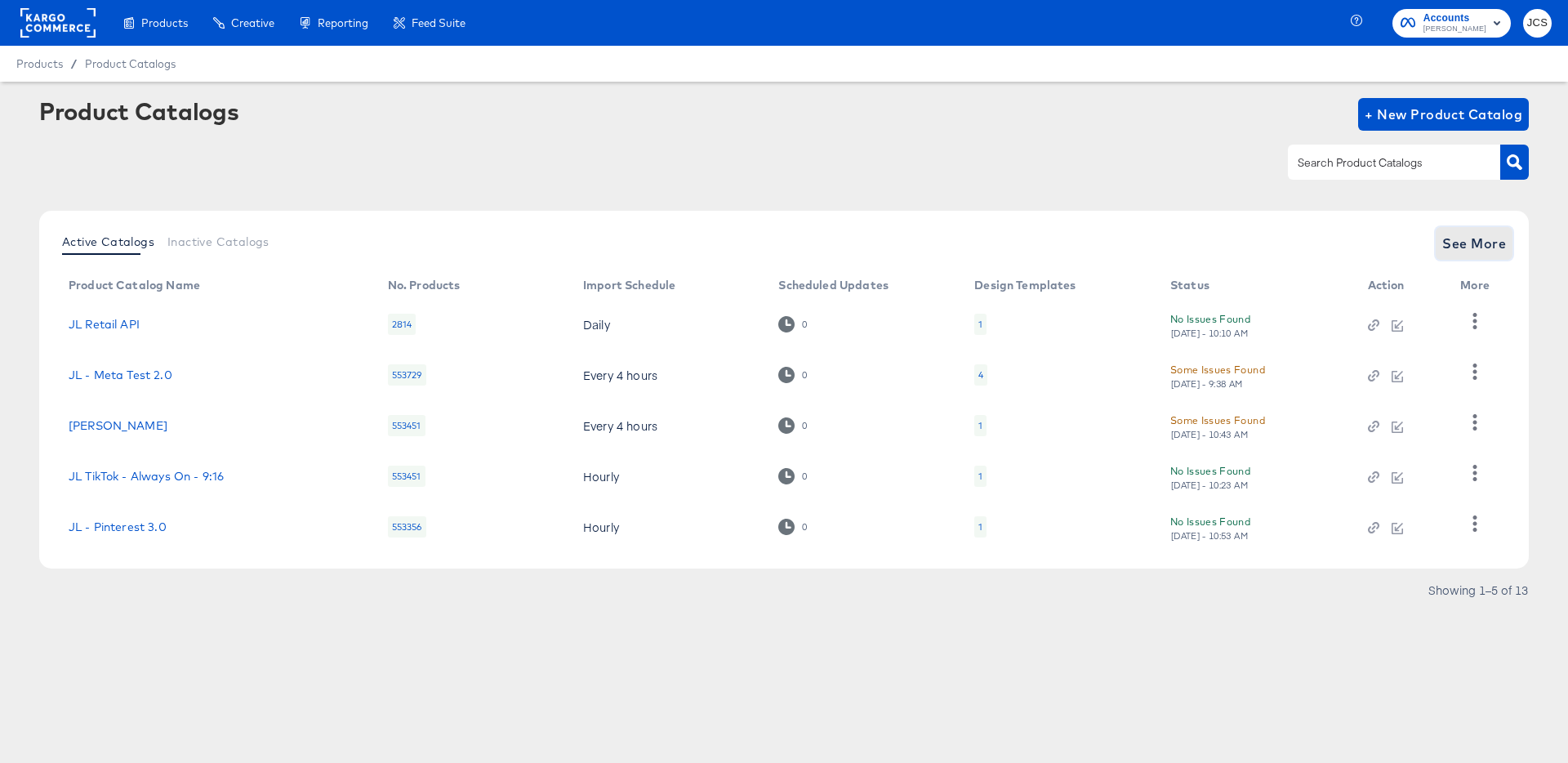
click at [1445, 240] on span "See More" at bounding box center [1473, 243] width 63 height 23
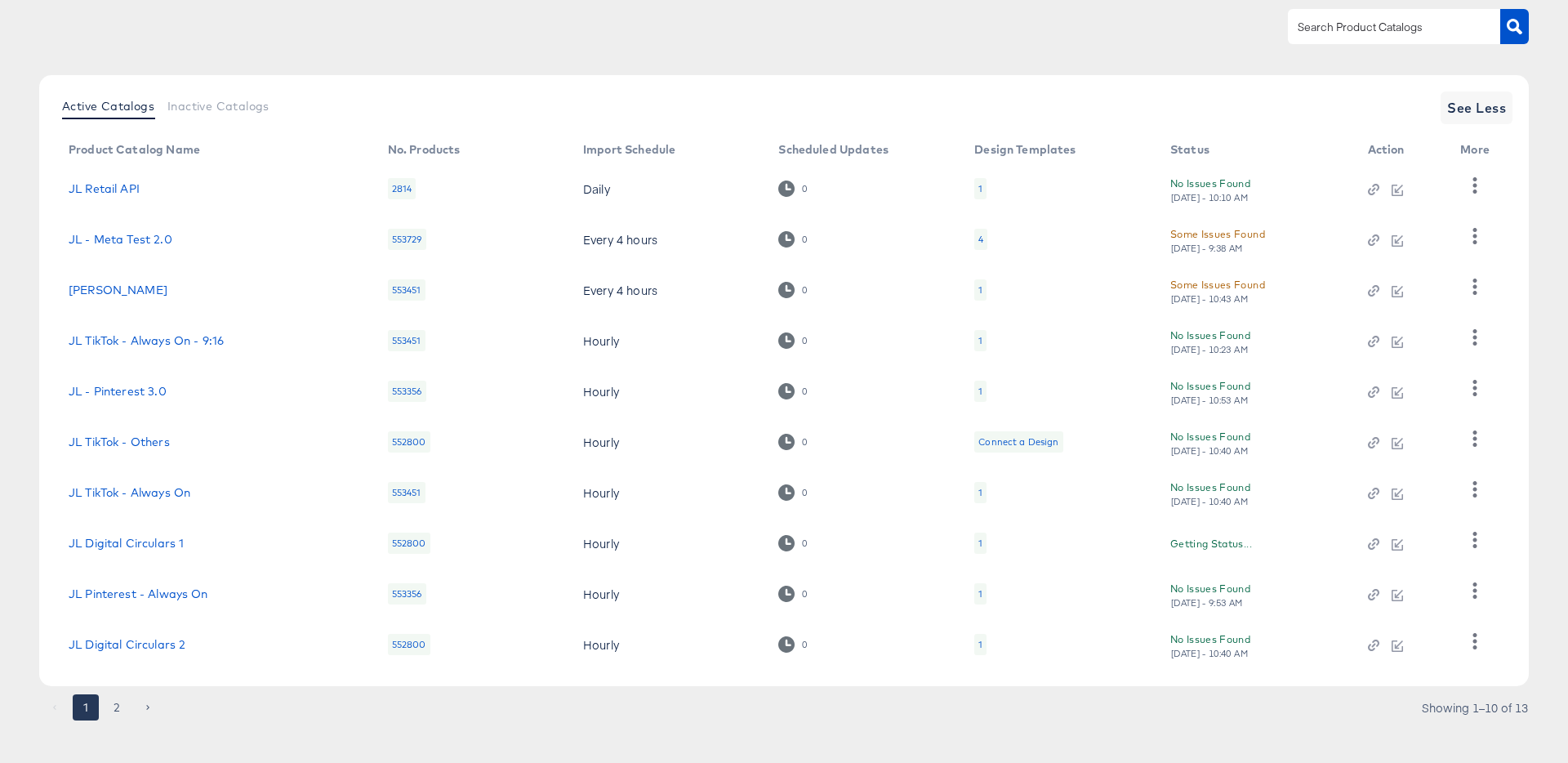
scroll to position [150, 0]
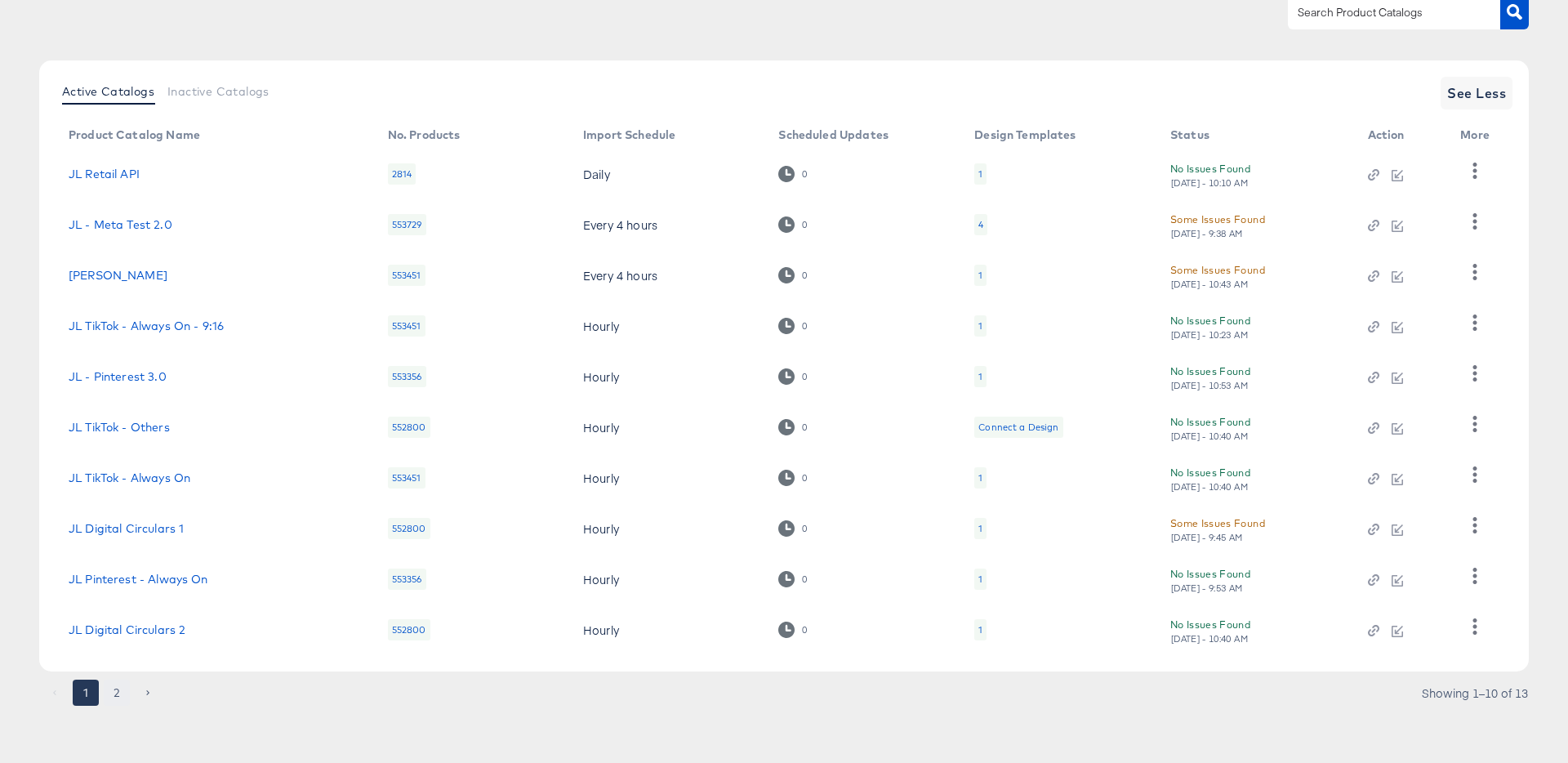
click at [116, 693] on button "2" at bounding box center [117, 692] width 26 height 26
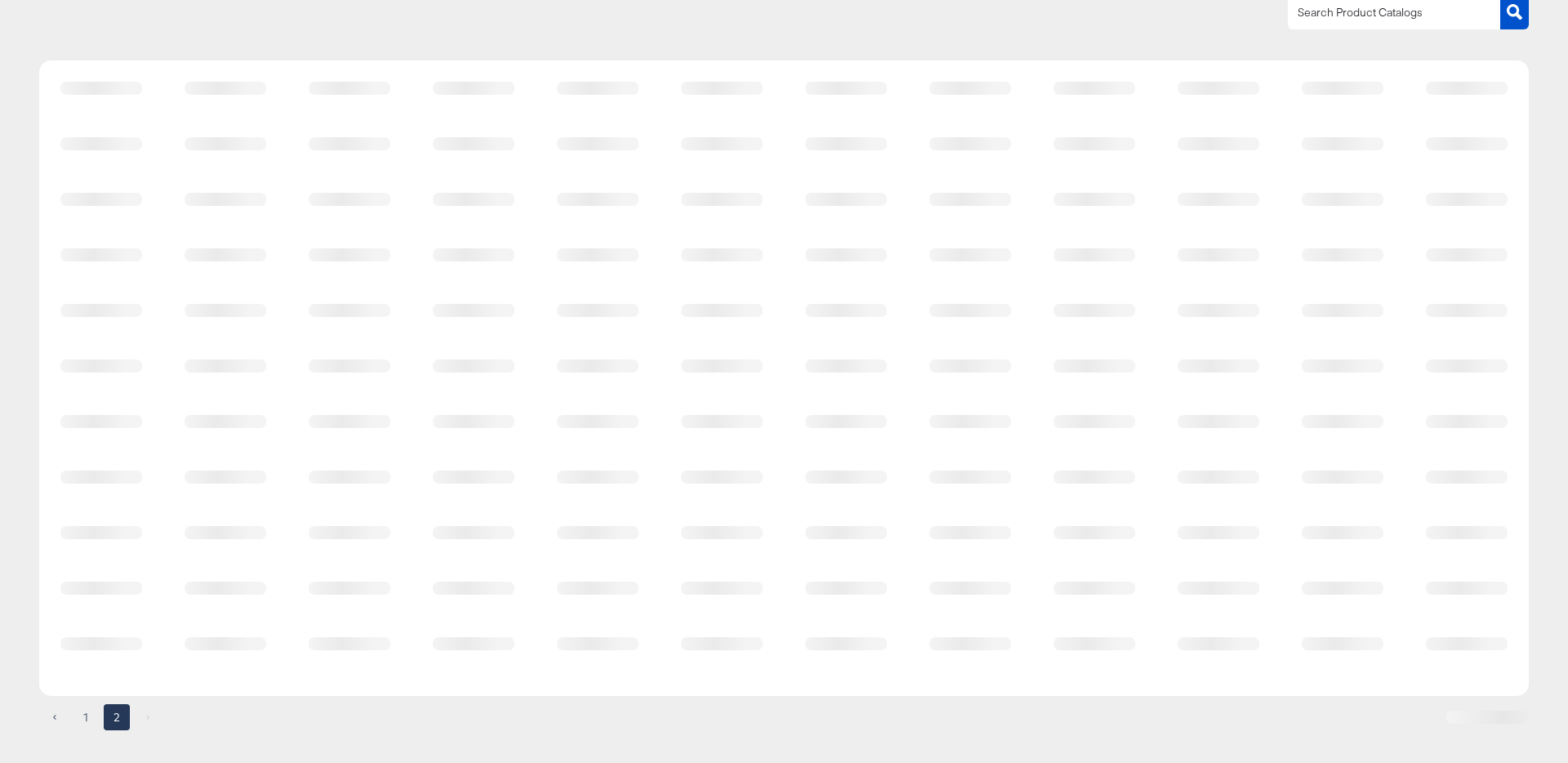
scroll to position [0, 0]
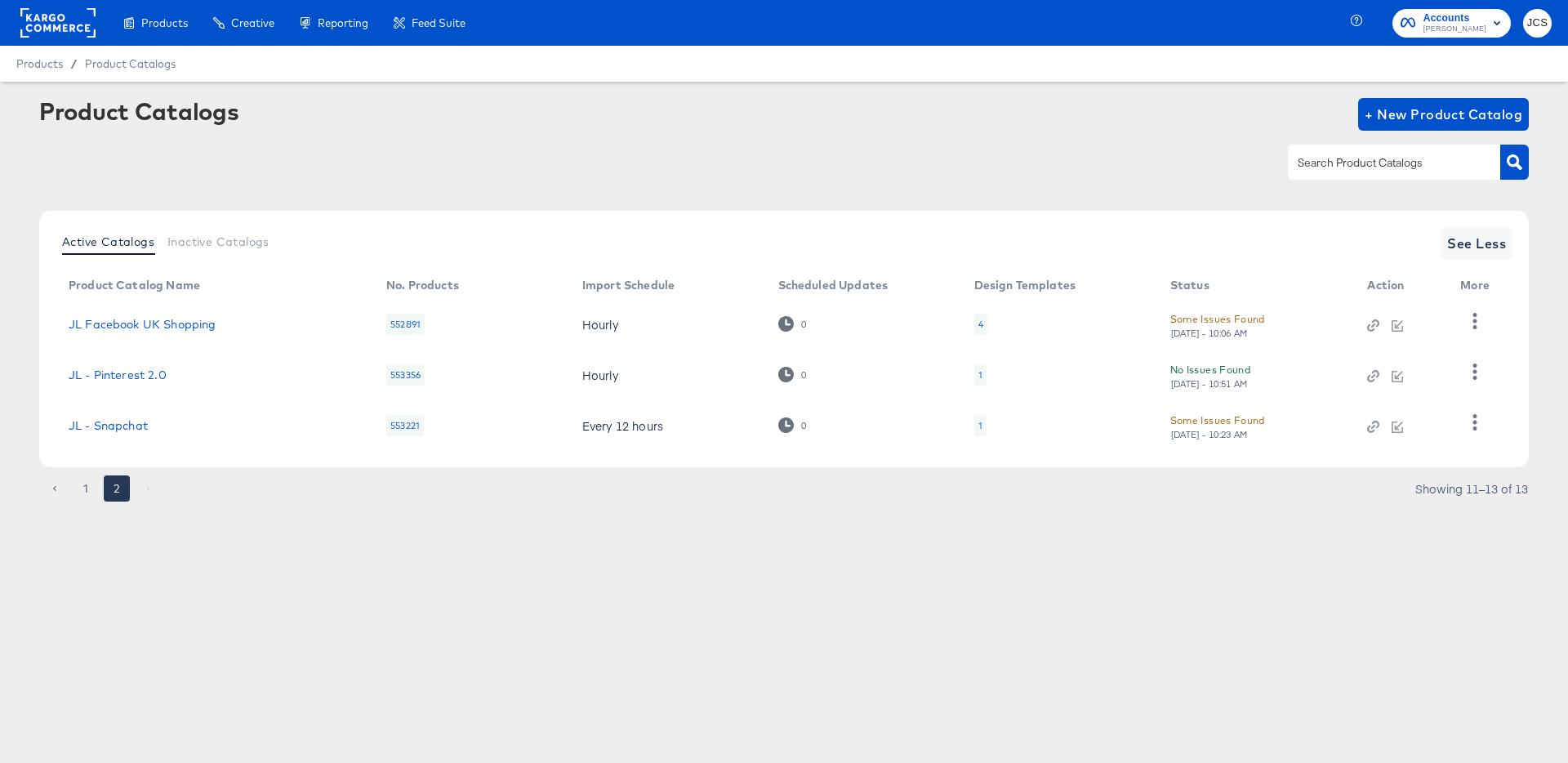
click at [984, 429] on div "1" at bounding box center [981, 425] width 12 height 21
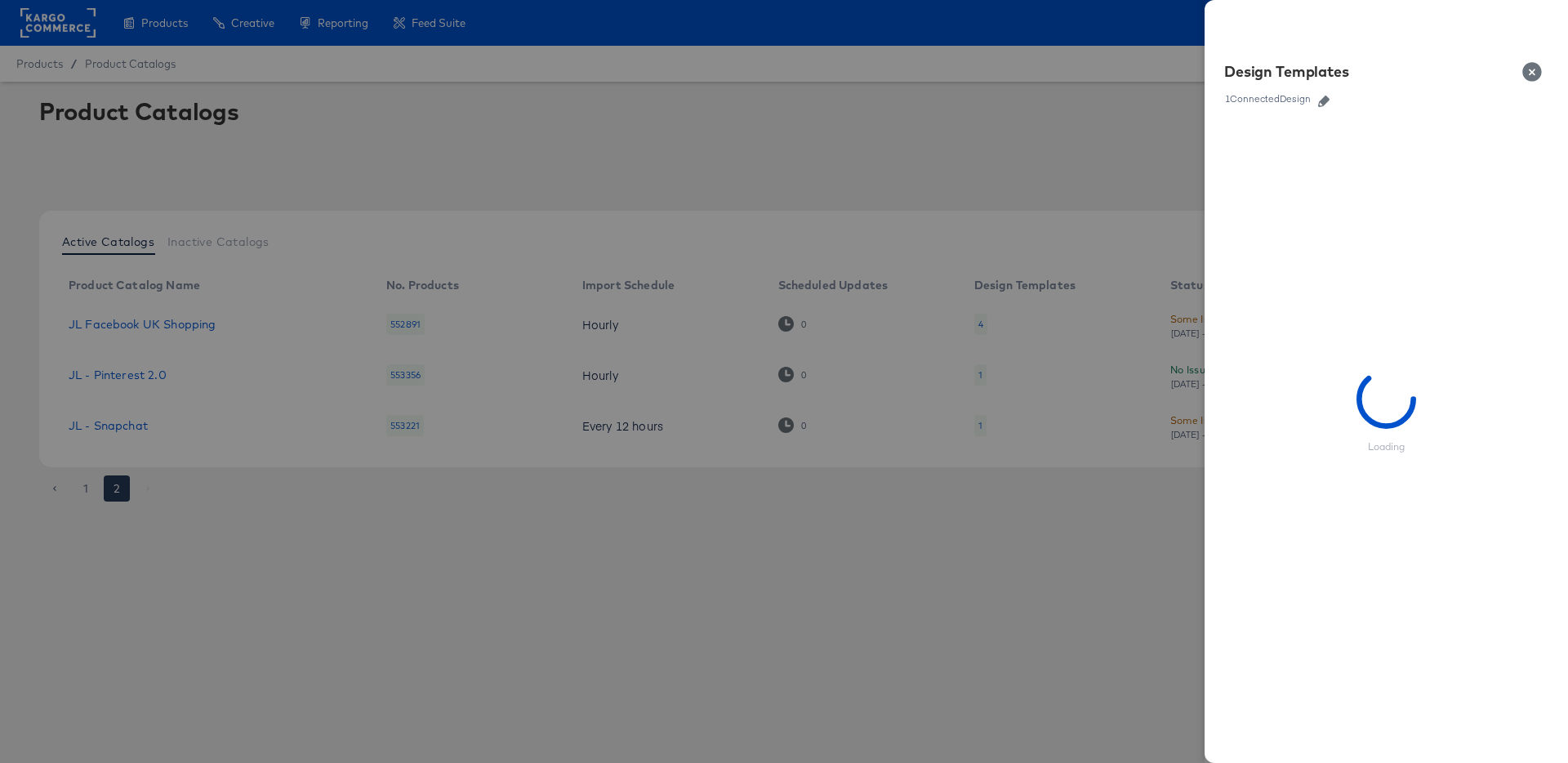
click at [1320, 102] on icon "button" at bounding box center [1325, 101] width 12 height 12
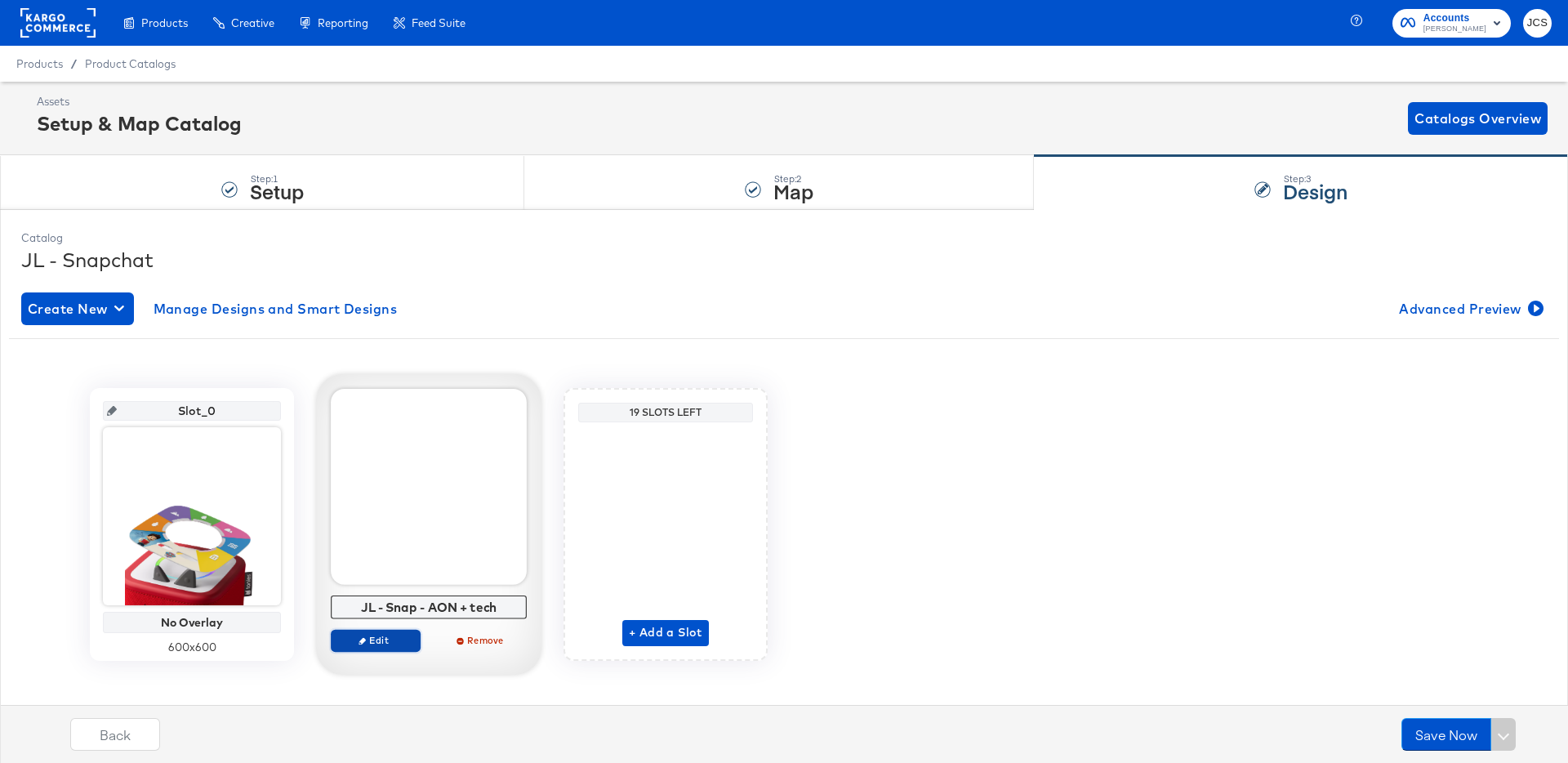
click at [380, 640] on span "Edit" at bounding box center [375, 640] width 75 height 12
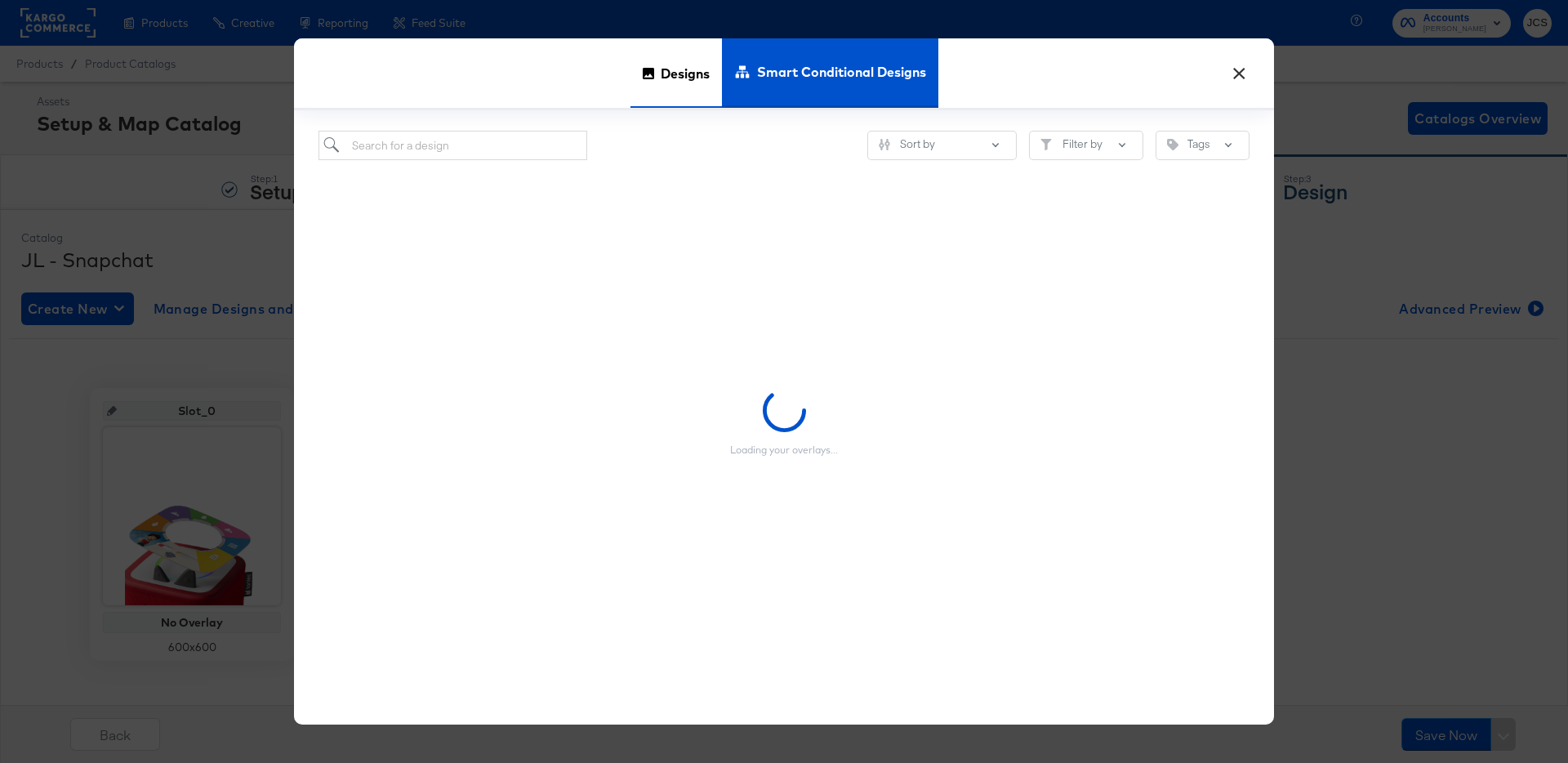
click at [693, 84] on span "Designs" at bounding box center [686, 72] width 49 height 72
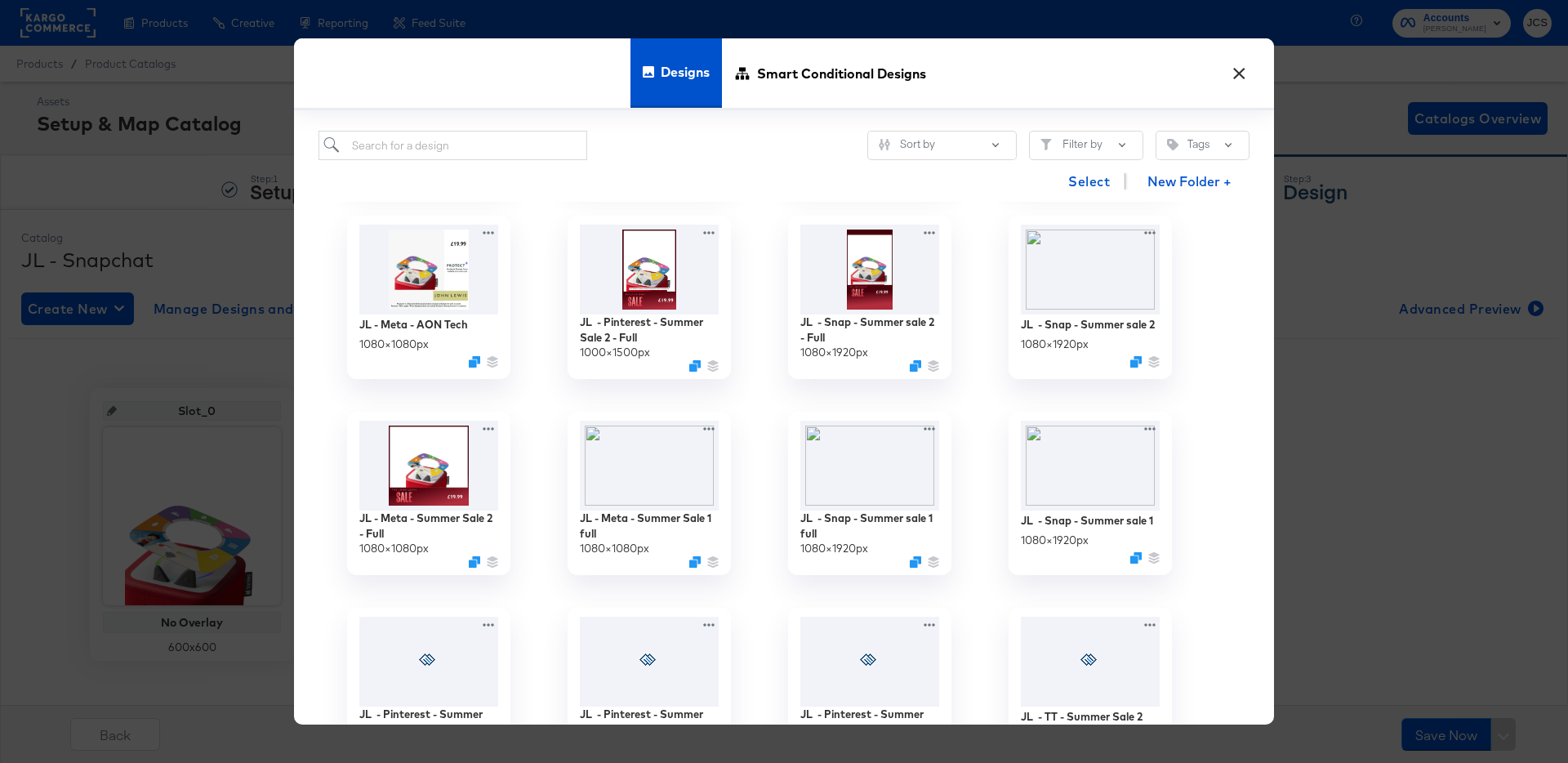
scroll to position [1179, 0]
click at [527, 144] on input "search" at bounding box center [453, 146] width 269 height 30
type input "sn"
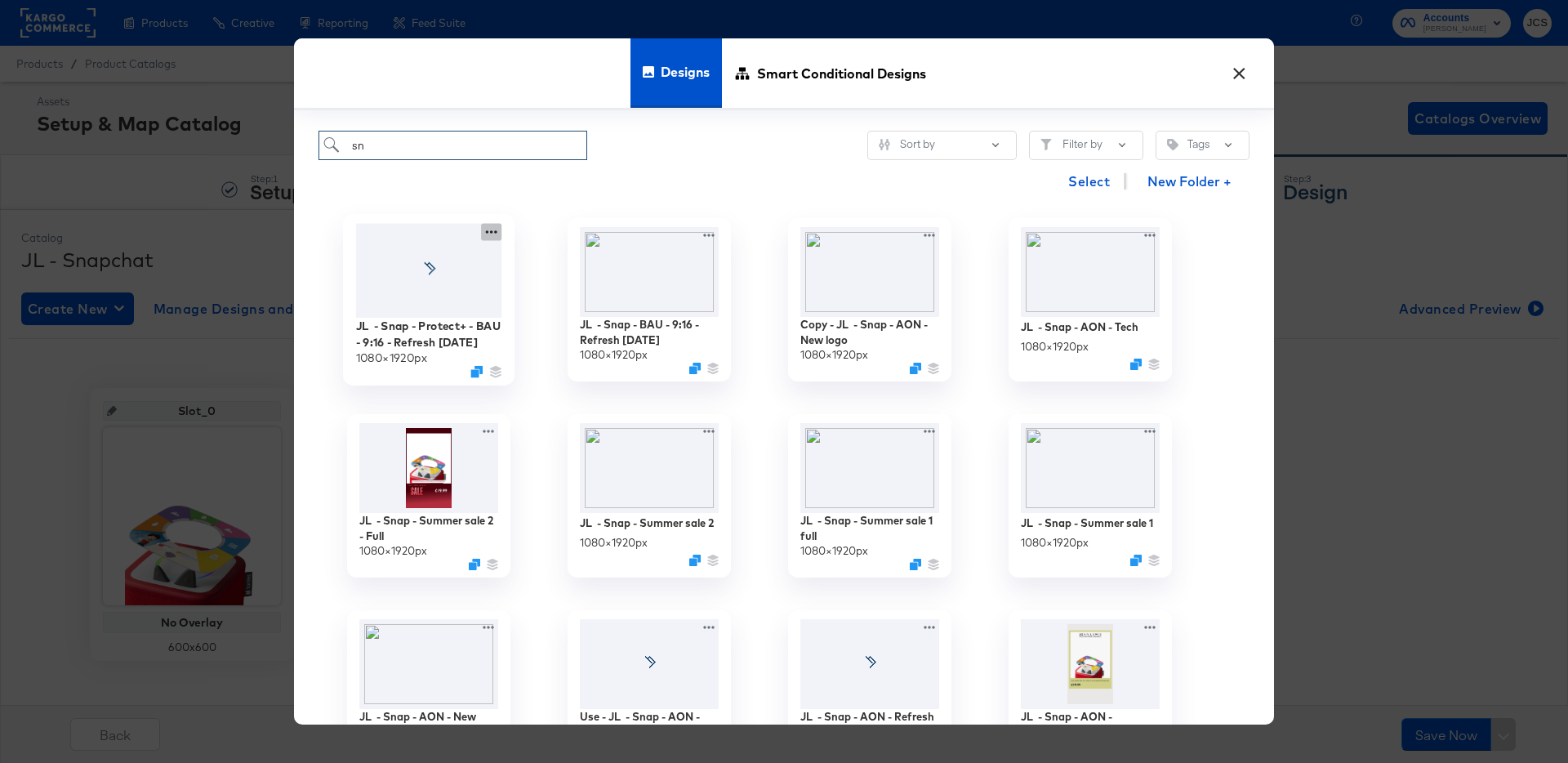
click at [486, 231] on icon at bounding box center [491, 232] width 20 height 17
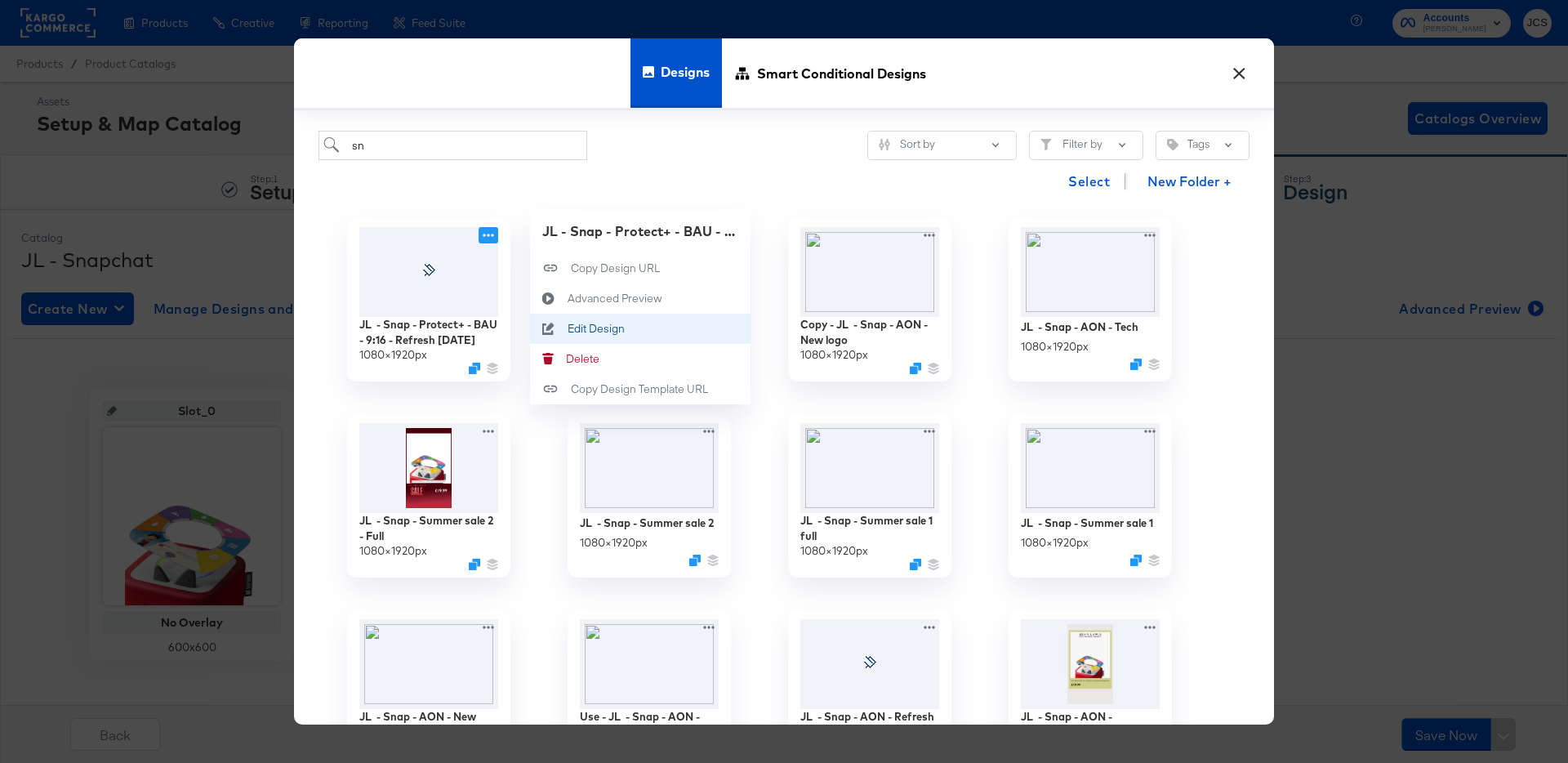
click at [568, 328] on div "Edit Design Edit Design" at bounding box center [568, 328] width 0 height 0
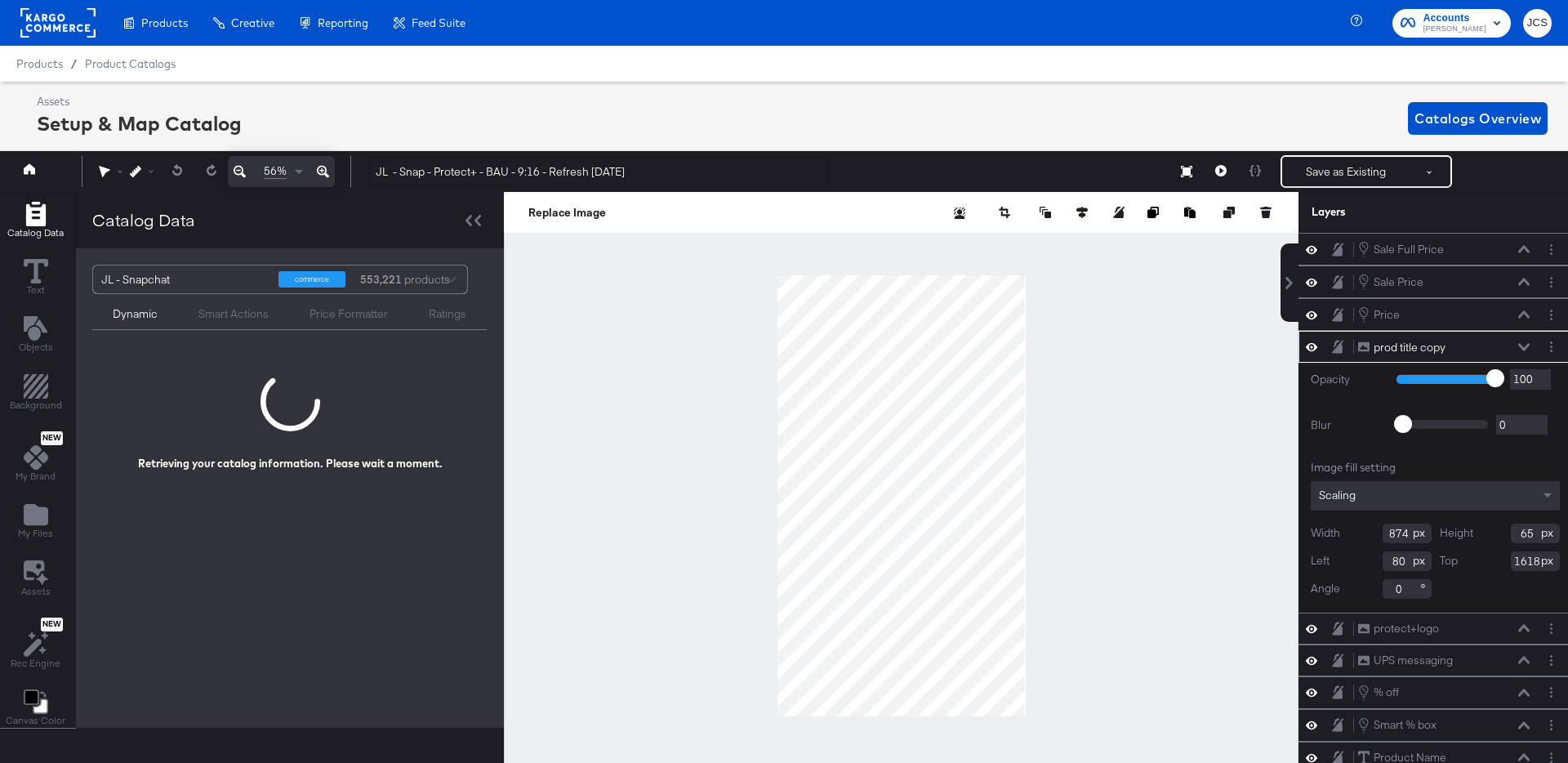
scroll to position [0, 4]
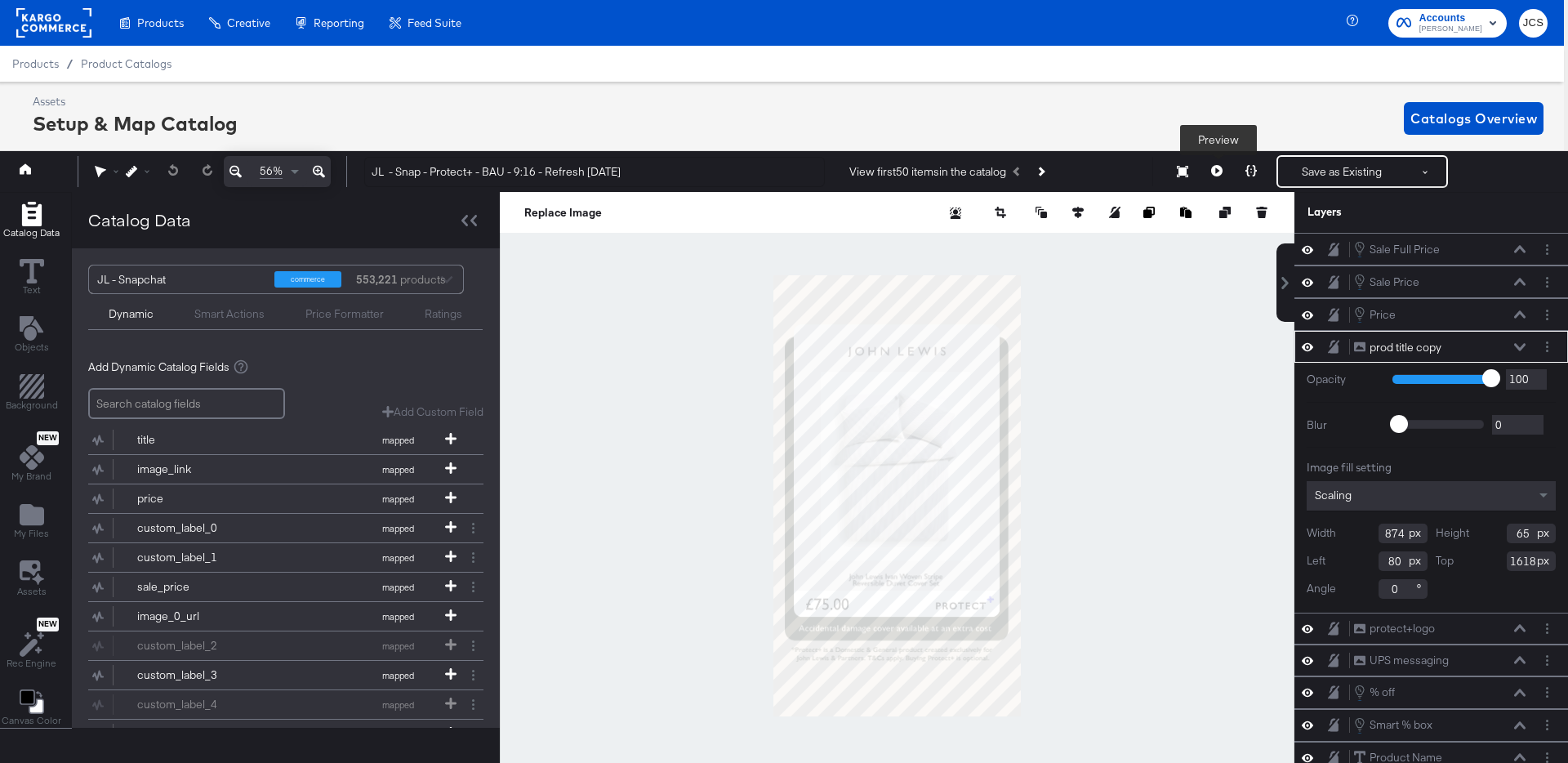
click at [1218, 168] on icon at bounding box center [1217, 171] width 12 height 12
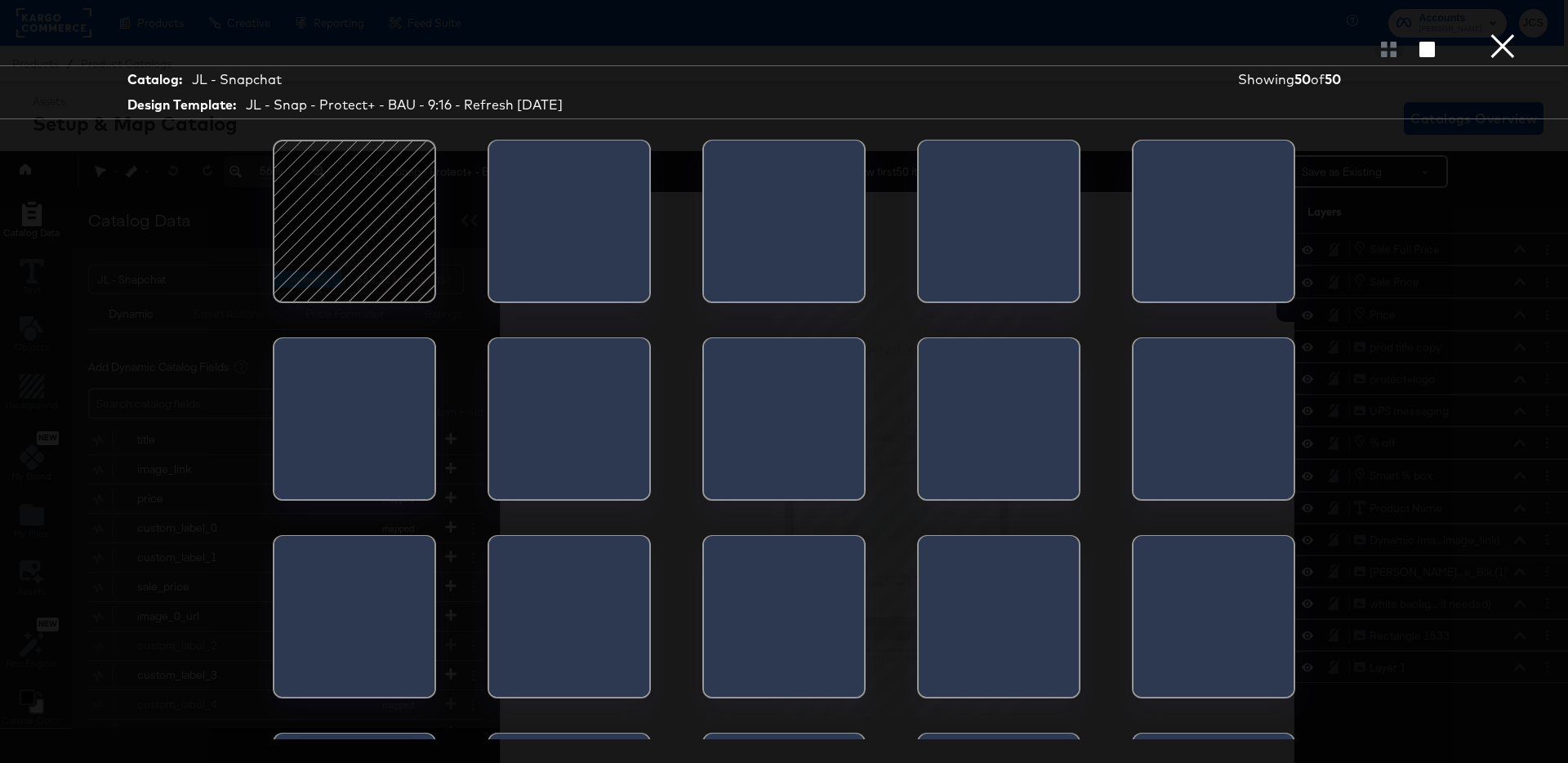
click at [363, 221] on div at bounding box center [354, 221] width 139 height 139
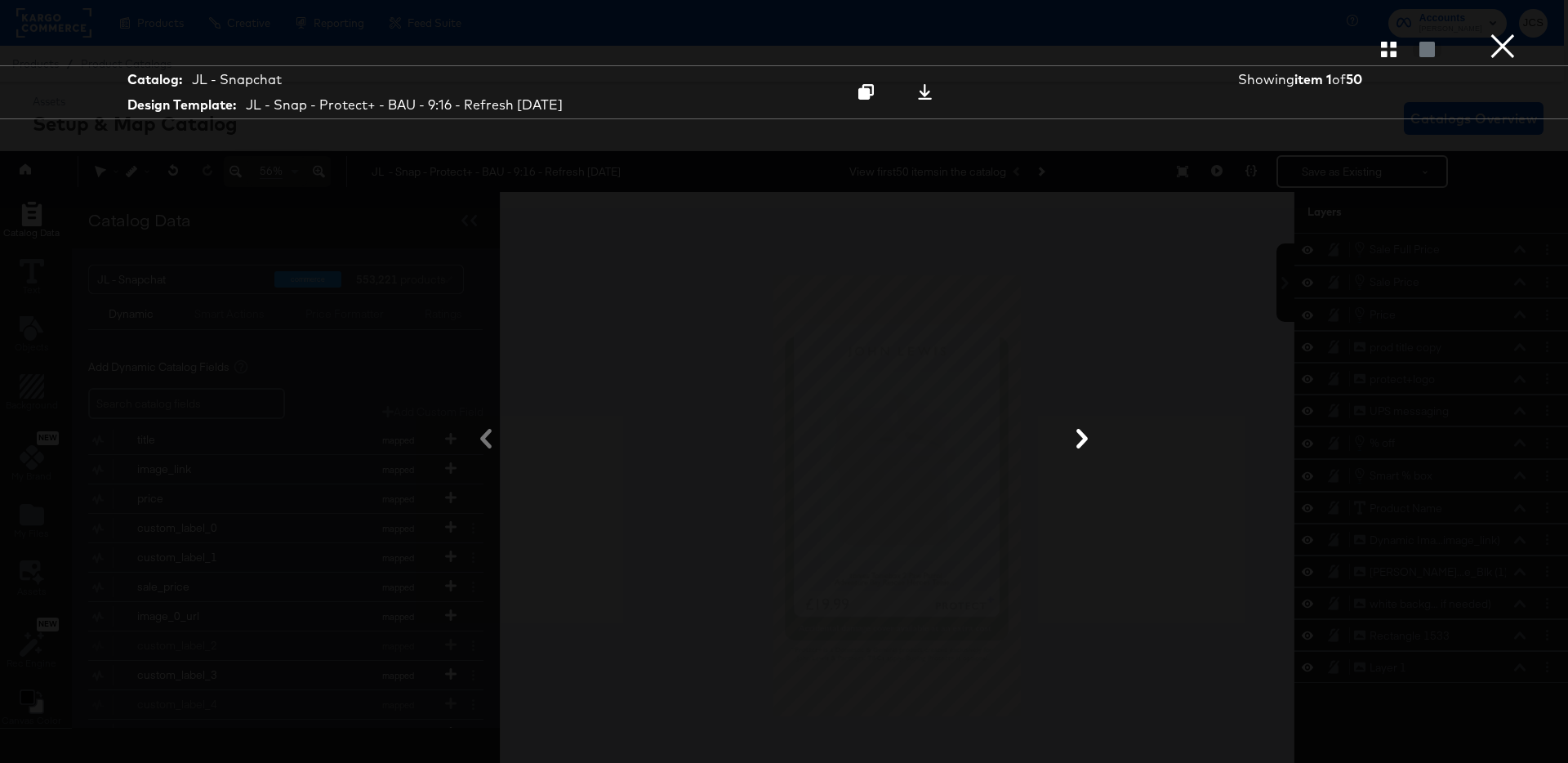
click at [1492, 33] on button "×" at bounding box center [1503, 16] width 33 height 33
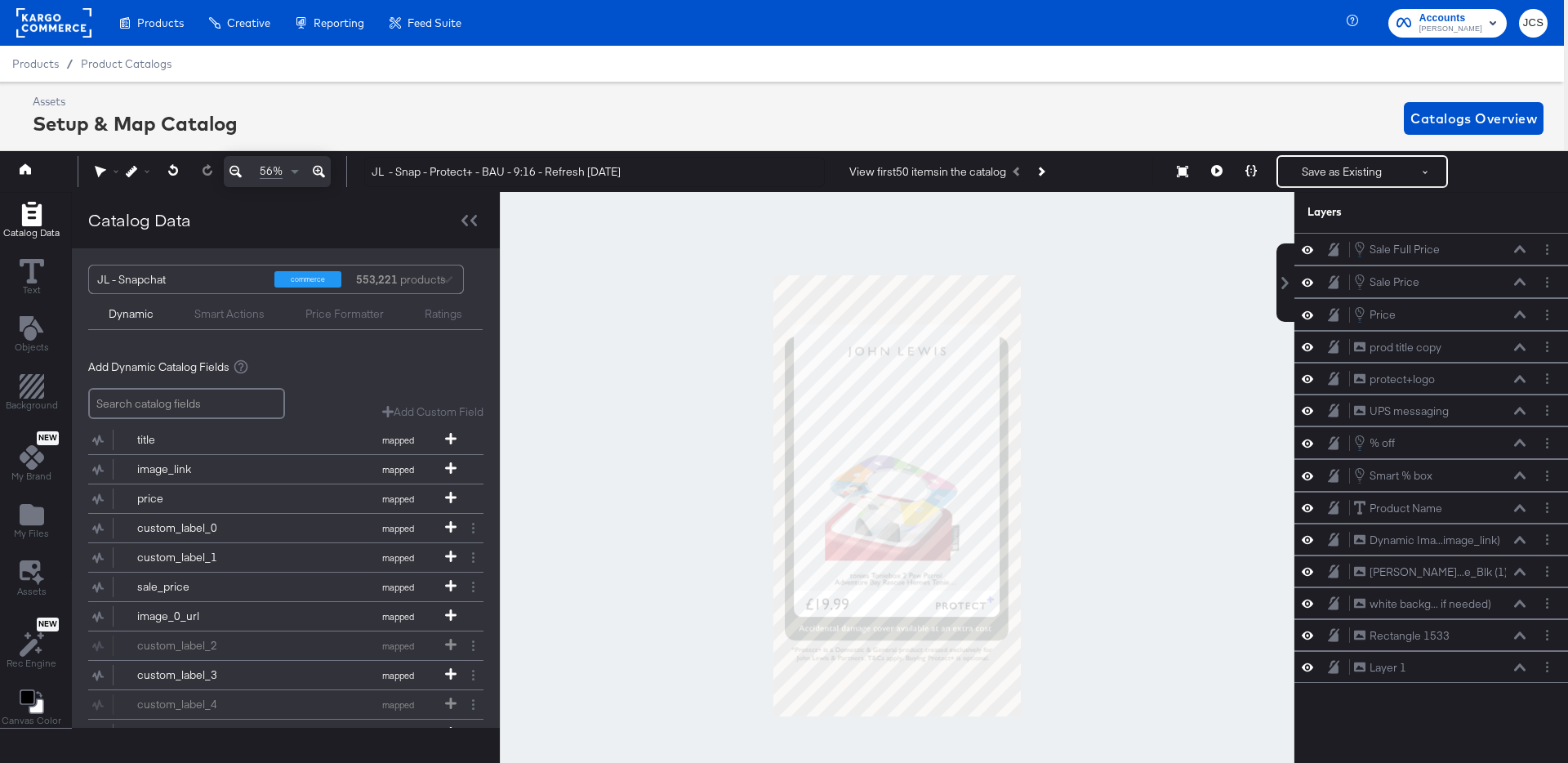
click at [79, 25] on rect at bounding box center [53, 23] width 75 height 30
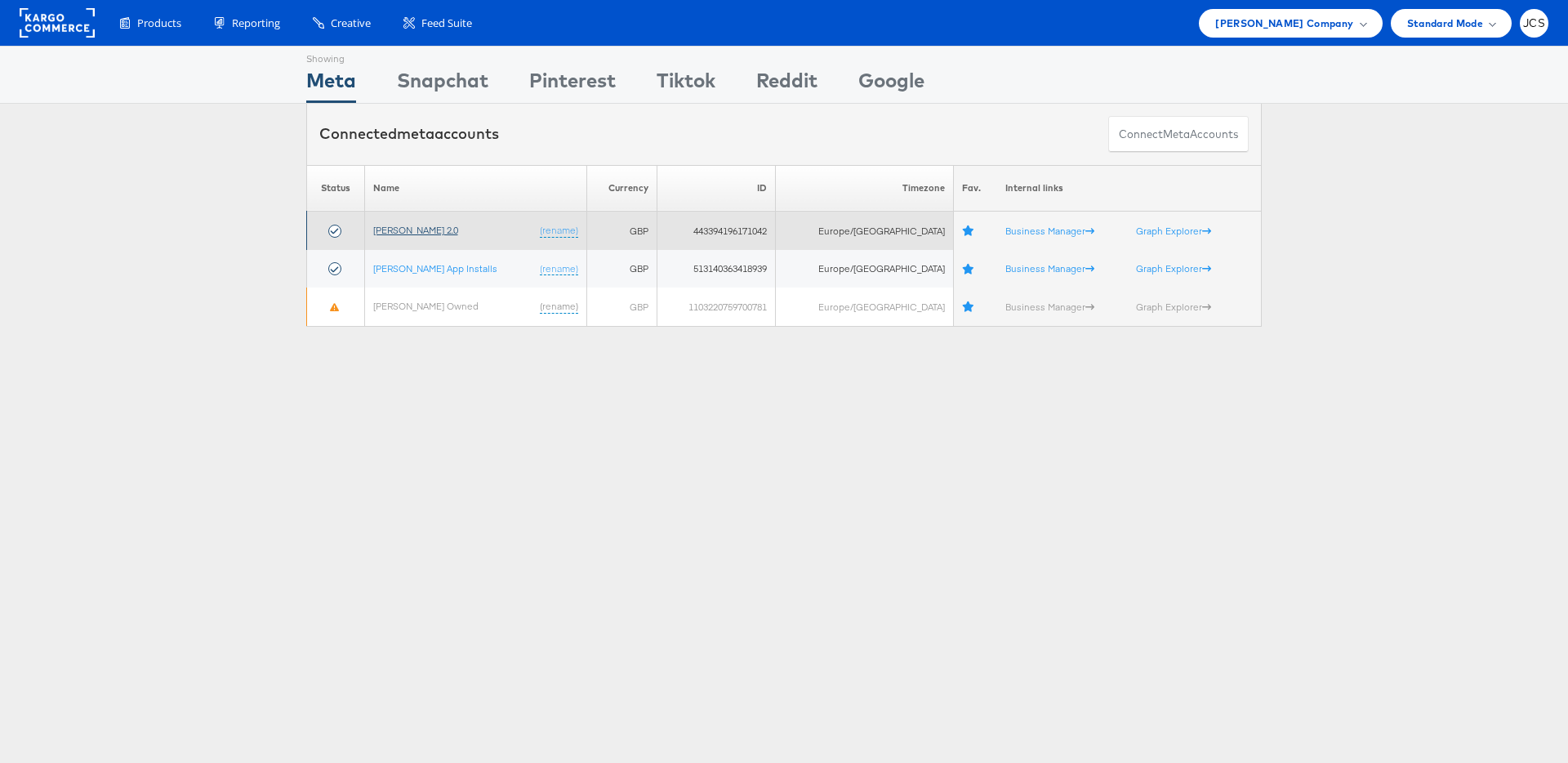
click at [393, 232] on link "[PERSON_NAME] 2.0" at bounding box center [416, 230] width 85 height 12
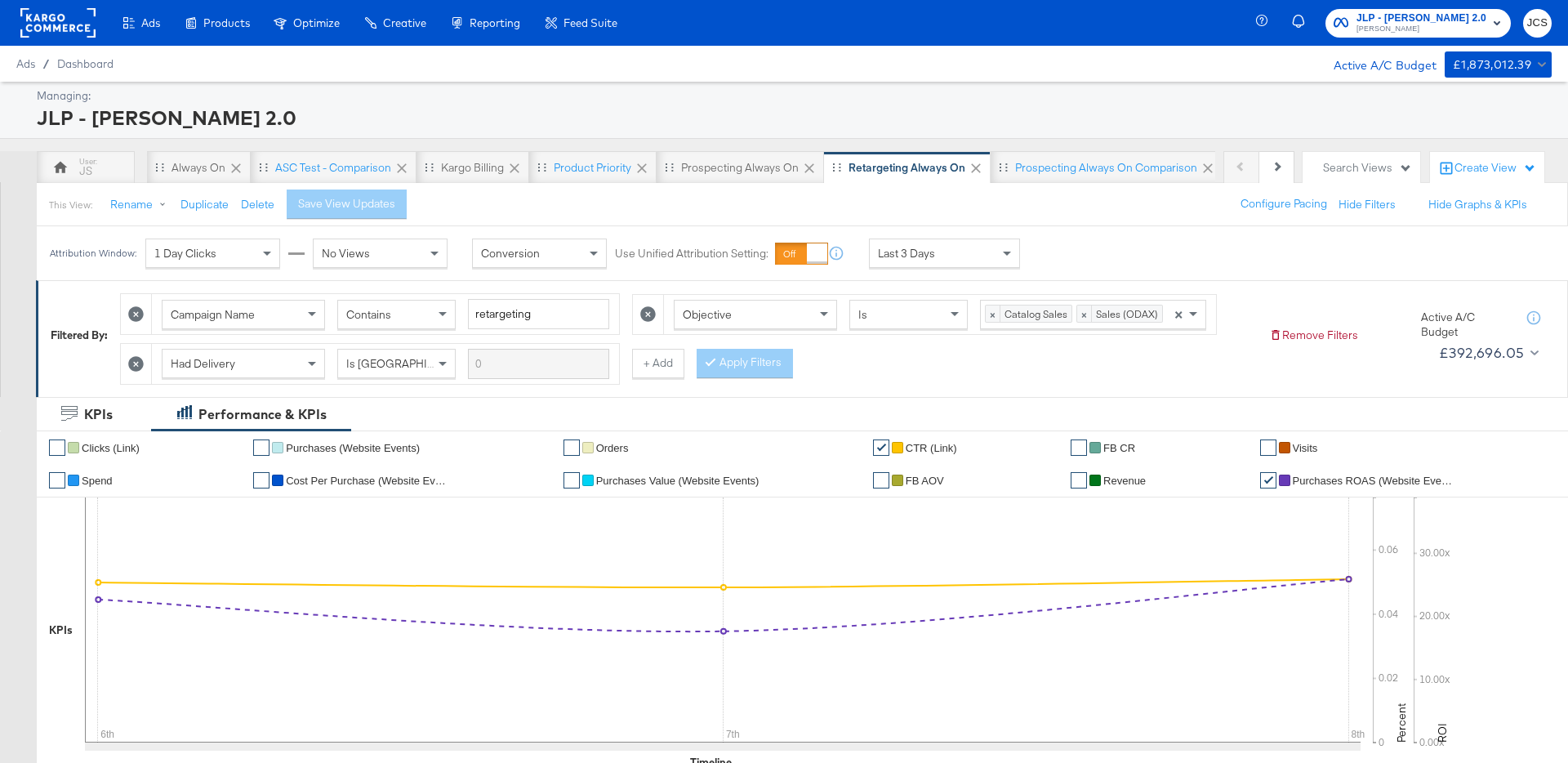
click at [524, 124] on div "JLP - [PERSON_NAME] 2.0" at bounding box center [792, 117] width 1511 height 28
click at [52, 4] on div at bounding box center [57, 23] width 75 height 46
click at [56, 21] on rect at bounding box center [57, 23] width 75 height 30
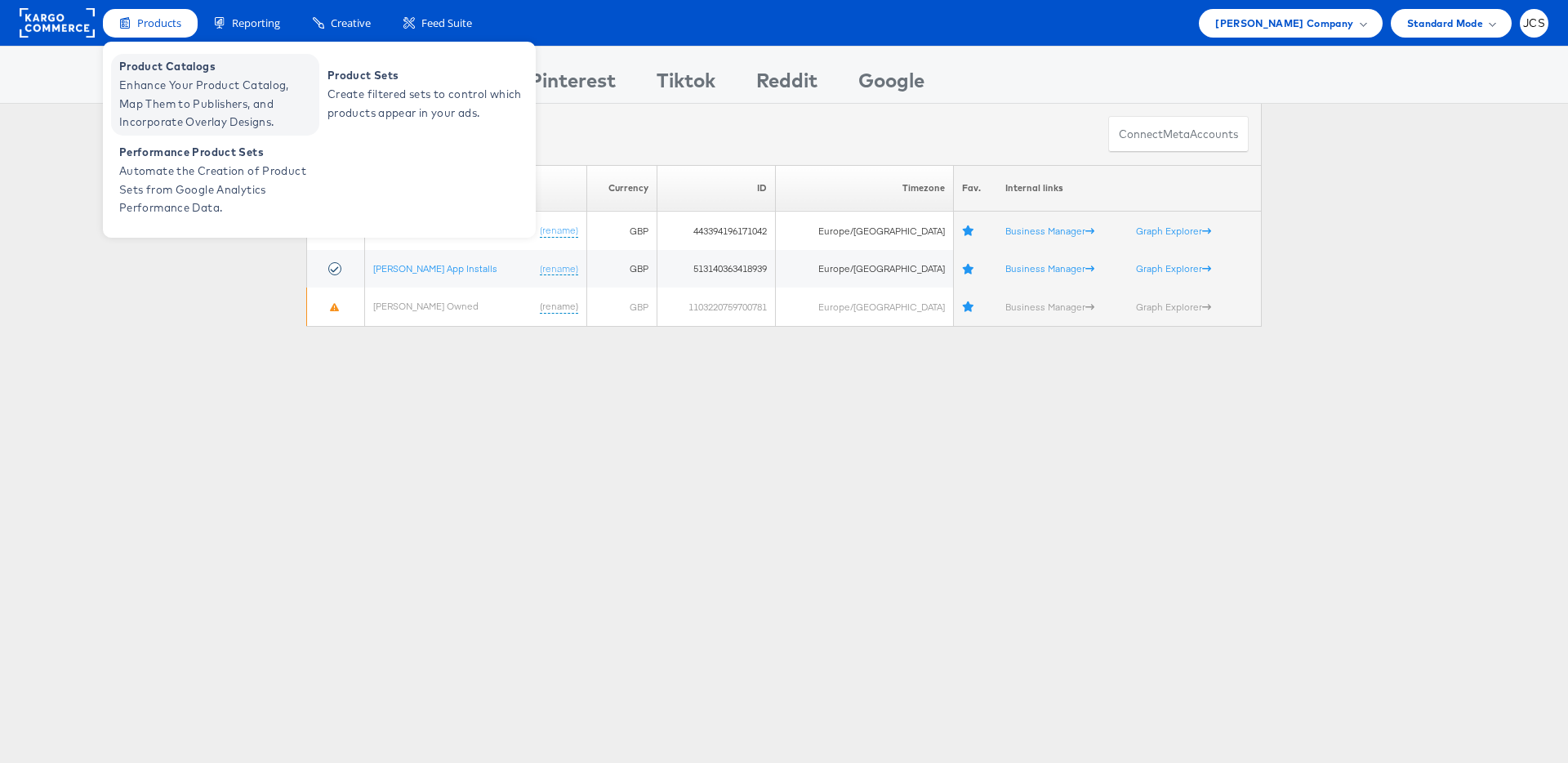
click at [170, 95] on span "Enhance Your Product Catalog, Map Them to Publishers, and Incorporate Overlay D…" at bounding box center [217, 104] width 196 height 56
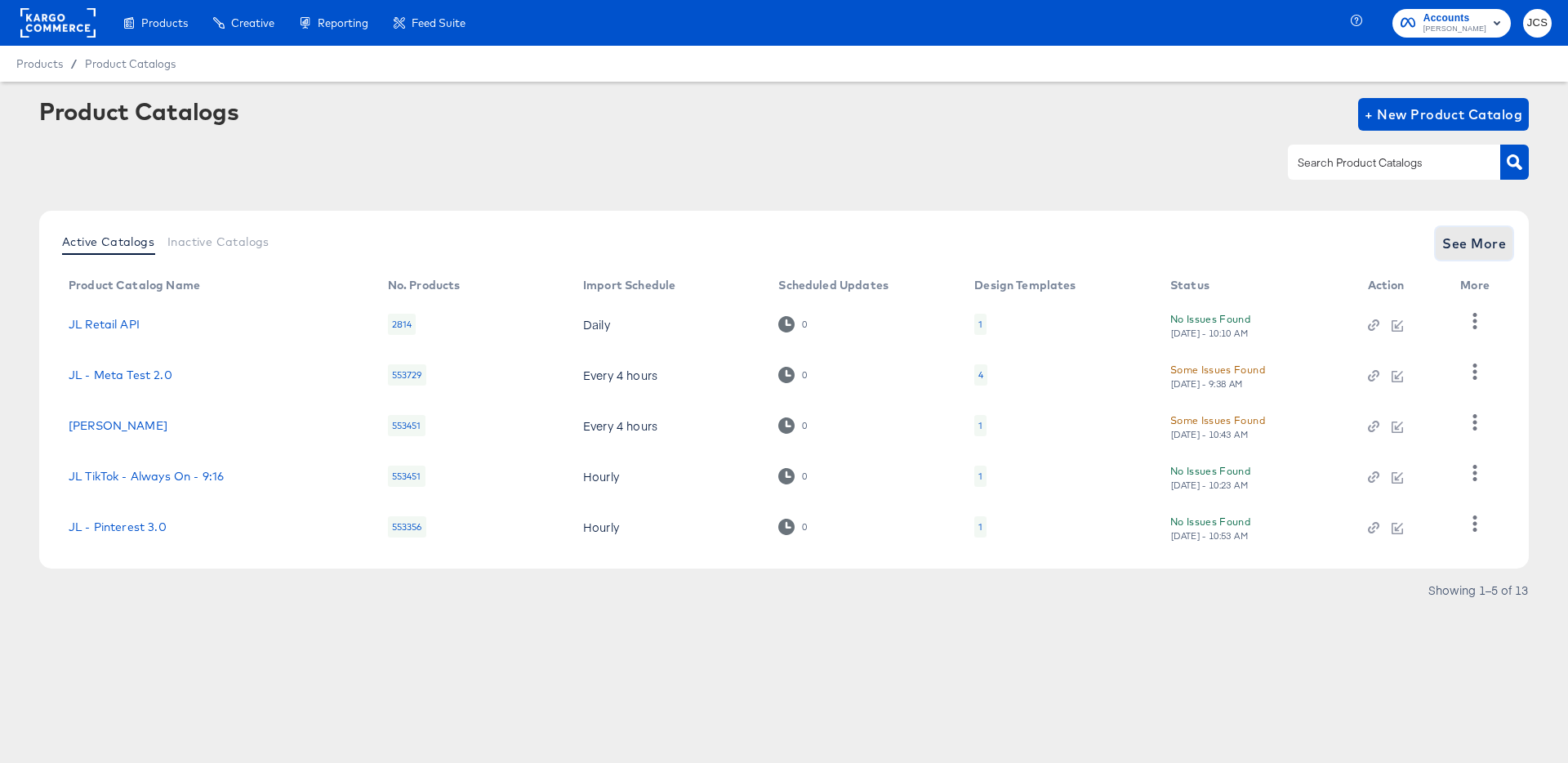
click at [1469, 243] on span "See More" at bounding box center [1473, 243] width 63 height 23
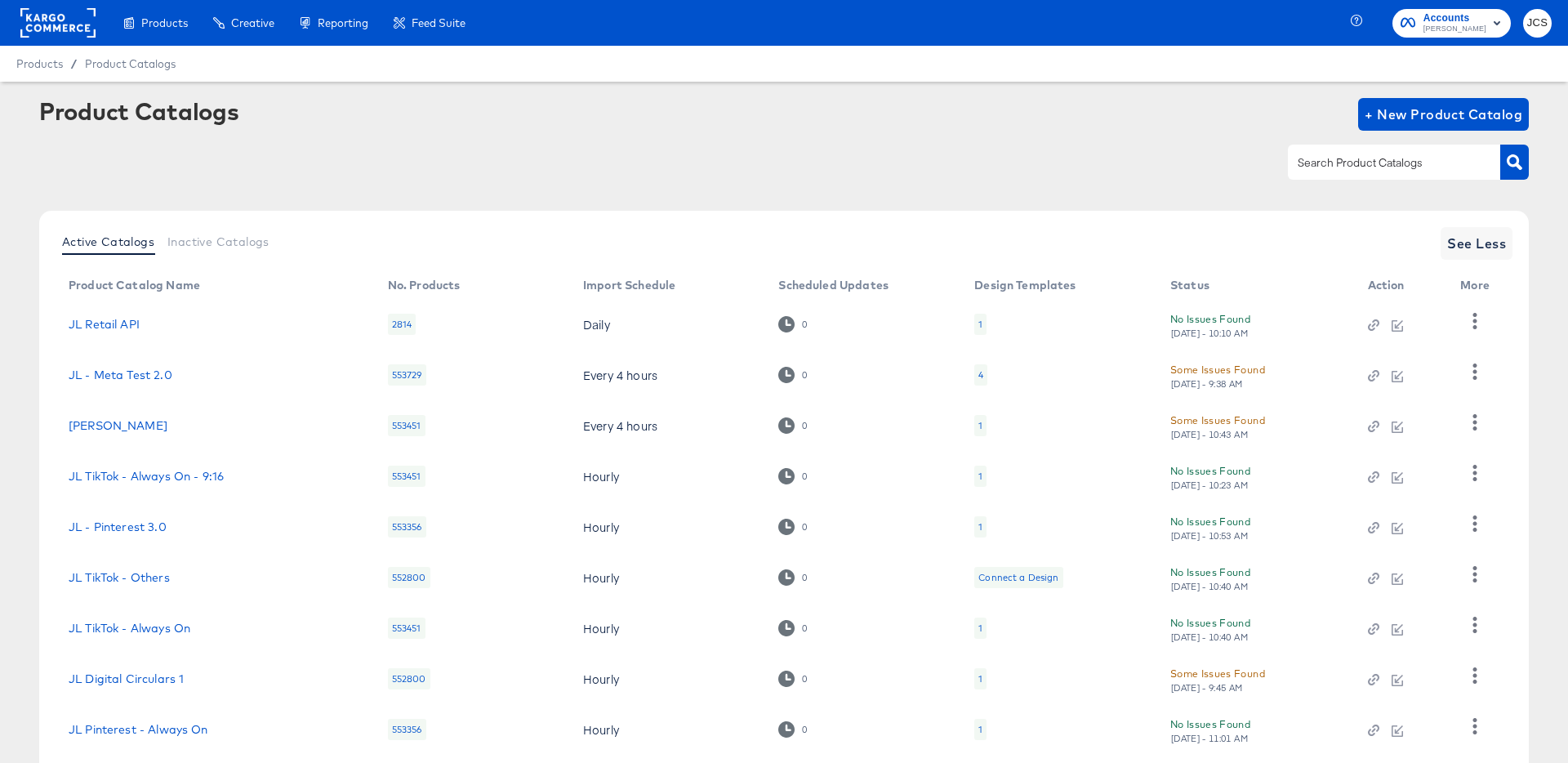
scroll to position [150, 0]
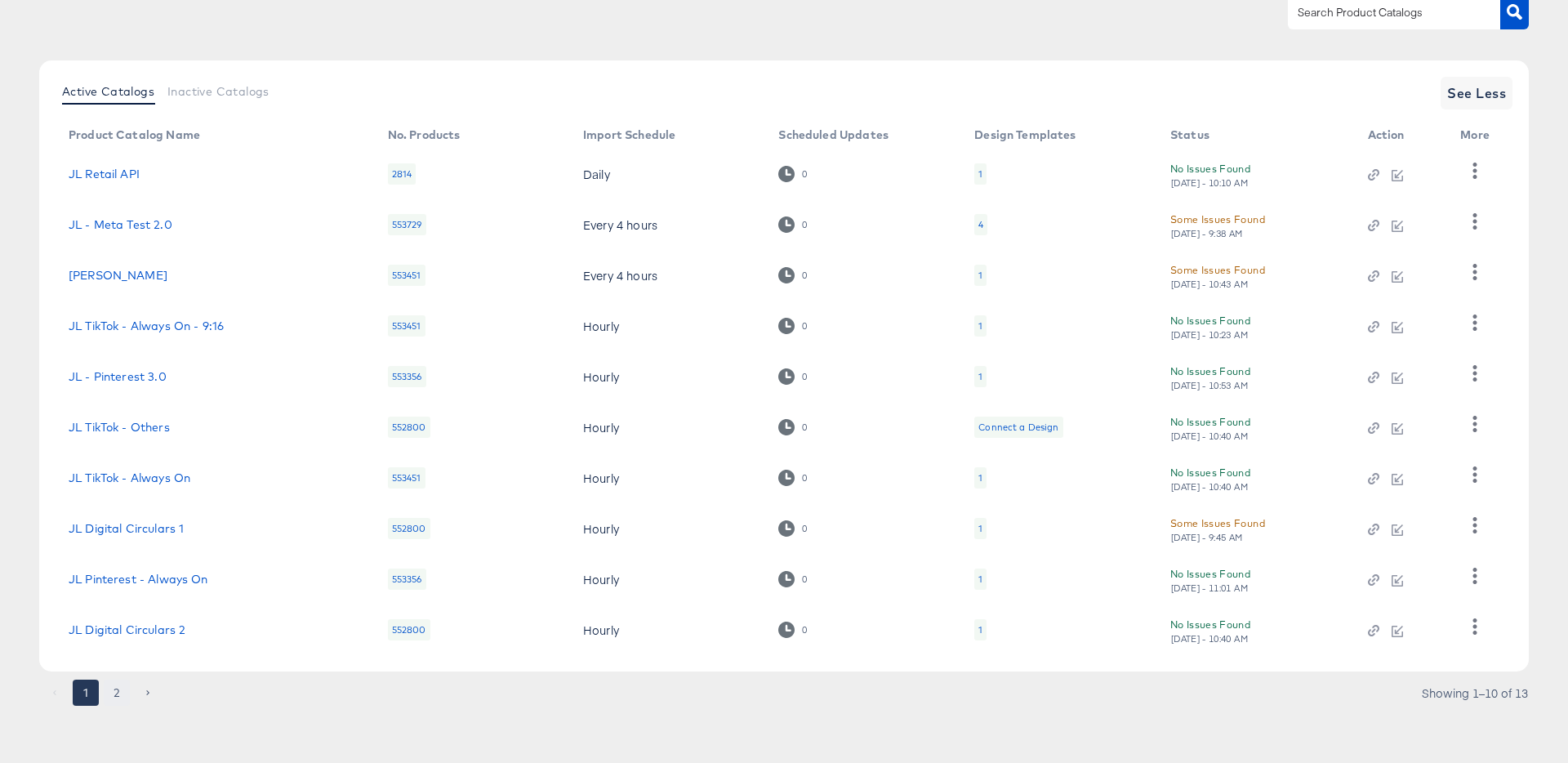
click at [115, 690] on button "2" at bounding box center [117, 692] width 26 height 26
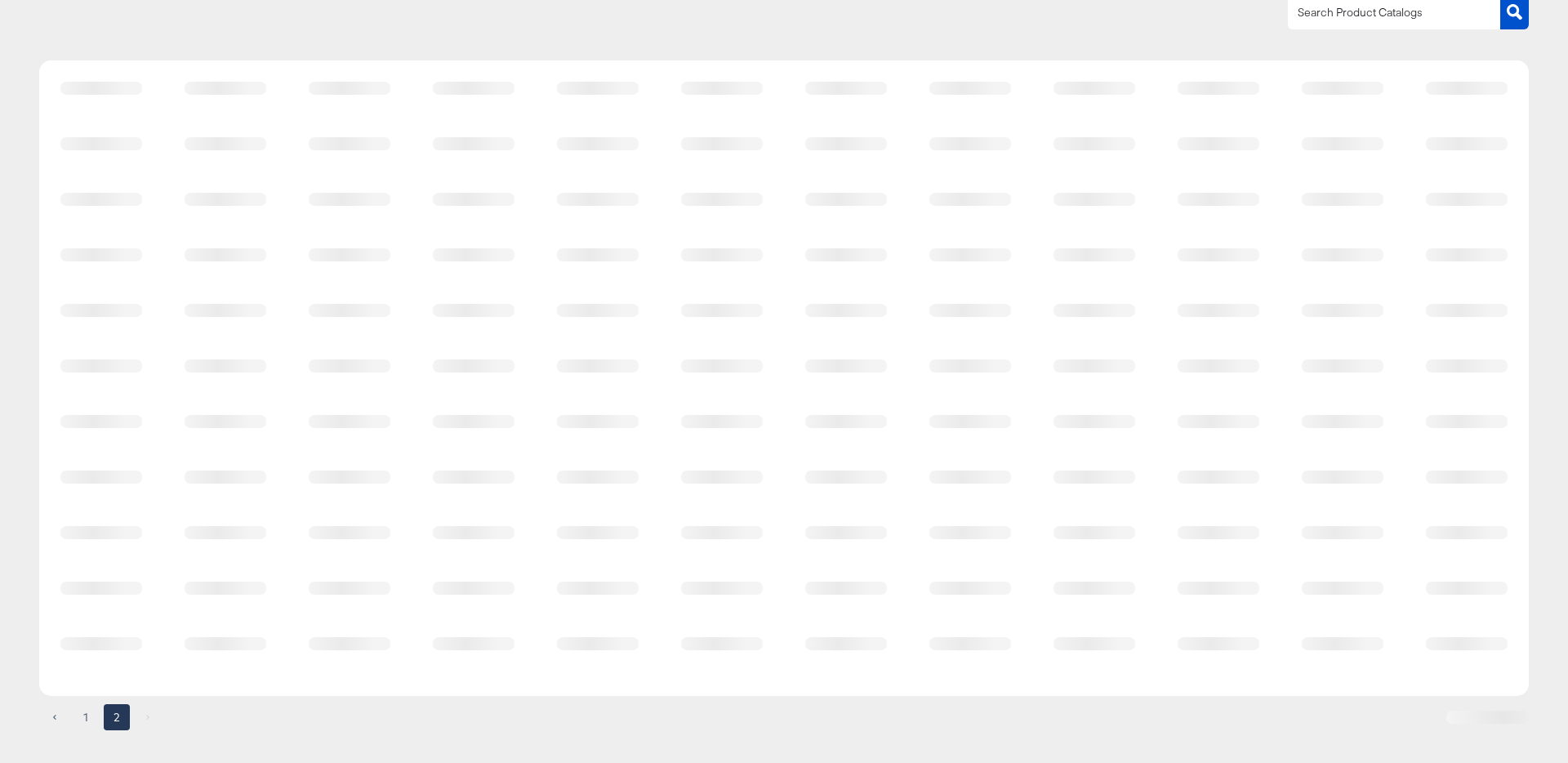
scroll to position [0, 0]
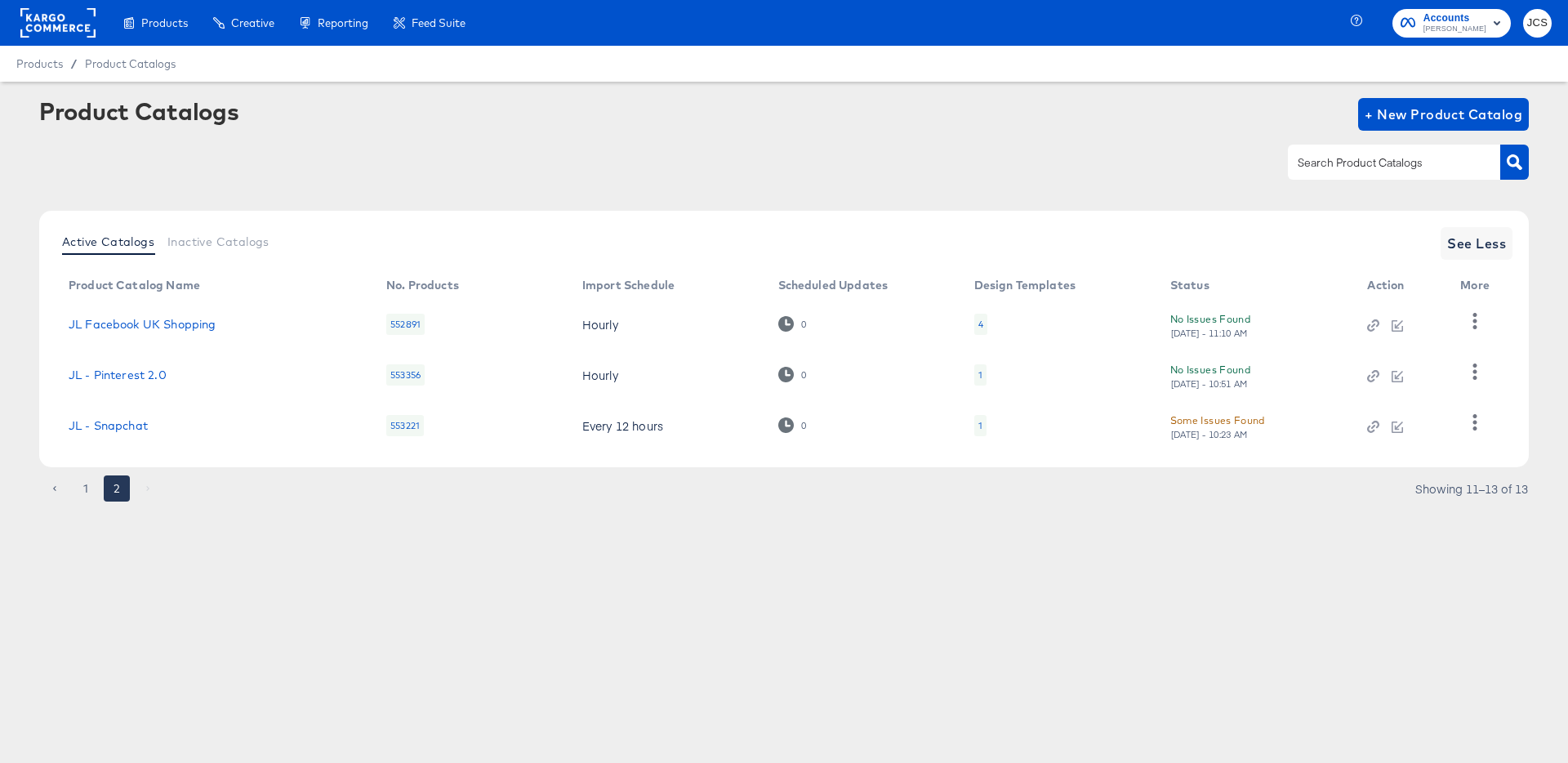
click at [981, 319] on div "4" at bounding box center [981, 324] width 5 height 13
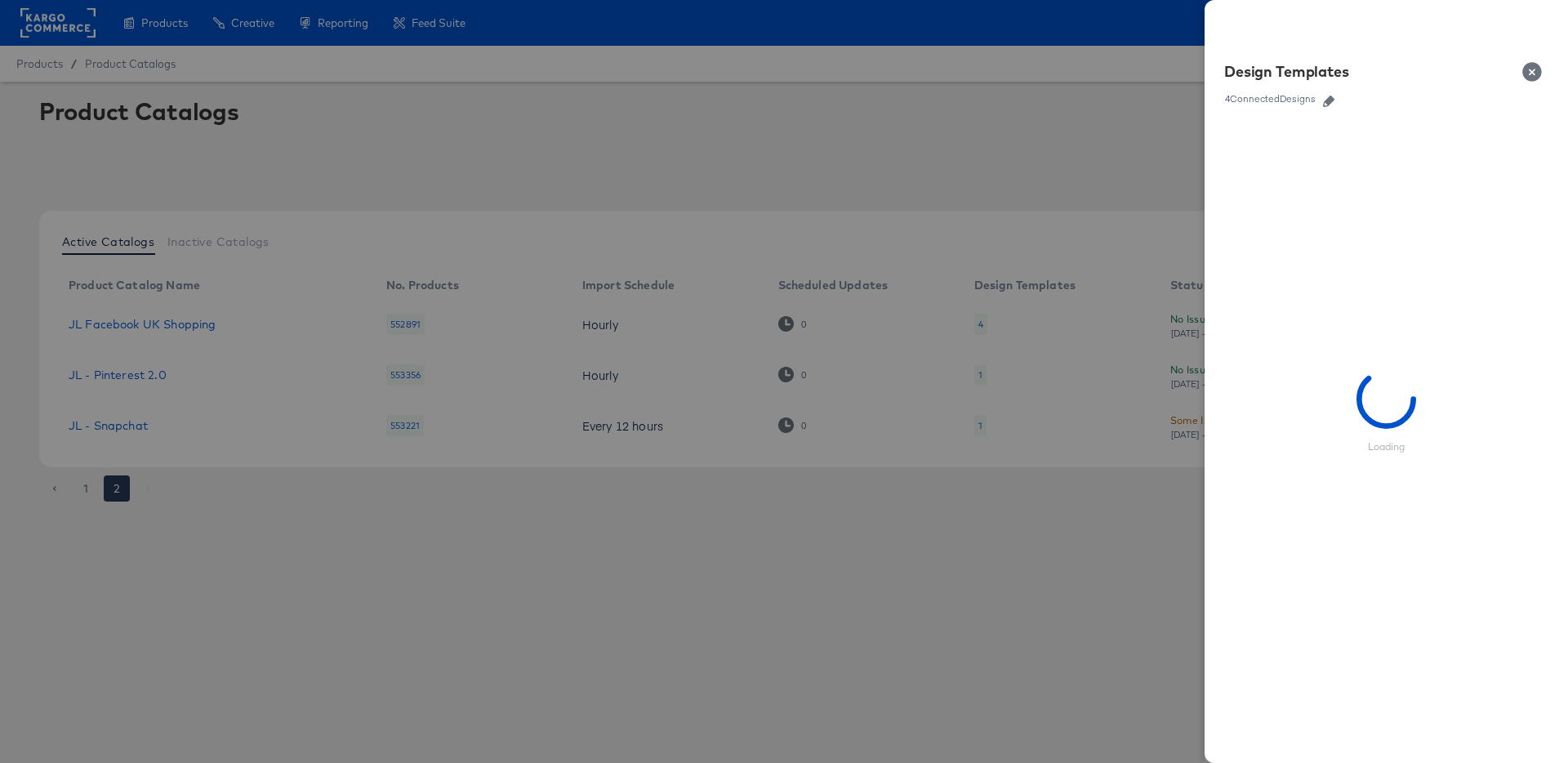
click at [1329, 96] on icon "button" at bounding box center [1329, 101] width 12 height 12
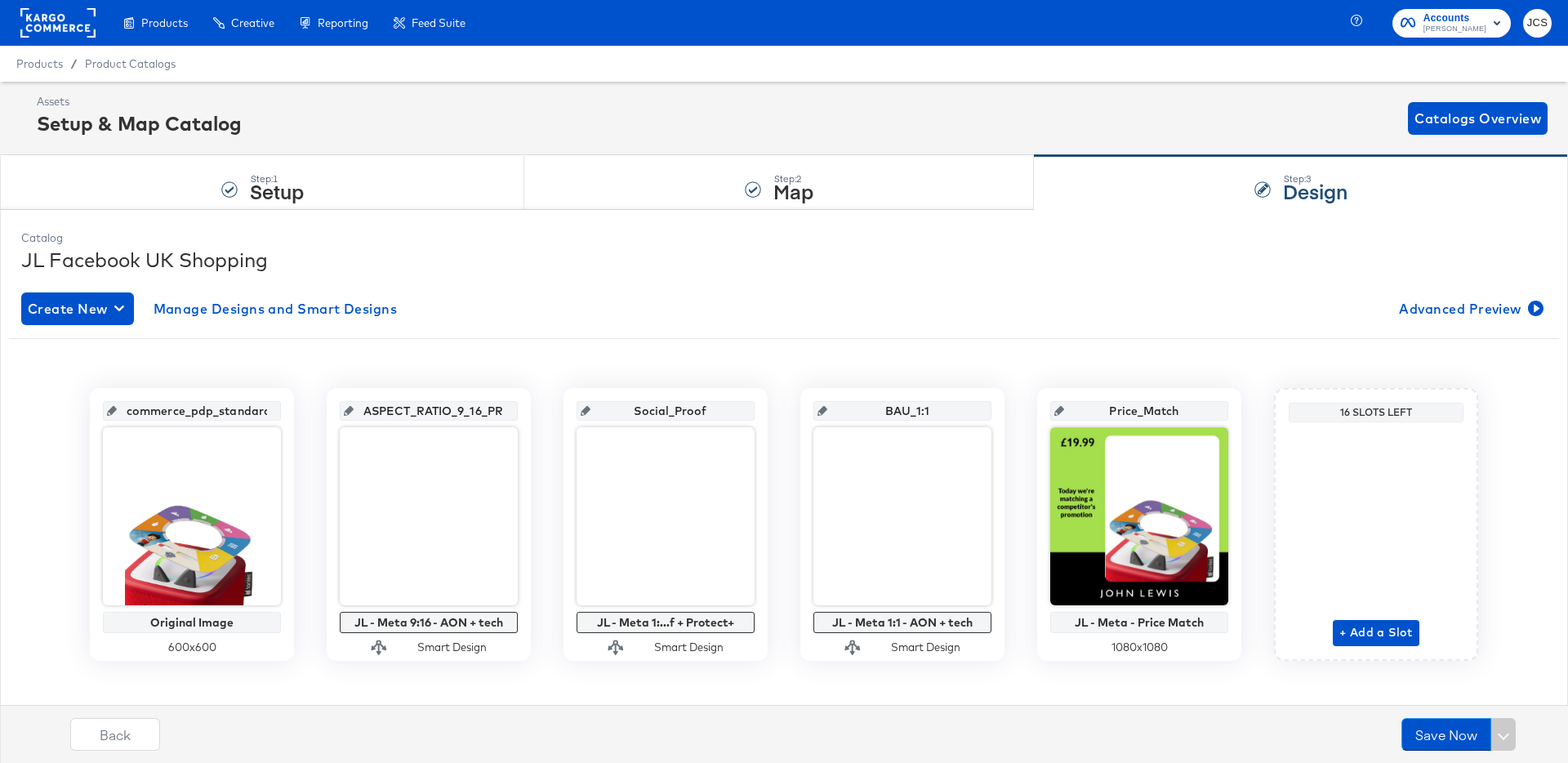
click at [84, 27] on rect at bounding box center [57, 23] width 75 height 30
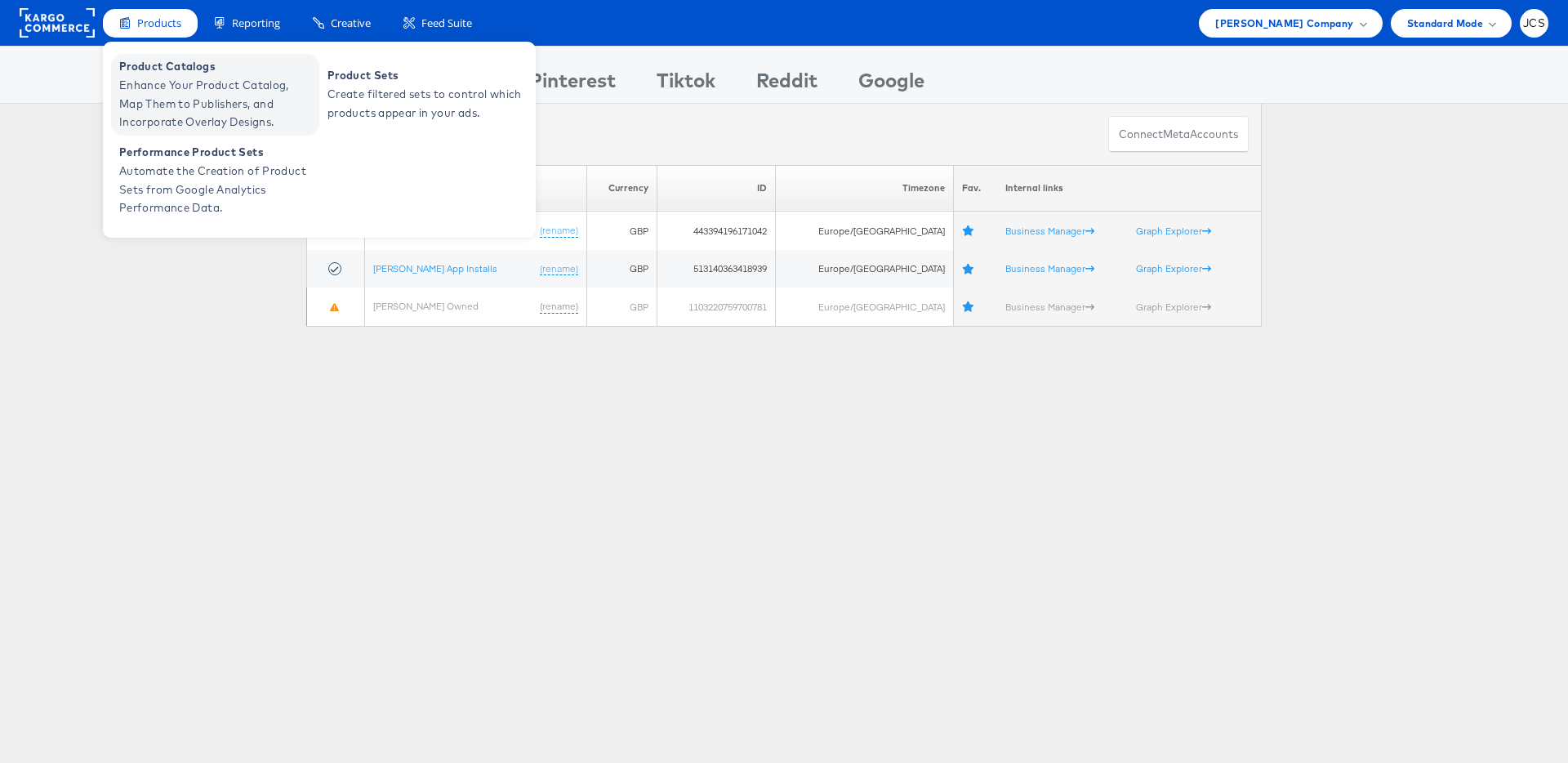
click at [157, 79] on span "Enhance Your Product Catalog, Map Them to Publishers, and Incorporate Overlay D…" at bounding box center [217, 104] width 196 height 56
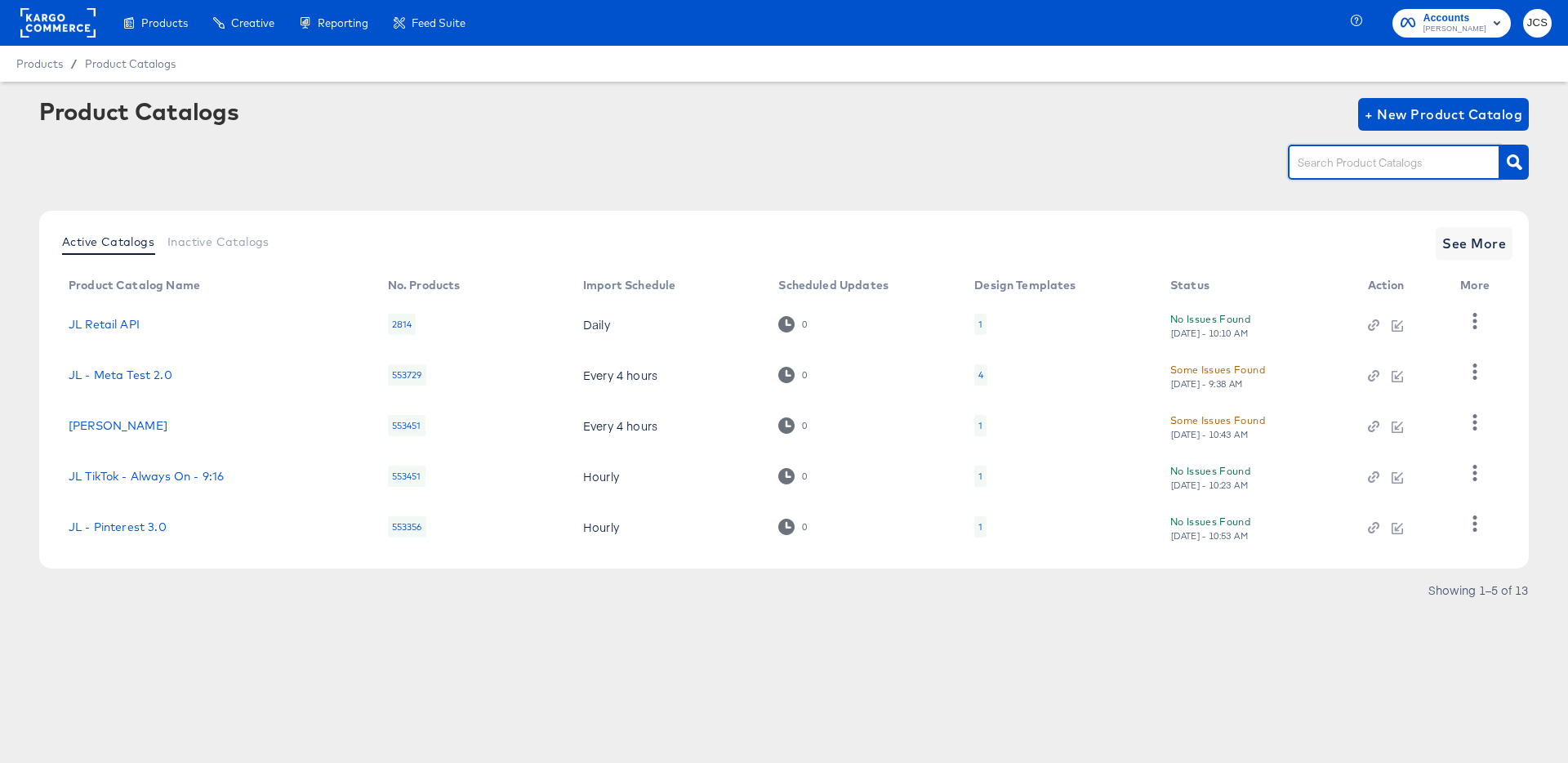
click at [1315, 158] on input "text" at bounding box center [1382, 163] width 174 height 19
type input "main"
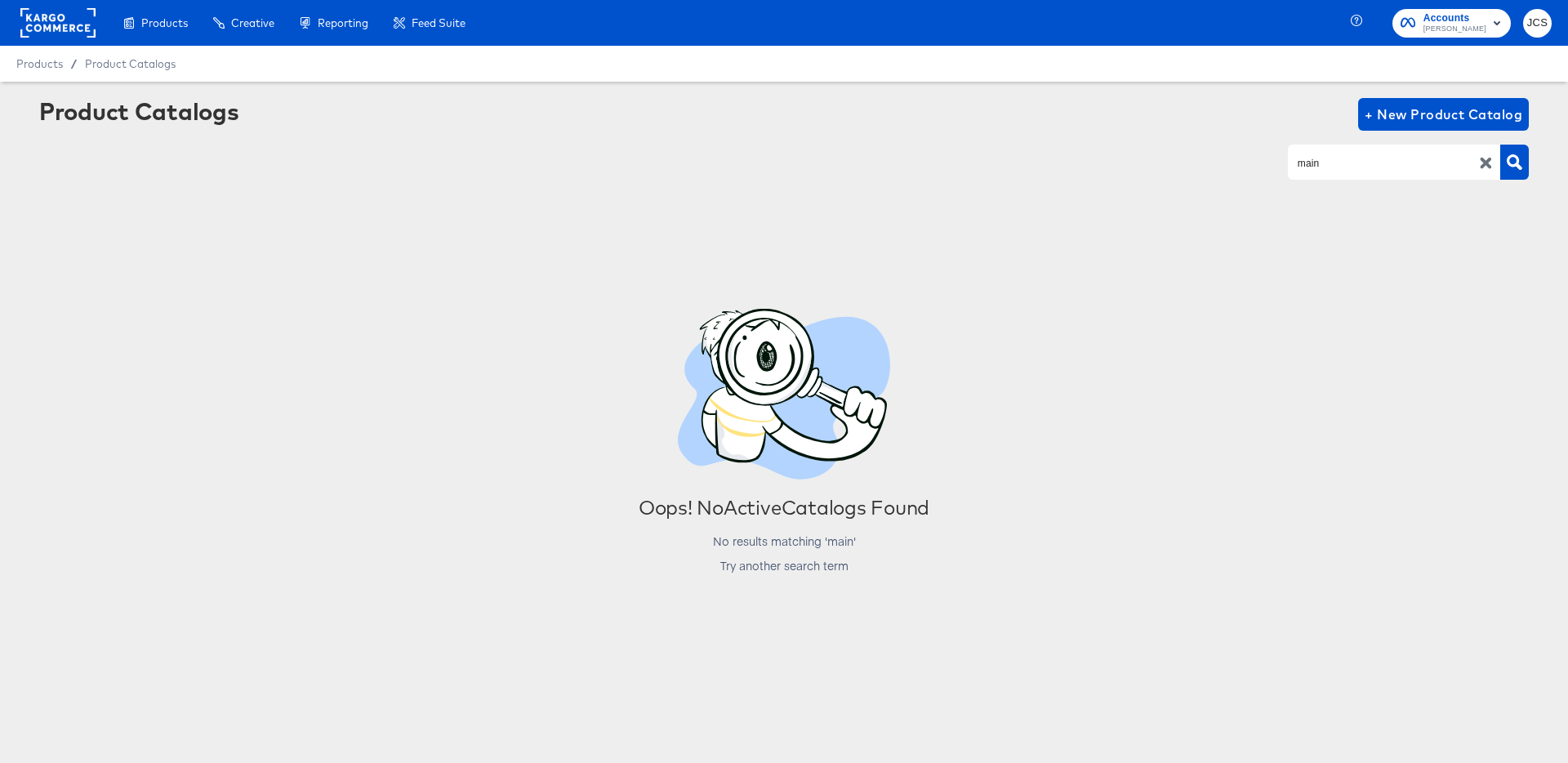
click at [36, 9] on rect at bounding box center [57, 23] width 75 height 30
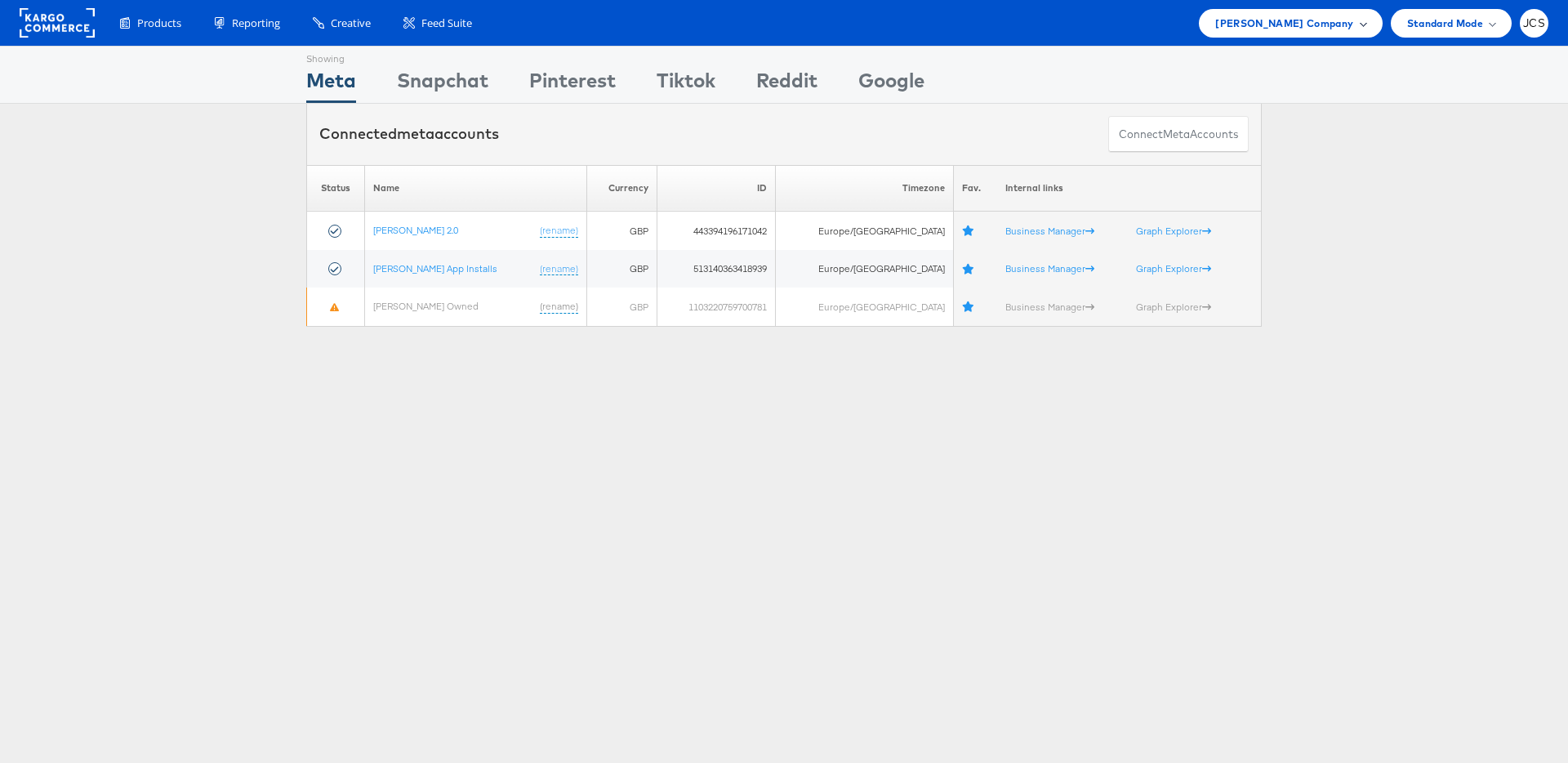
click at [1331, 22] on span "[PERSON_NAME] Company" at bounding box center [1284, 23] width 138 height 17
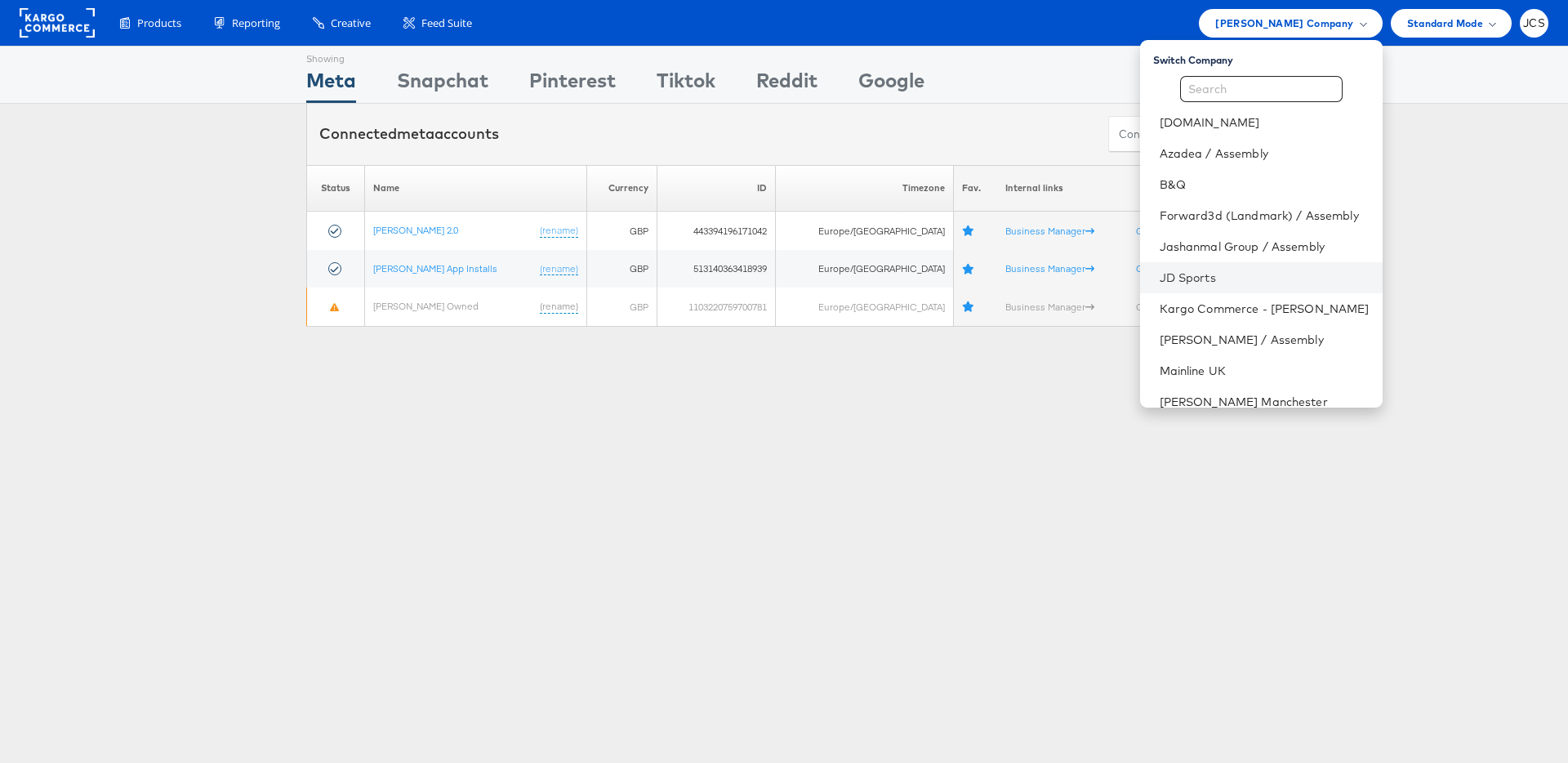
click at [1145, 286] on li "JD Sports" at bounding box center [1261, 277] width 243 height 31
click at [1160, 273] on link "JD Sports" at bounding box center [1265, 277] width 210 height 16
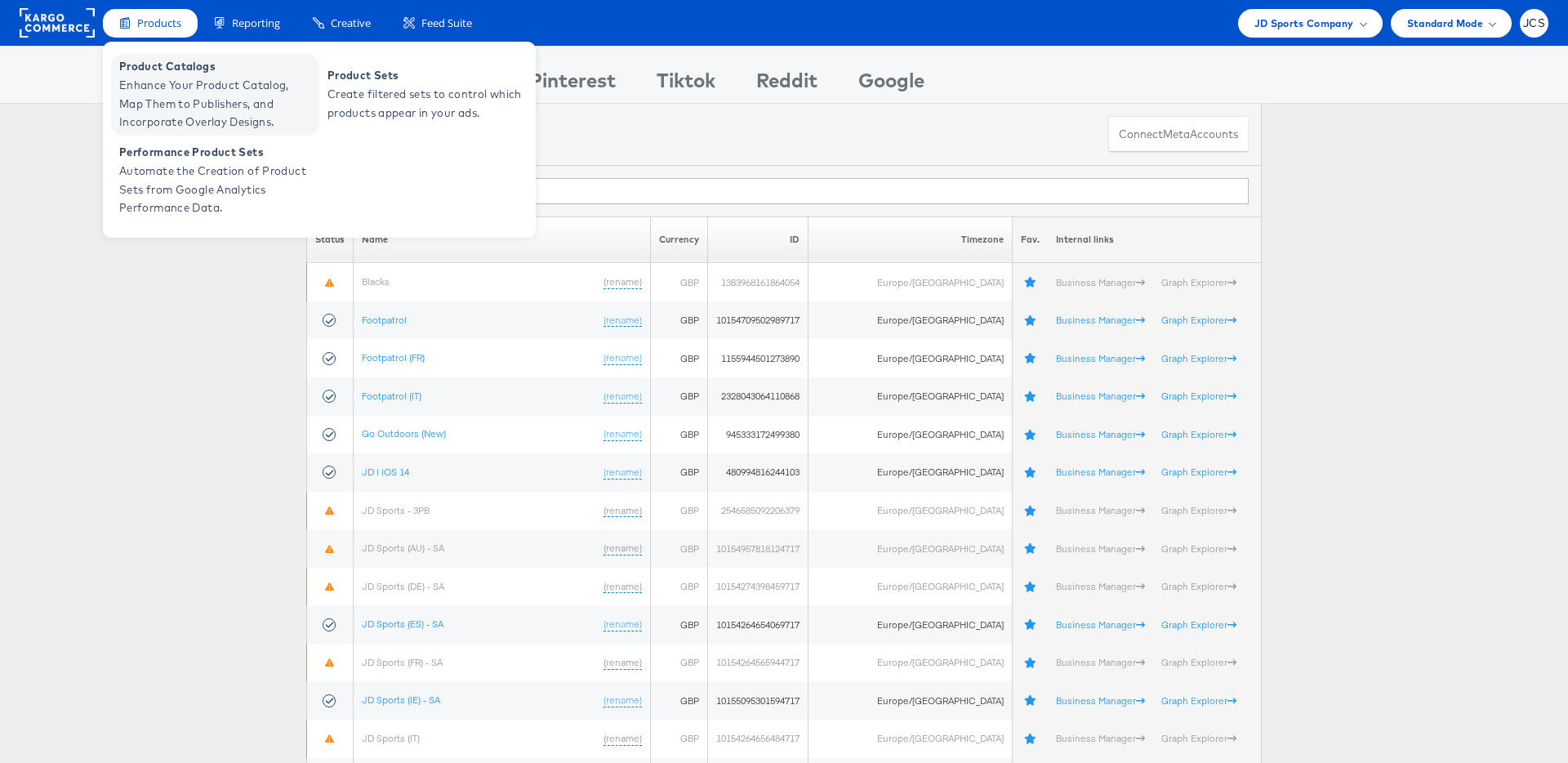
click at [143, 95] on span "Enhance Your Product Catalog, Map Them to Publishers, and Incorporate Overlay D…" at bounding box center [217, 104] width 196 height 56
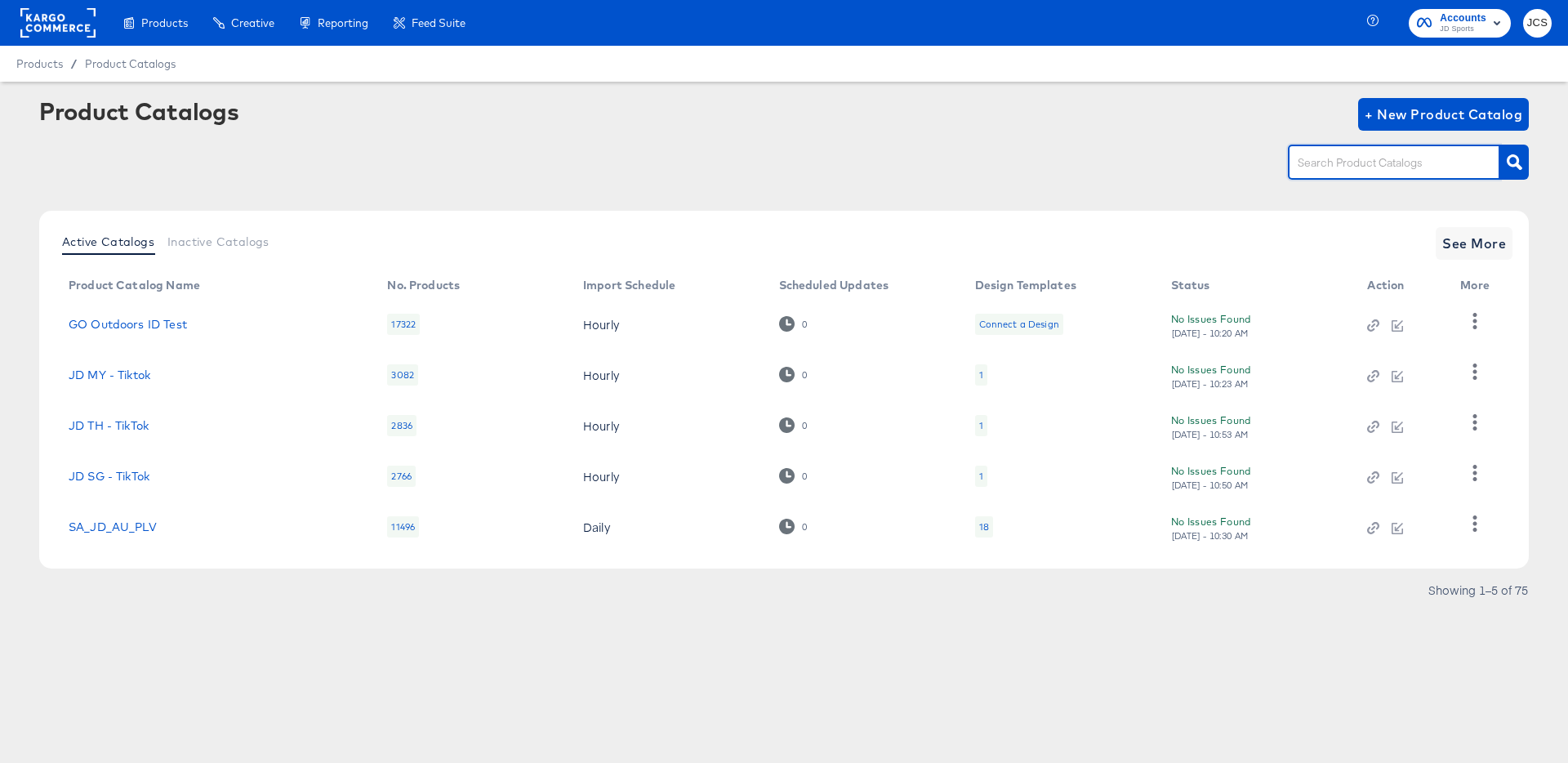
click at [1316, 166] on input "text" at bounding box center [1382, 163] width 174 height 19
type input "main"
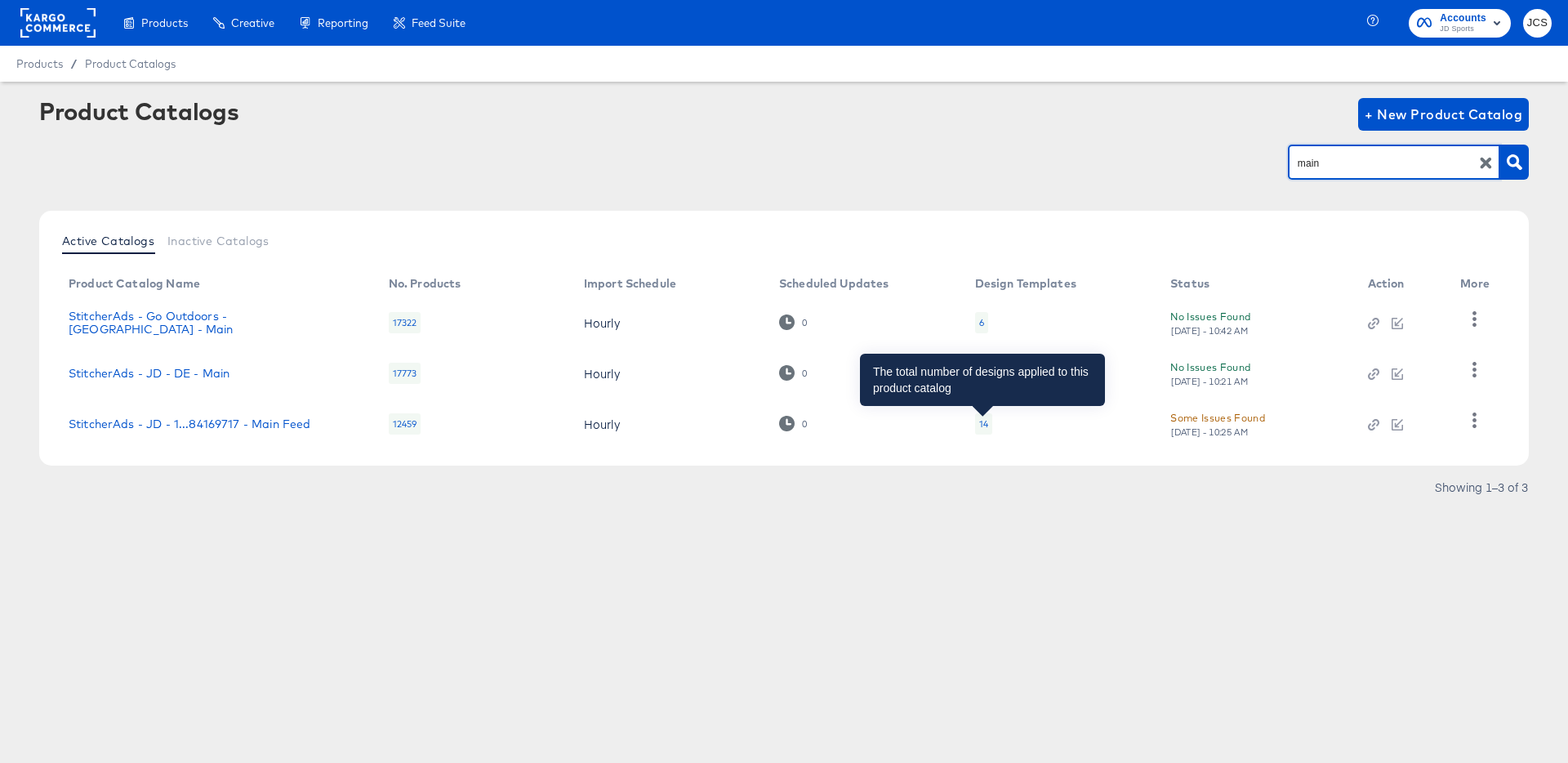
click at [980, 421] on div "14" at bounding box center [984, 423] width 9 height 13
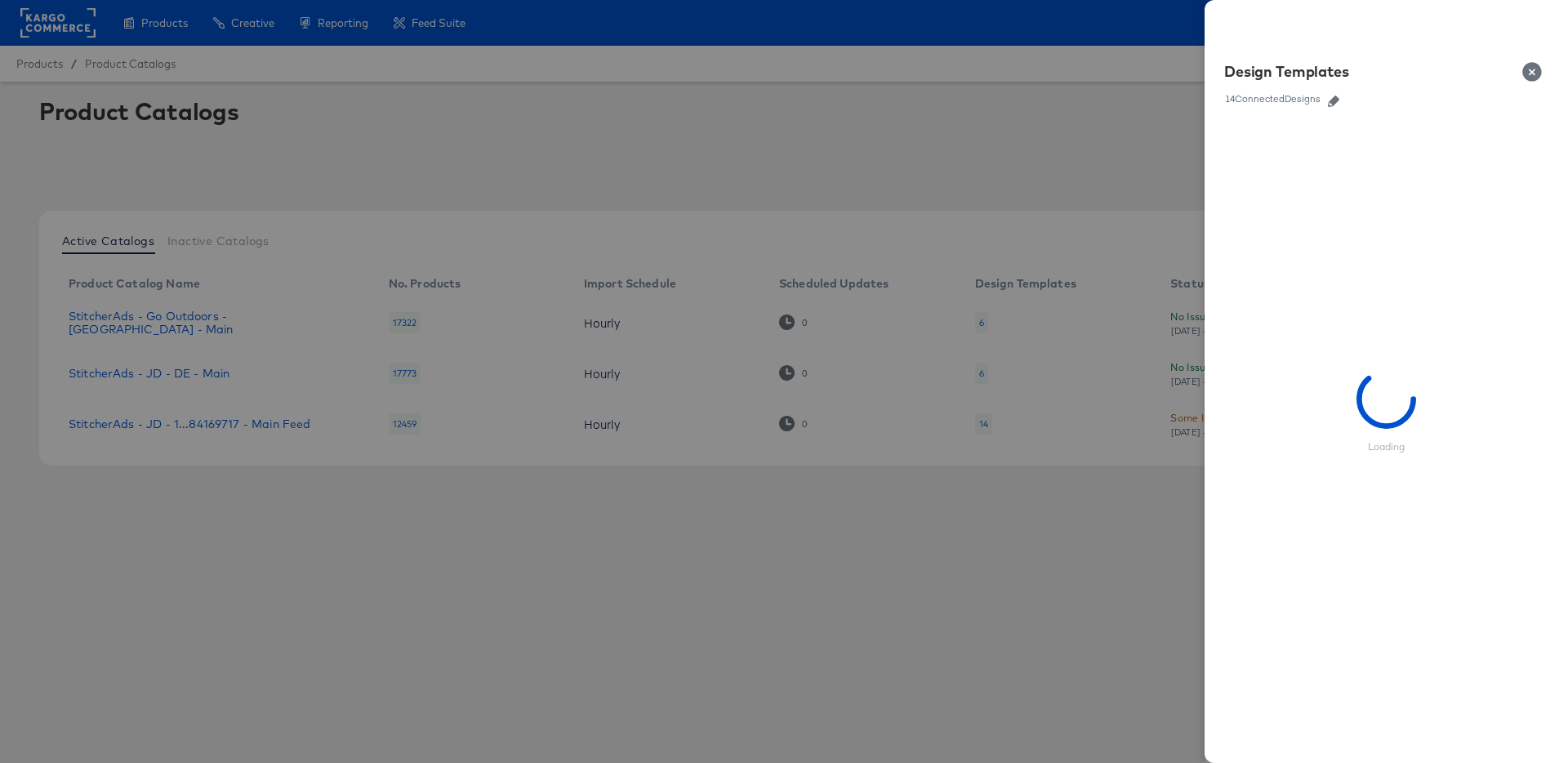
click at [1330, 101] on icon "button" at bounding box center [1334, 101] width 12 height 12
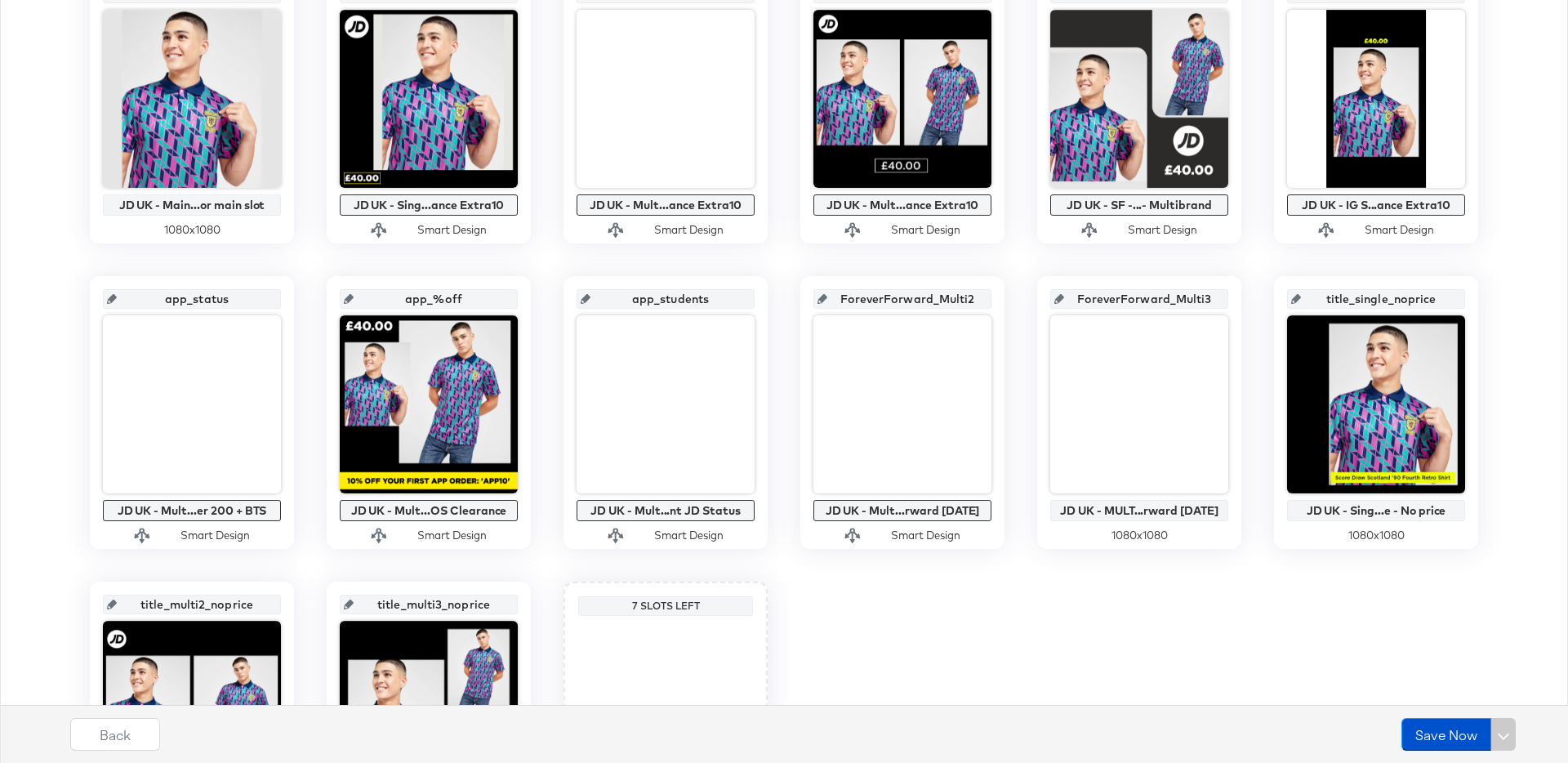
scroll to position [422, 0]
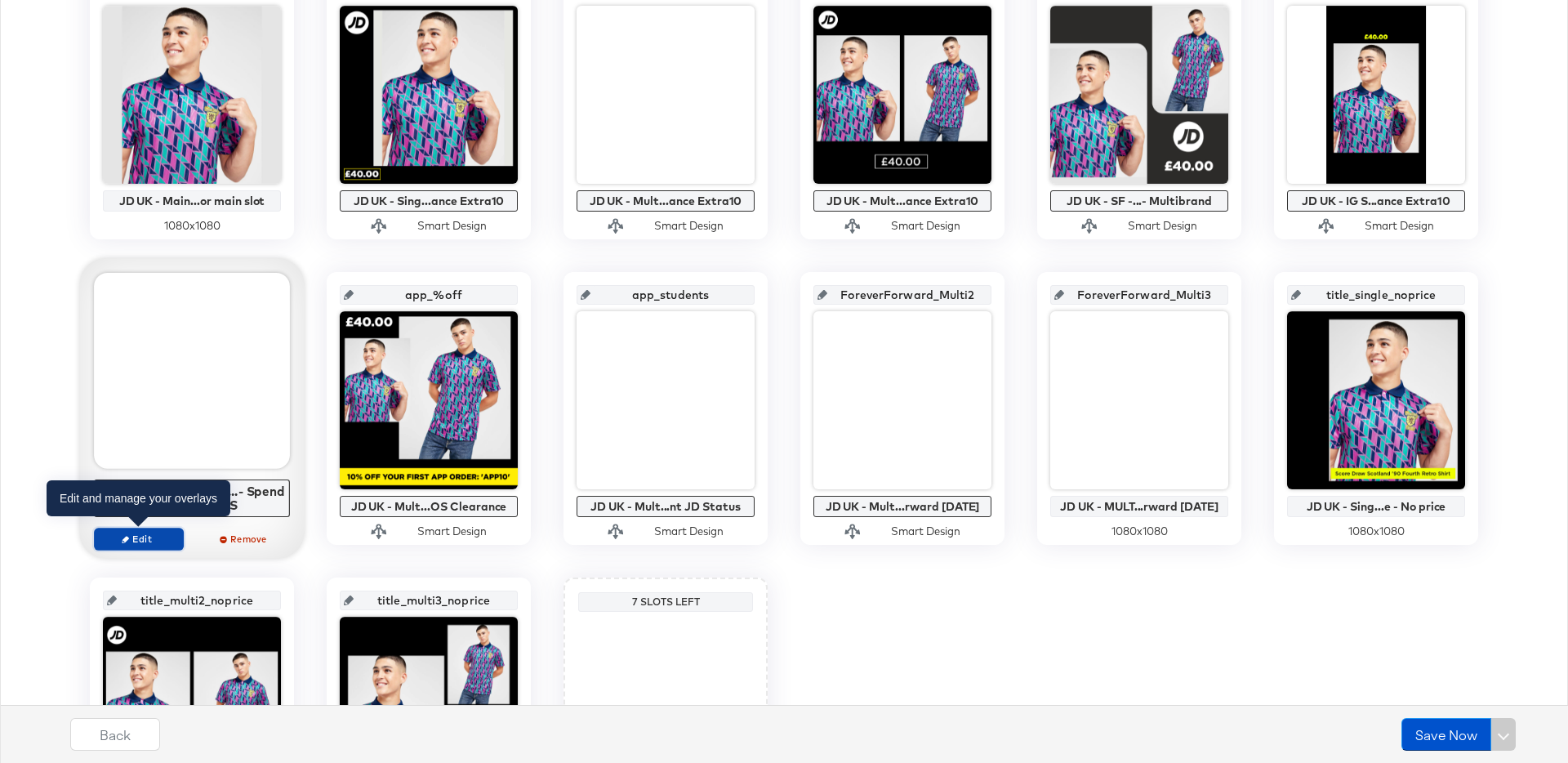
click at [152, 543] on span "Edit" at bounding box center [139, 538] width 75 height 12
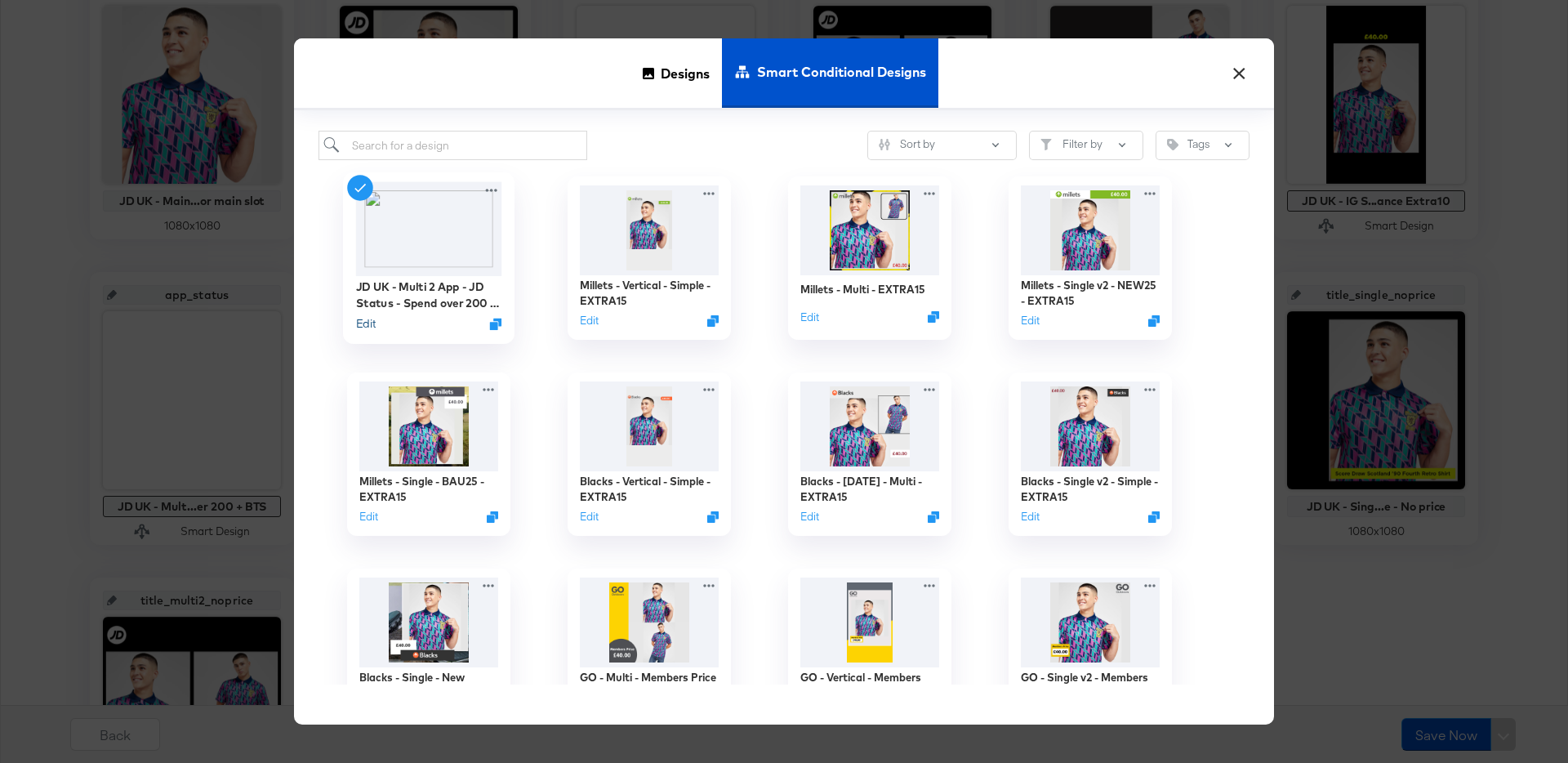
click at [369, 323] on button "Edit" at bounding box center [365, 324] width 19 height 15
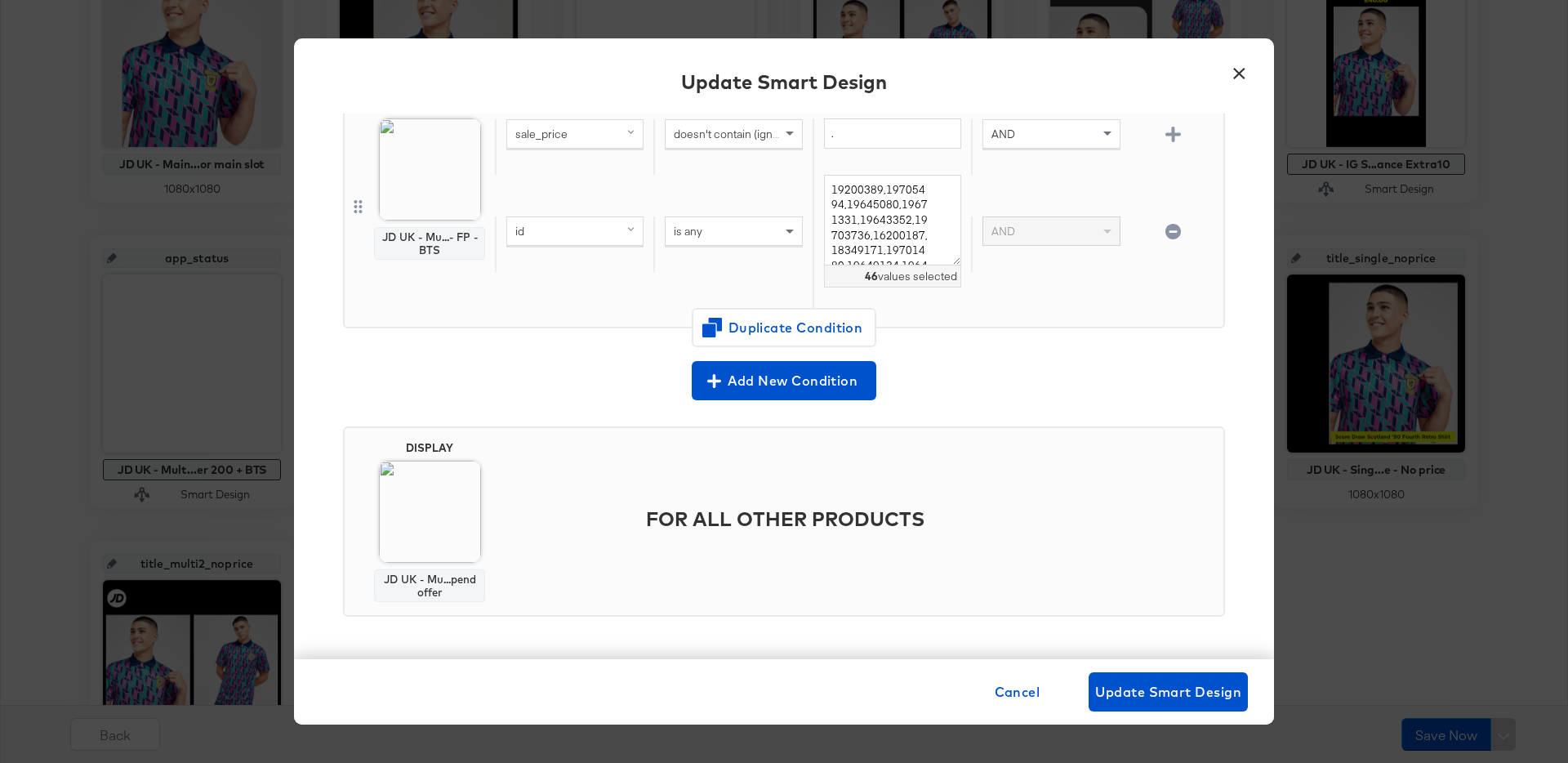
scroll to position [481, 0]
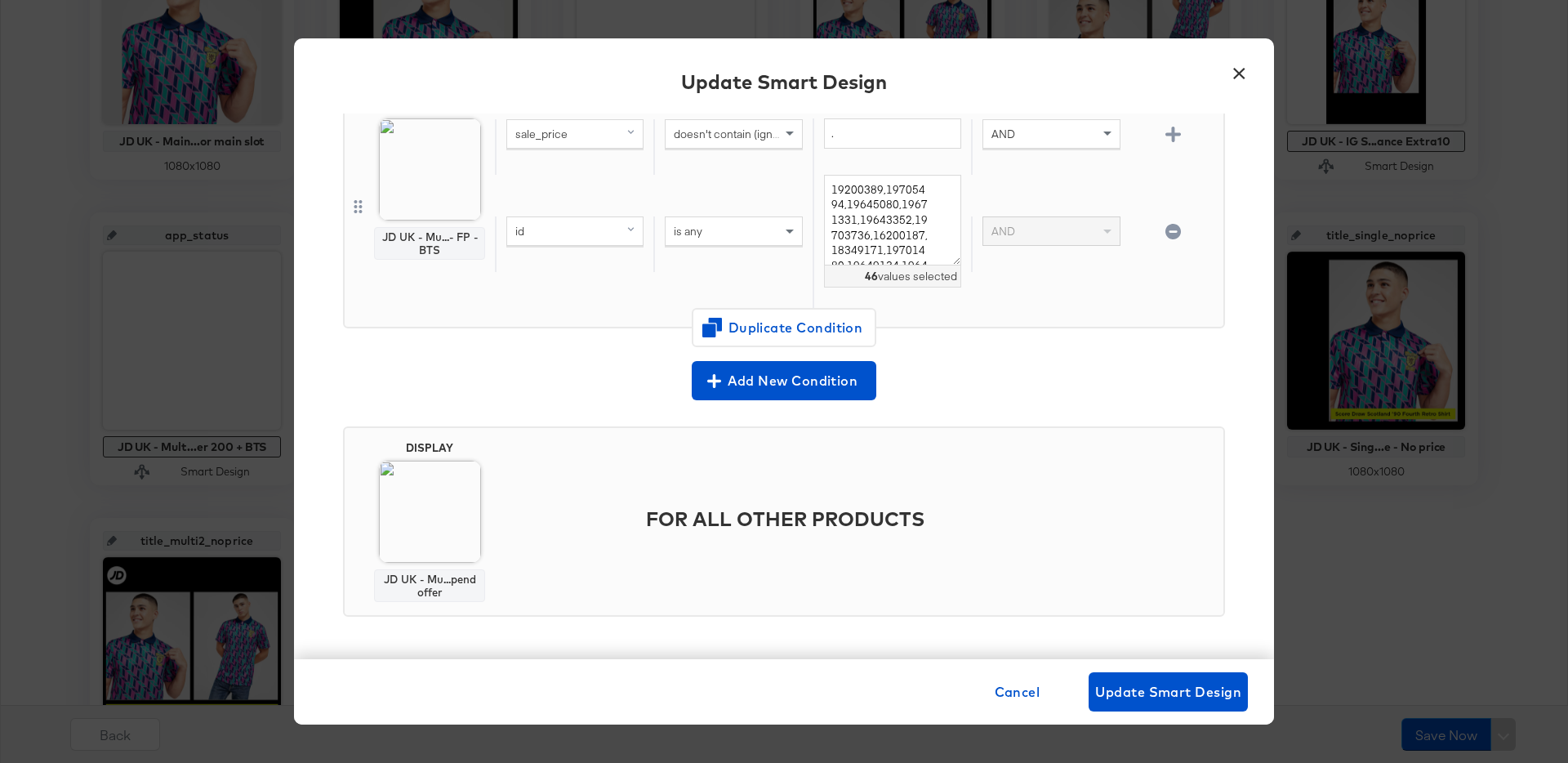
click at [1243, 74] on button "×" at bounding box center [1238, 69] width 30 height 30
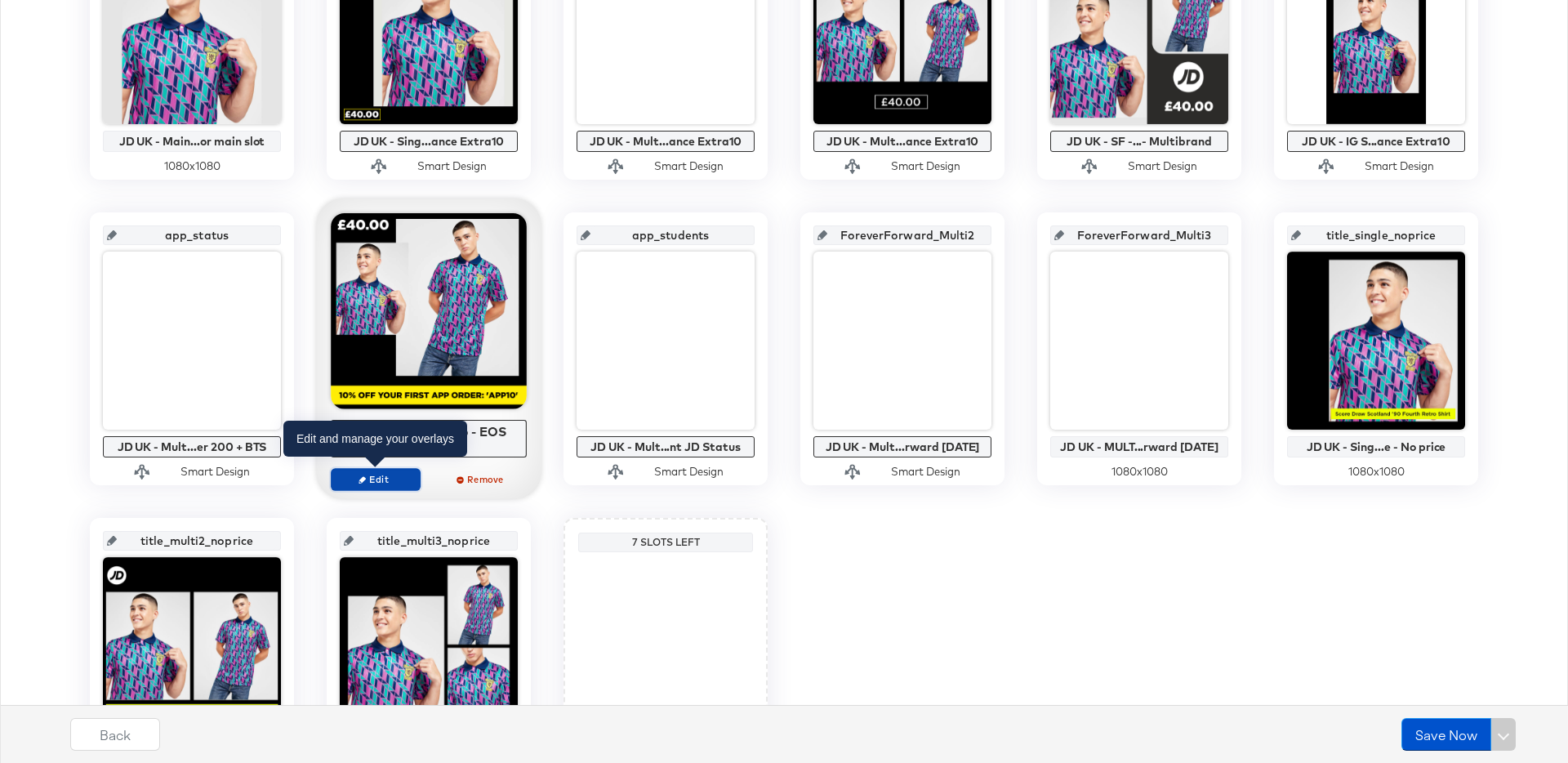
click at [406, 472] on span "Edit" at bounding box center [375, 478] width 75 height 12
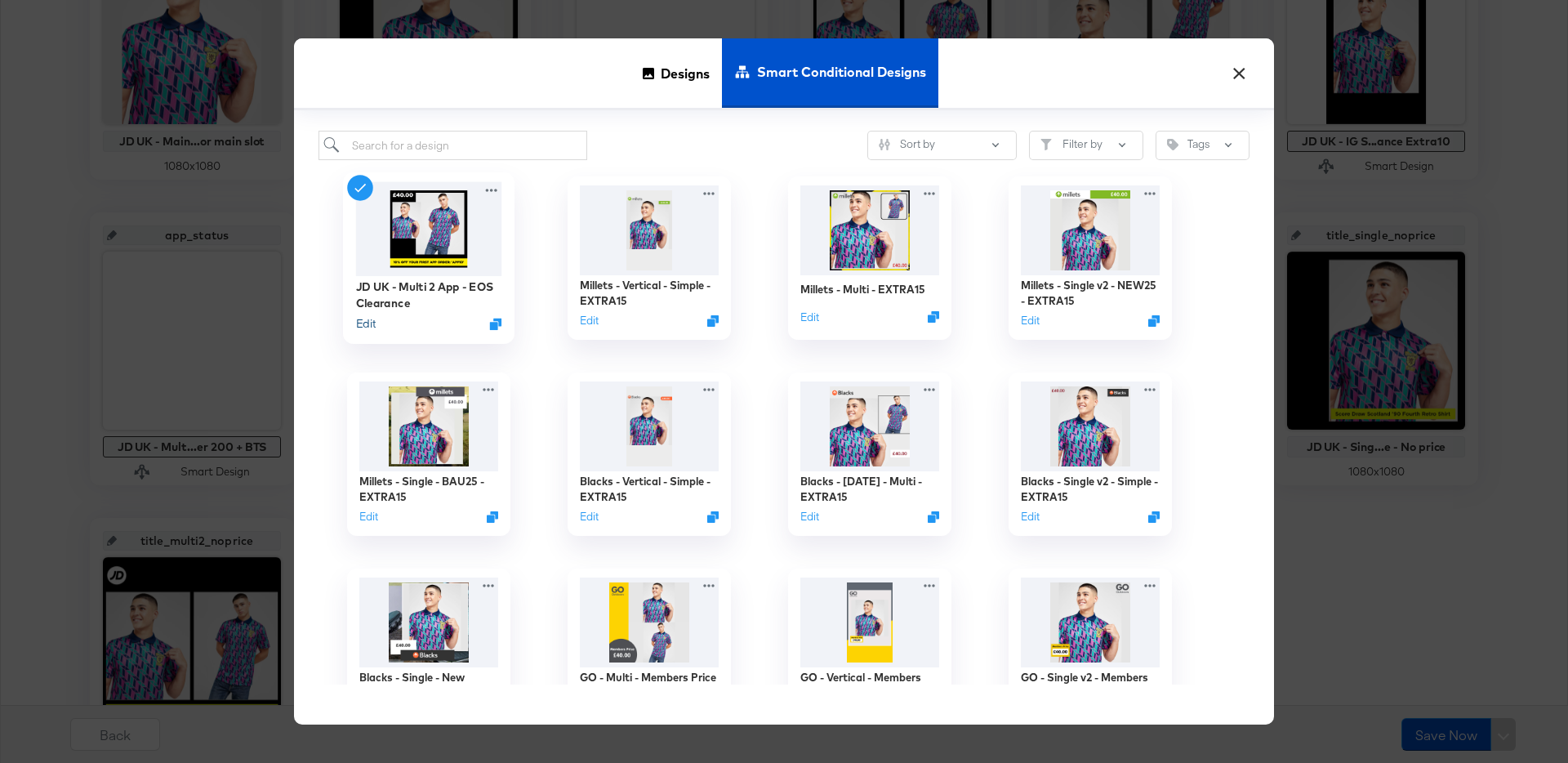
click at [363, 323] on button "Edit" at bounding box center [365, 324] width 19 height 15
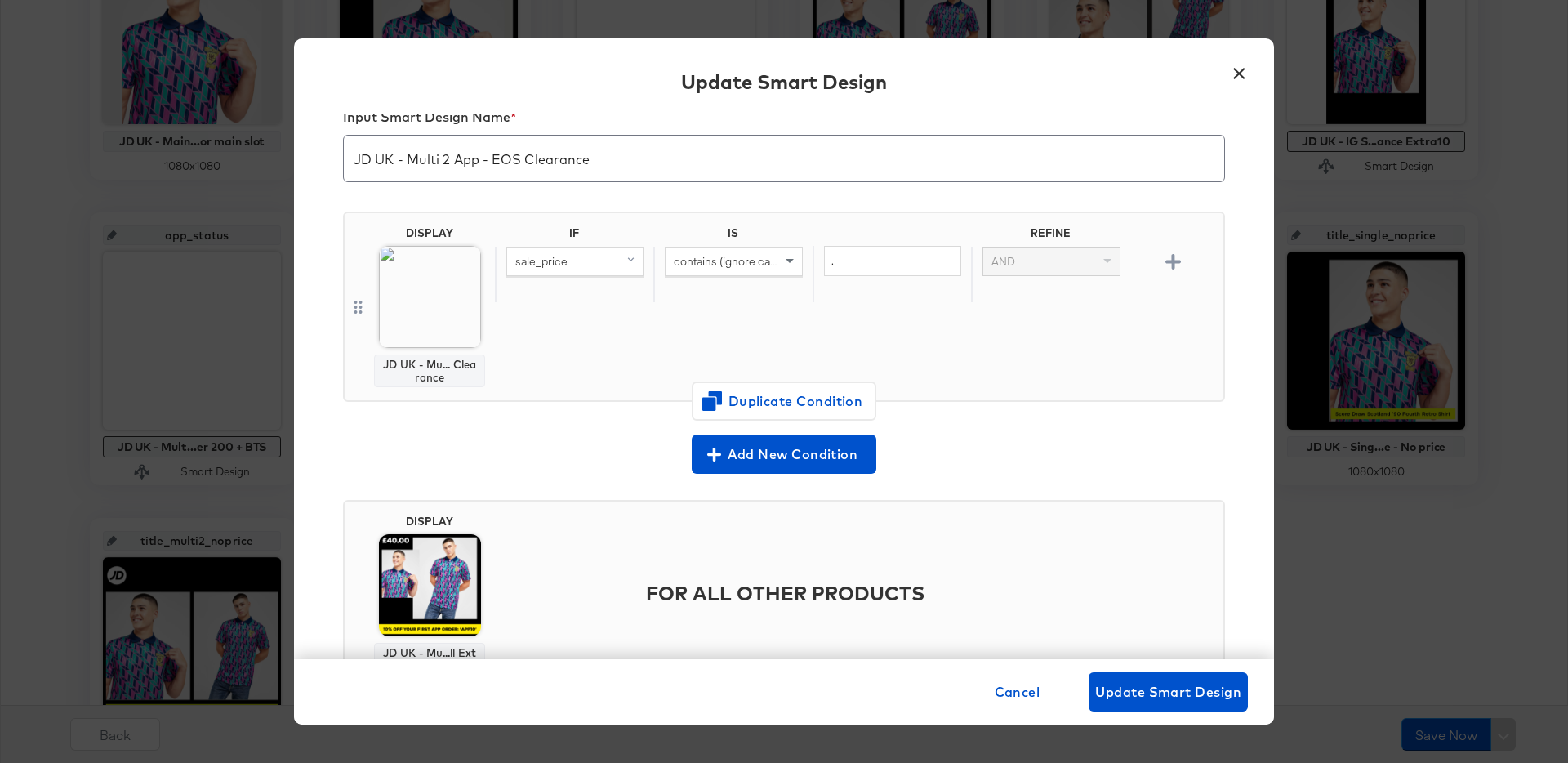
scroll to position [52, 0]
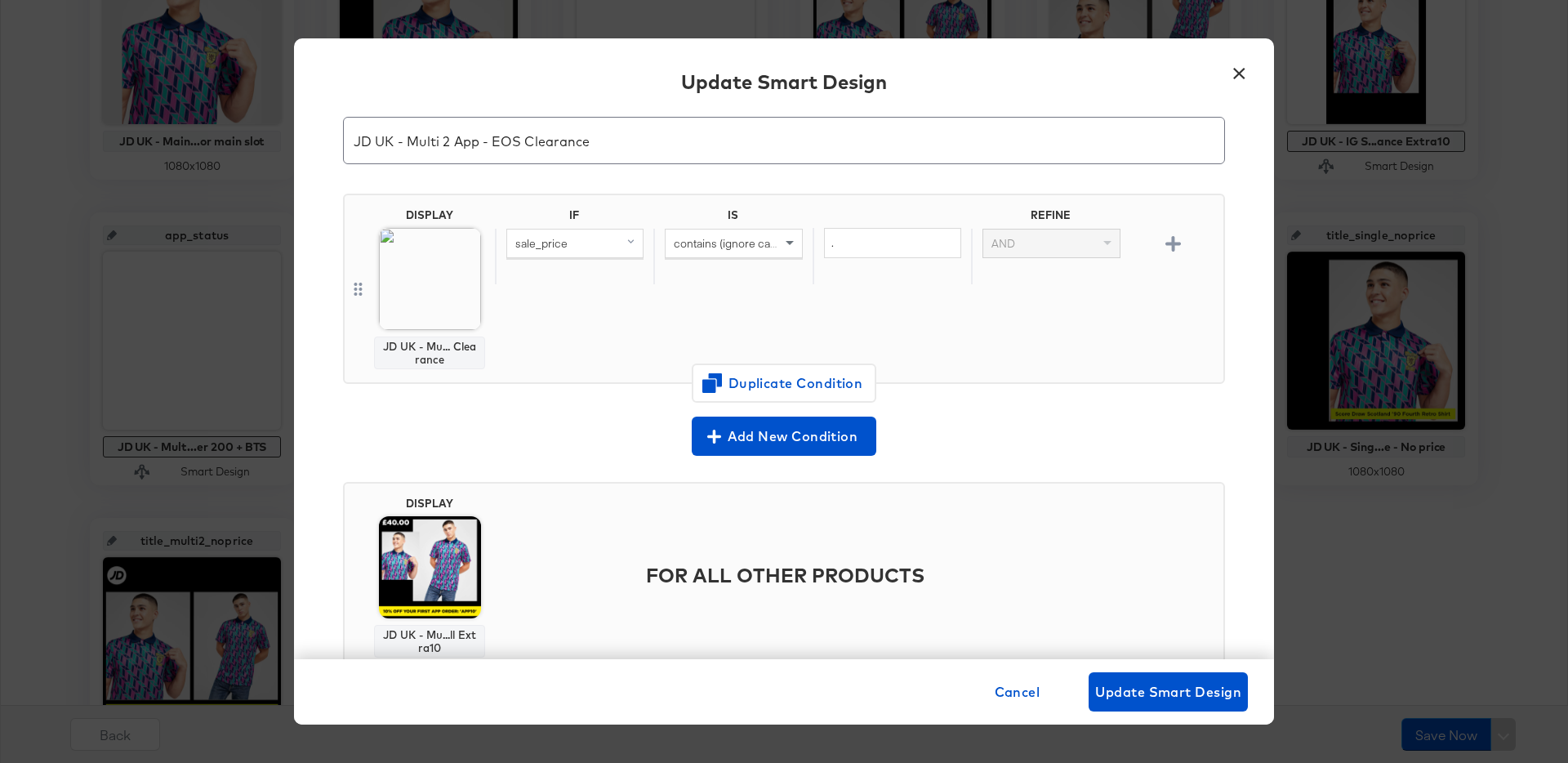
click at [1238, 75] on button "×" at bounding box center [1238, 69] width 30 height 30
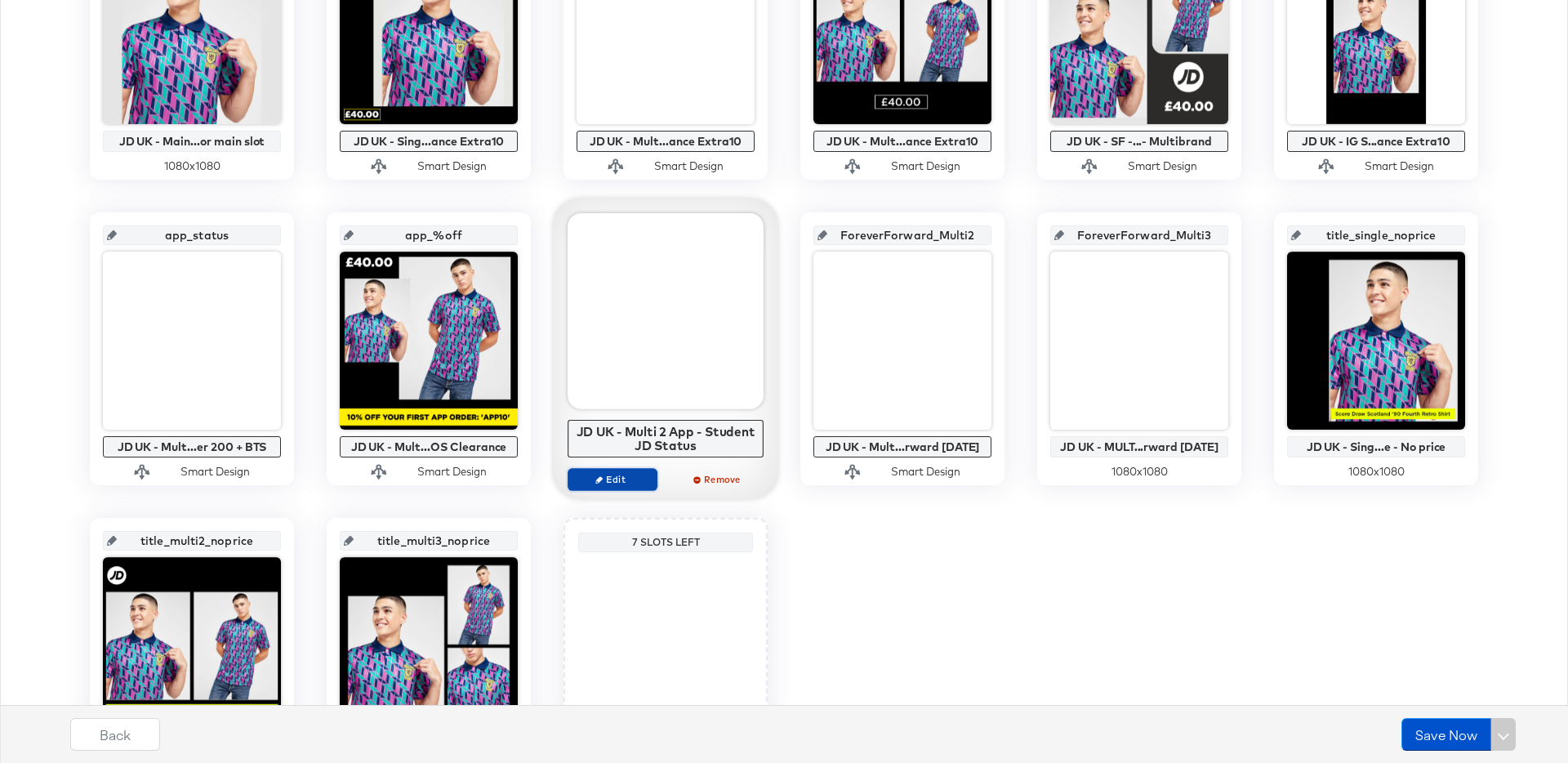
click at [633, 487] on button "Edit" at bounding box center [613, 479] width 90 height 23
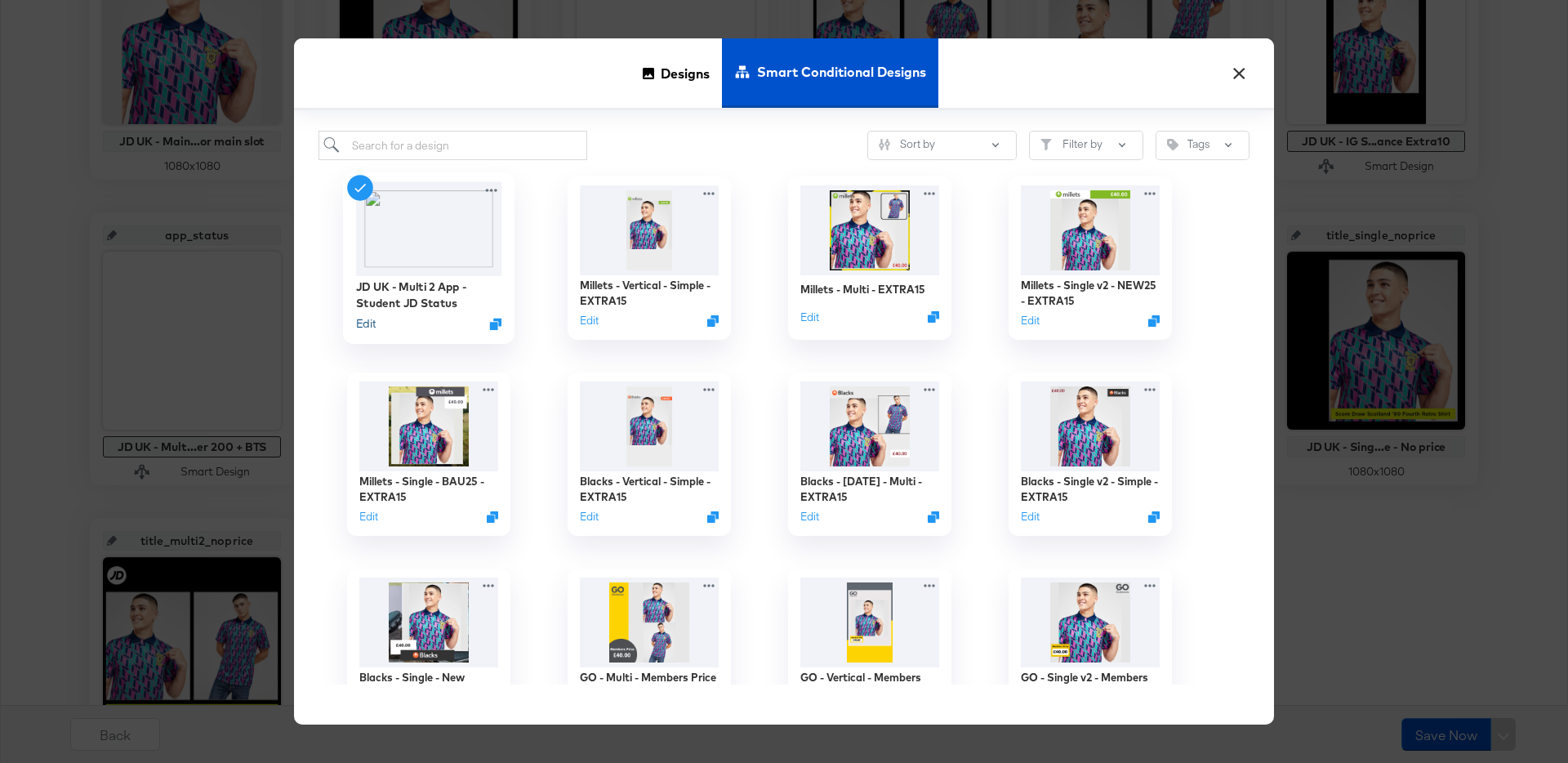
click at [367, 326] on button "Edit" at bounding box center [365, 324] width 19 height 15
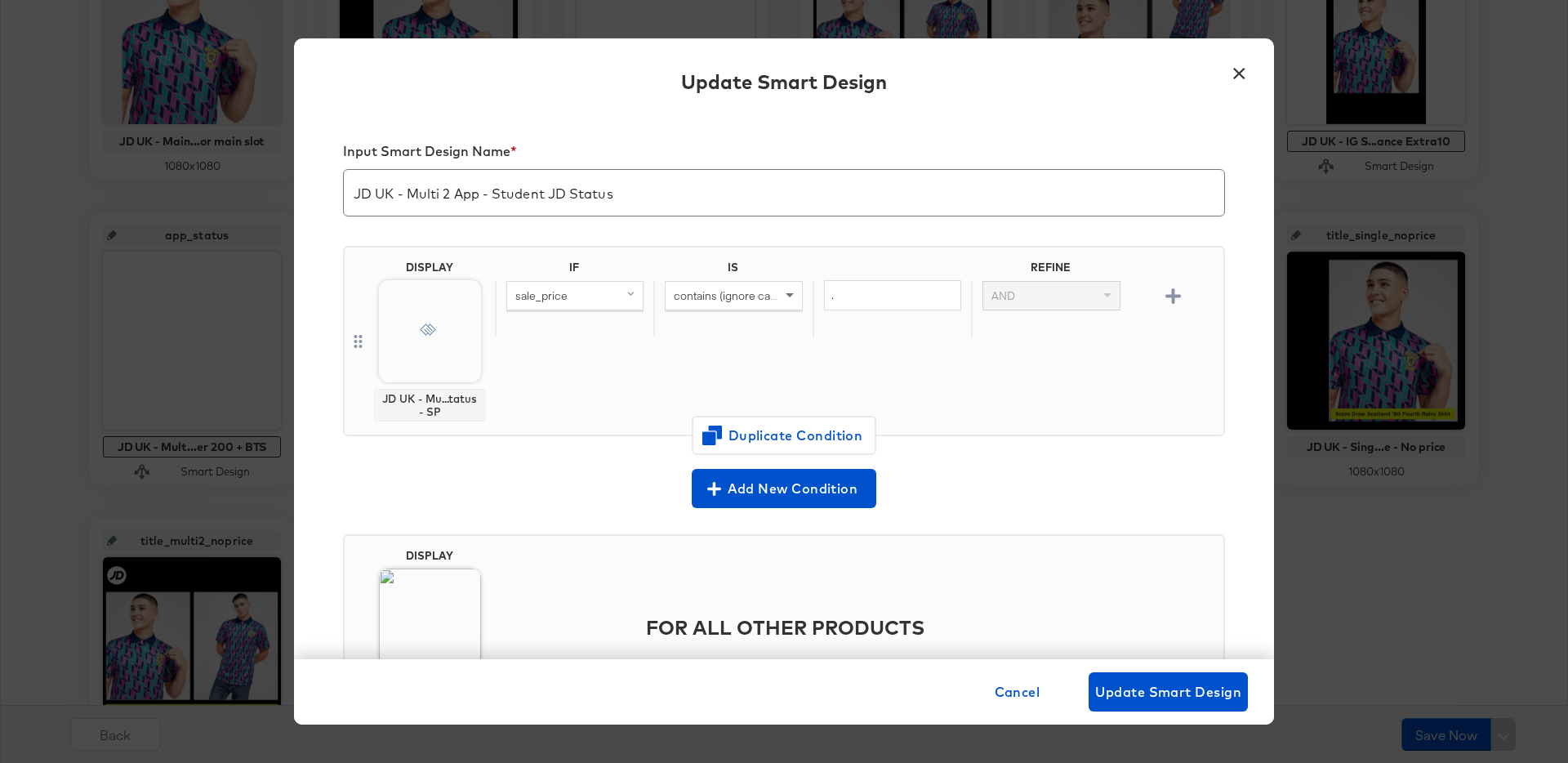
click at [1250, 76] on button "×" at bounding box center [1238, 69] width 30 height 30
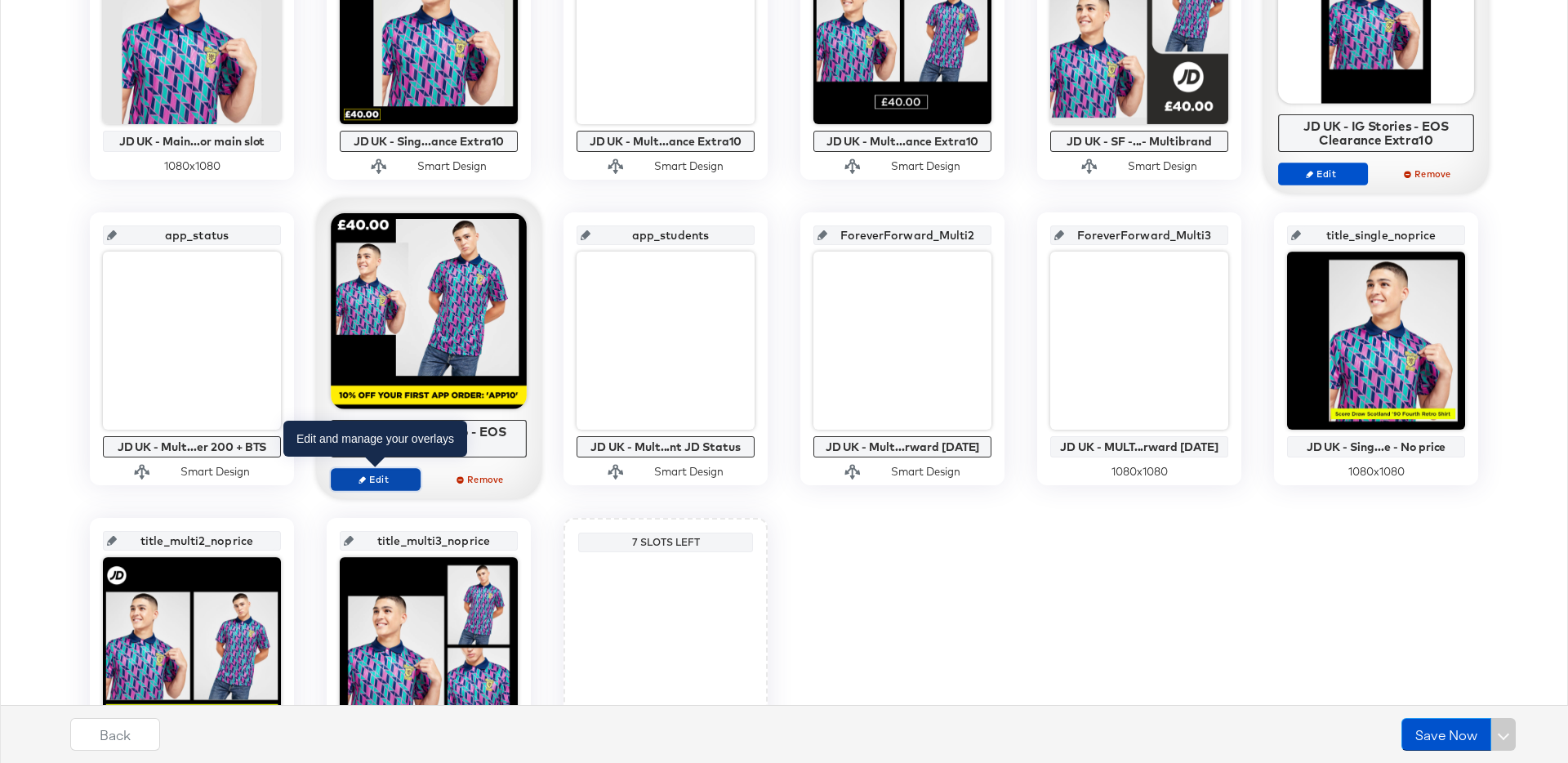
click at [387, 473] on span "Edit" at bounding box center [375, 478] width 75 height 12
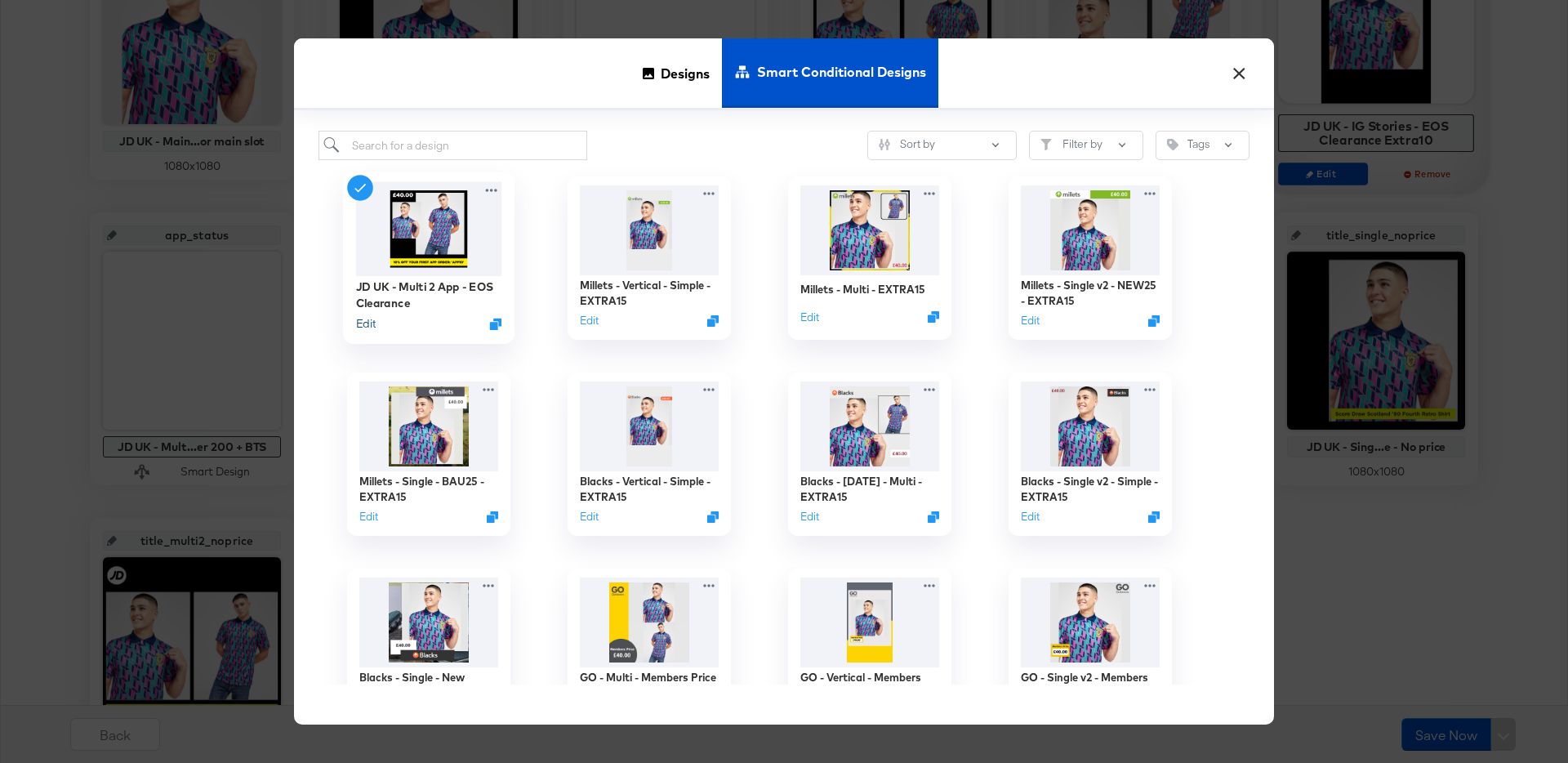
click at [368, 324] on button "Edit" at bounding box center [365, 324] width 19 height 15
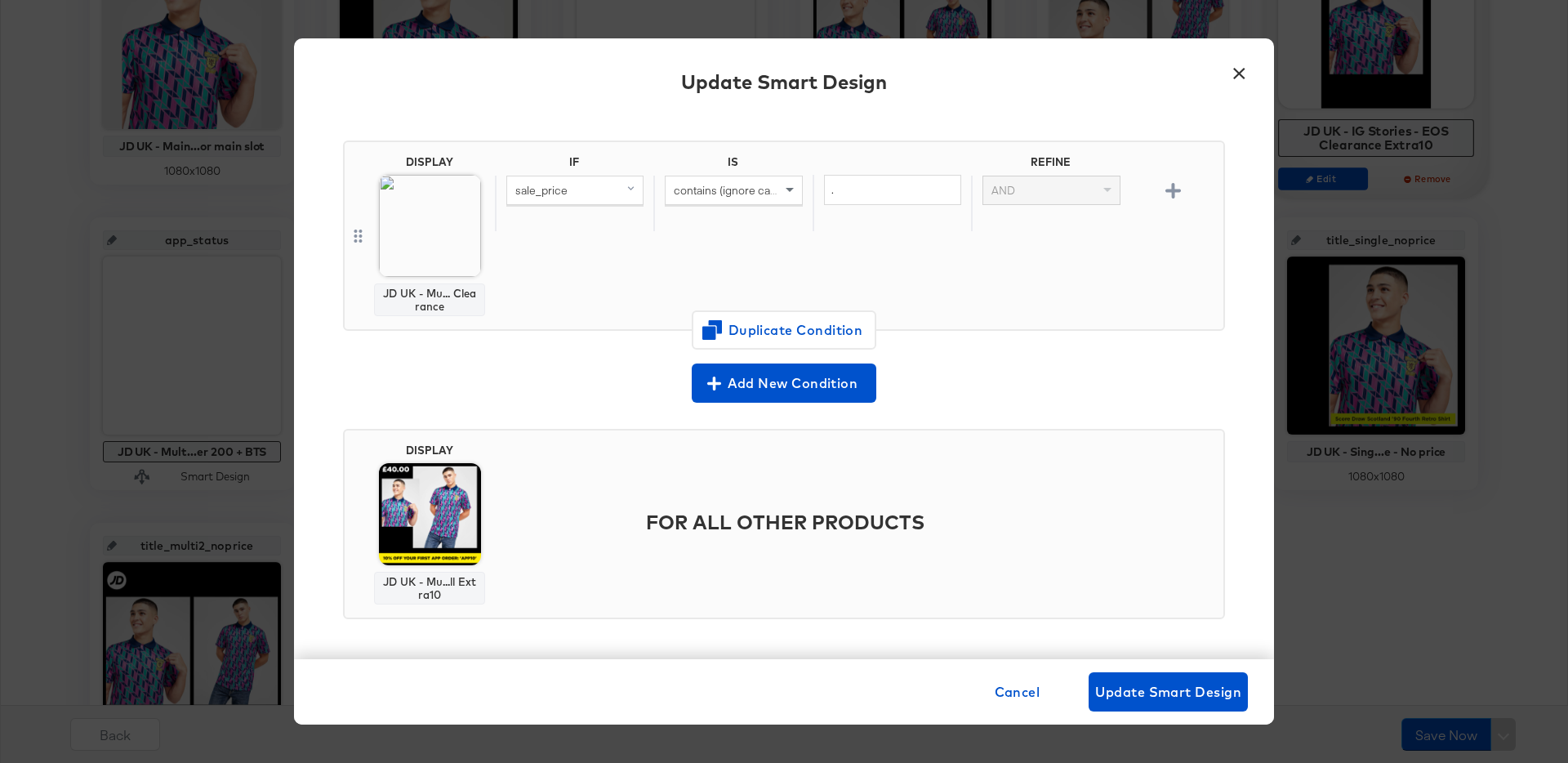
scroll to position [108, 0]
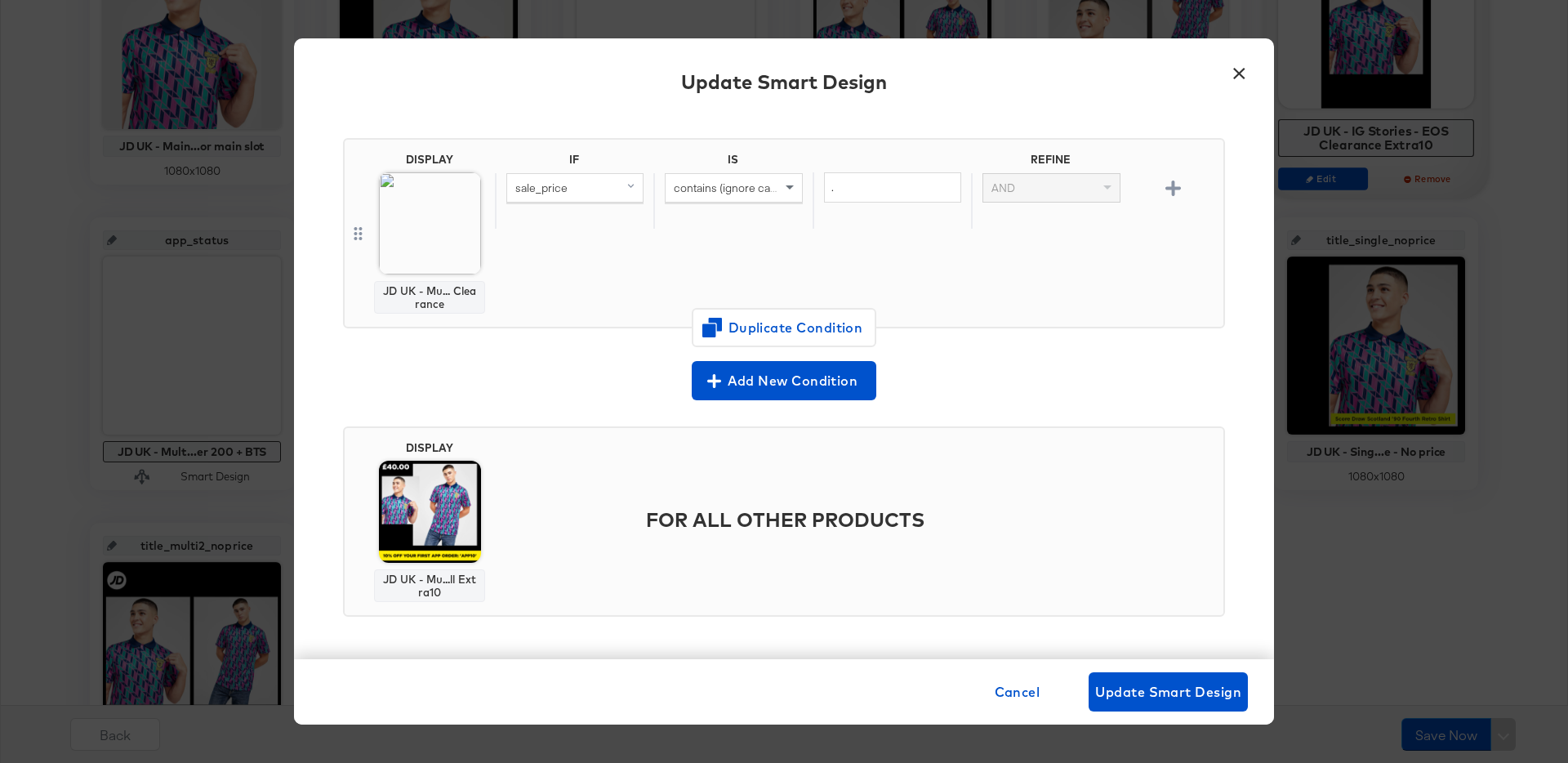
click at [1234, 74] on button "×" at bounding box center [1238, 69] width 30 height 30
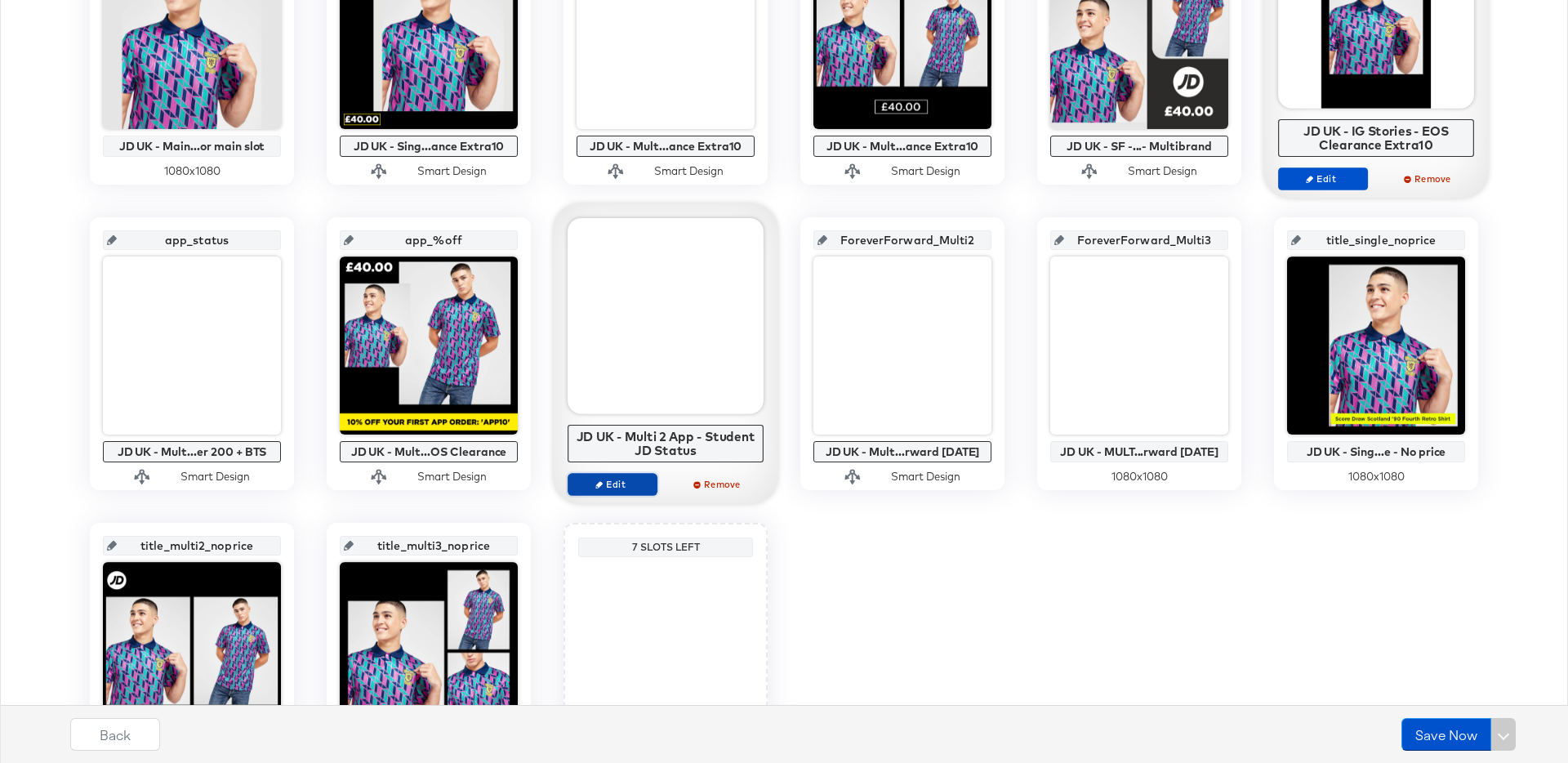
click at [616, 482] on span "Edit" at bounding box center [612, 483] width 75 height 12
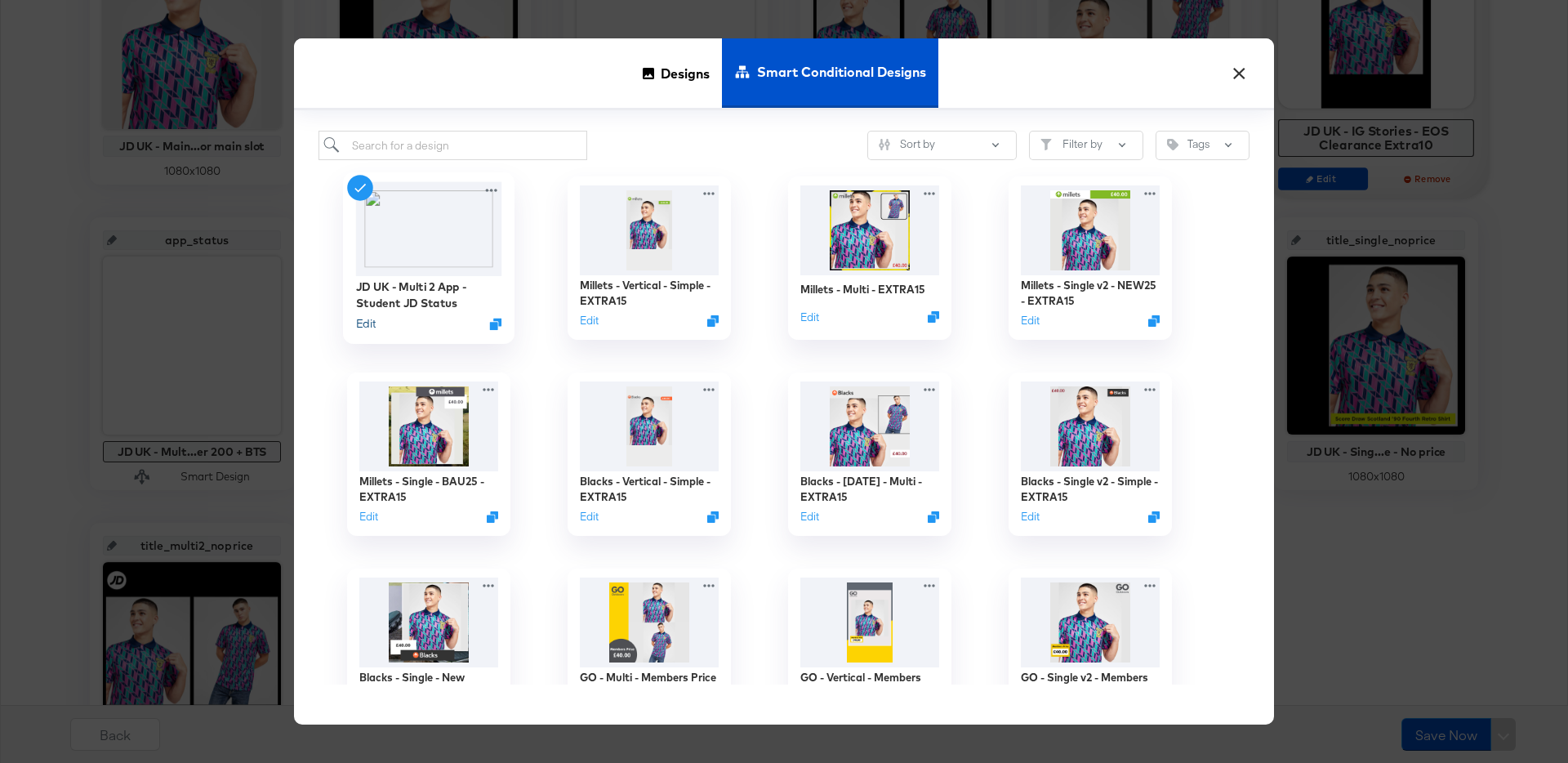
click at [370, 318] on button "Edit" at bounding box center [365, 324] width 19 height 15
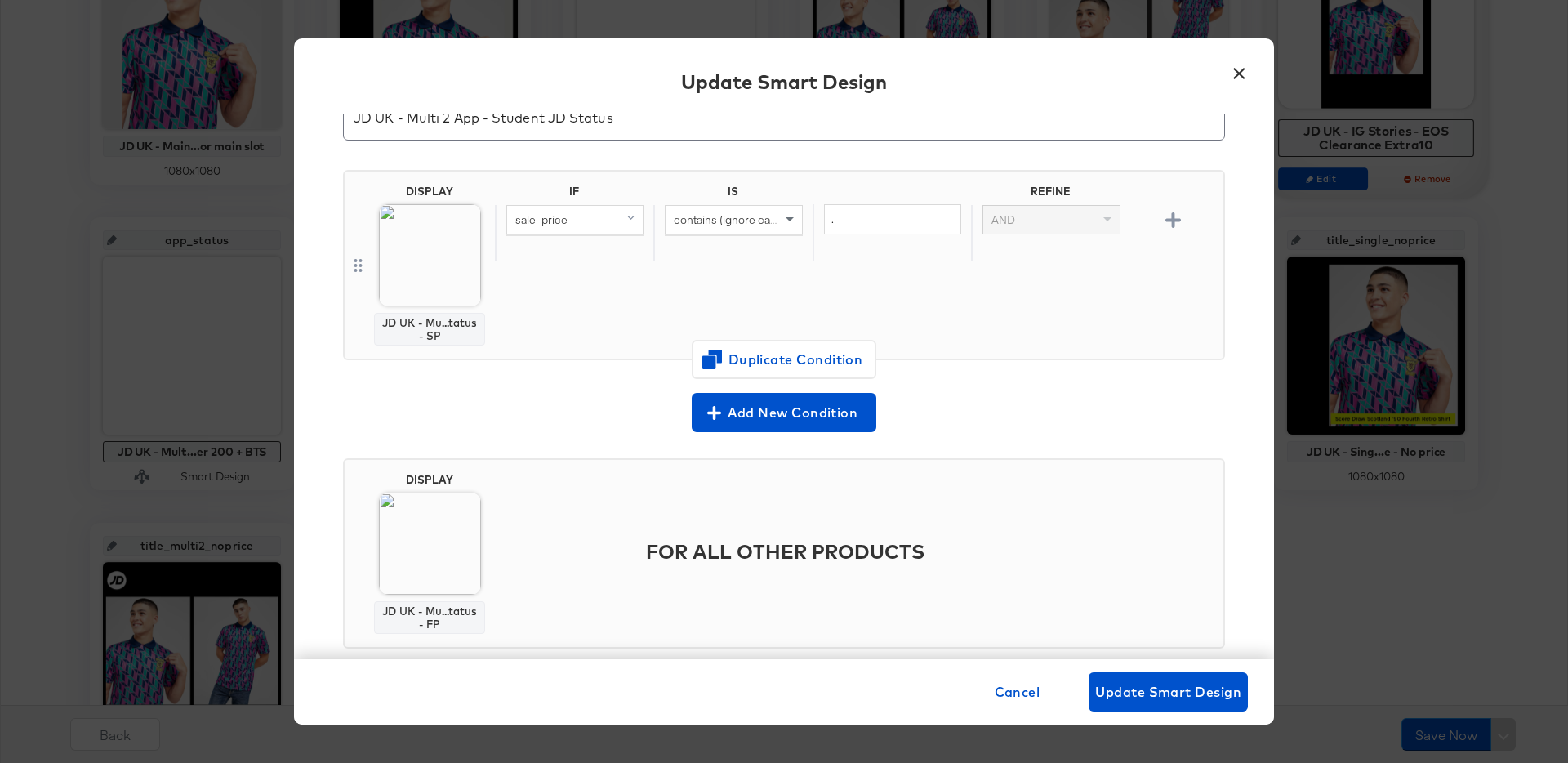
scroll to position [107, 0]
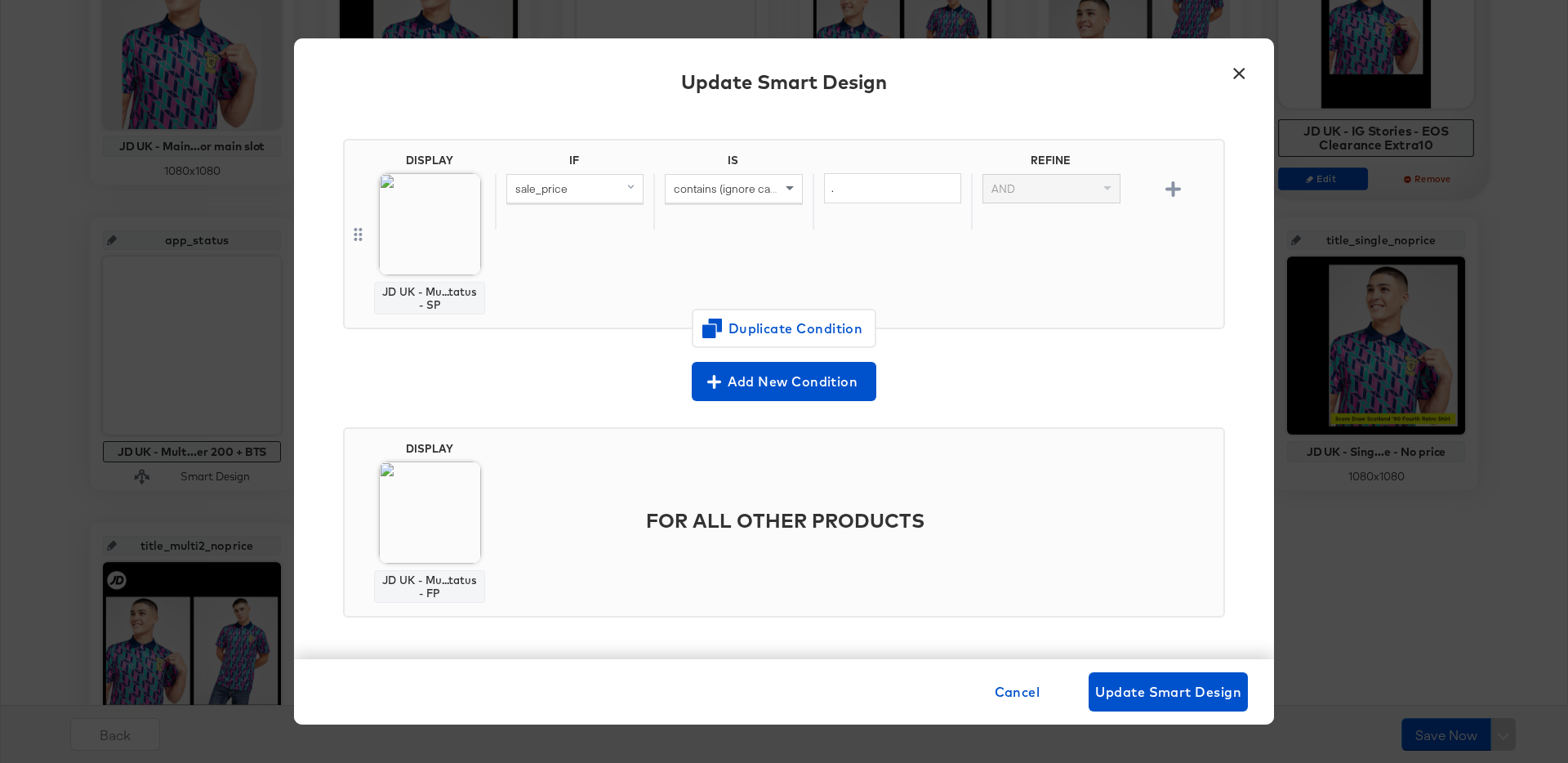
click at [1232, 74] on button "×" at bounding box center [1238, 69] width 30 height 30
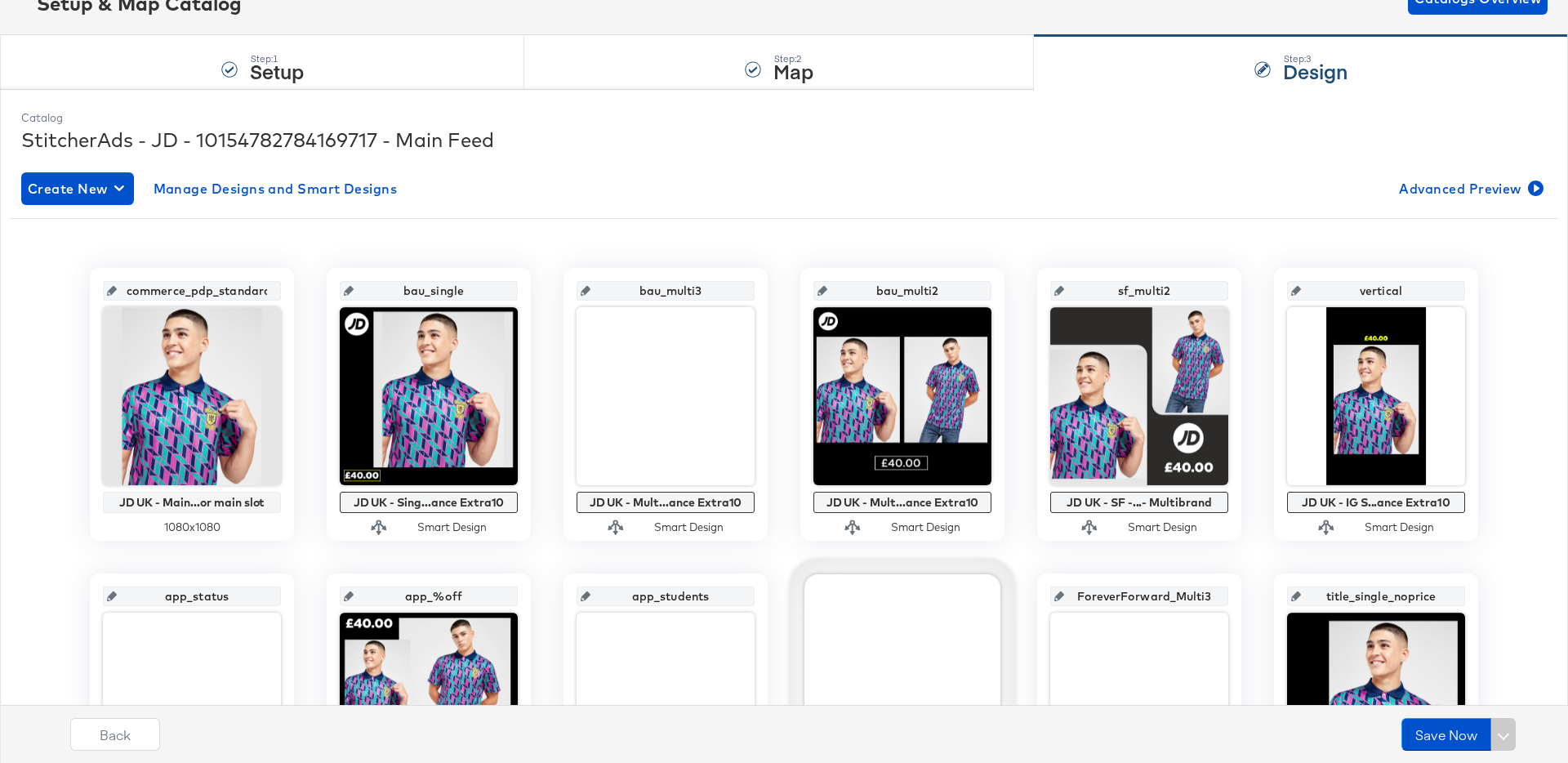
scroll to position [0, 0]
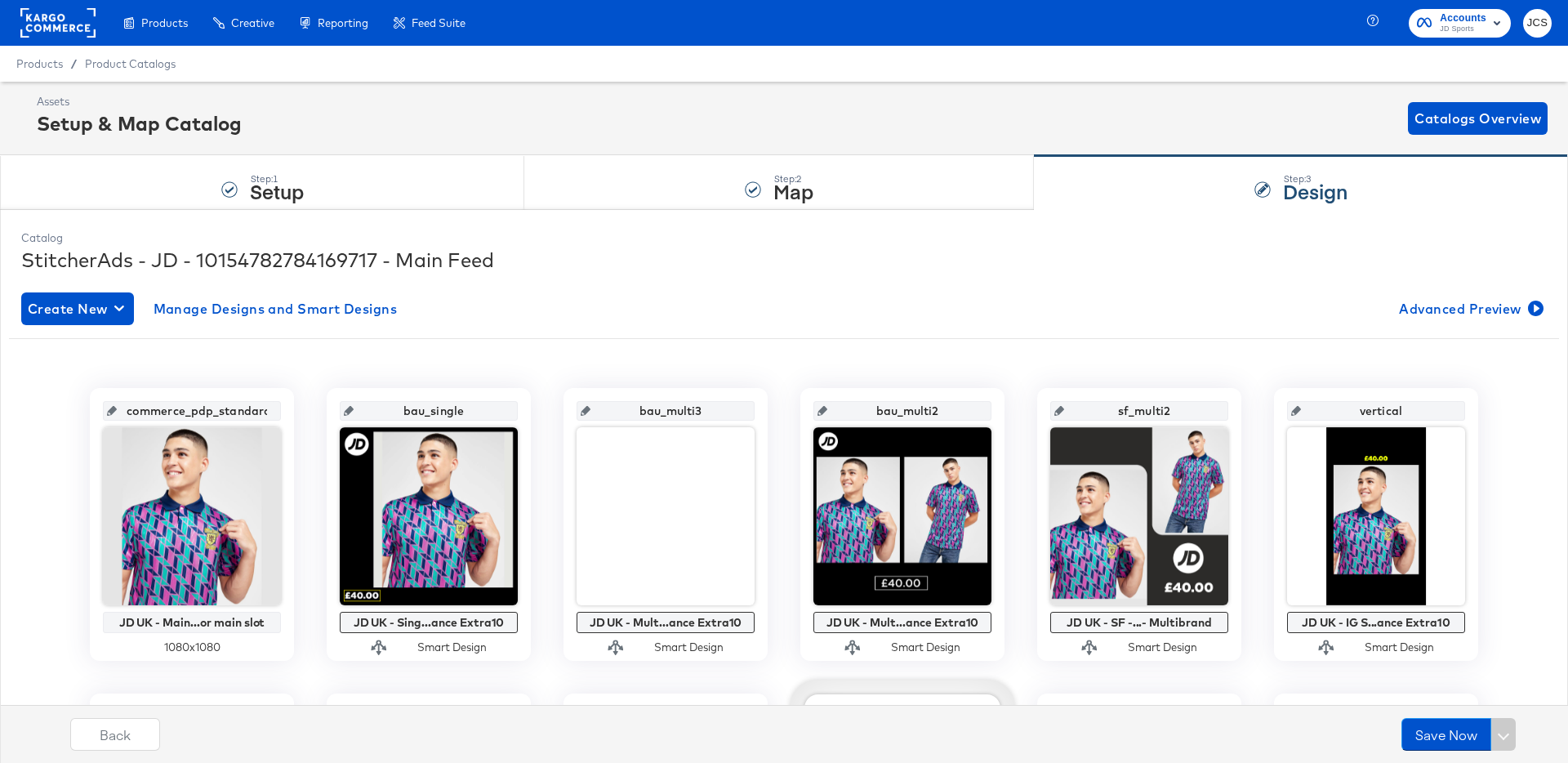
click at [95, 25] on rect at bounding box center [57, 23] width 75 height 30
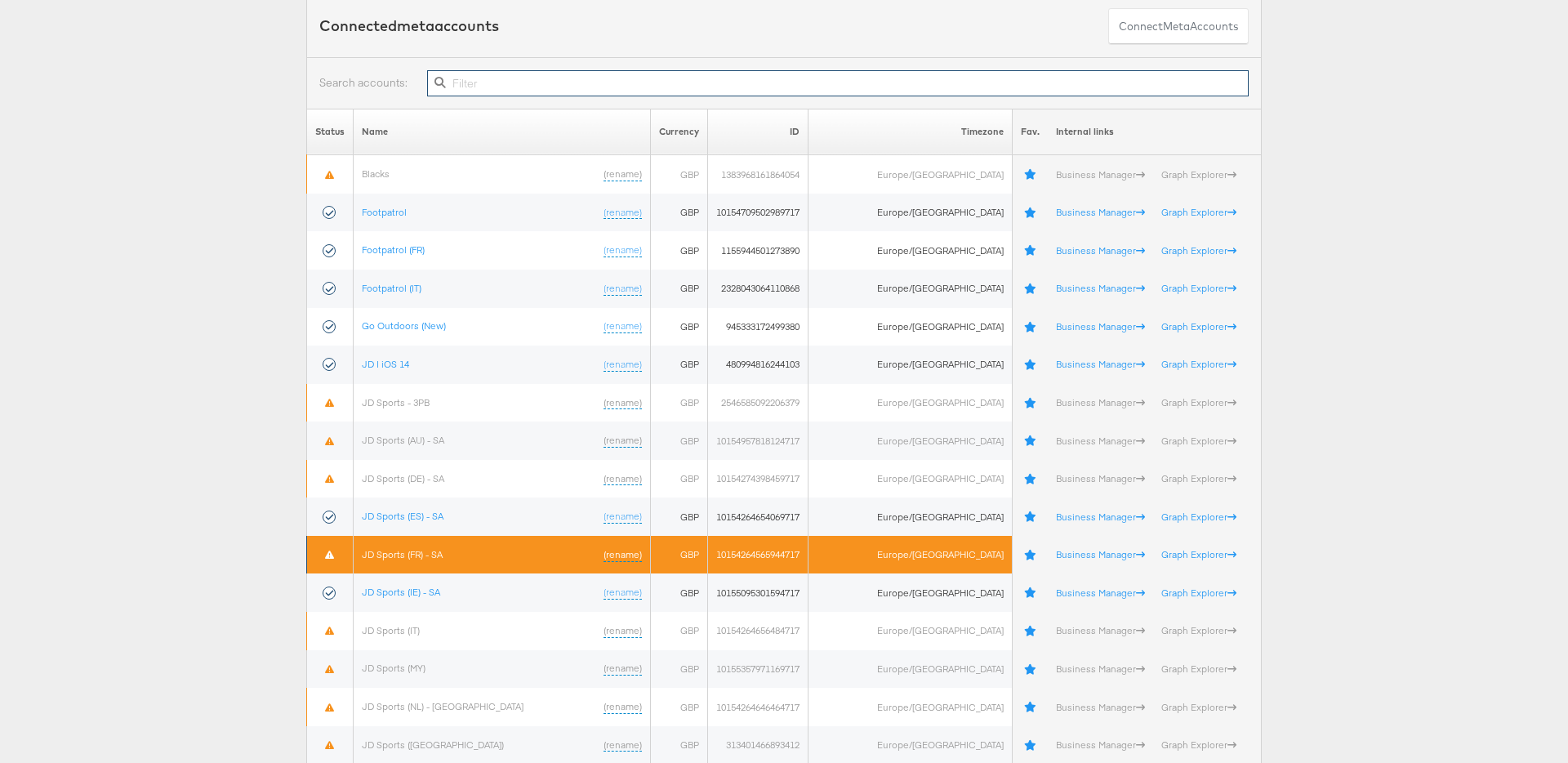
scroll to position [112, 0]
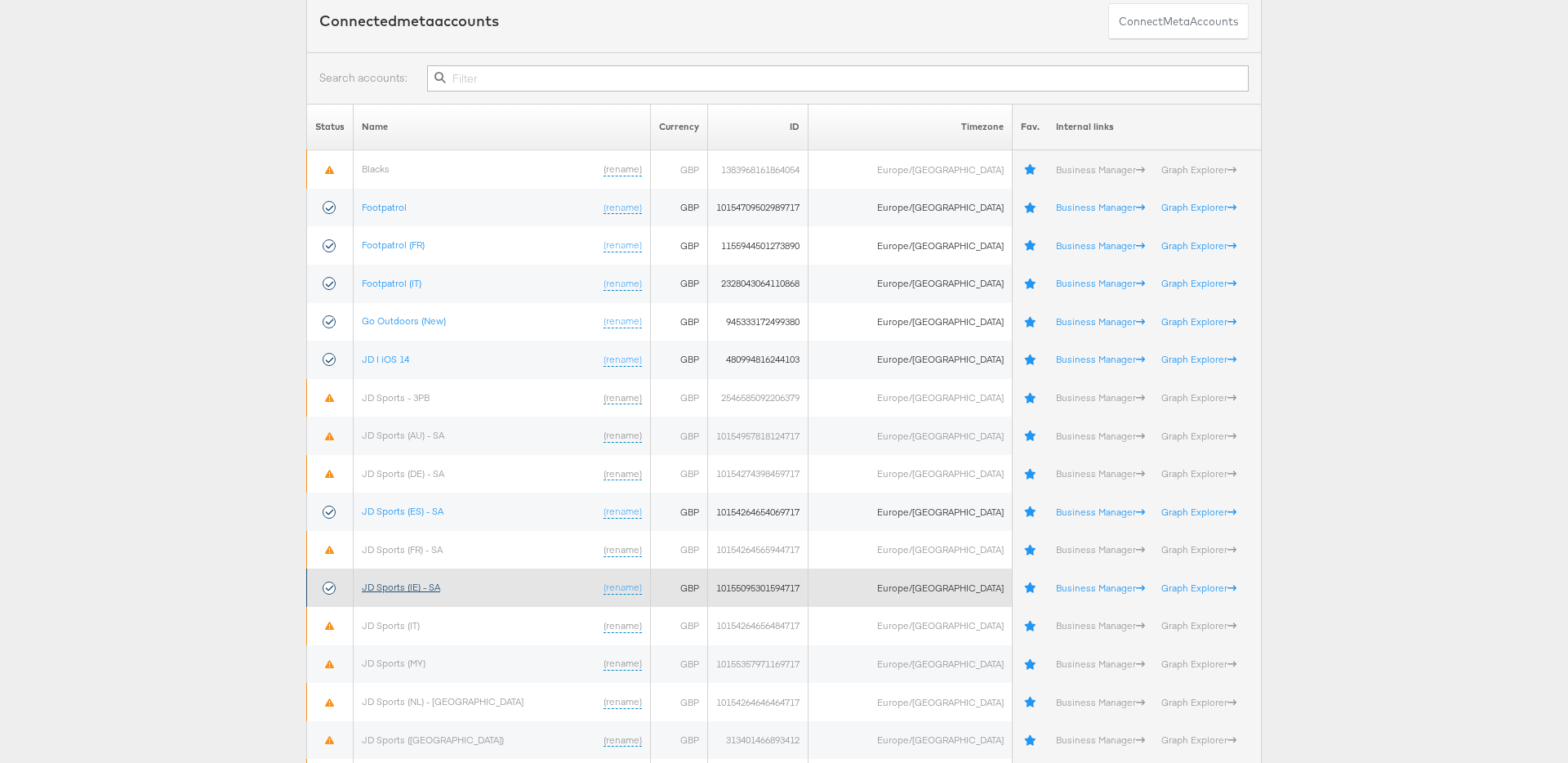
click at [436, 591] on link "JD Sports (IE) - SA" at bounding box center [401, 586] width 79 height 12
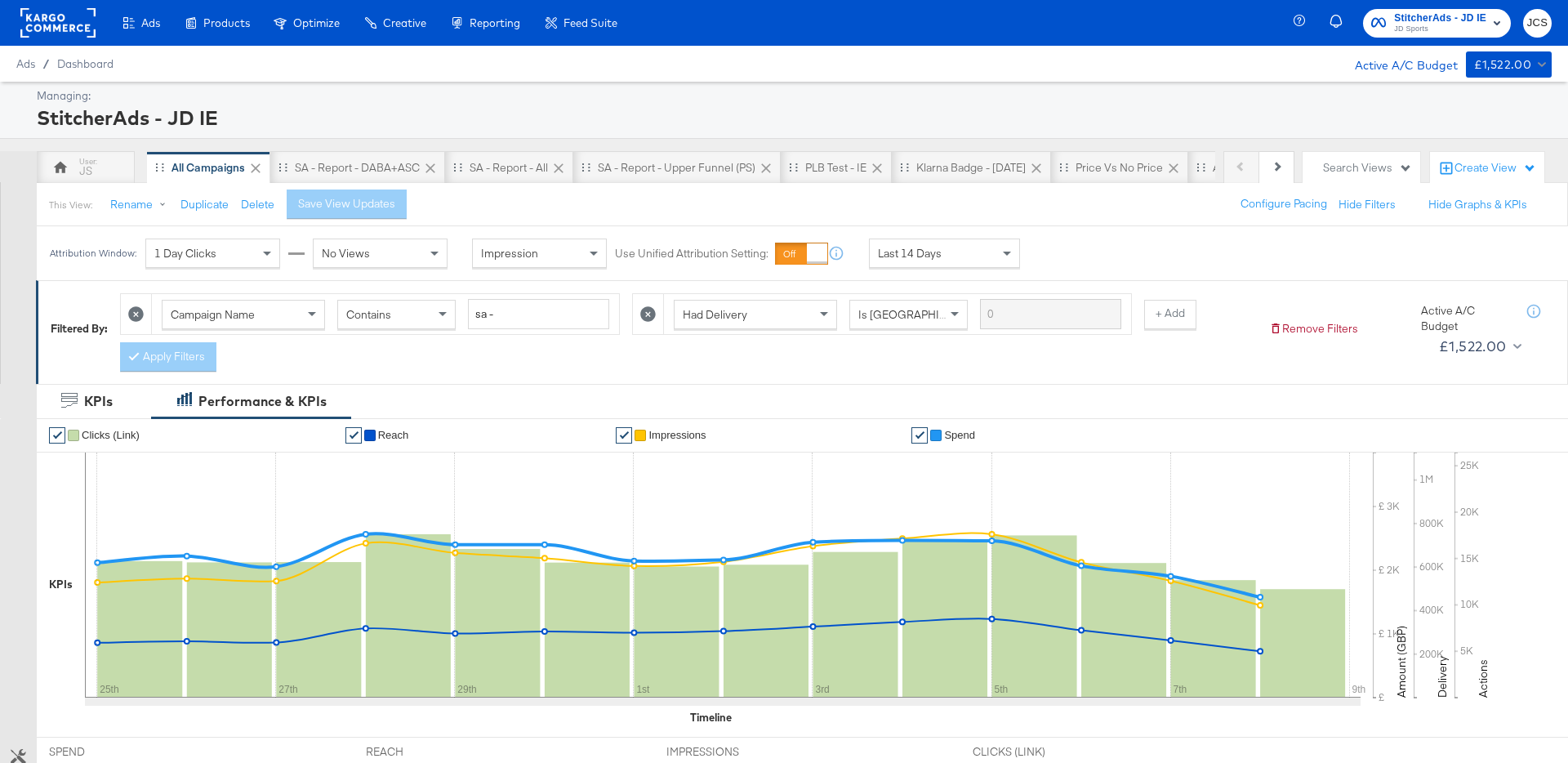
click at [58, 19] on rect at bounding box center [57, 23] width 75 height 30
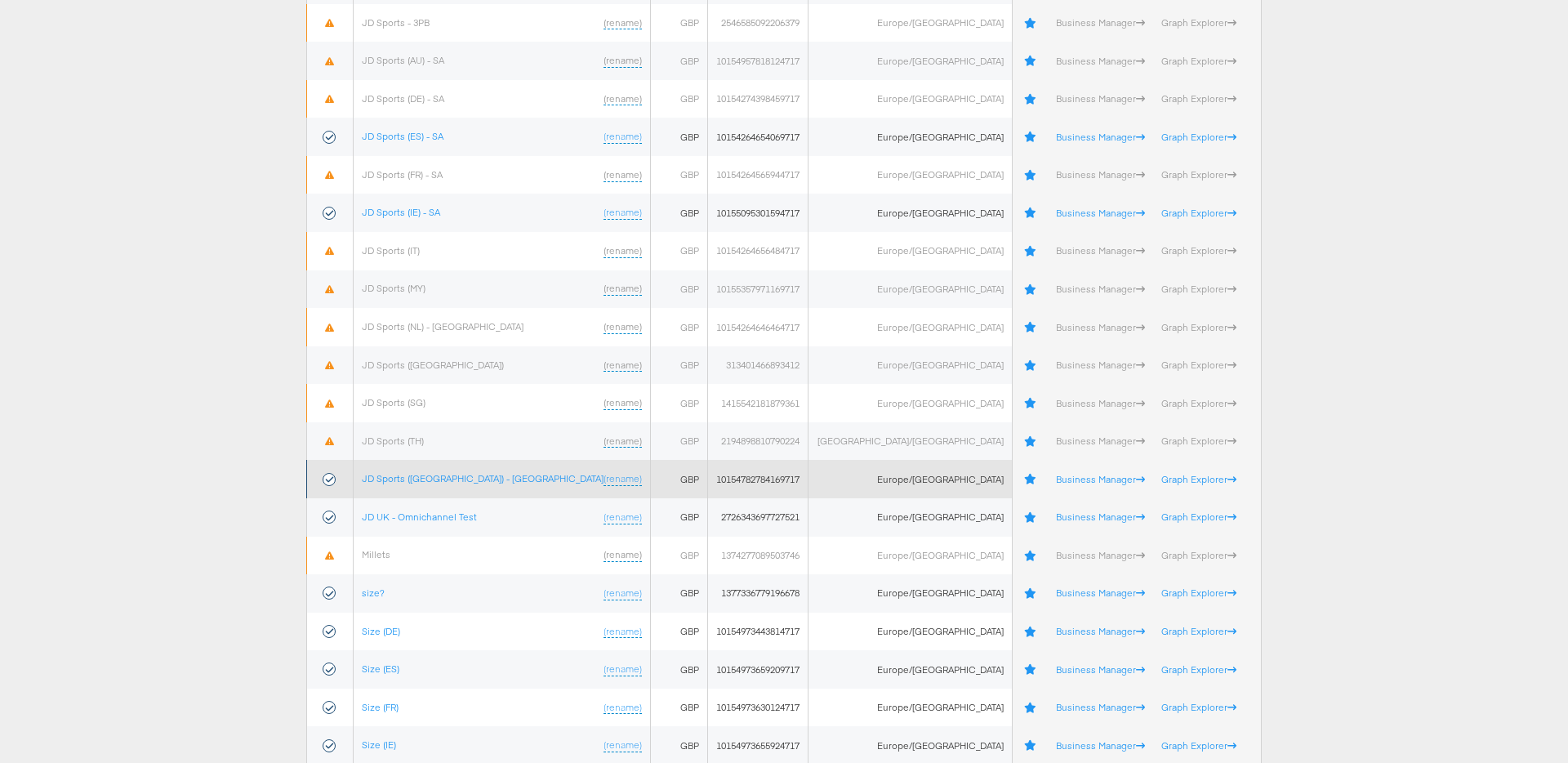
scroll to position [498, 0]
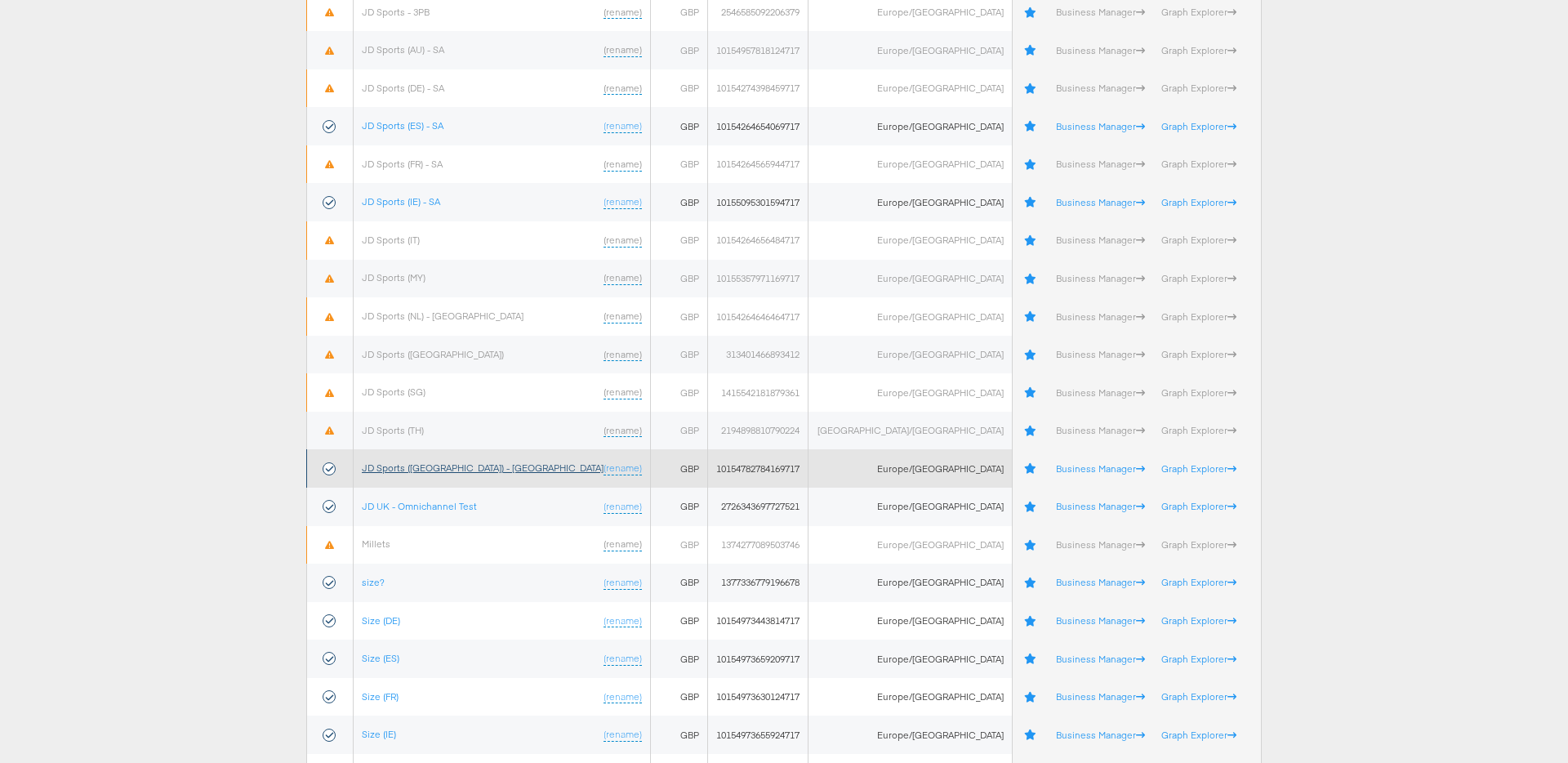
click at [438, 470] on link "JD Sports ([GEOGRAPHIC_DATA]) - [GEOGRAPHIC_DATA]" at bounding box center [483, 467] width 242 height 12
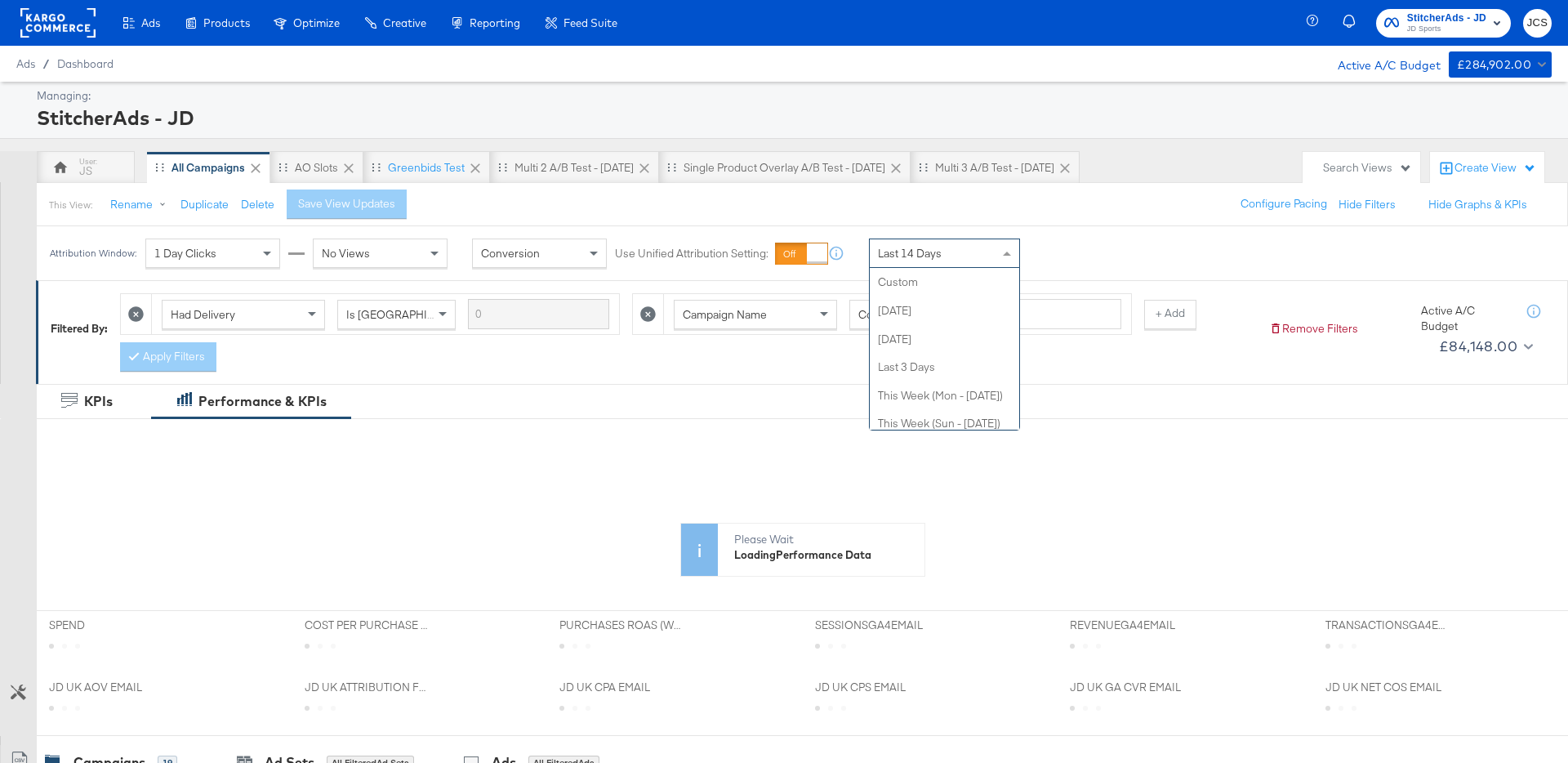
click at [960, 255] on div "Last 14 Days" at bounding box center [944, 253] width 150 height 28
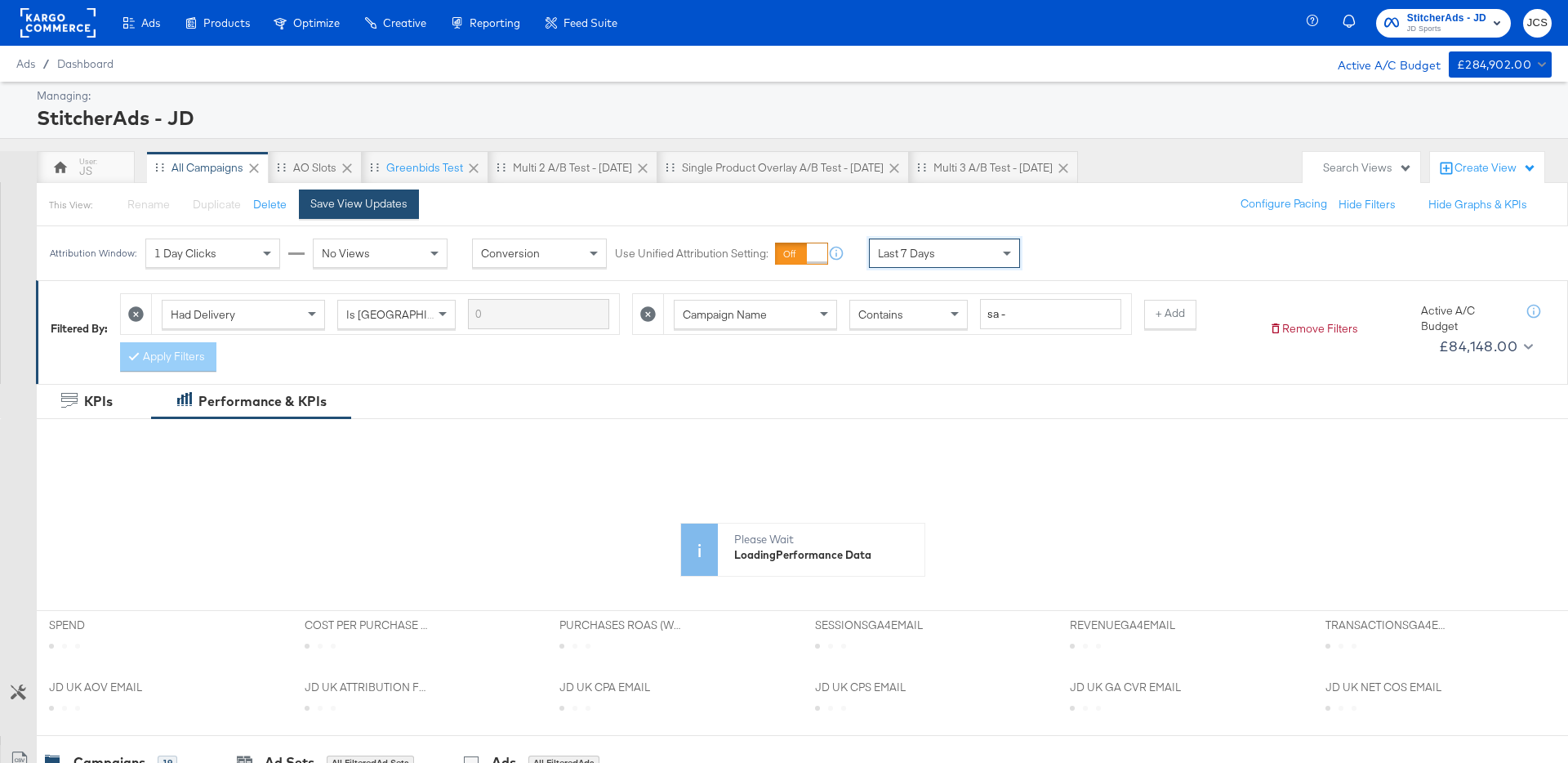
click at [336, 200] on div "Save View Updates" at bounding box center [358, 204] width 97 height 15
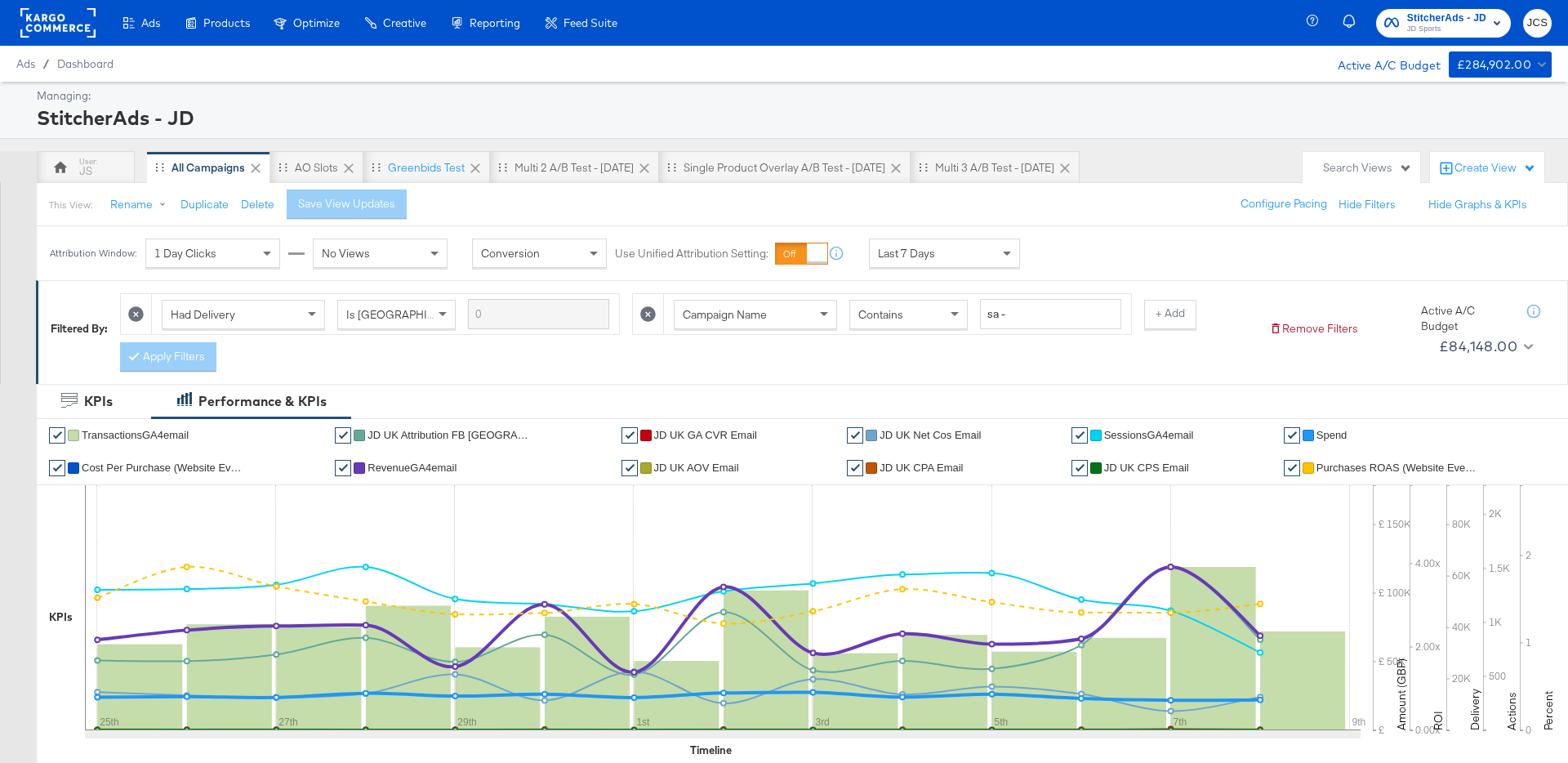
click at [1328, 161] on div "Search Views" at bounding box center [1367, 167] width 89 height 15
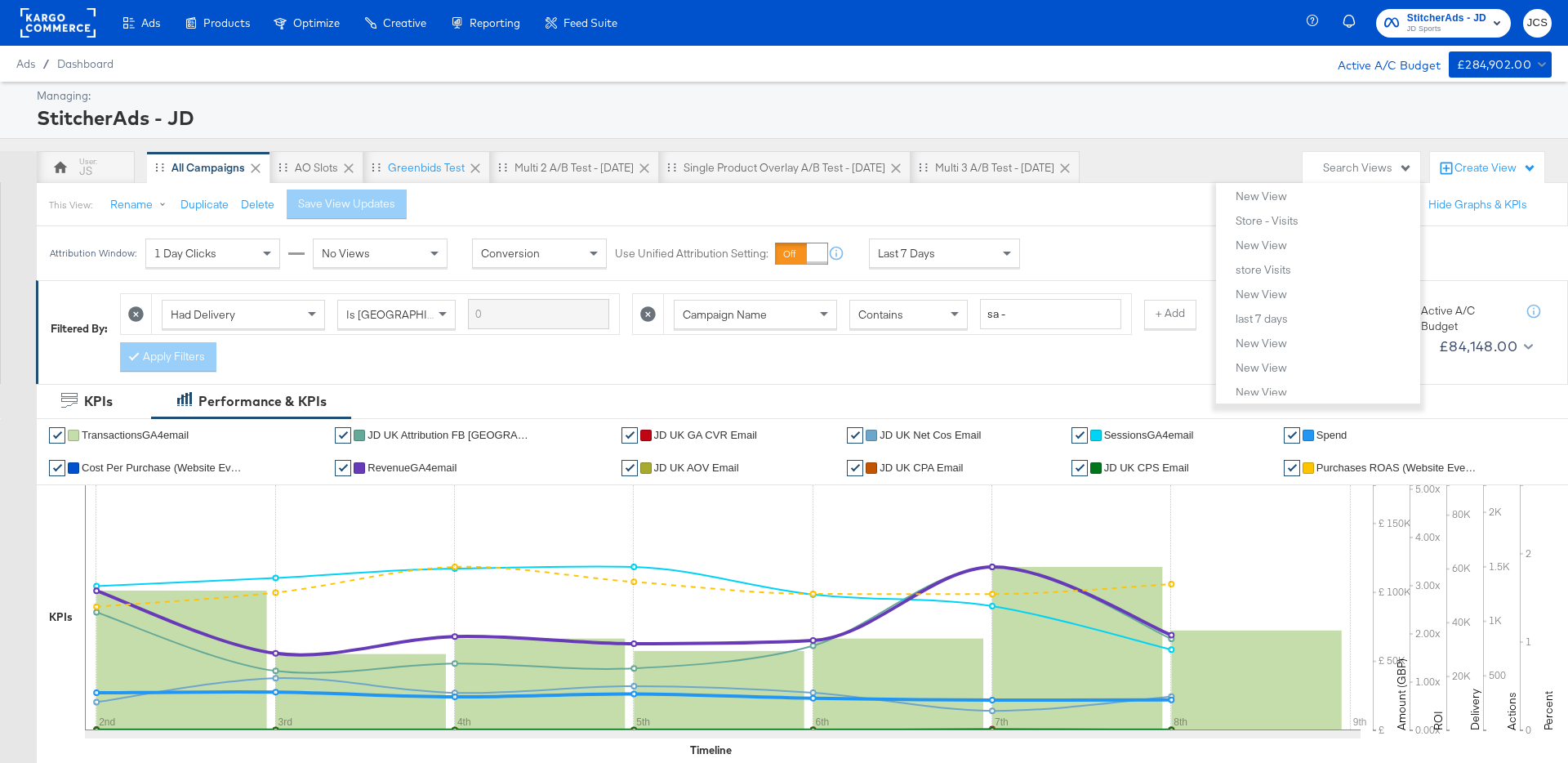
scroll to position [247, 0]
click at [1255, 229] on div "New View" at bounding box center [1261, 226] width 52 height 12
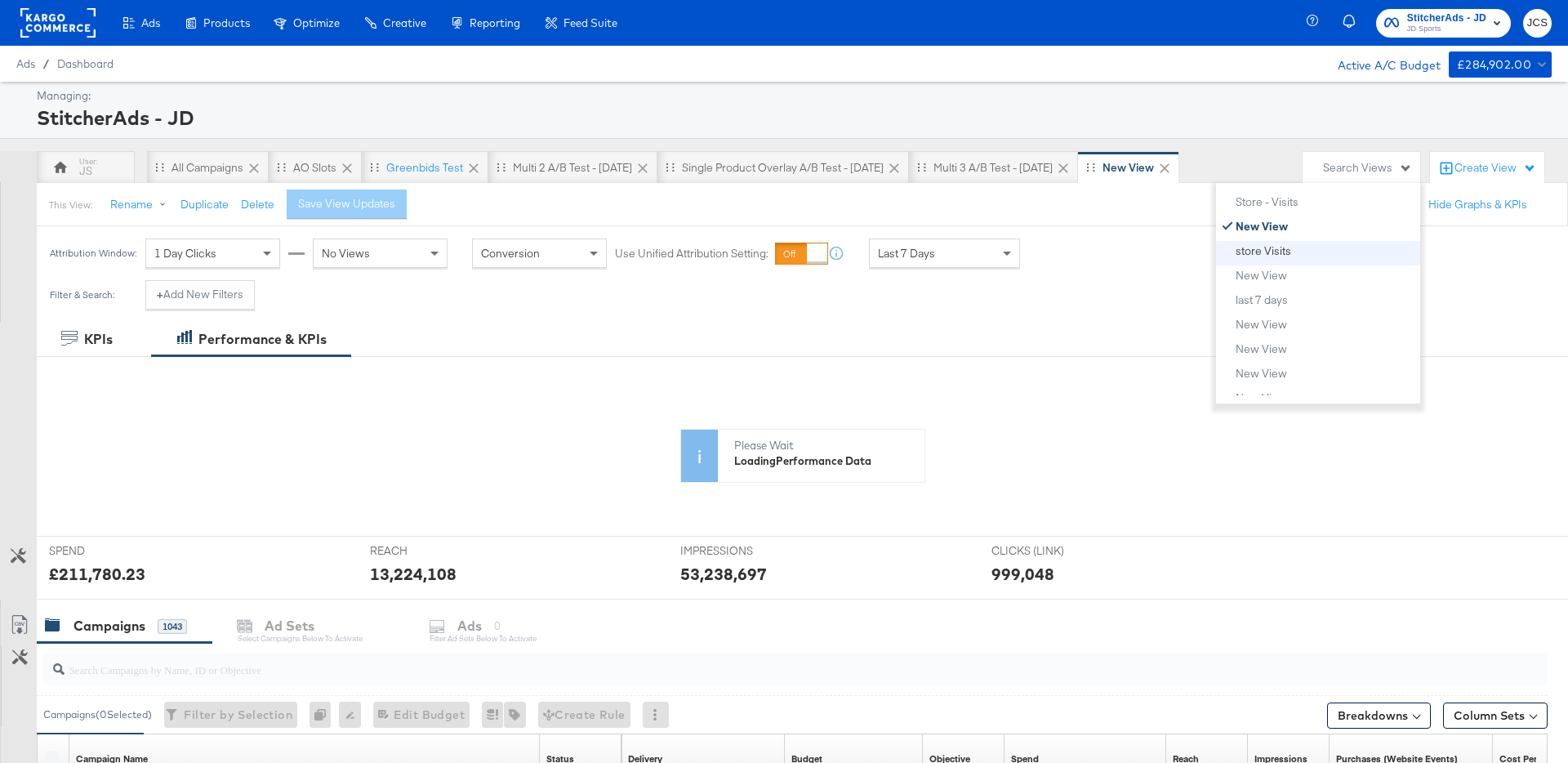
click at [1272, 254] on div "store Visits" at bounding box center [1264, 251] width 56 height 12
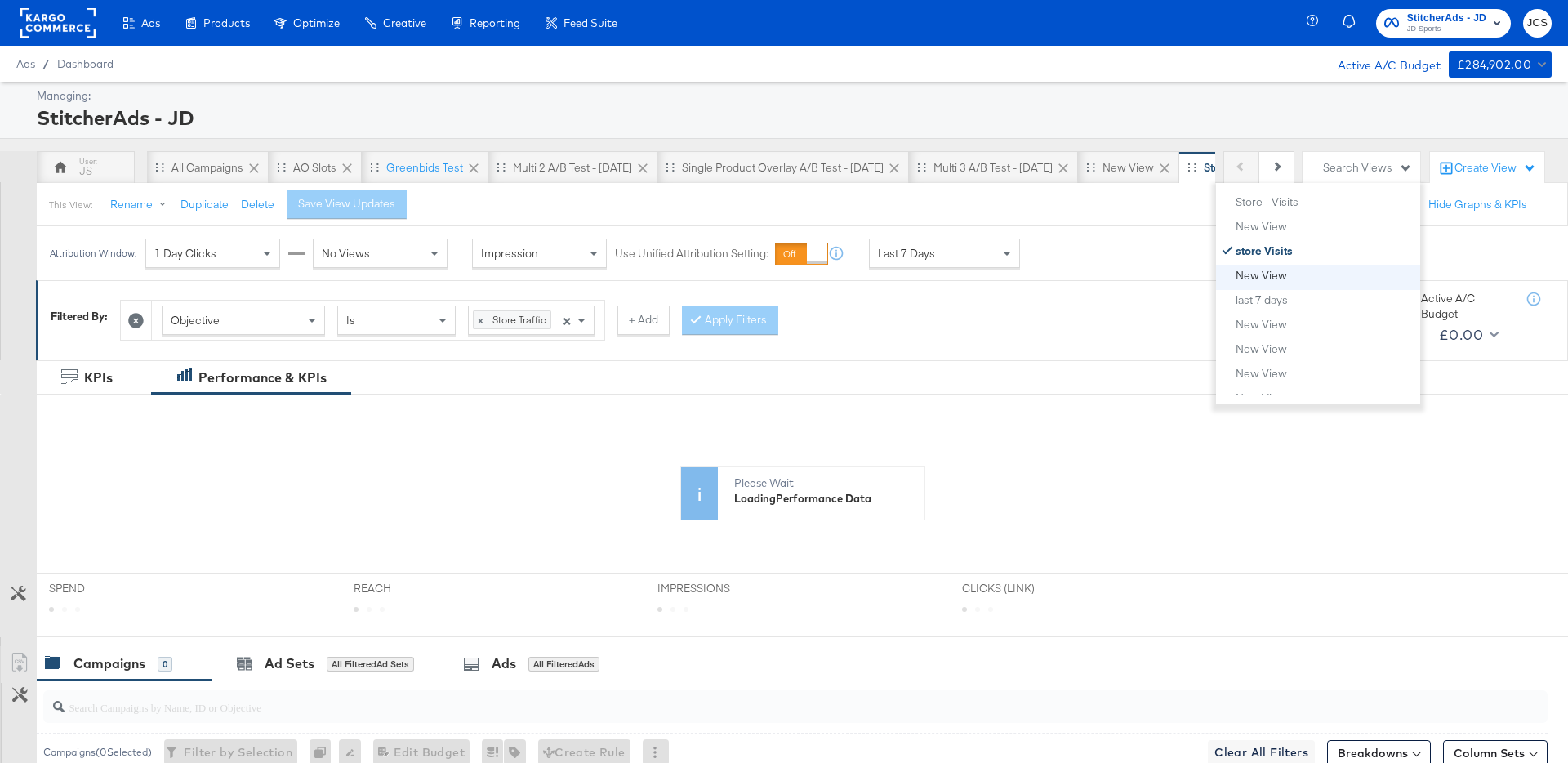
click at [1268, 273] on div "New View" at bounding box center [1261, 275] width 52 height 12
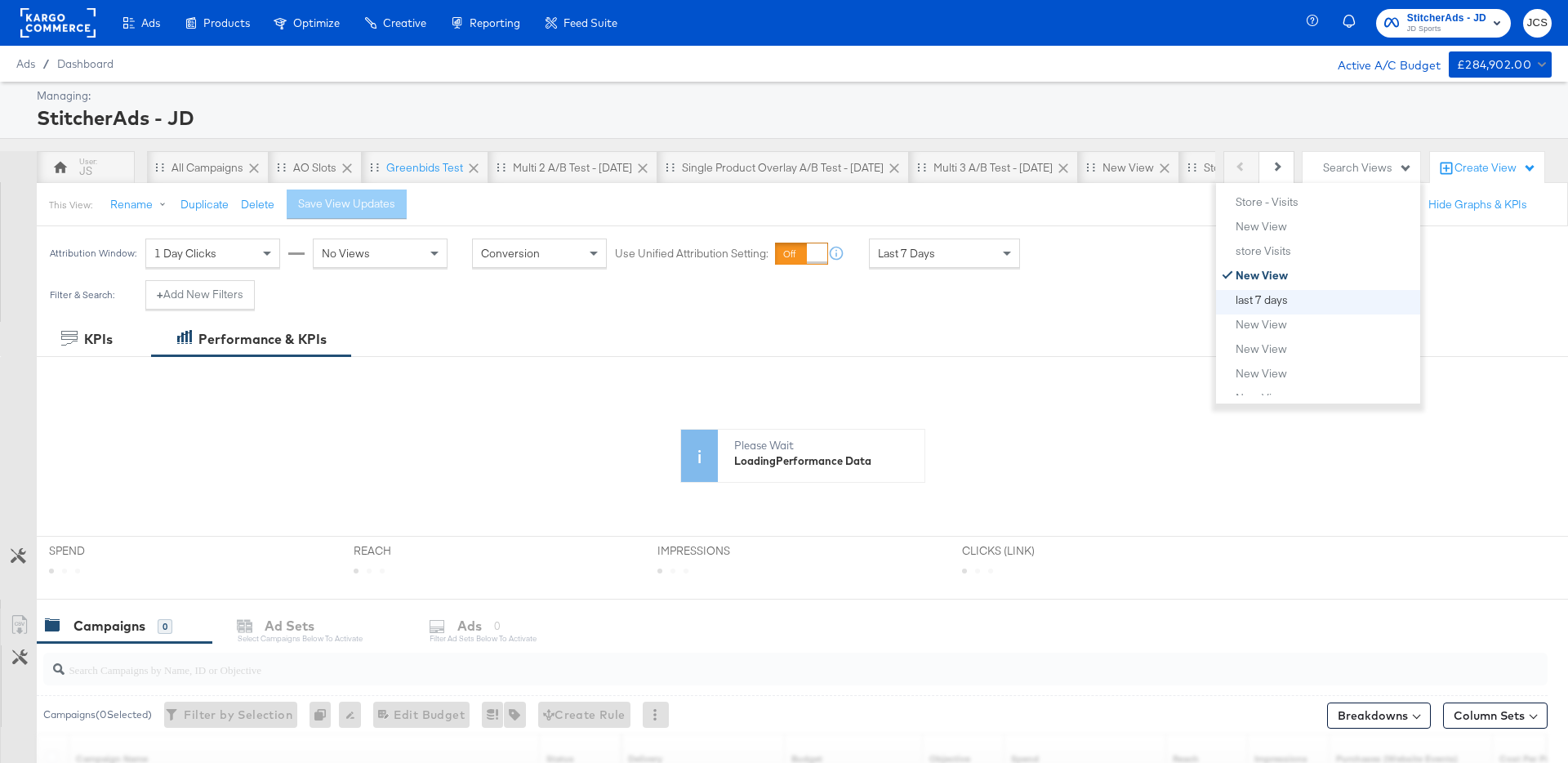
click at [1268, 297] on div "last 7 days" at bounding box center [1262, 300] width 52 height 12
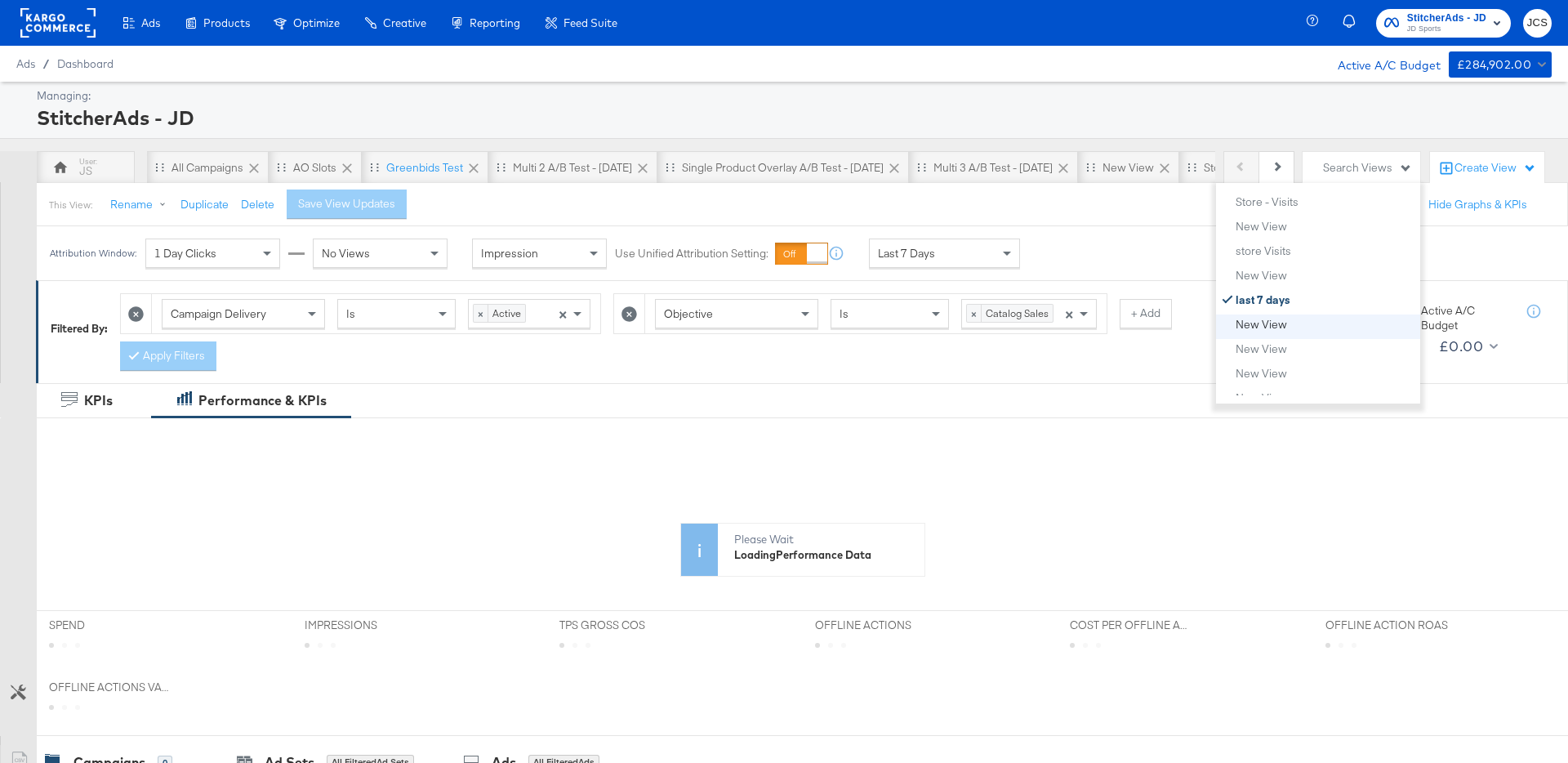
click at [1265, 324] on div "New View" at bounding box center [1261, 324] width 52 height 12
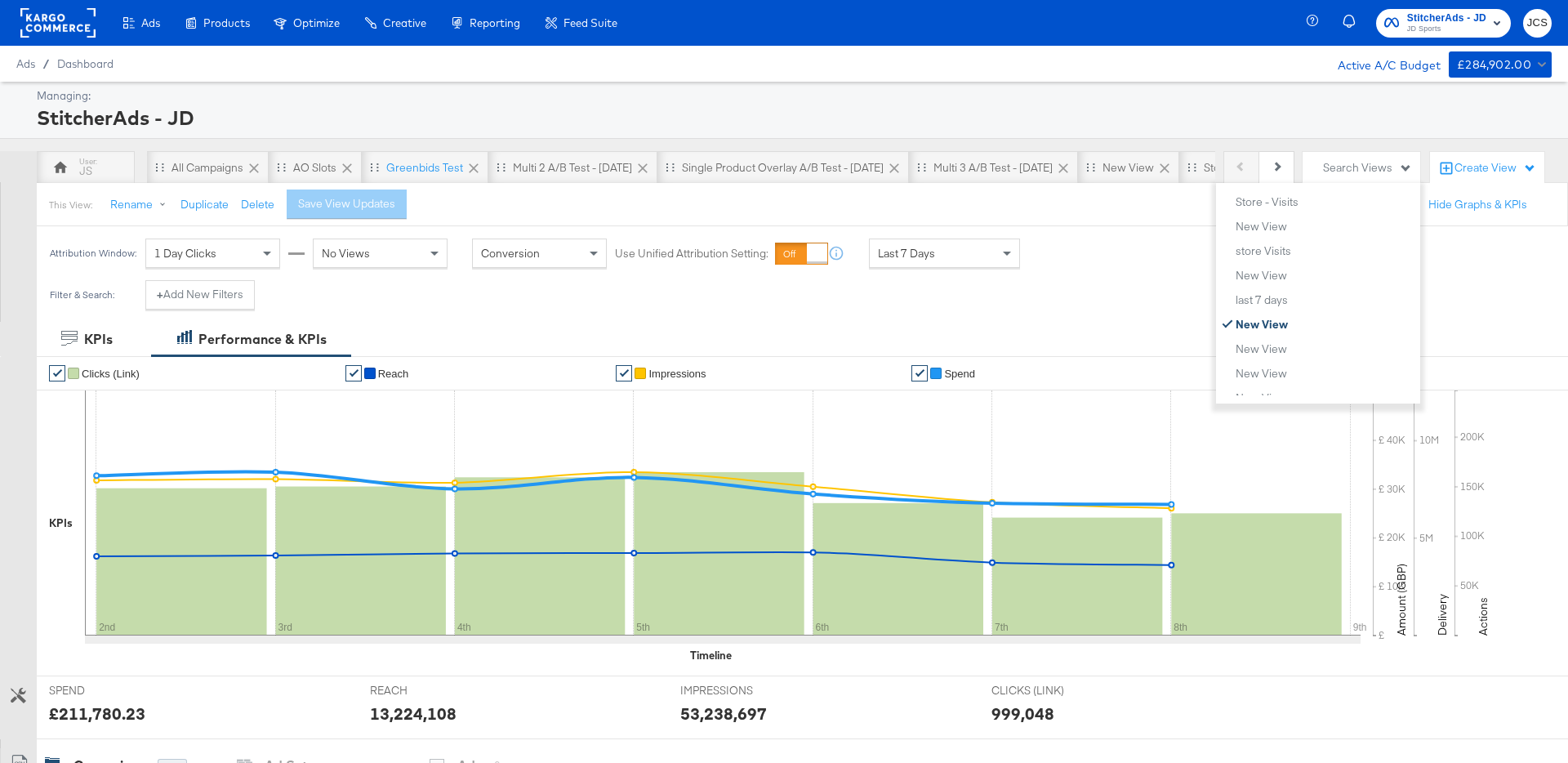
click at [1287, 106] on div "StitcherAds - JD" at bounding box center [792, 117] width 1511 height 28
click at [662, 104] on div "StitcherAds - JD" at bounding box center [792, 117] width 1511 height 28
click at [600, 167] on div "Multi 2 A/B test - [DATE]" at bounding box center [572, 167] width 119 height 15
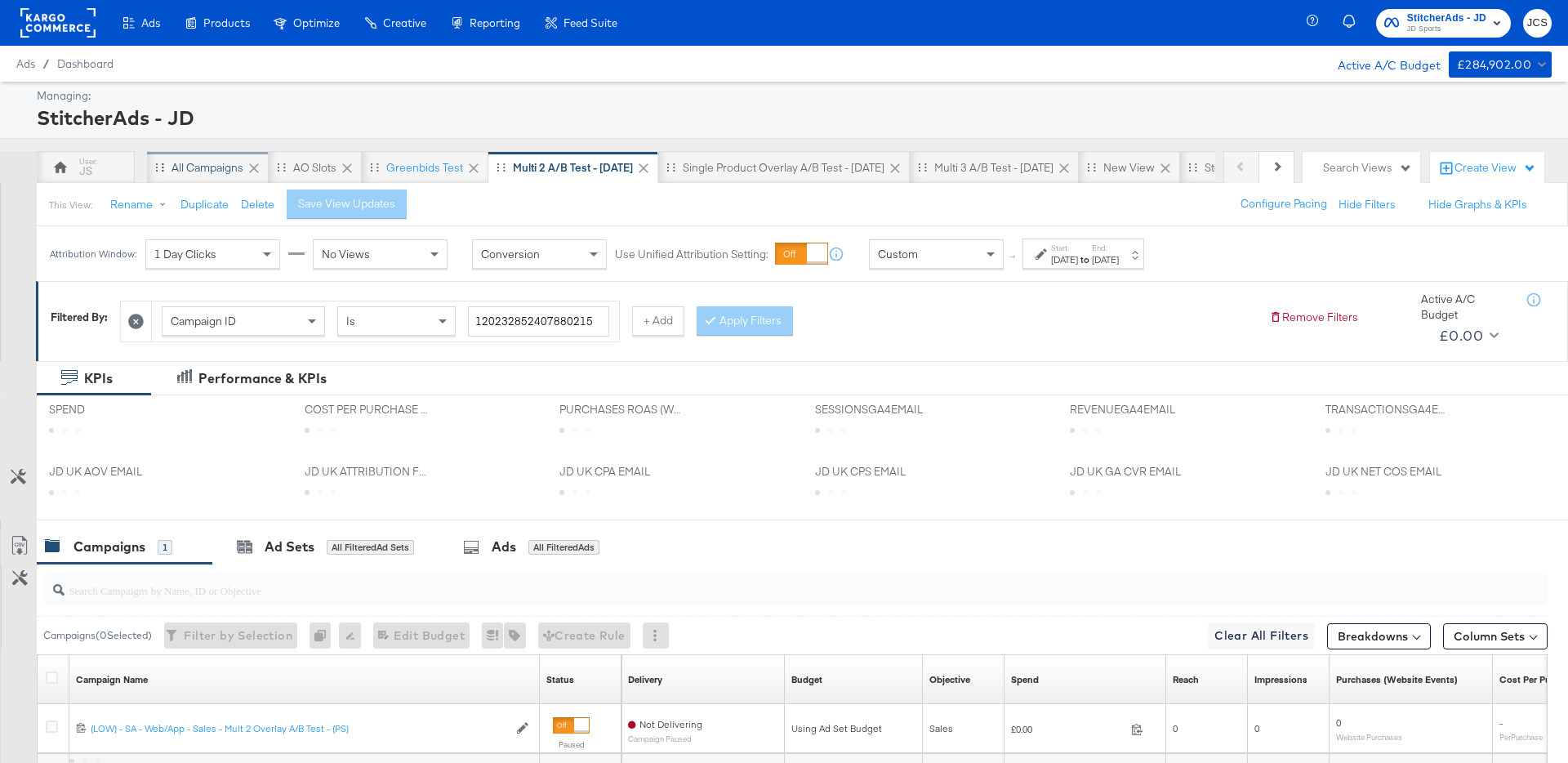
click at [195, 165] on div "All Campaigns" at bounding box center [207, 167] width 72 height 15
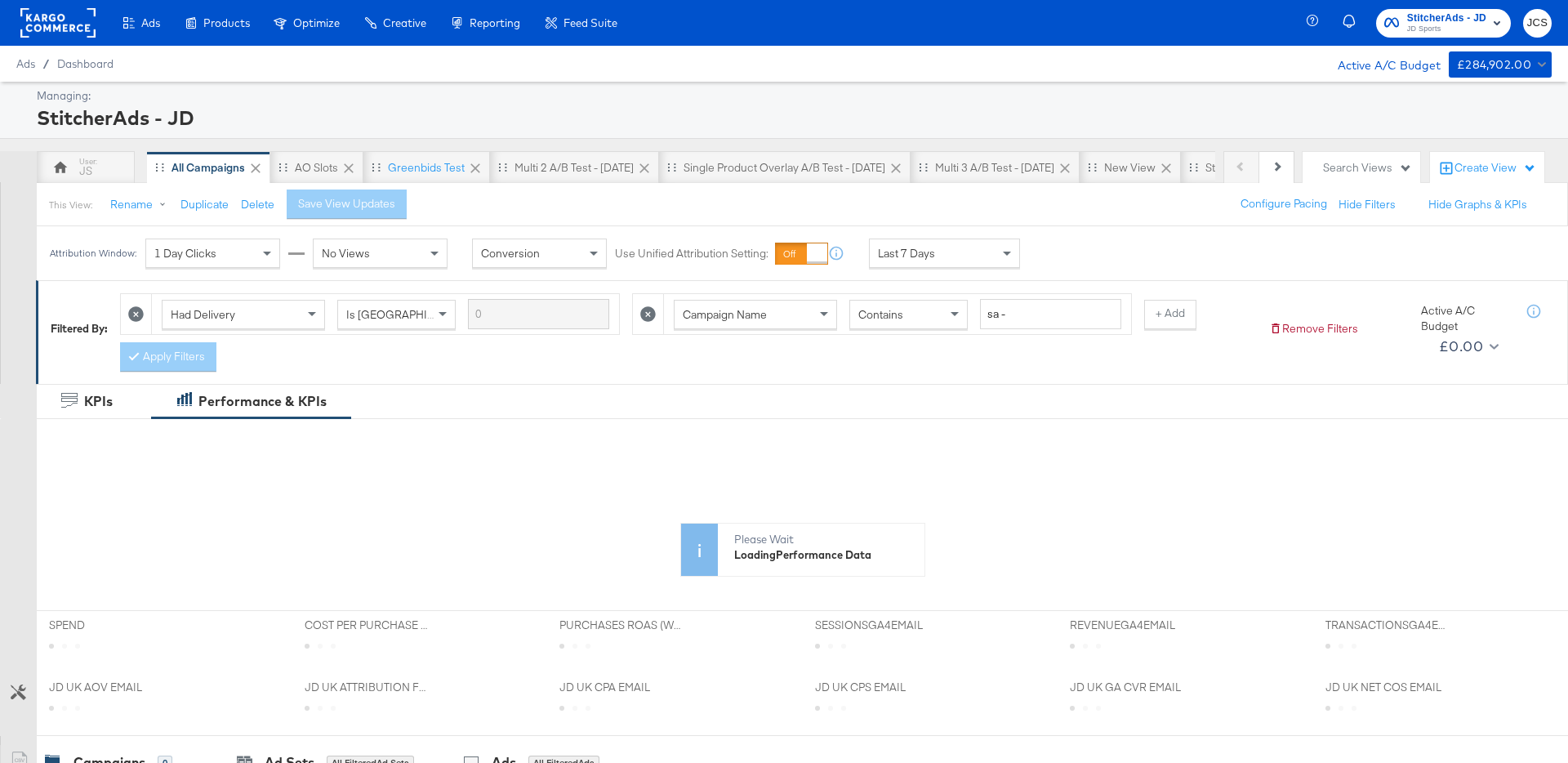
drag, startPoint x: 940, startPoint y: 254, endPoint x: 938, endPoint y: 263, distance: 9.2
click at [940, 254] on div "Last 7 Days" at bounding box center [944, 253] width 150 height 28
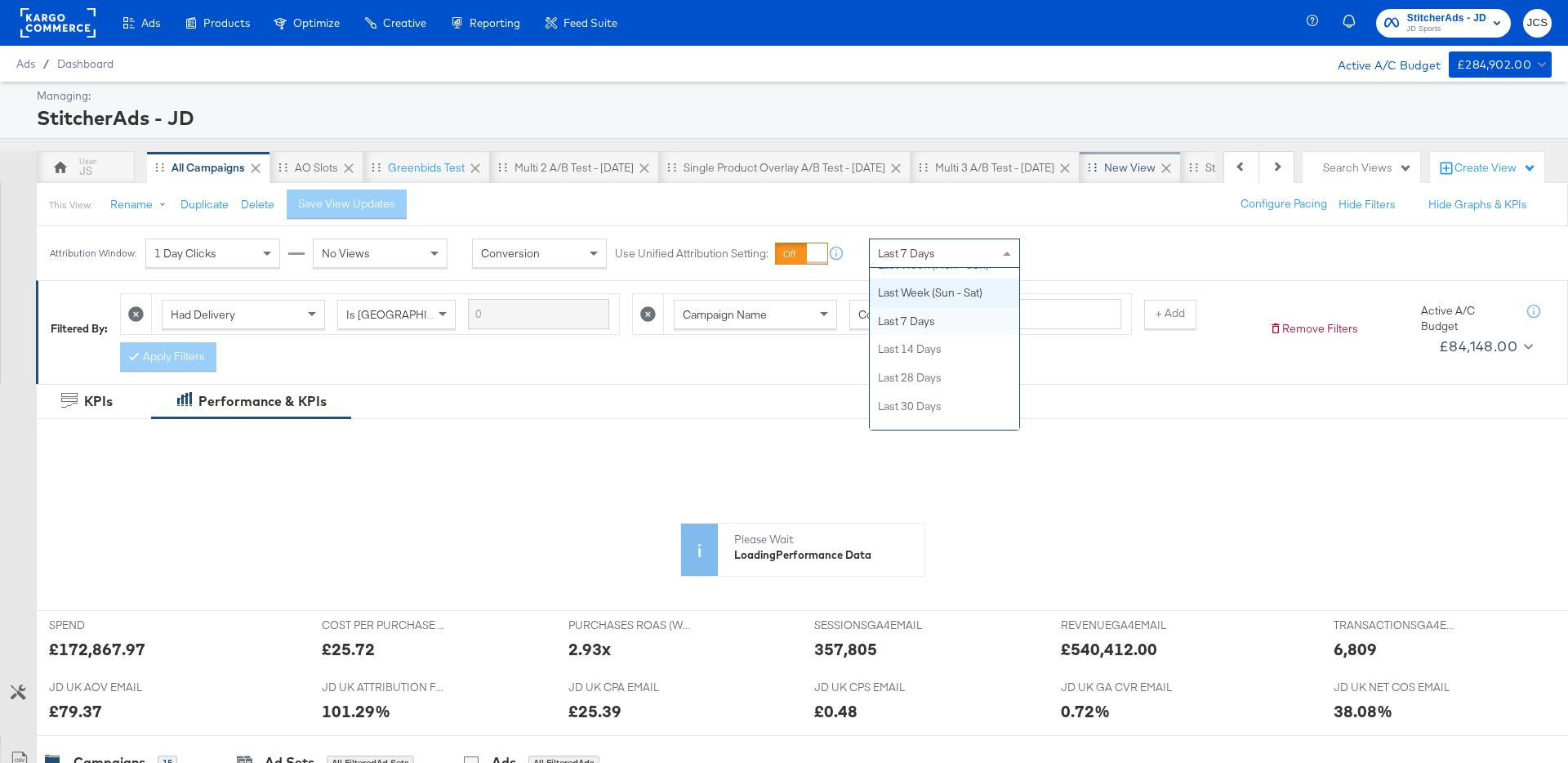
scroll to position [0, 45]
click at [1085, 161] on div "New View" at bounding box center [1084, 167] width 52 height 15
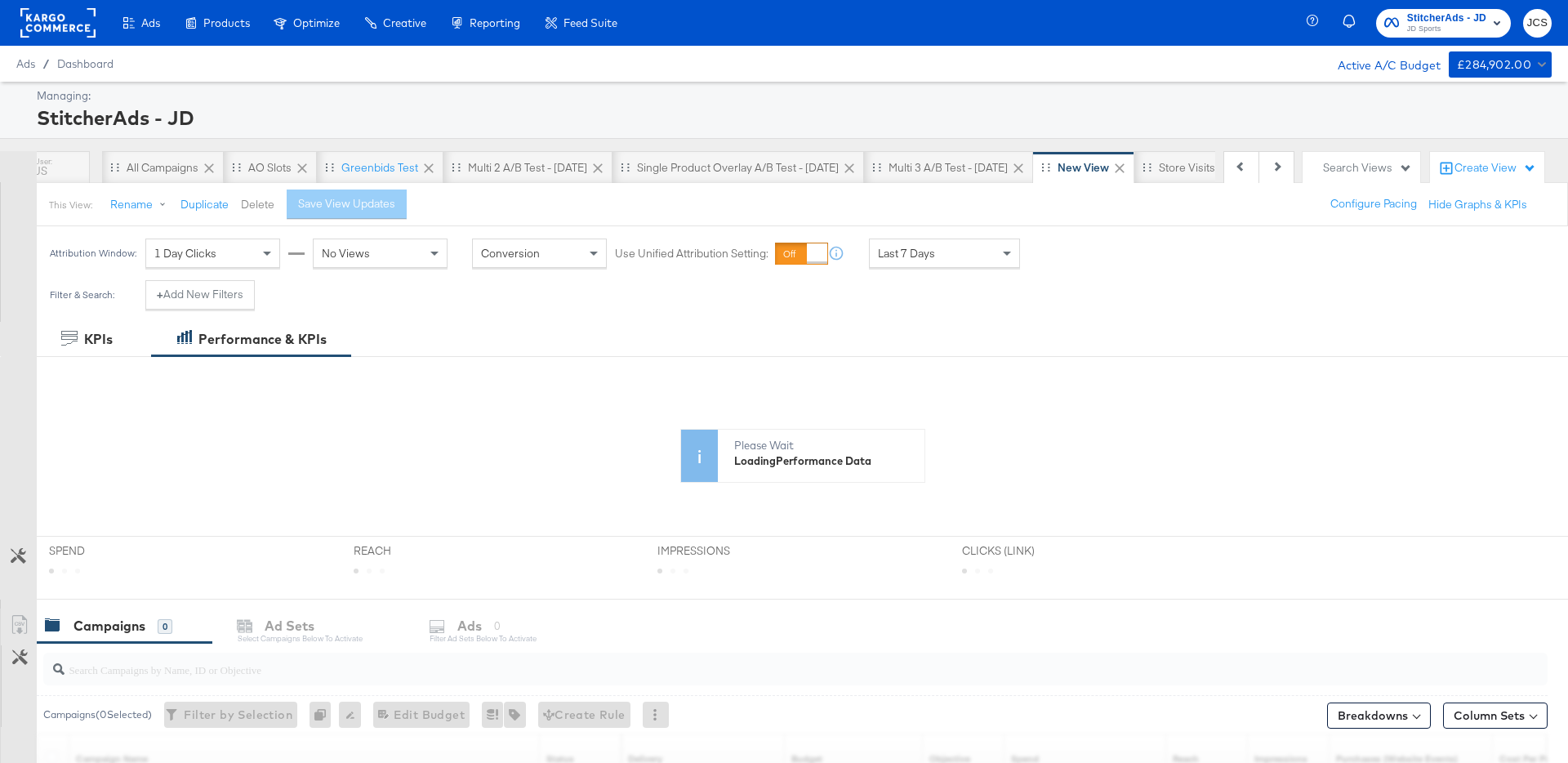
click at [248, 204] on button "Delete" at bounding box center [258, 204] width 34 height 15
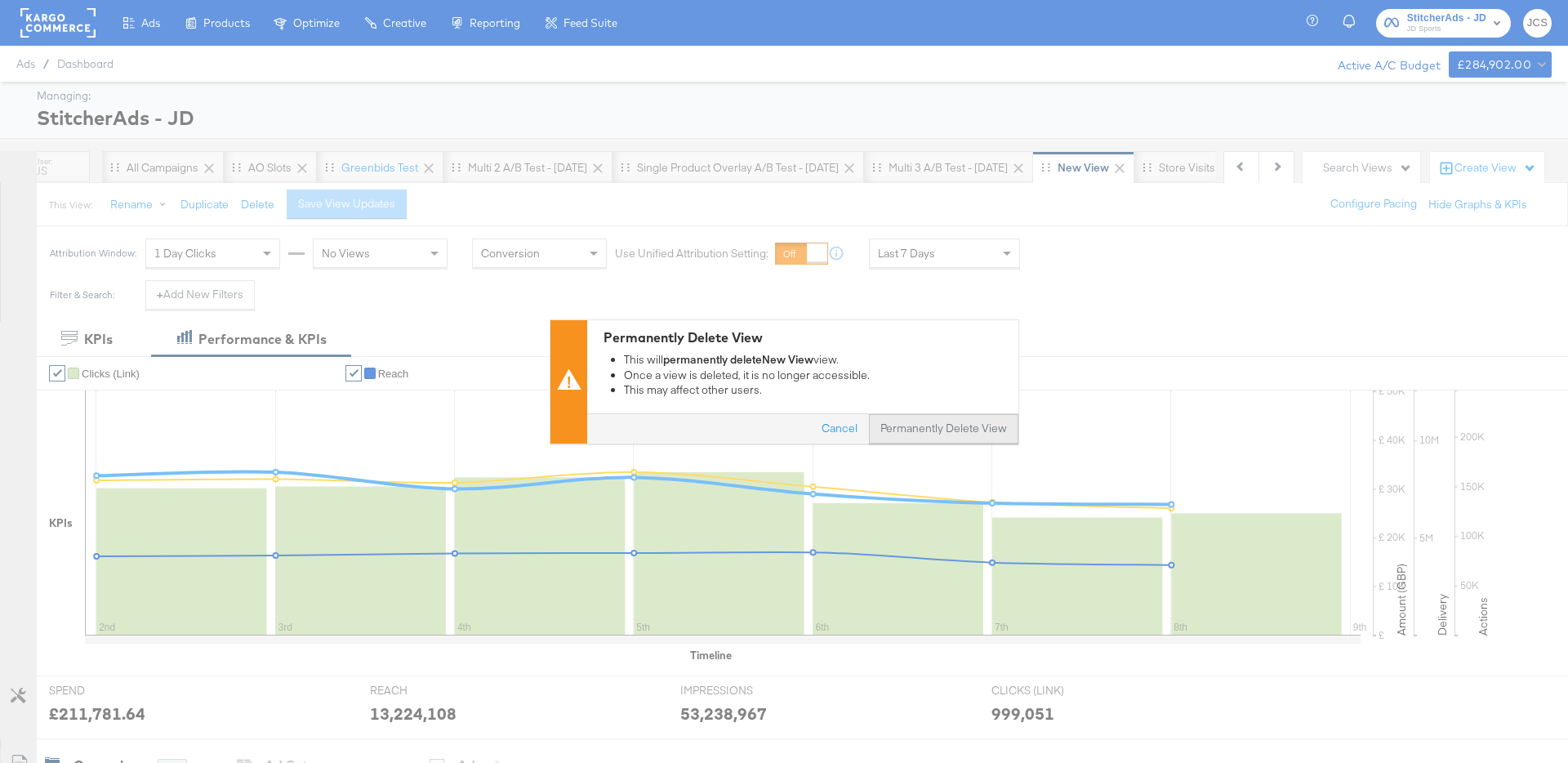
click at [936, 423] on button "Permanently Delete View" at bounding box center [943, 428] width 150 height 30
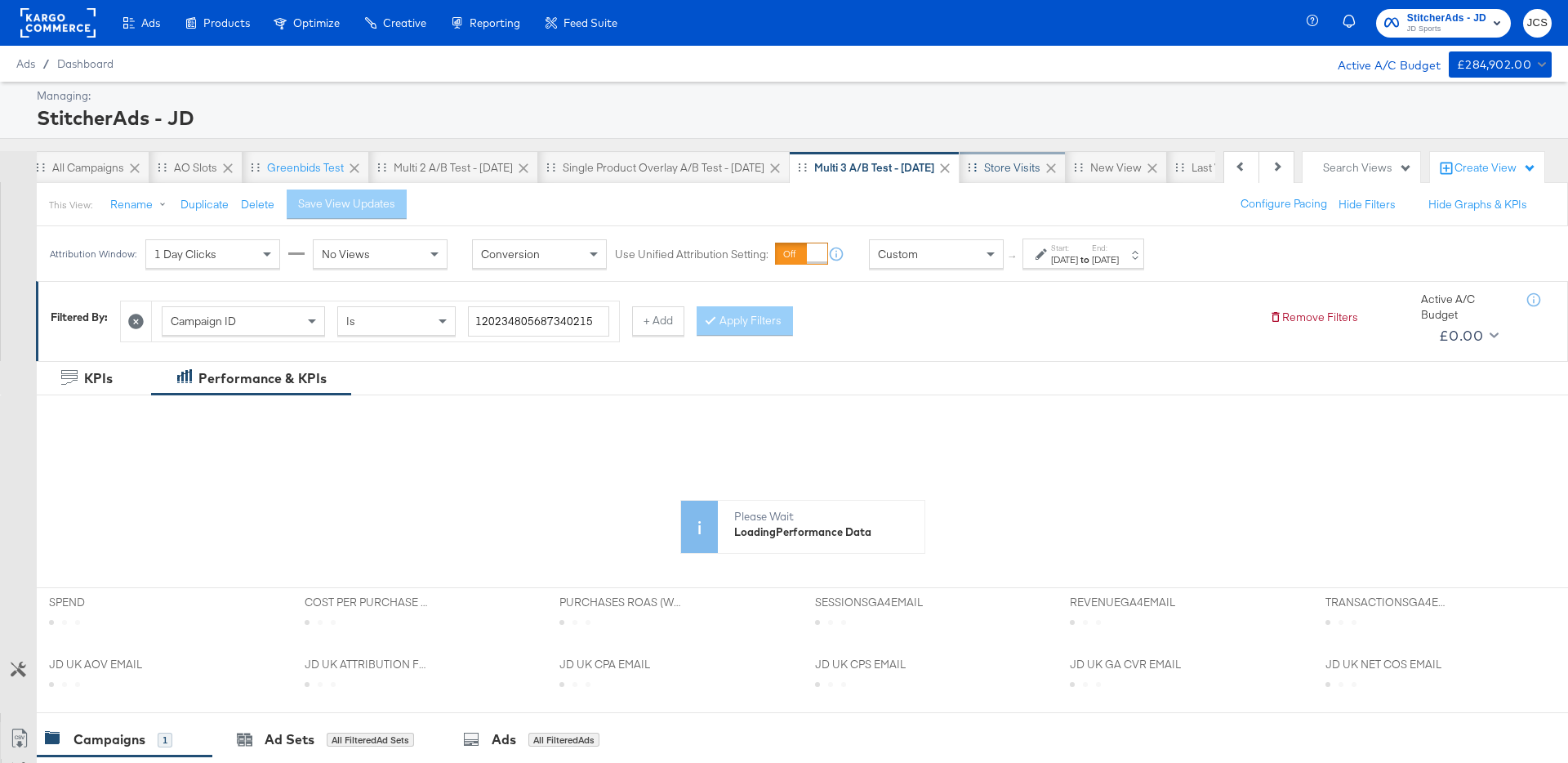
scroll to position [0, 151]
click at [1087, 160] on div "New View" at bounding box center [1084, 167] width 52 height 15
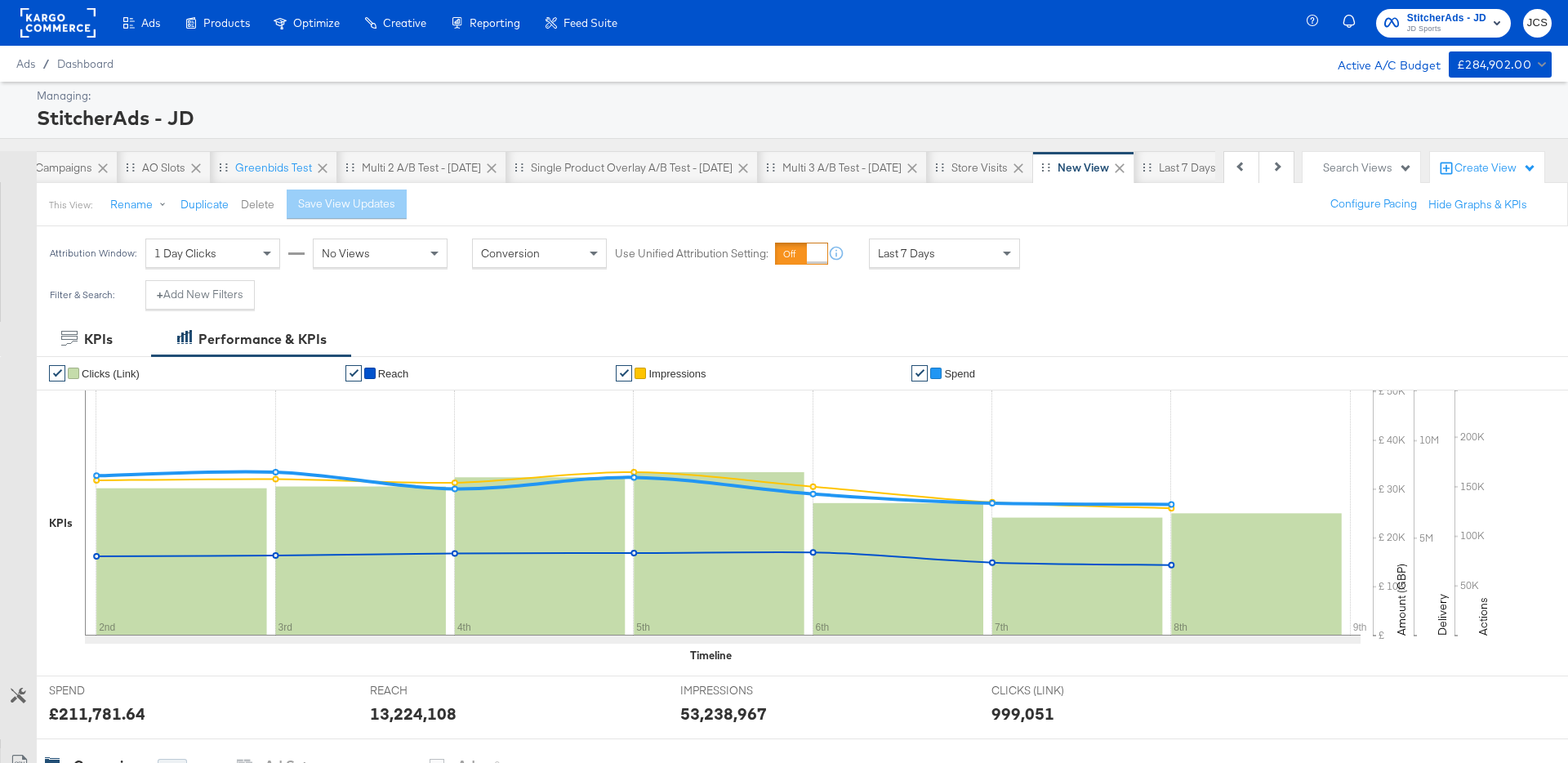
click at [254, 206] on button "Delete" at bounding box center [258, 204] width 34 height 15
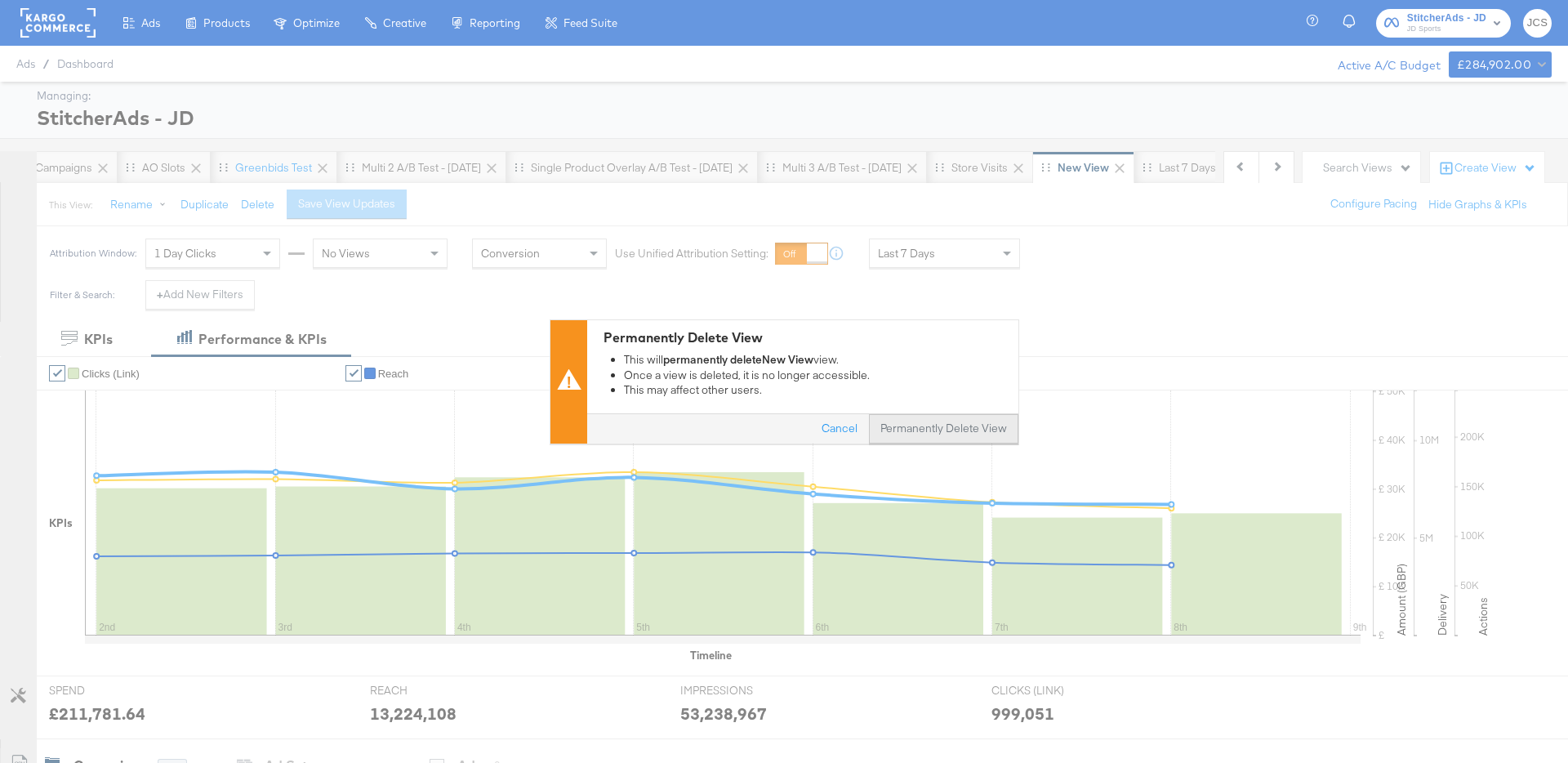
click at [912, 431] on button "Permanently Delete View" at bounding box center [943, 428] width 150 height 30
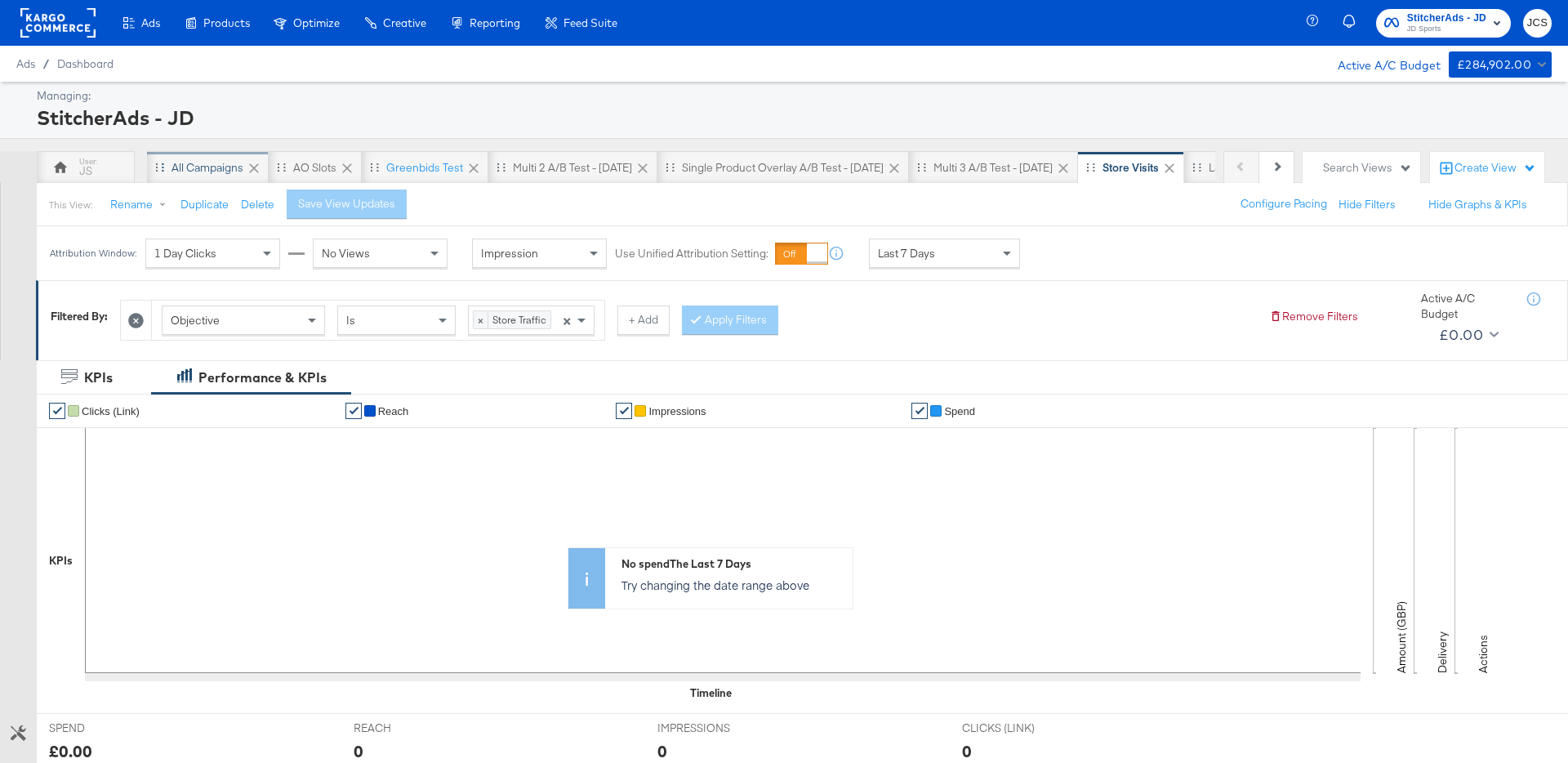
click at [202, 178] on div "All Campaigns" at bounding box center [208, 167] width 122 height 33
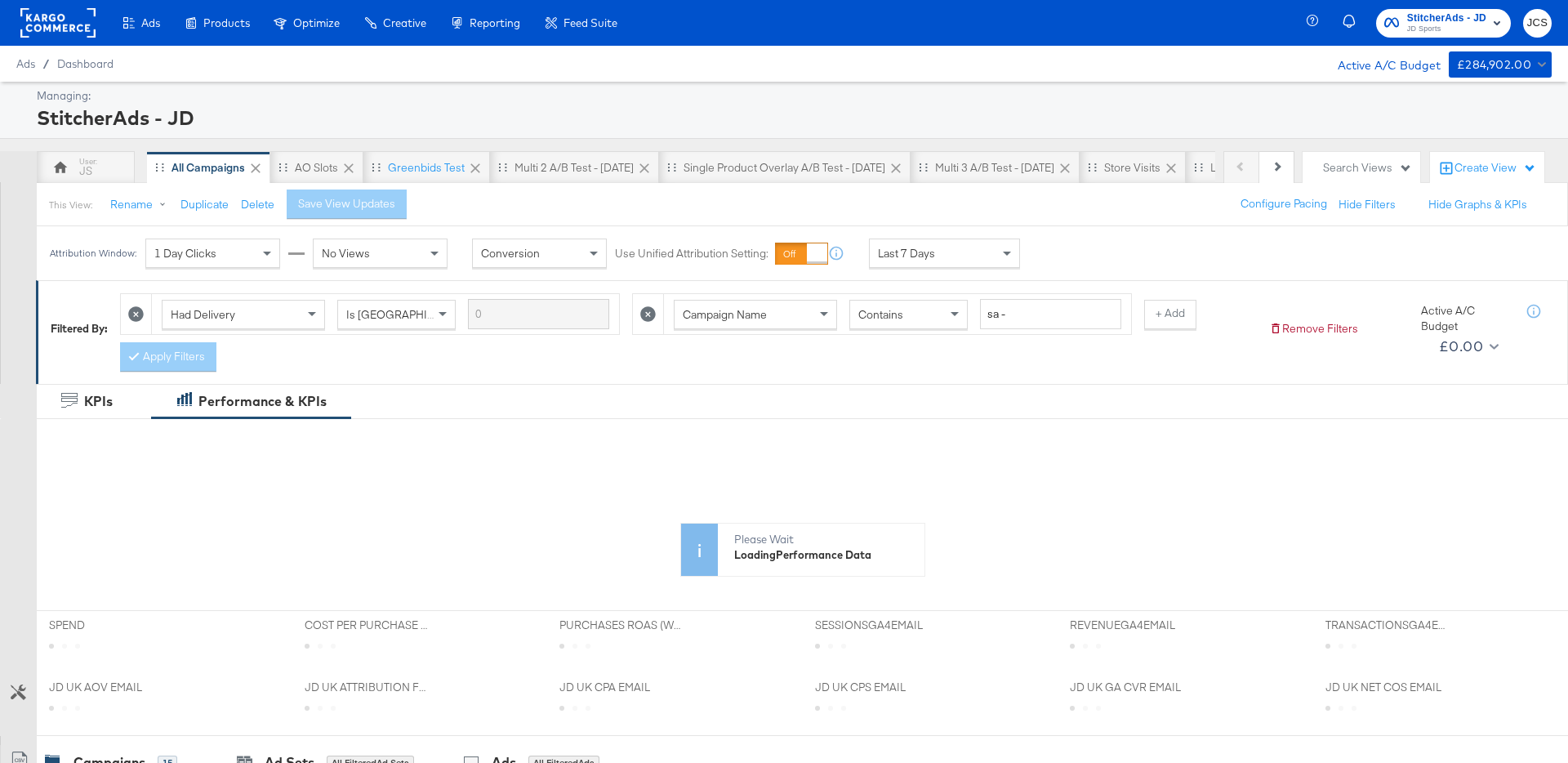
click at [922, 256] on span "Last 7 Days" at bounding box center [907, 253] width 57 height 14
click at [372, 204] on div "Save View Updates" at bounding box center [358, 204] width 97 height 15
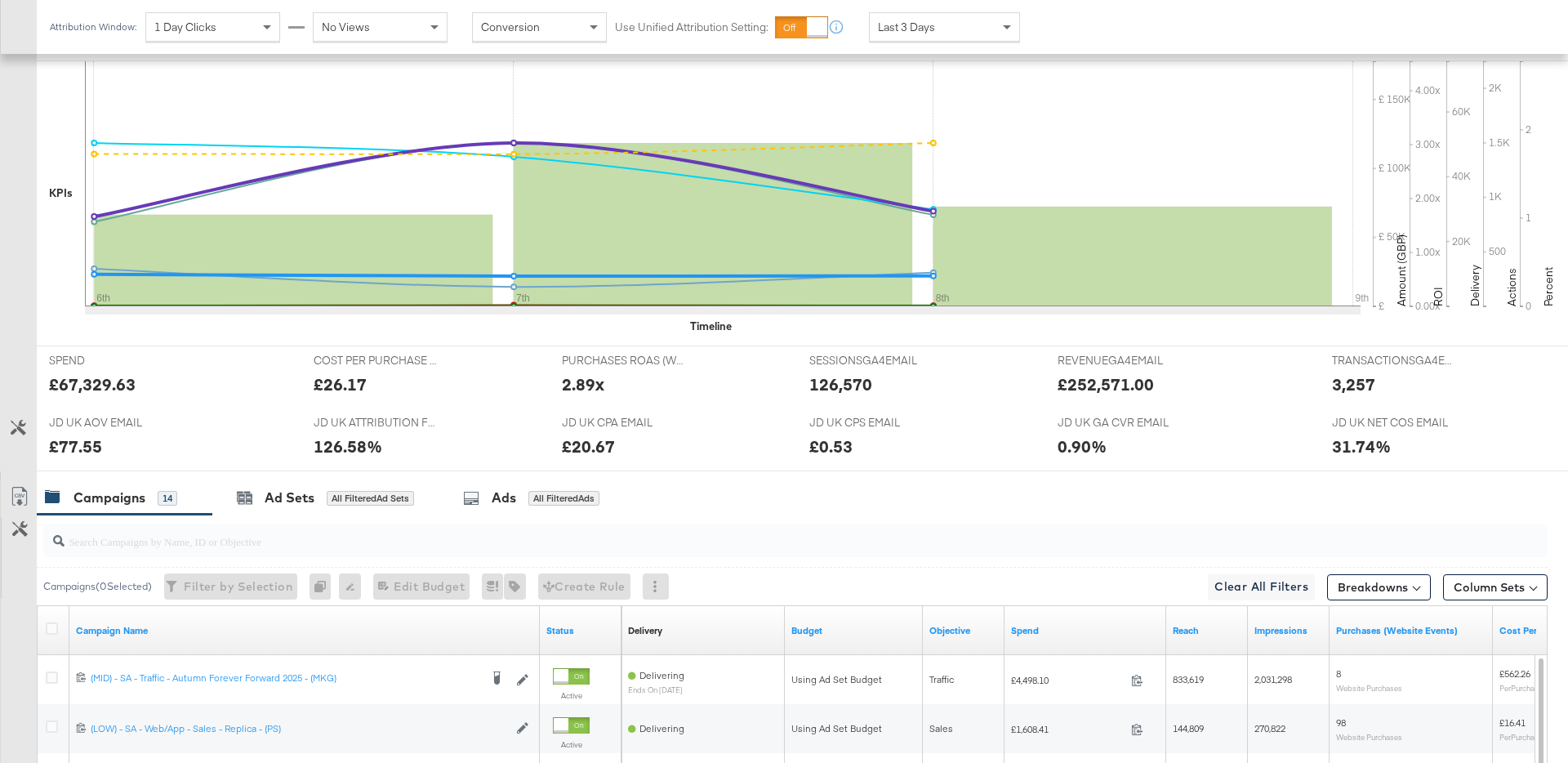
scroll to position [828, 0]
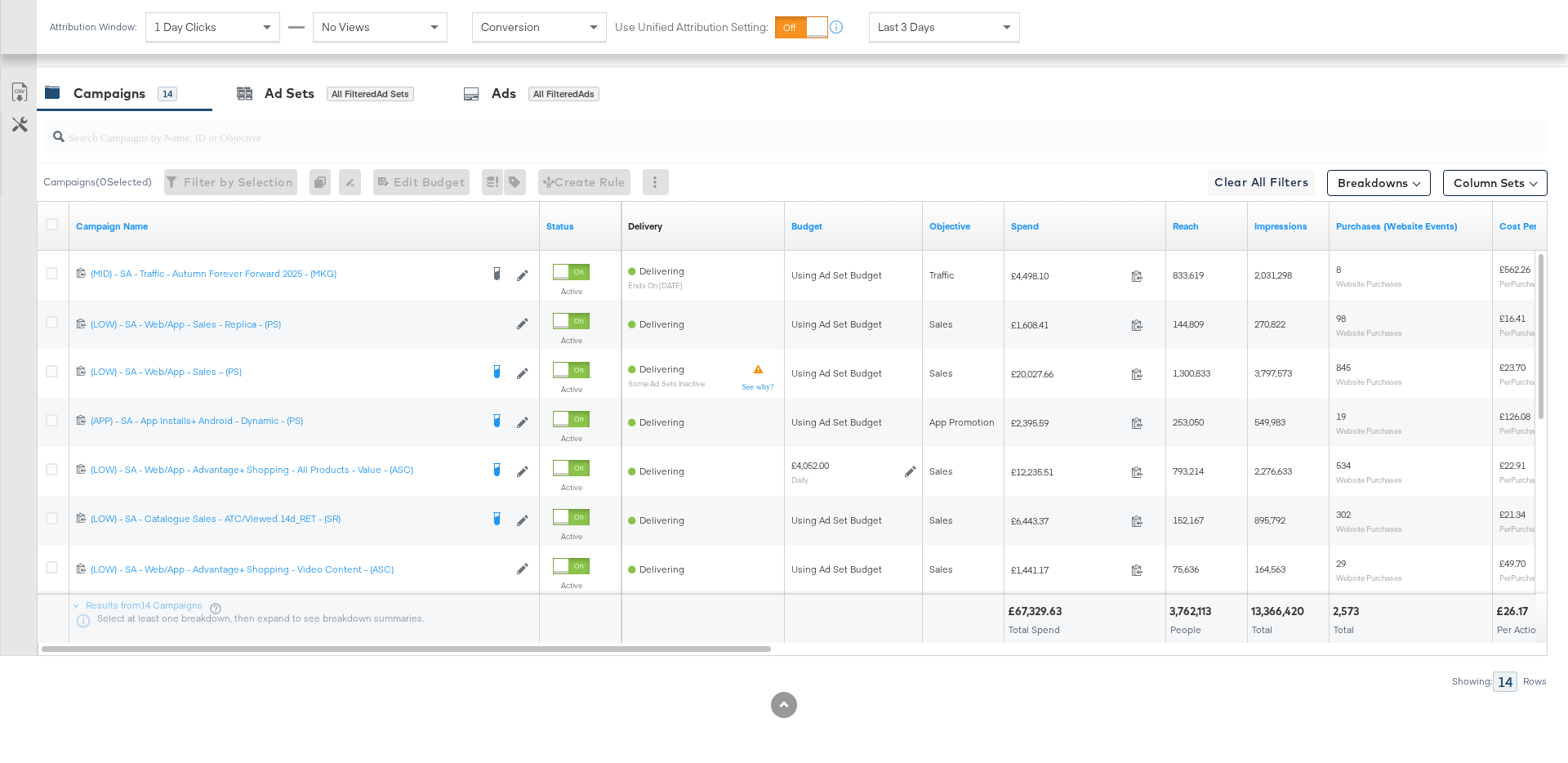
click at [731, 120] on input "search" at bounding box center [736, 130] width 1345 height 32
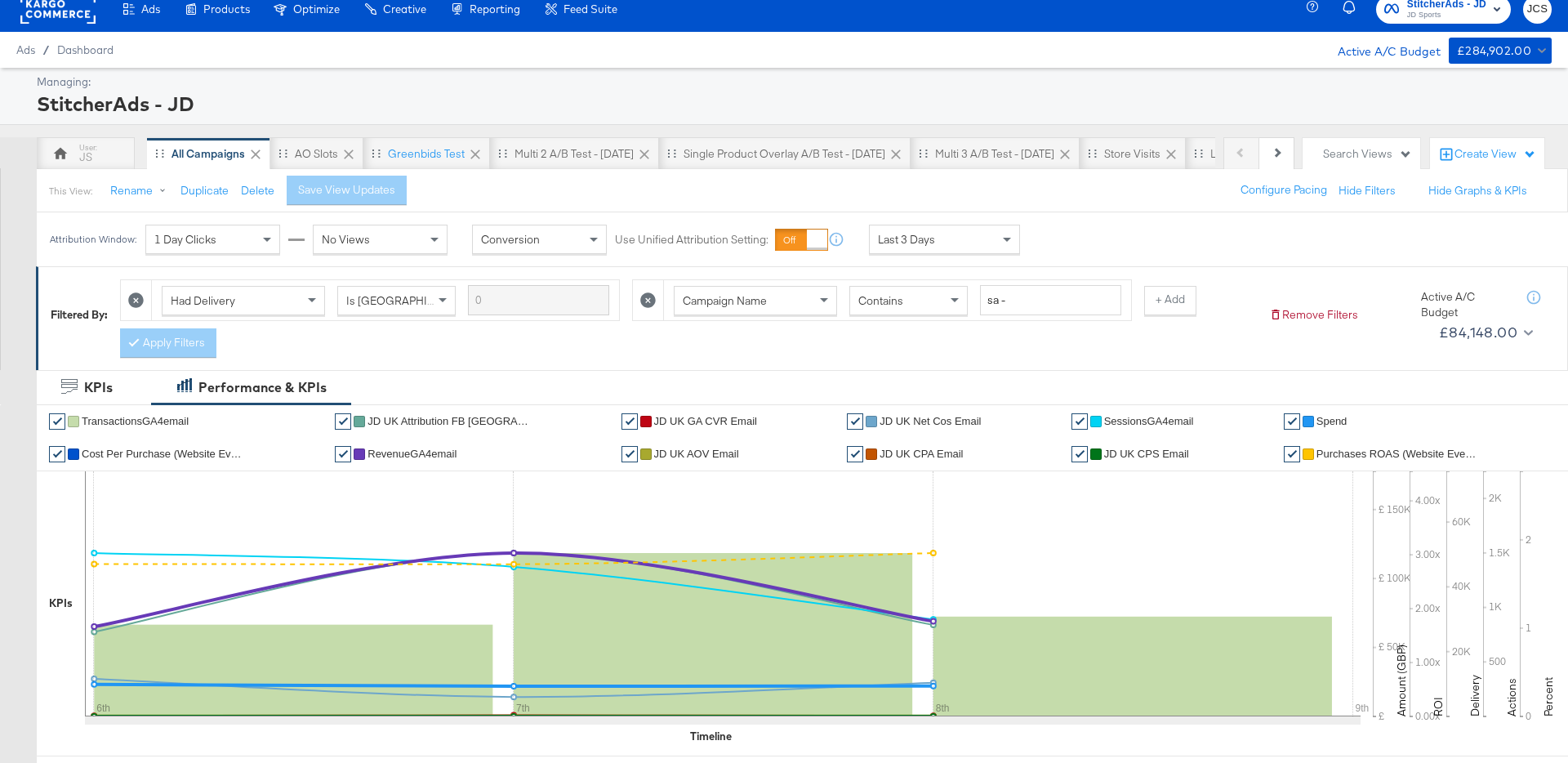
scroll to position [0, 0]
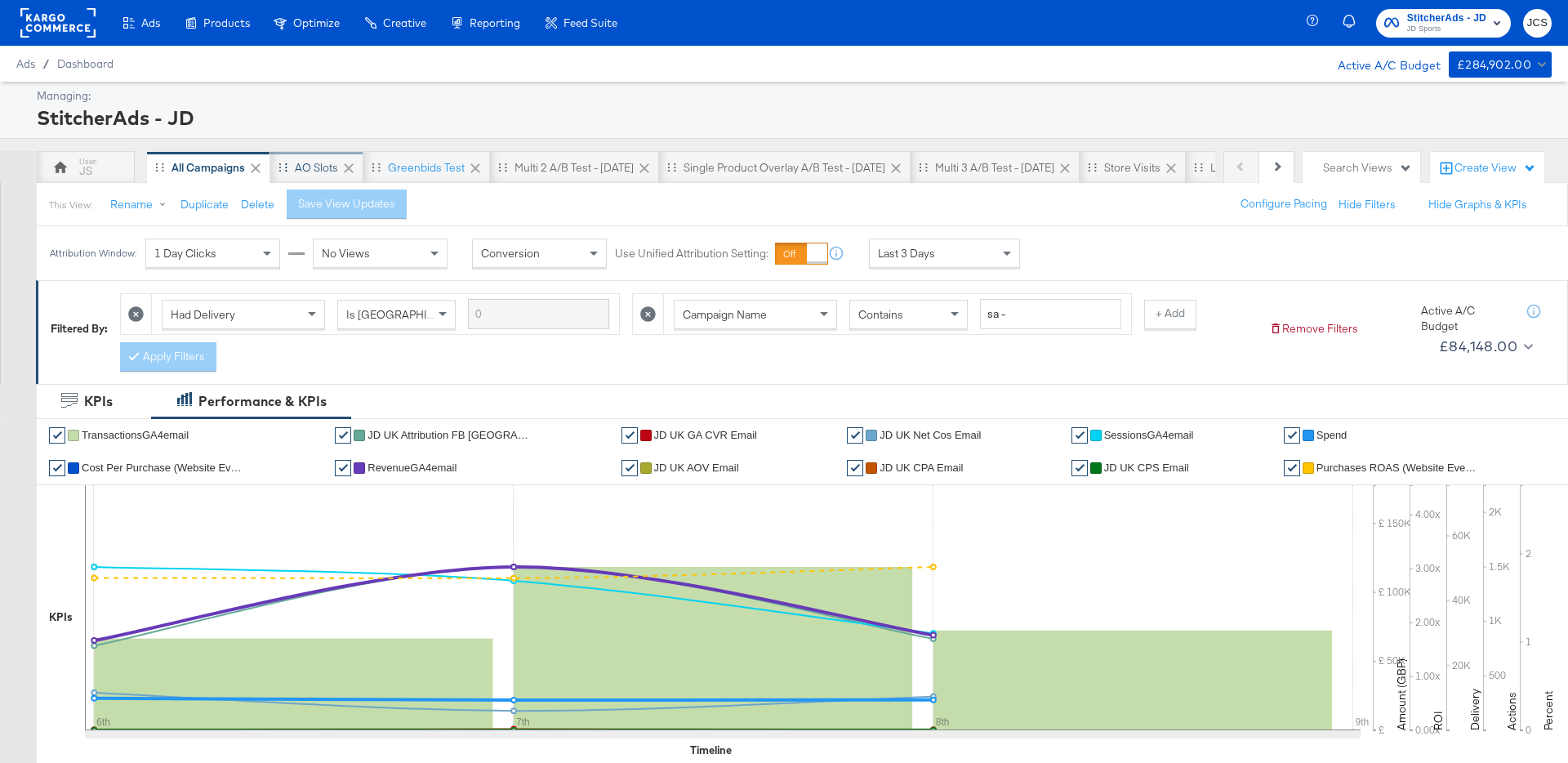
click at [298, 174] on div "AO Slots" at bounding box center [316, 167] width 43 height 15
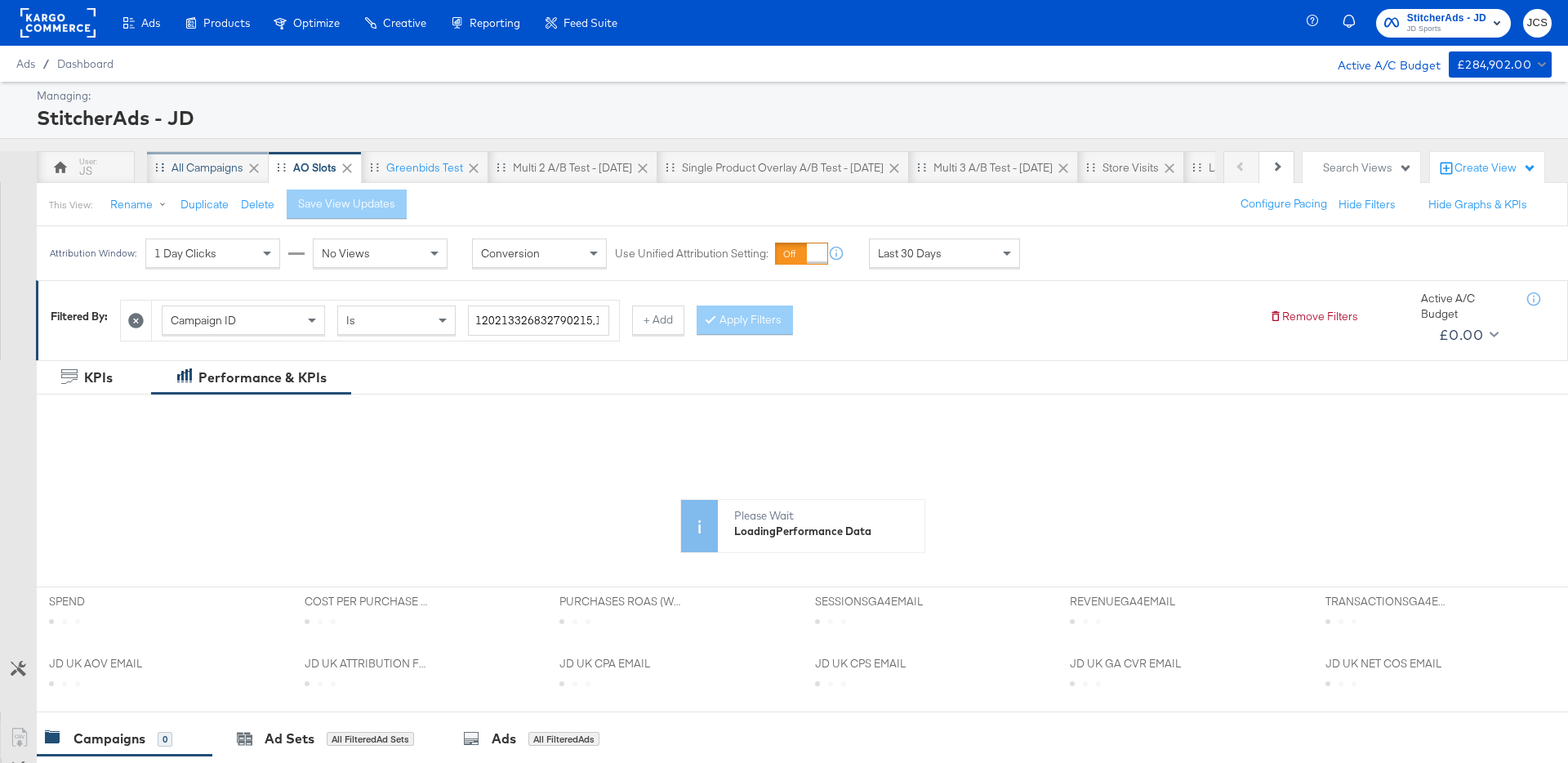
click at [209, 177] on div "All Campaigns" at bounding box center [208, 167] width 122 height 33
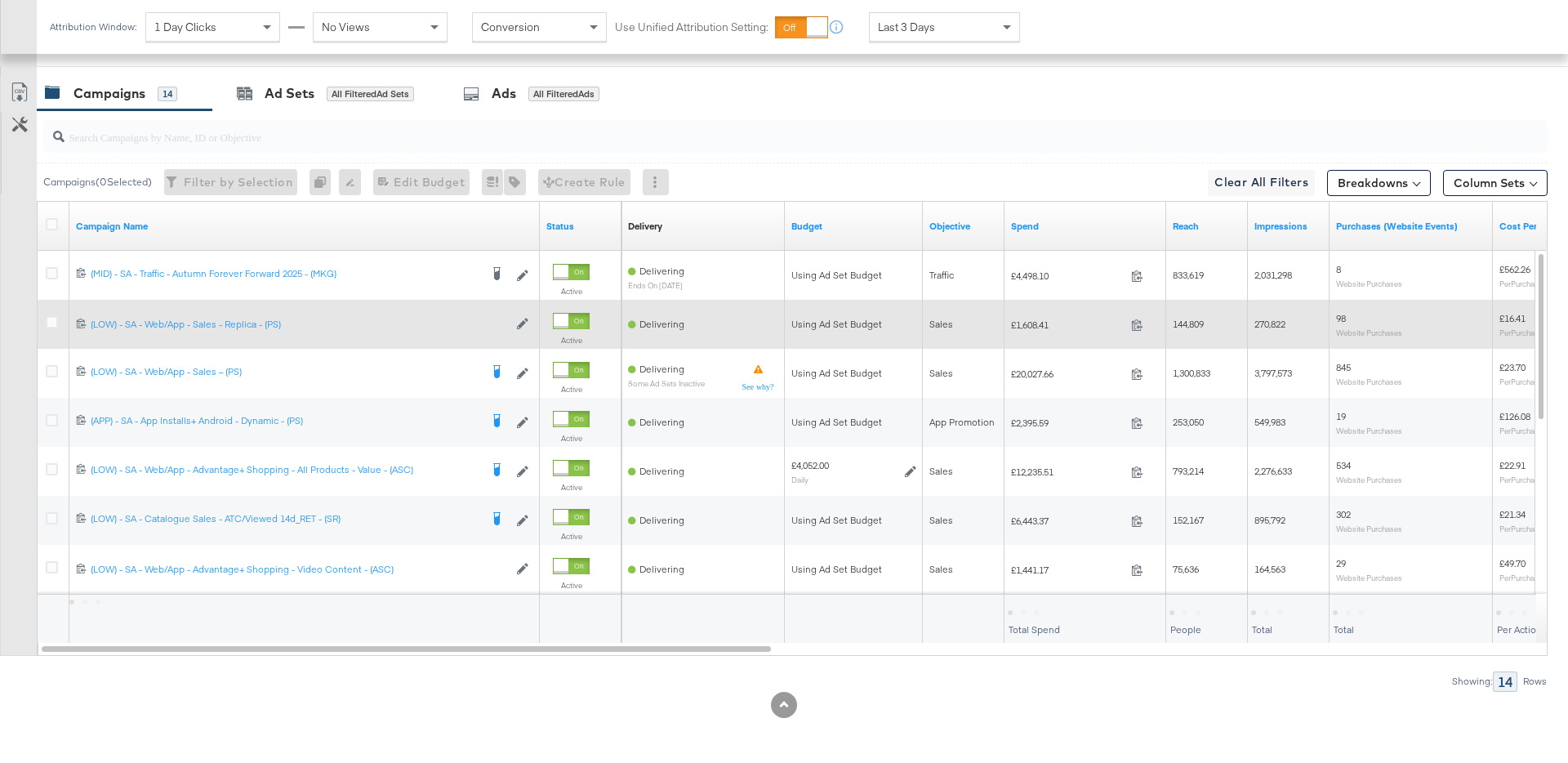
scroll to position [828, 0]
